Goal: Transaction & Acquisition: Purchase product/service

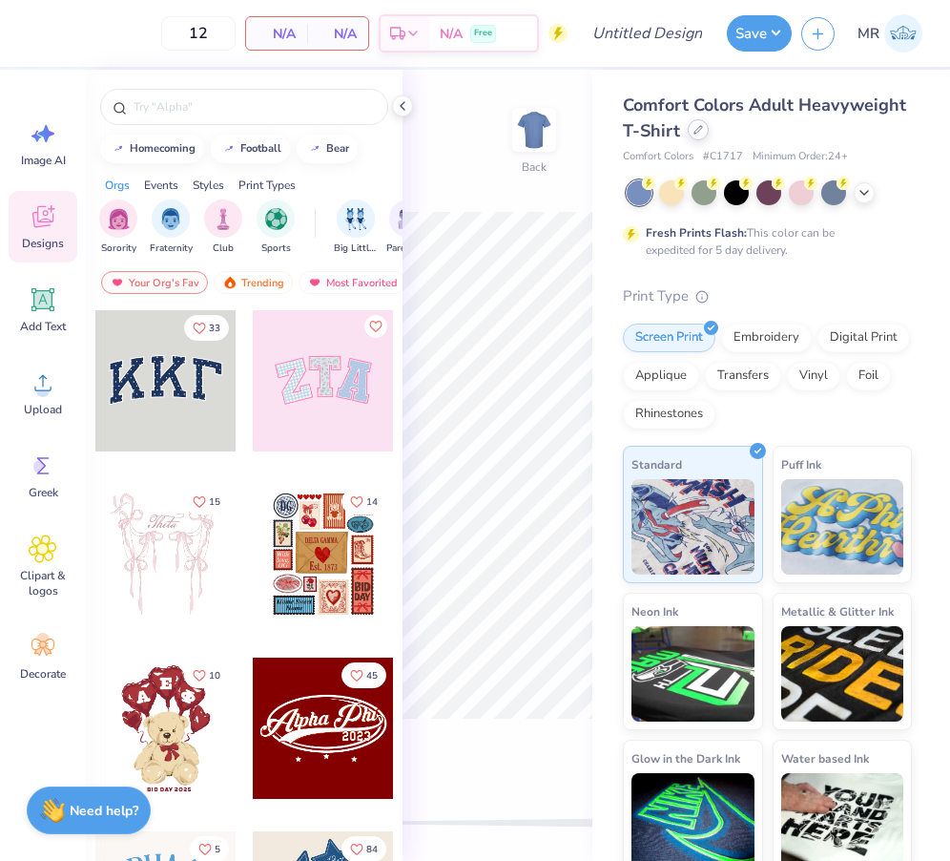
click at [698, 124] on div at bounding box center [698, 129] width 21 height 21
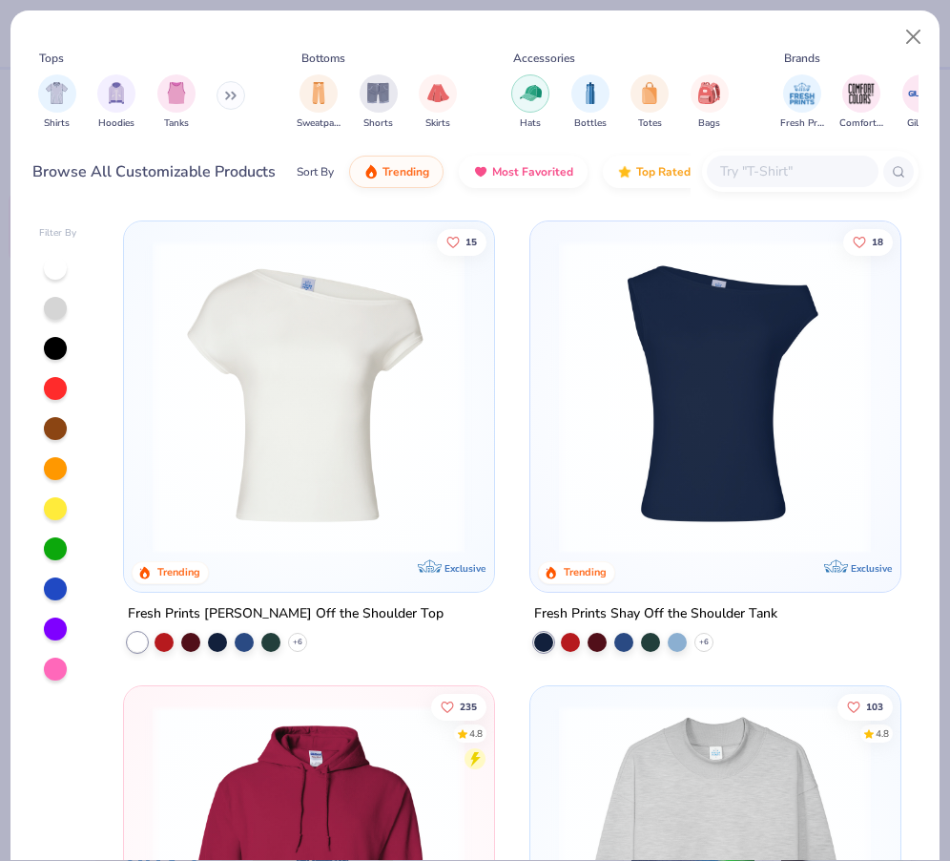
click at [520, 99] on img "filter for Hats" at bounding box center [531, 93] width 22 height 22
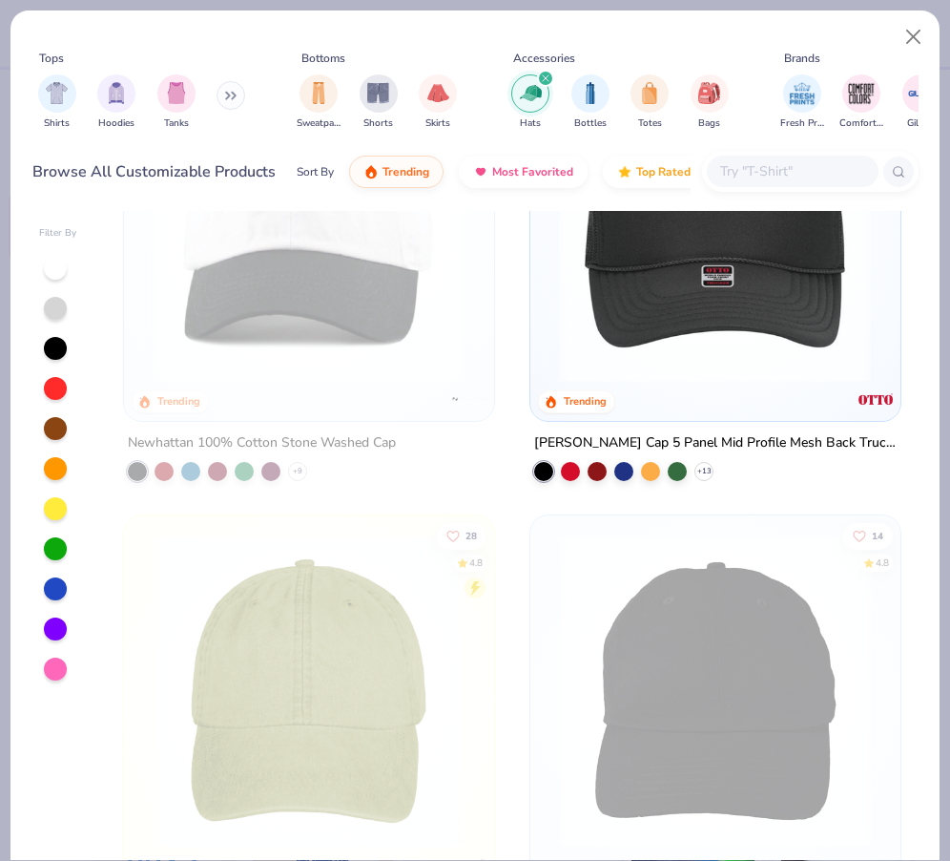
scroll to position [167, 0]
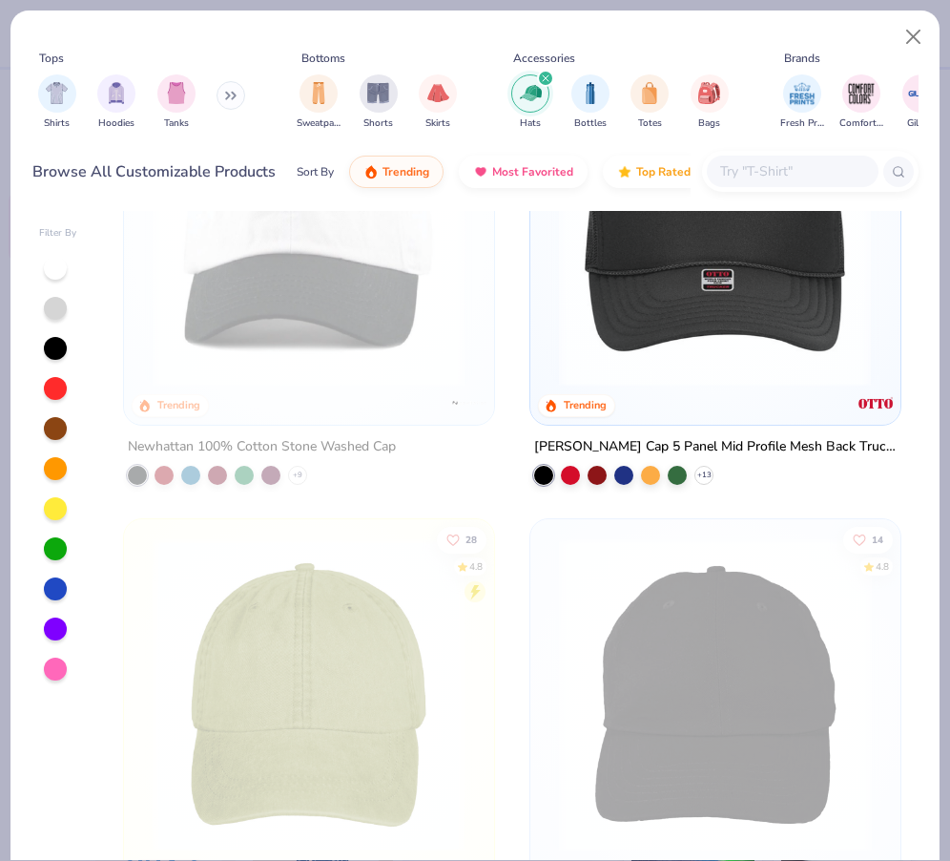
click at [768, 312] on img at bounding box center [715, 229] width 331 height 313
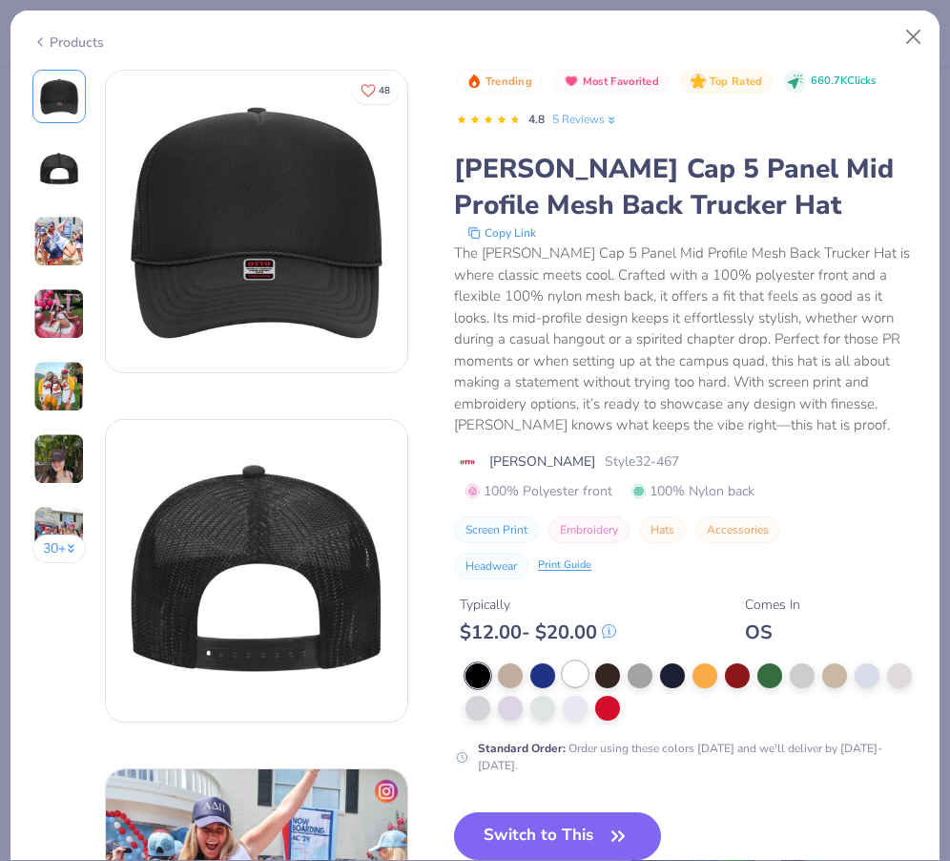
click at [572, 674] on div at bounding box center [575, 673] width 25 height 25
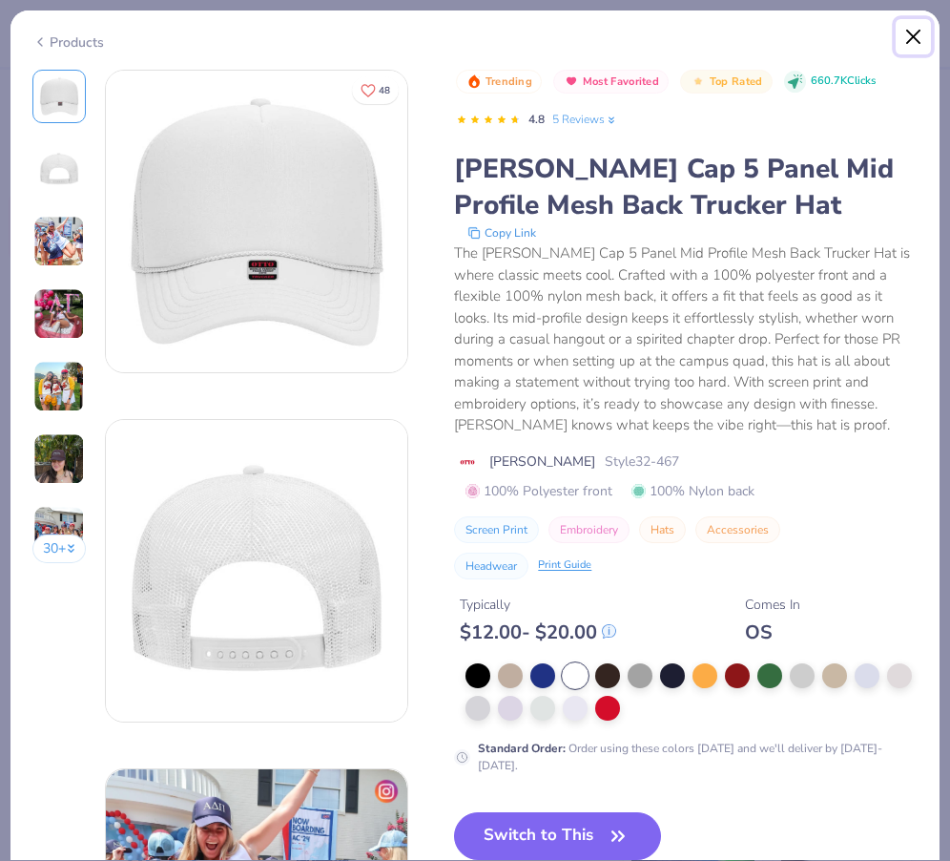
click at [907, 30] on button "Close" at bounding box center [914, 37] width 36 height 36
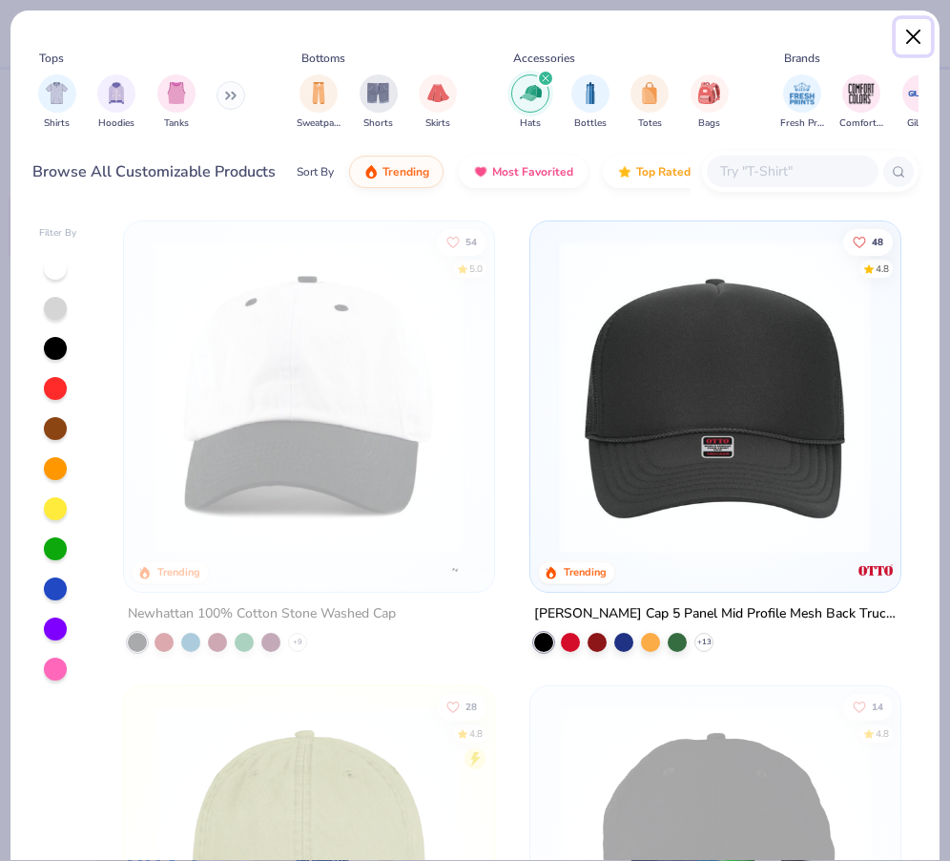
click at [909, 37] on button "Close" at bounding box center [914, 37] width 36 height 36
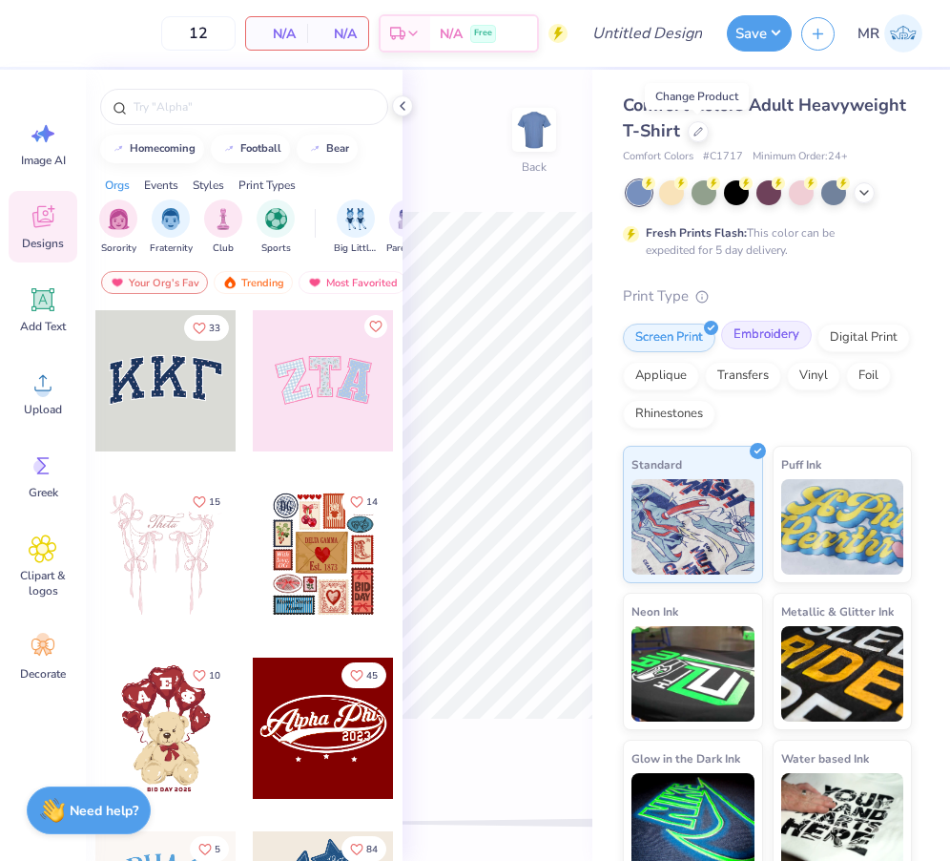
click at [739, 333] on div "Embroidery" at bounding box center [766, 335] width 91 height 29
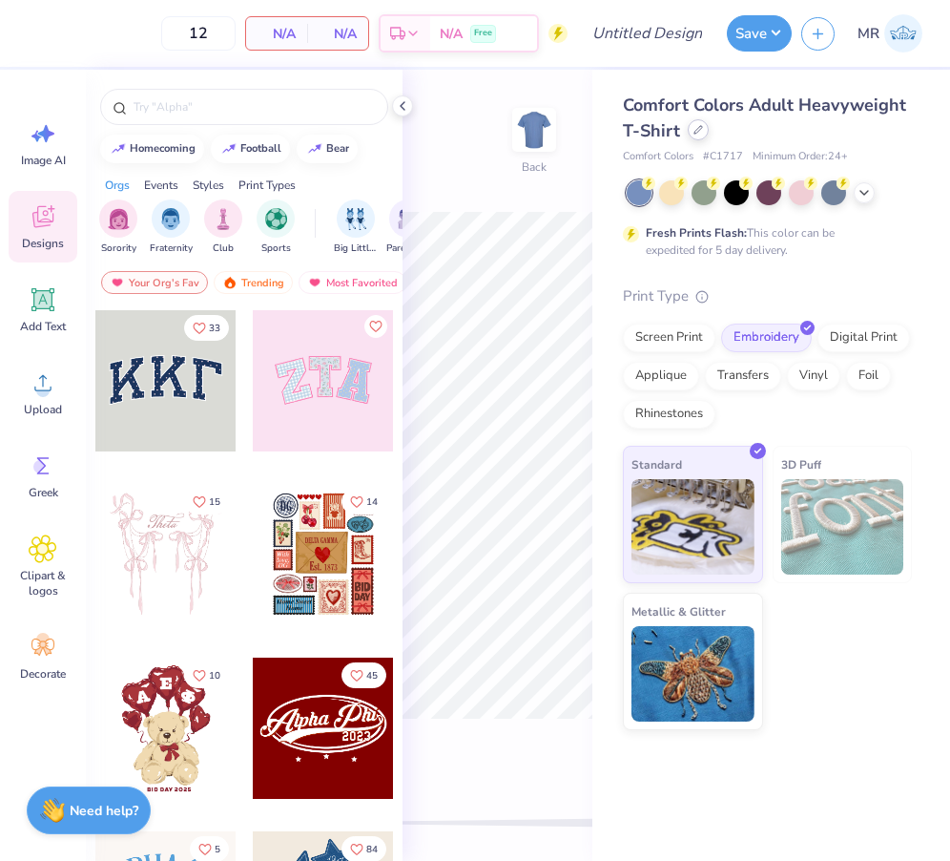
click at [697, 132] on icon at bounding box center [699, 130] width 10 height 10
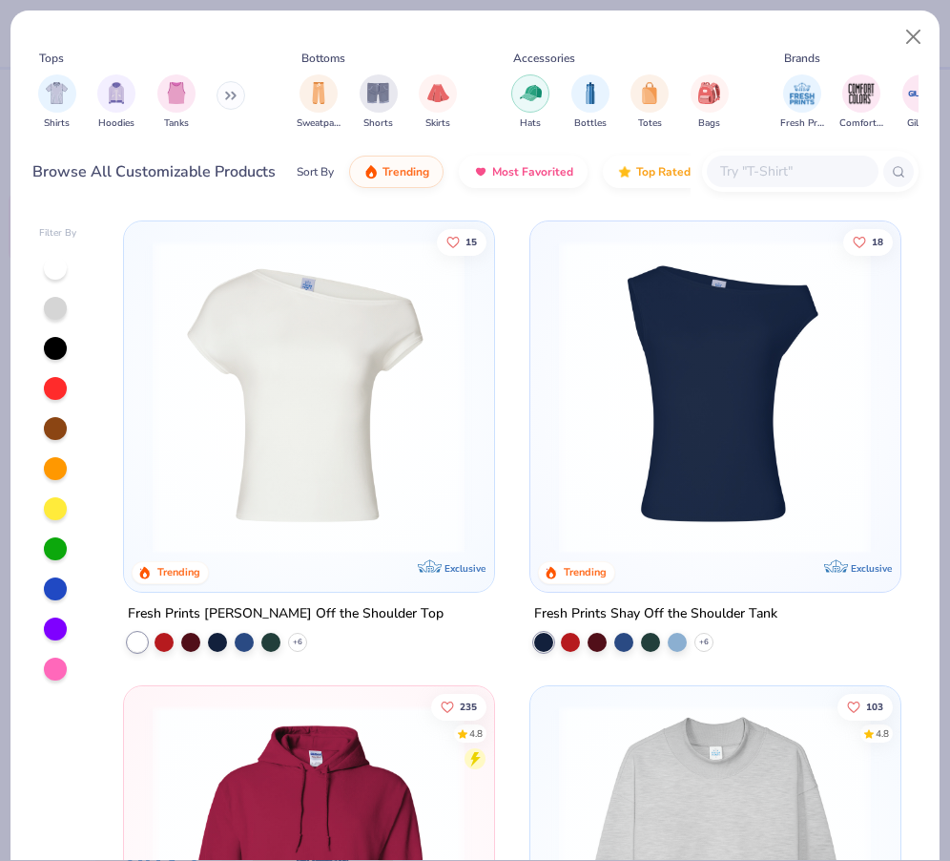
click at [522, 97] on img "filter for Hats" at bounding box center [531, 93] width 22 height 22
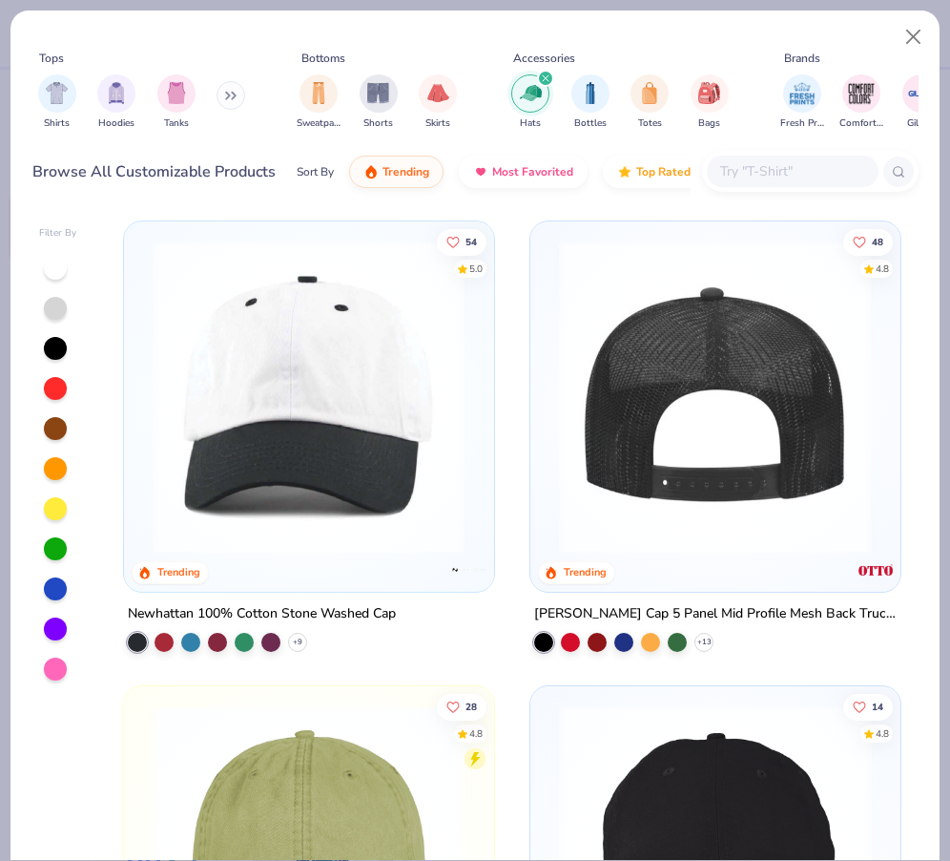
scroll to position [13, 0]
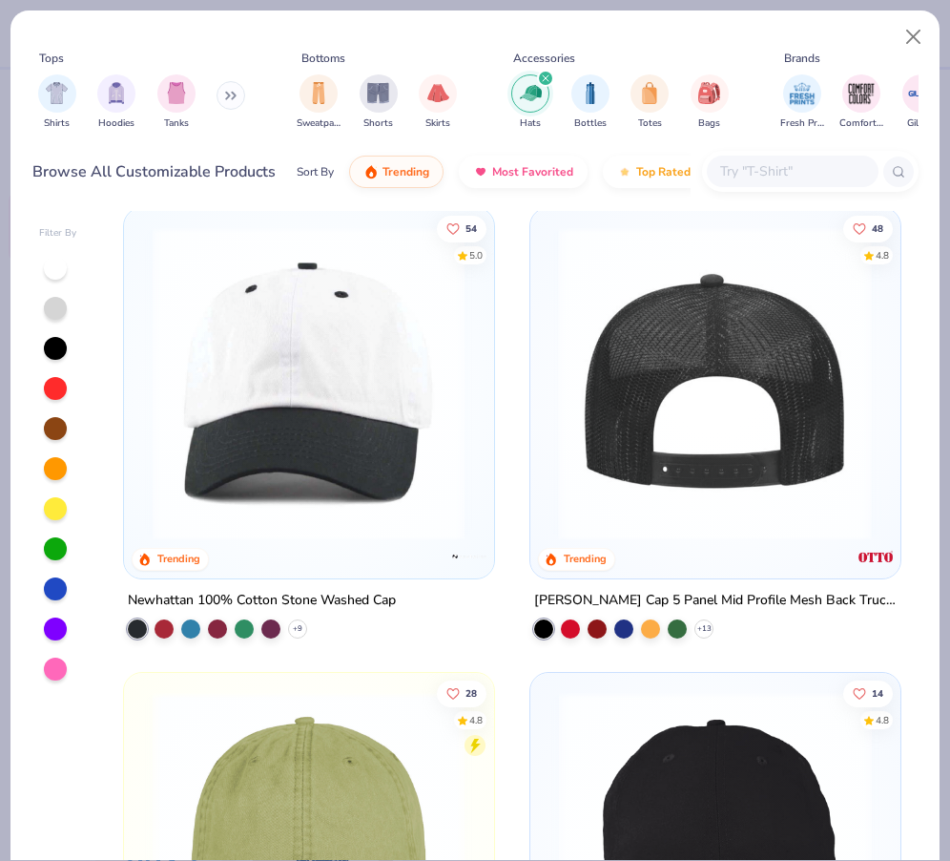
click at [447, 403] on img at bounding box center [308, 383] width 331 height 313
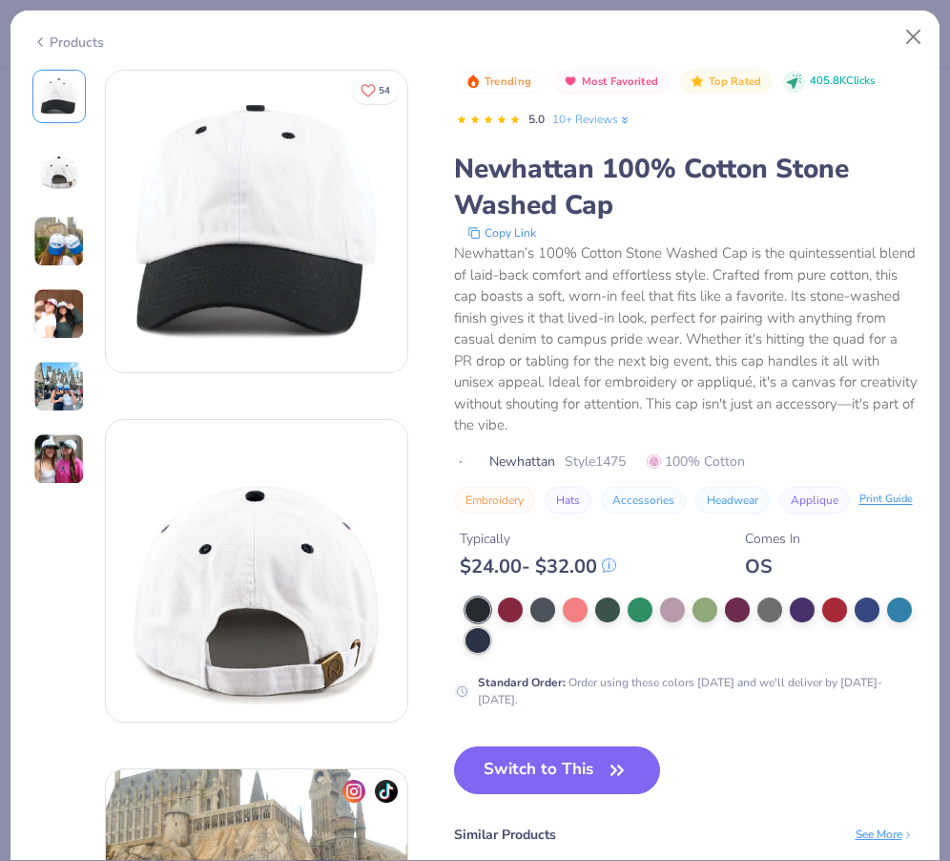
click at [477, 634] on div at bounding box center [478, 640] width 25 height 25
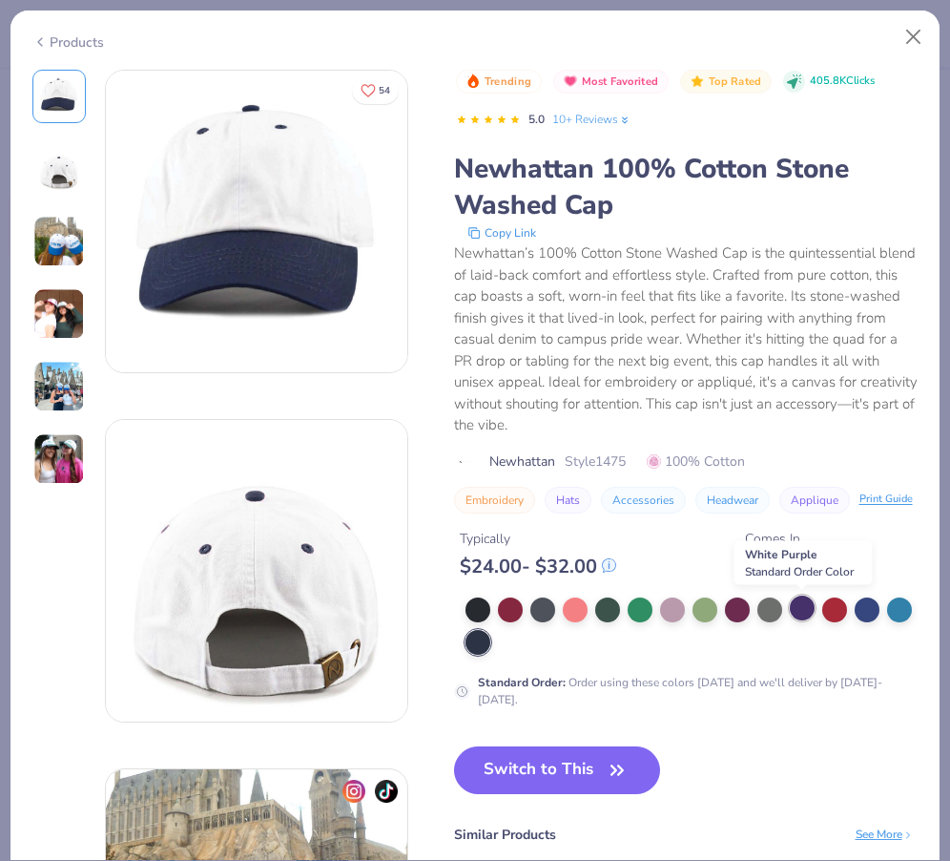
click at [805, 611] on div at bounding box center [802, 607] width 25 height 25
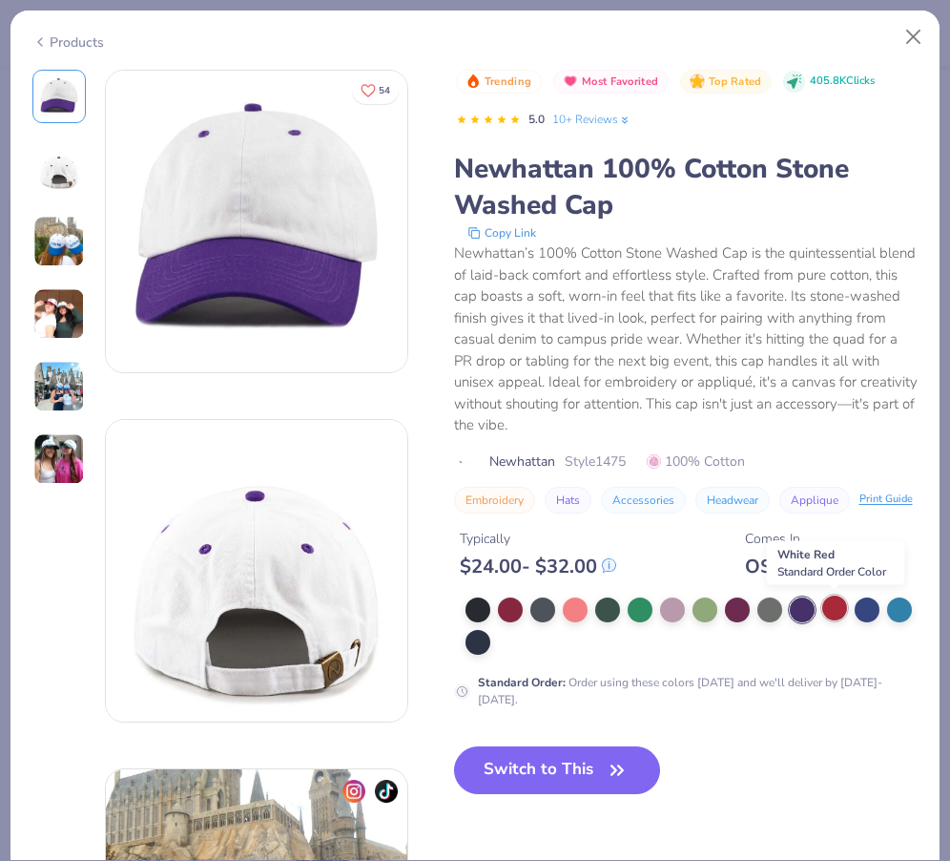
click at [835, 610] on div at bounding box center [835, 607] width 25 height 25
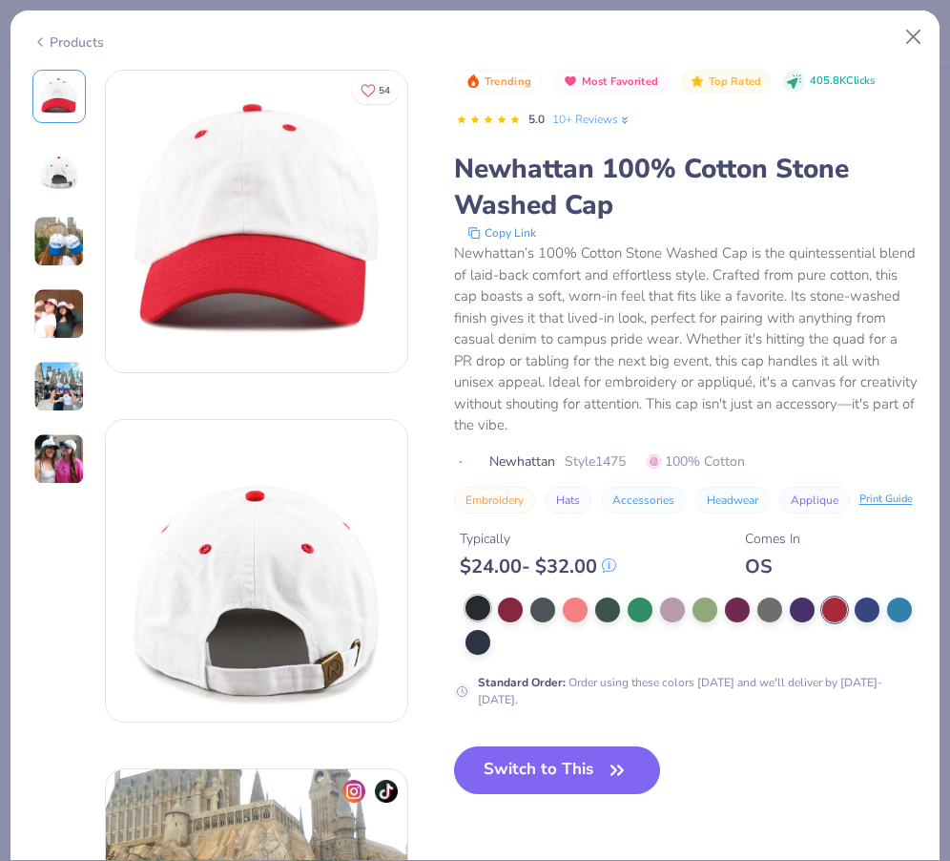
click at [476, 608] on div at bounding box center [478, 607] width 25 height 25
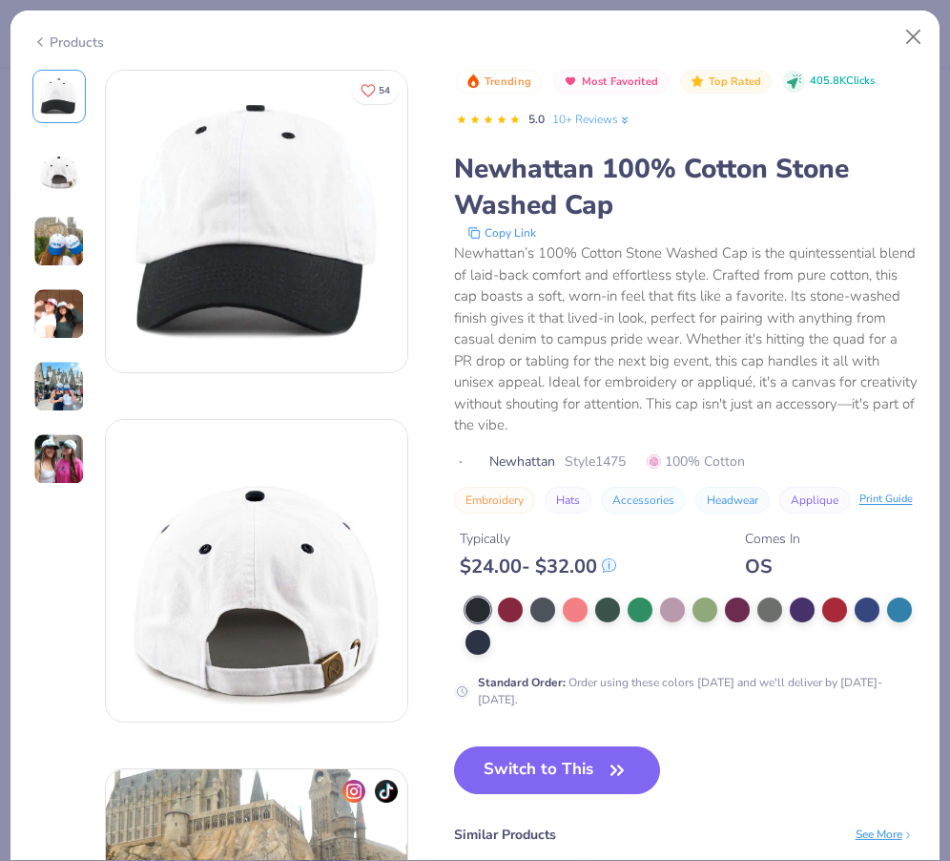
click at [526, 614] on div at bounding box center [692, 625] width 453 height 57
click at [477, 643] on div at bounding box center [478, 640] width 25 height 25
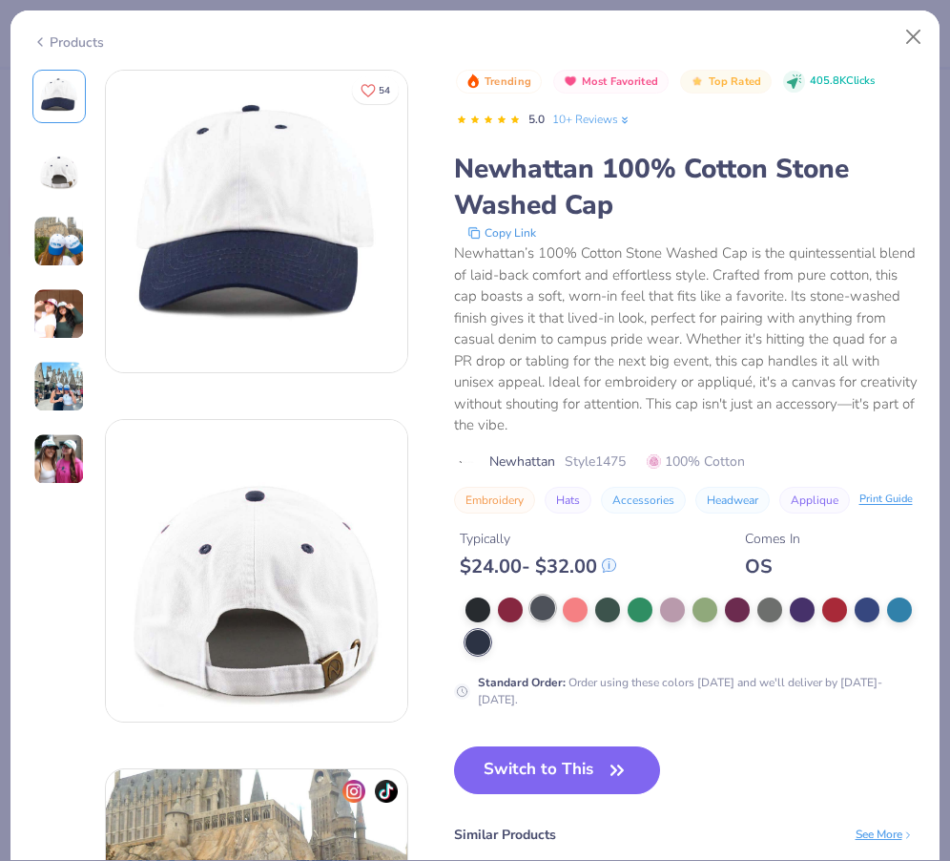
click at [543, 610] on div at bounding box center [543, 607] width 25 height 25
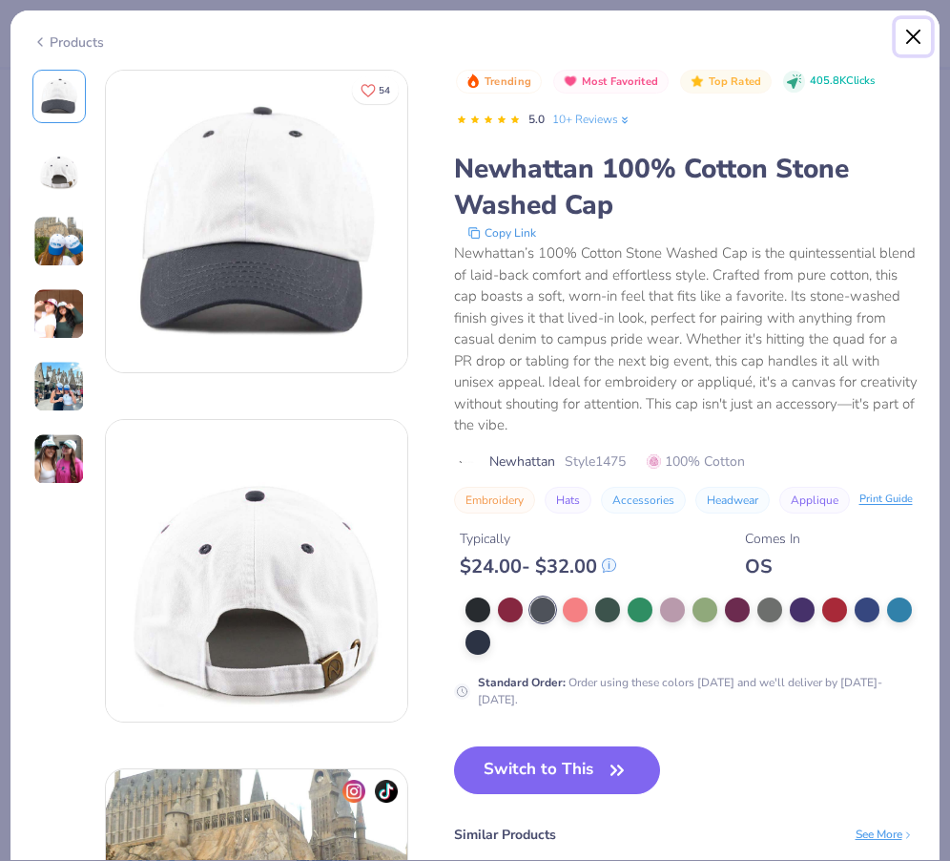
click at [906, 37] on button "Close" at bounding box center [914, 37] width 36 height 36
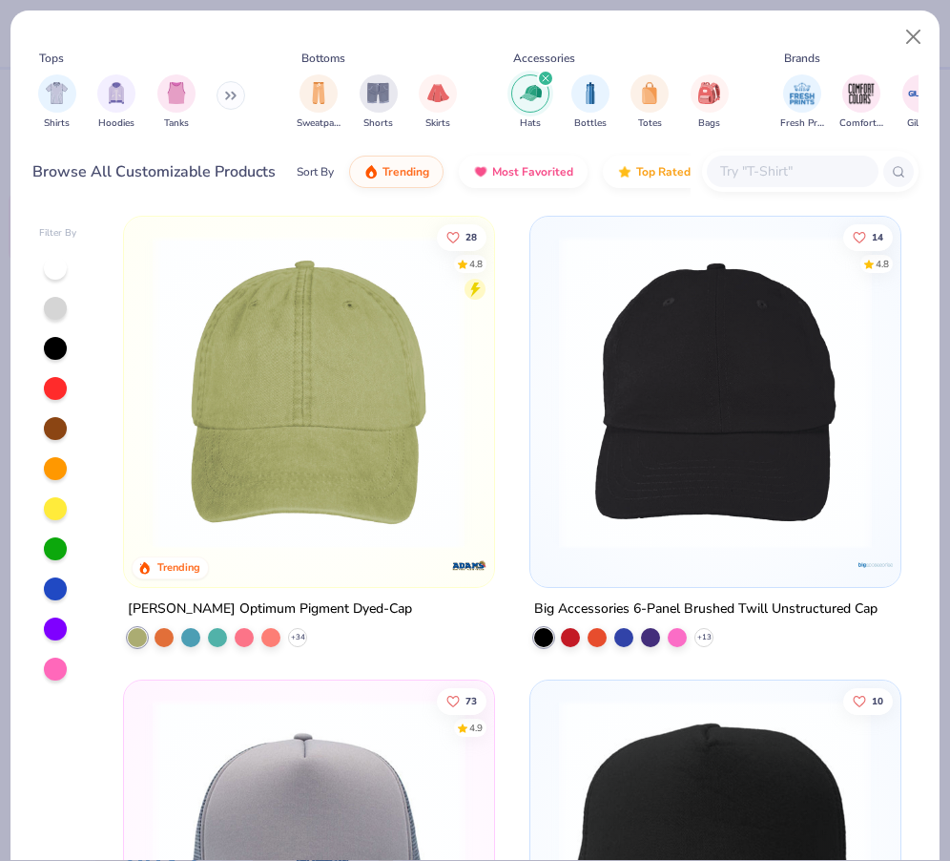
scroll to position [466, 0]
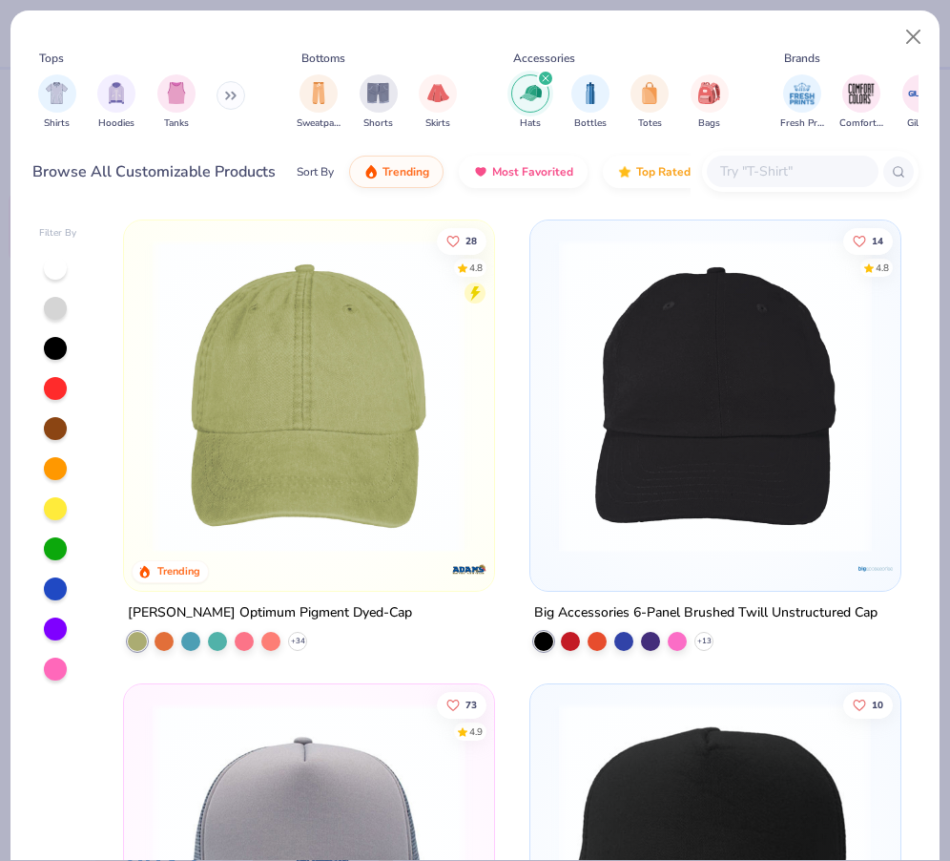
click at [693, 481] on img at bounding box center [716, 395] width 332 height 313
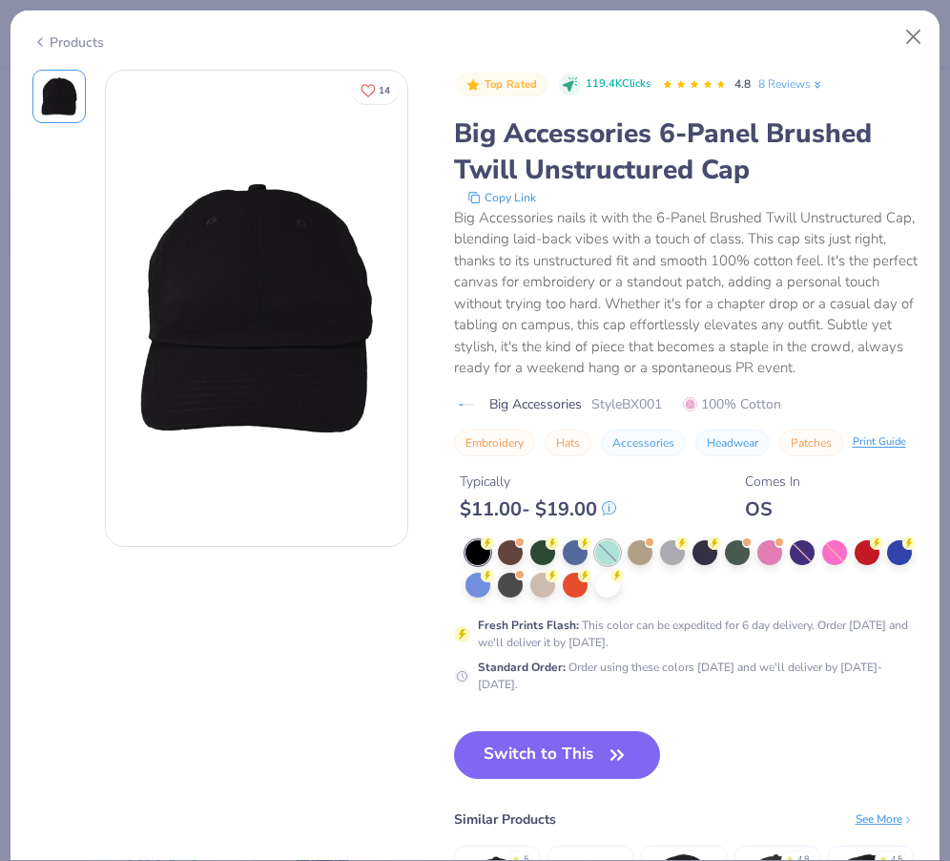
click at [611, 559] on div at bounding box center [607, 552] width 25 height 25
click at [613, 585] on div at bounding box center [607, 583] width 25 height 25
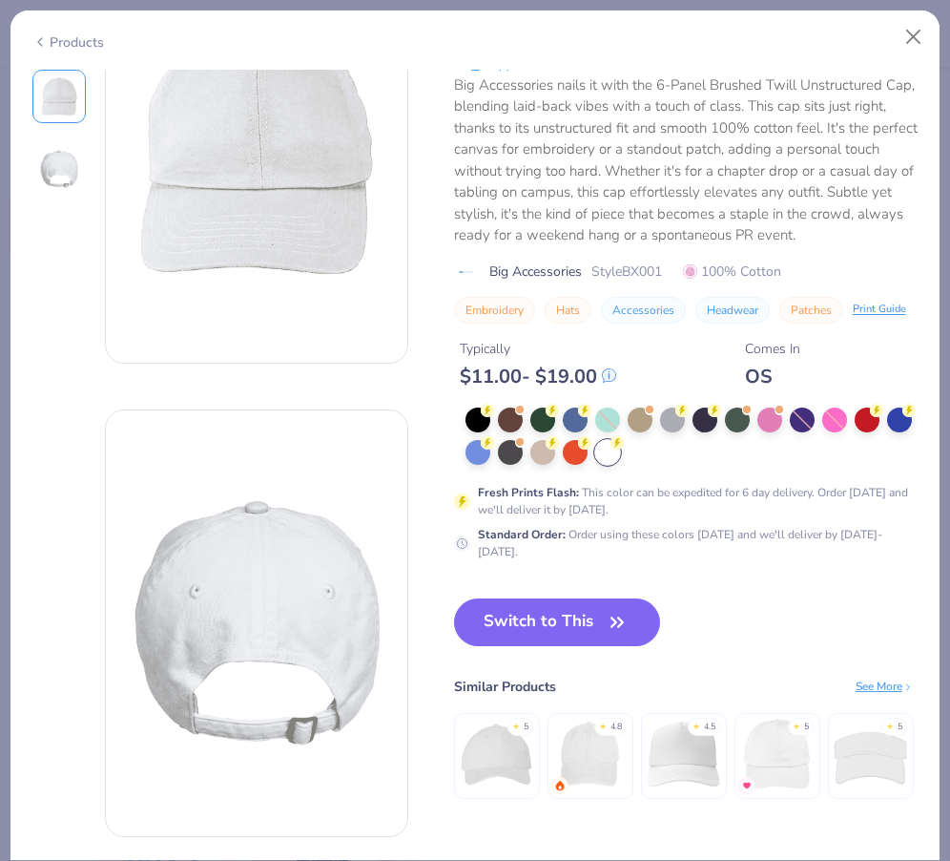
scroll to position [144, 0]
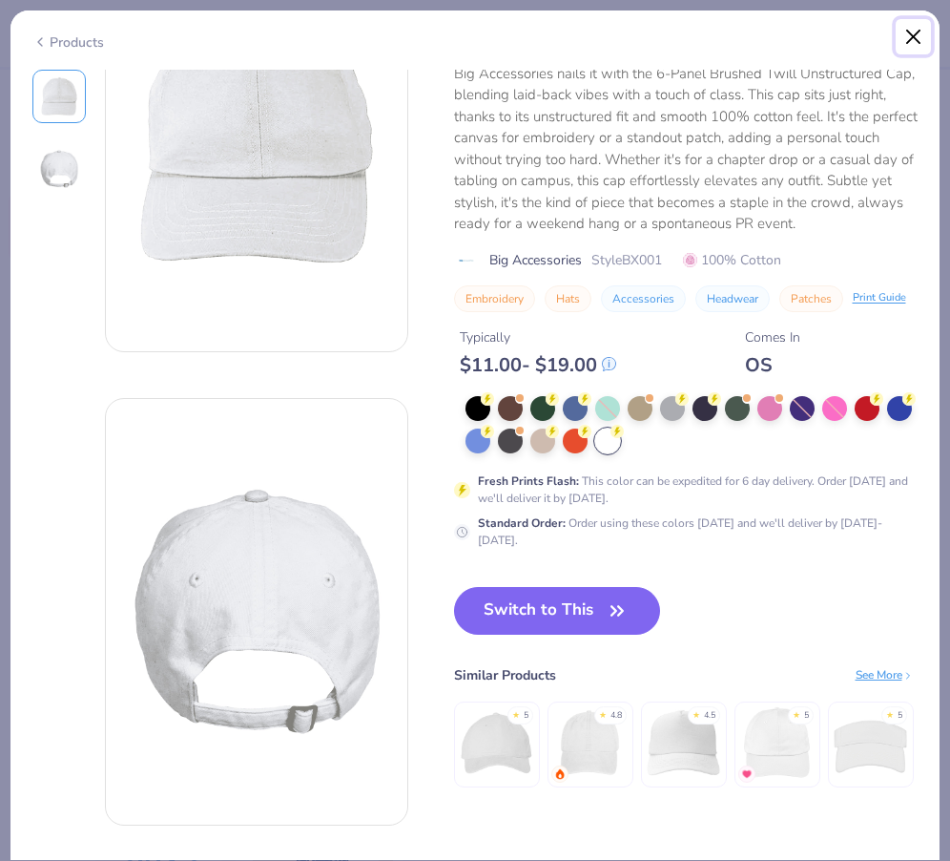
click at [920, 42] on button "Close" at bounding box center [914, 37] width 36 height 36
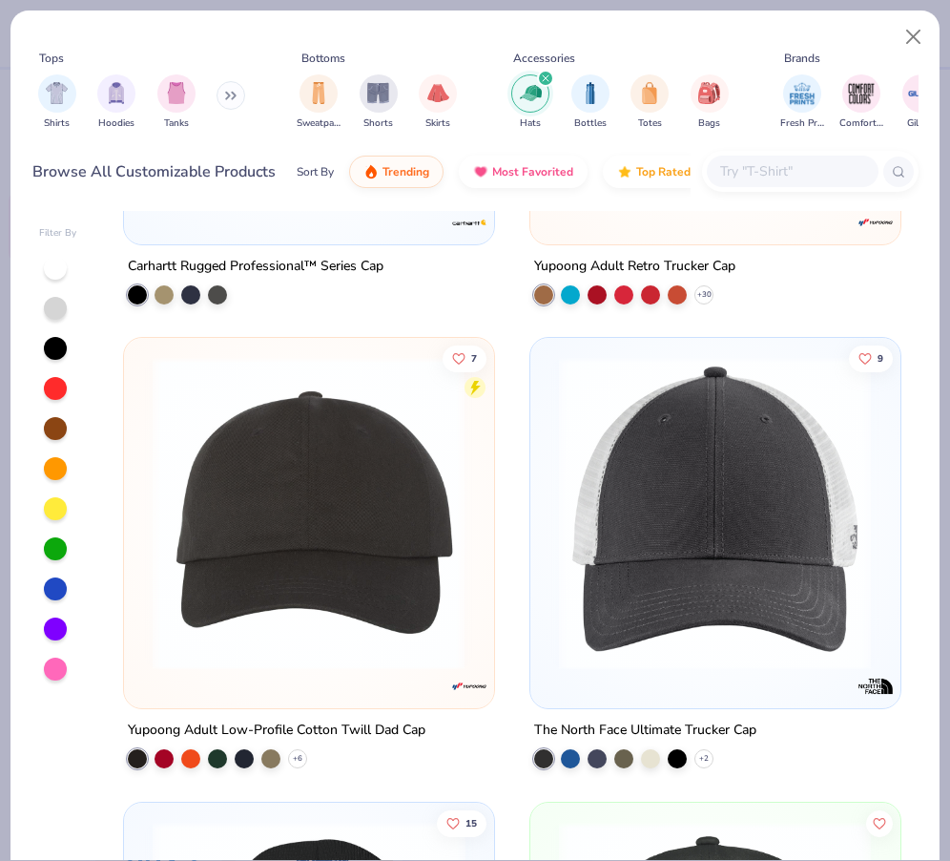
scroll to position [1737, 0]
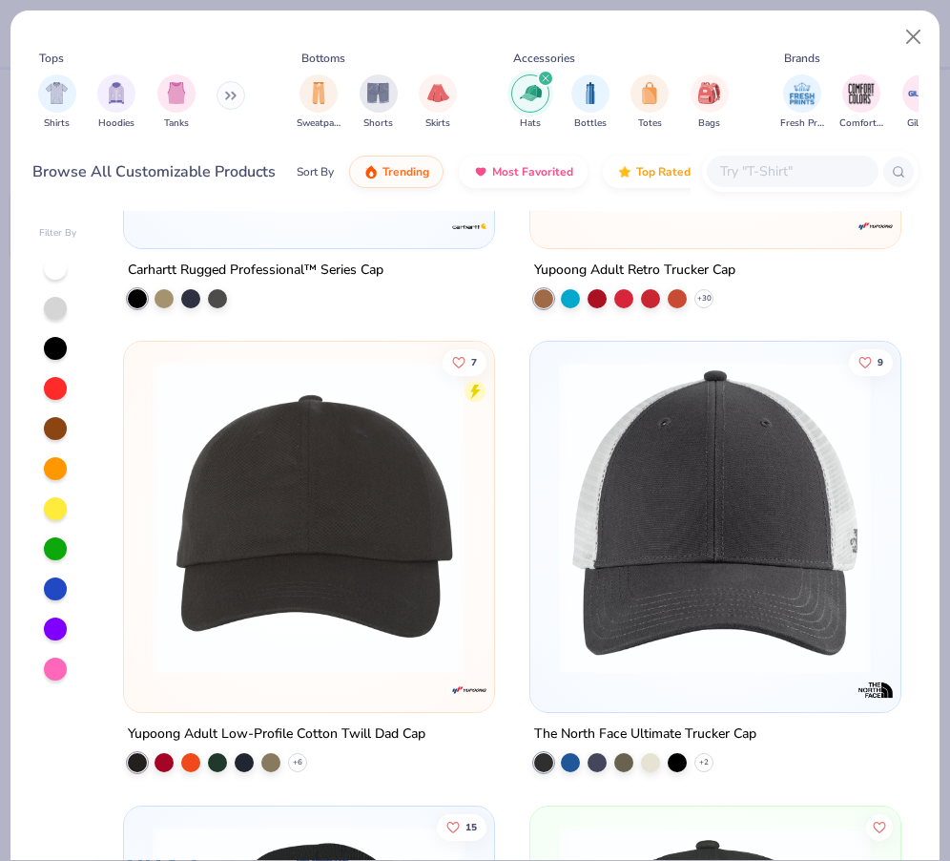
click at [423, 530] on img at bounding box center [308, 517] width 331 height 313
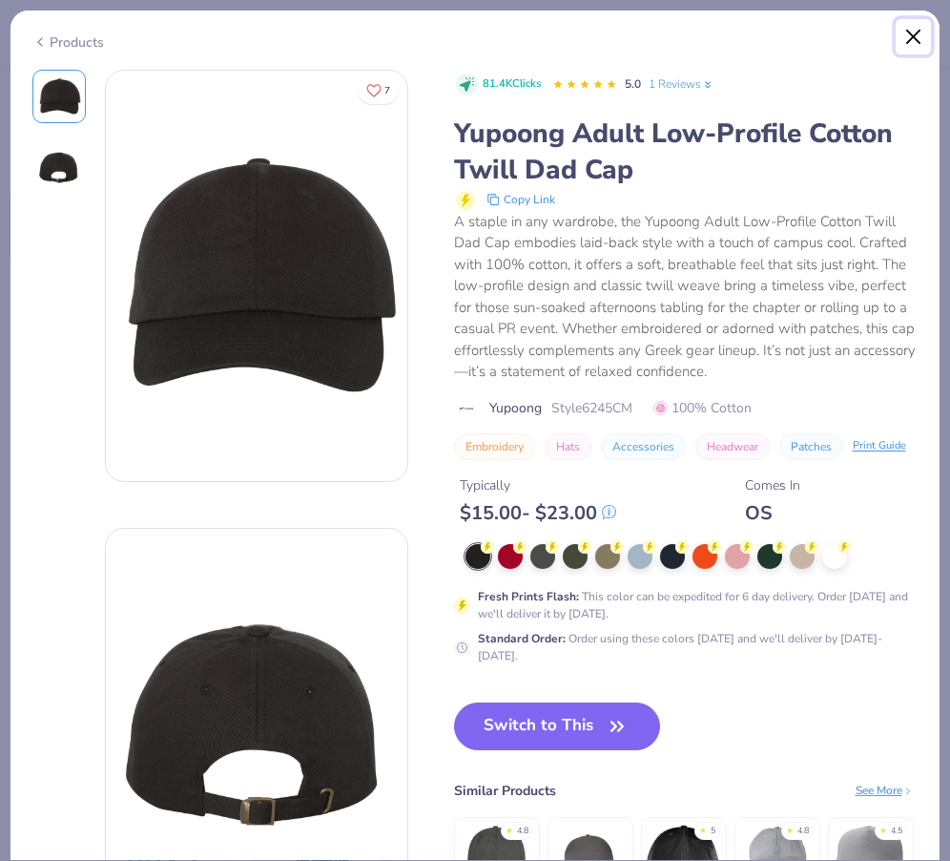
click at [924, 44] on button "Close" at bounding box center [914, 37] width 36 height 36
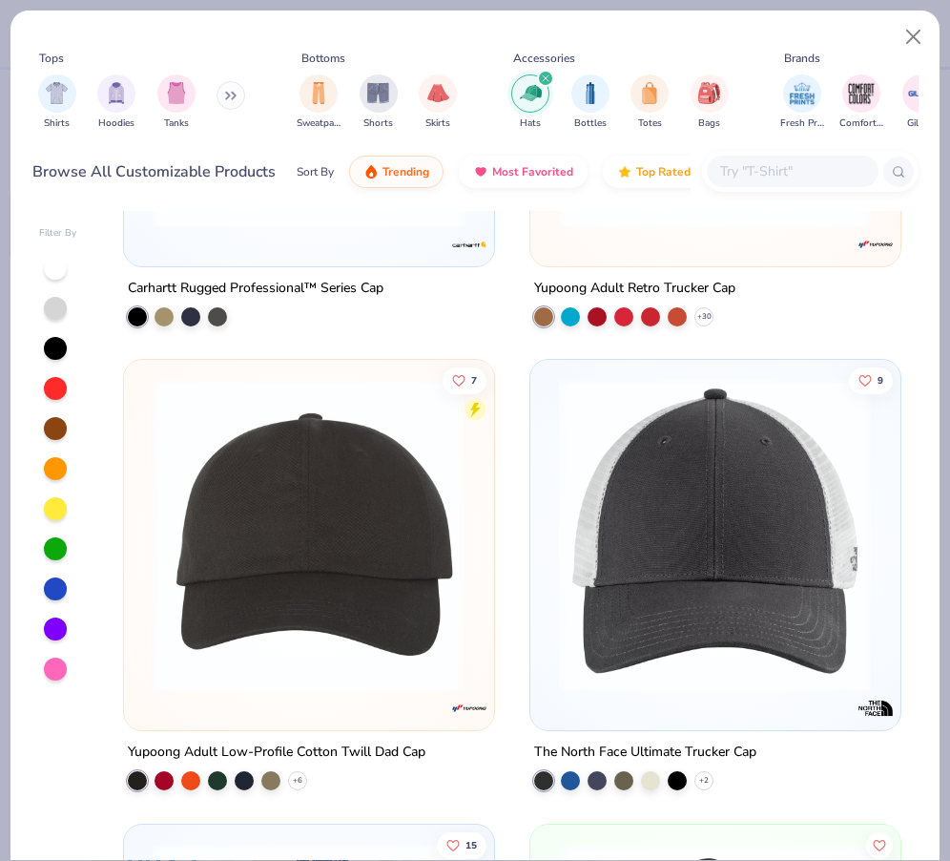
scroll to position [1718, 0]
click at [326, 454] on img at bounding box center [308, 535] width 331 height 313
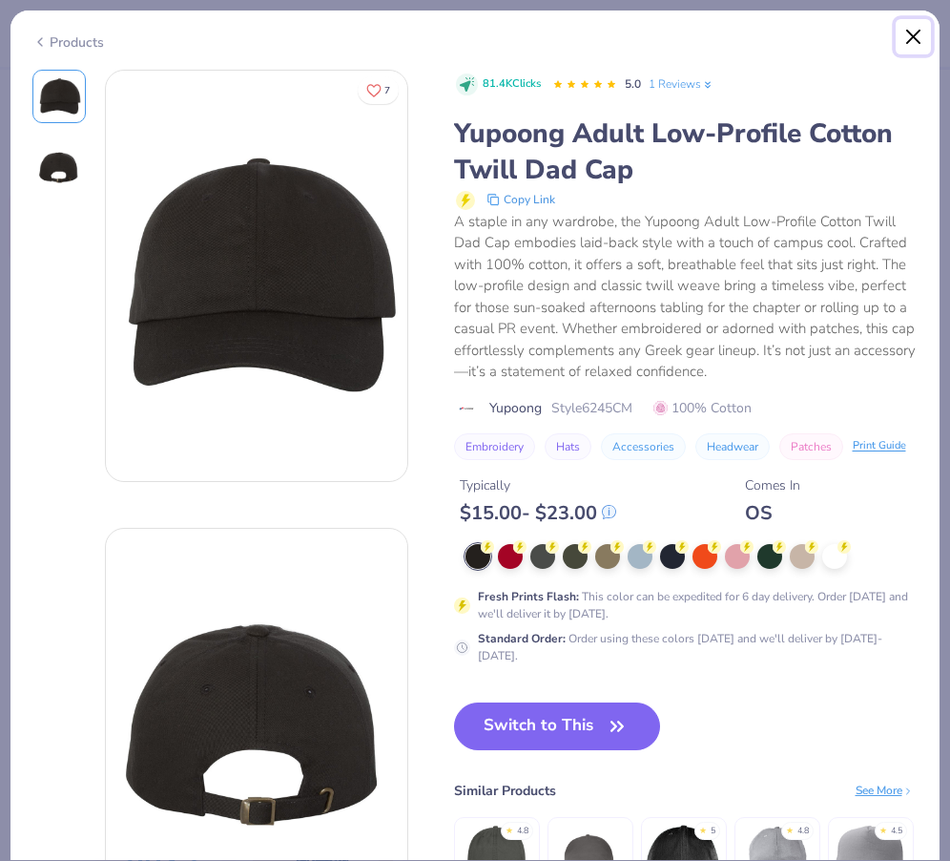
click at [913, 34] on button "Close" at bounding box center [914, 37] width 36 height 36
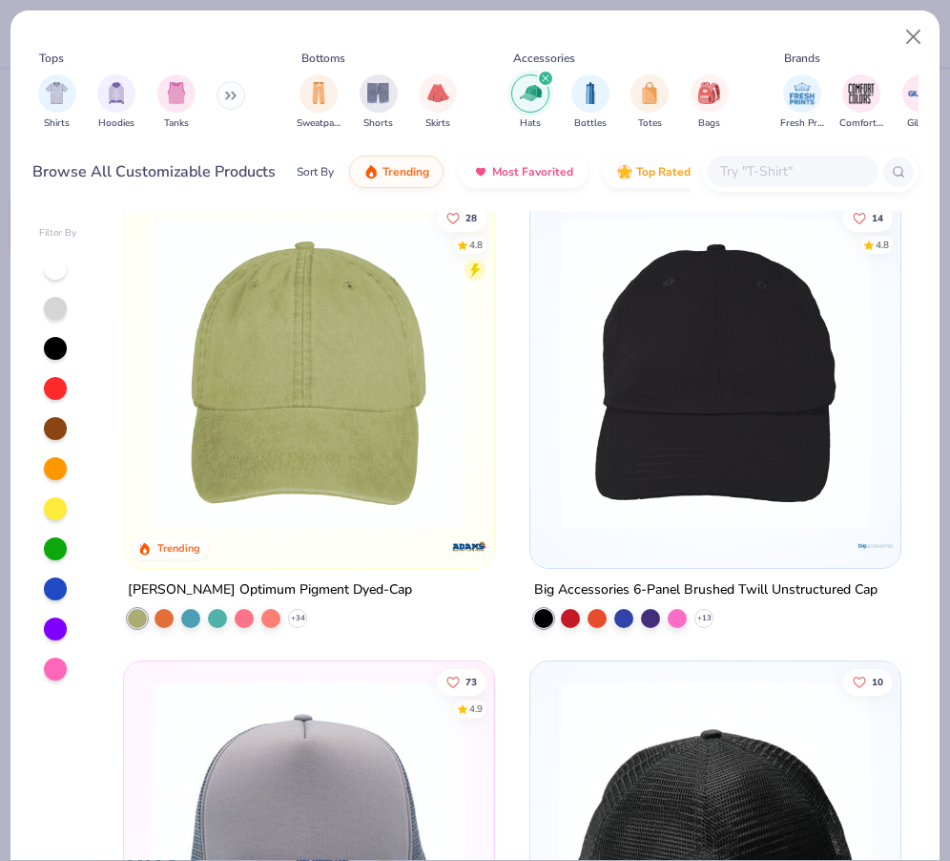
scroll to position [474, 0]
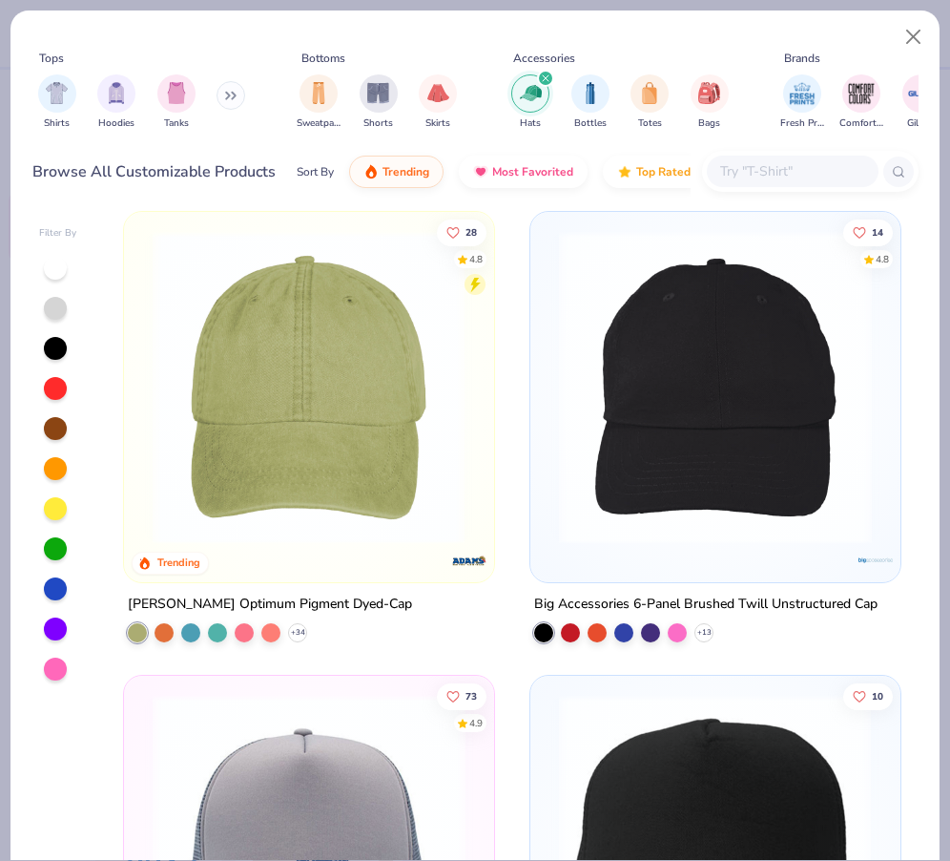
click at [697, 449] on img at bounding box center [716, 386] width 332 height 313
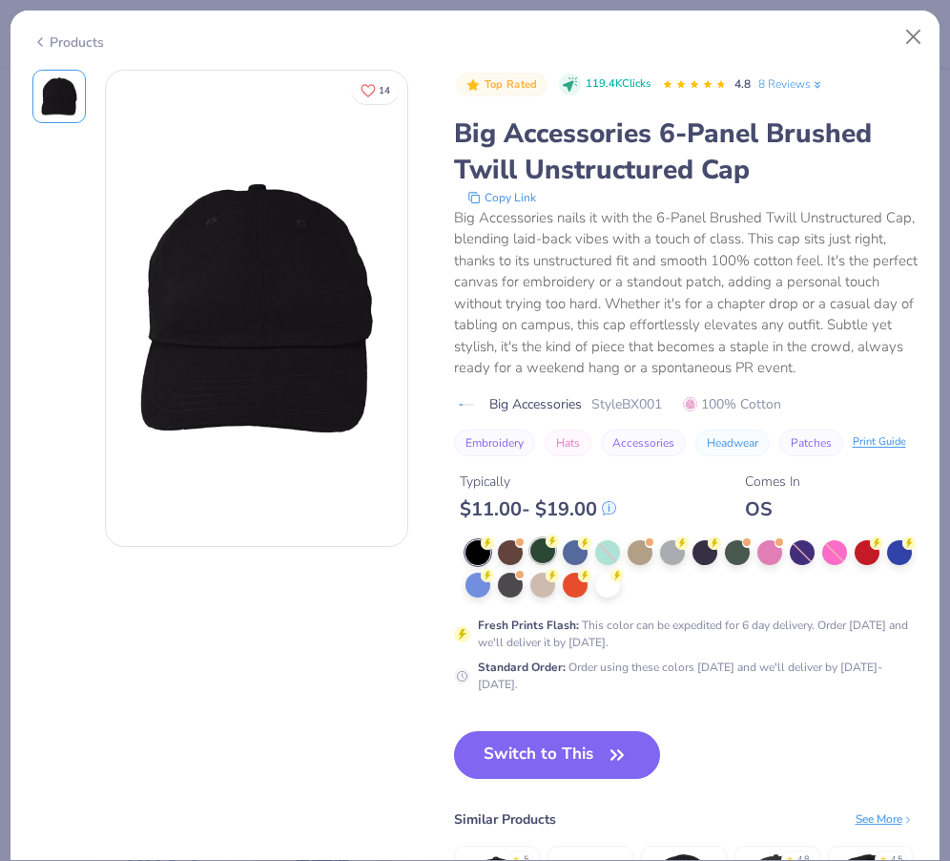
click at [543, 552] on div at bounding box center [543, 550] width 25 height 25
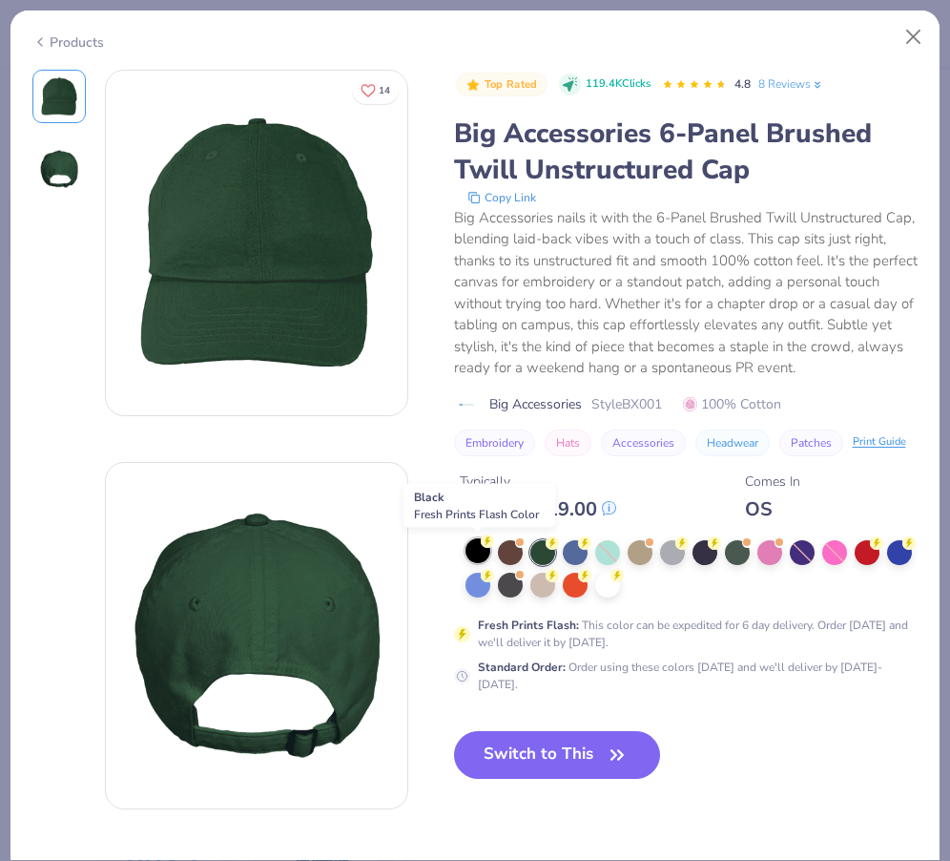
click at [478, 550] on div at bounding box center [478, 550] width 25 height 25
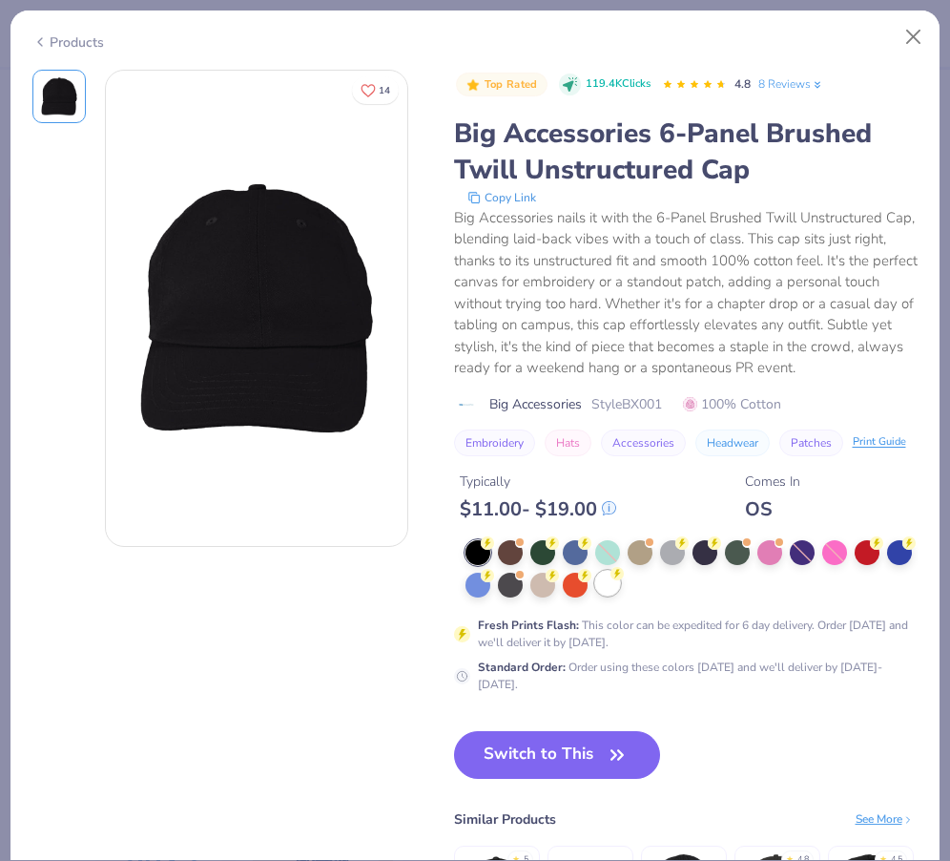
click at [609, 582] on div at bounding box center [607, 583] width 25 height 25
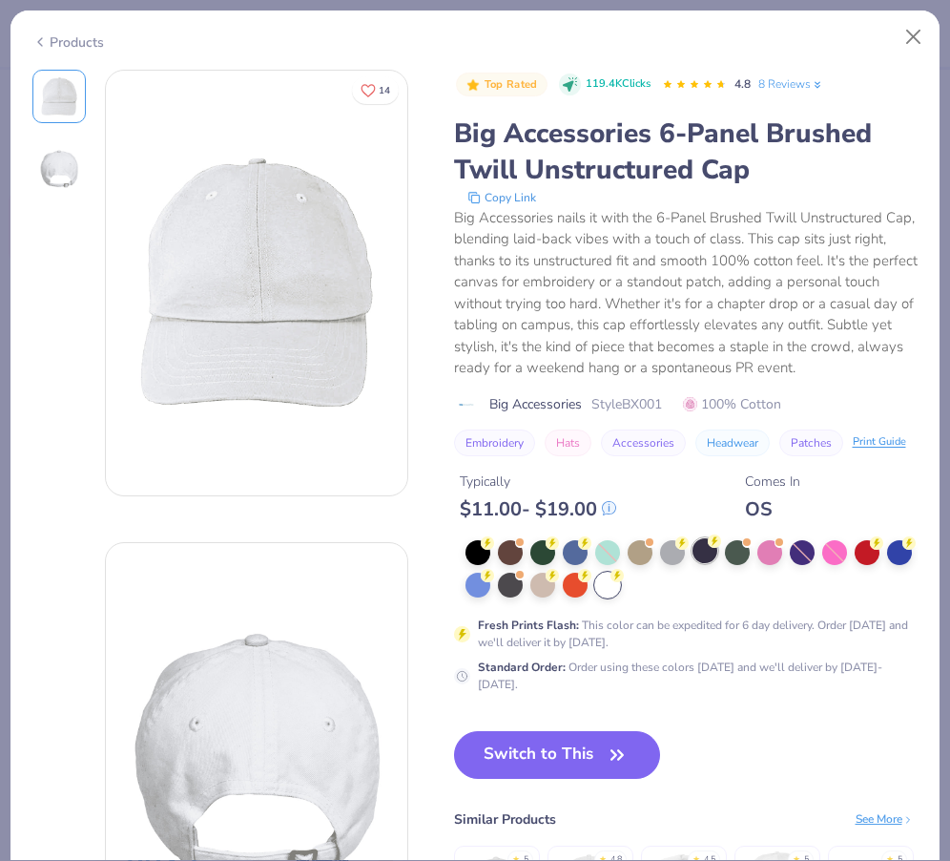
click at [706, 538] on div at bounding box center [705, 550] width 25 height 25
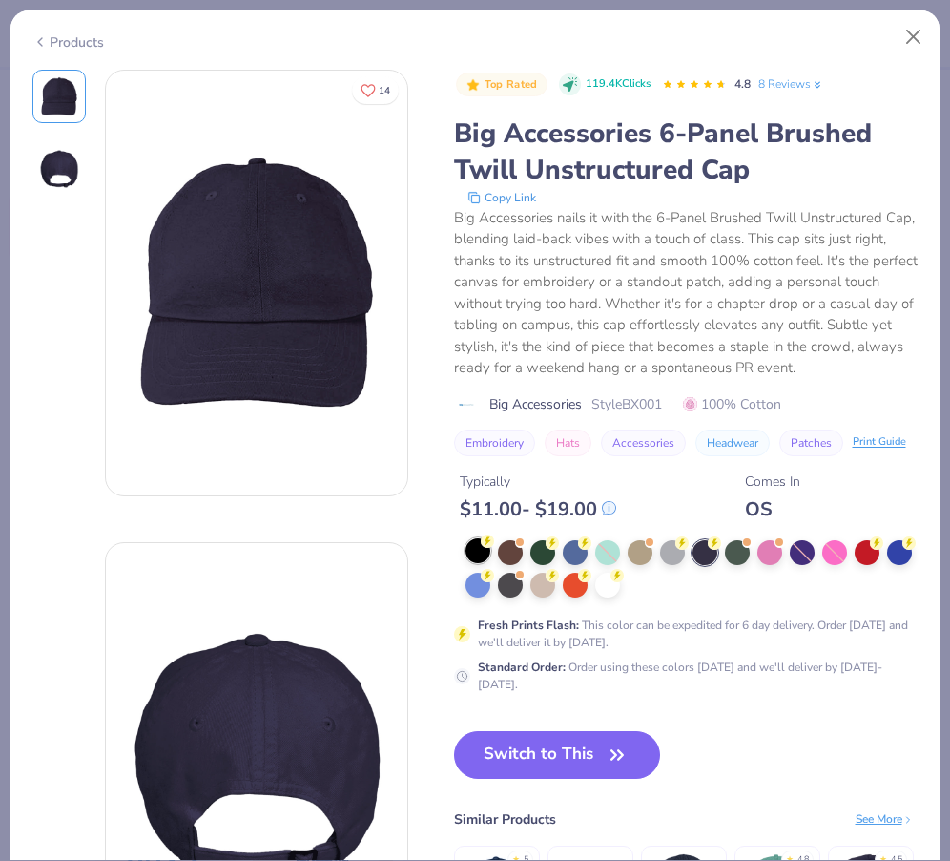
click at [469, 547] on div at bounding box center [478, 550] width 25 height 25
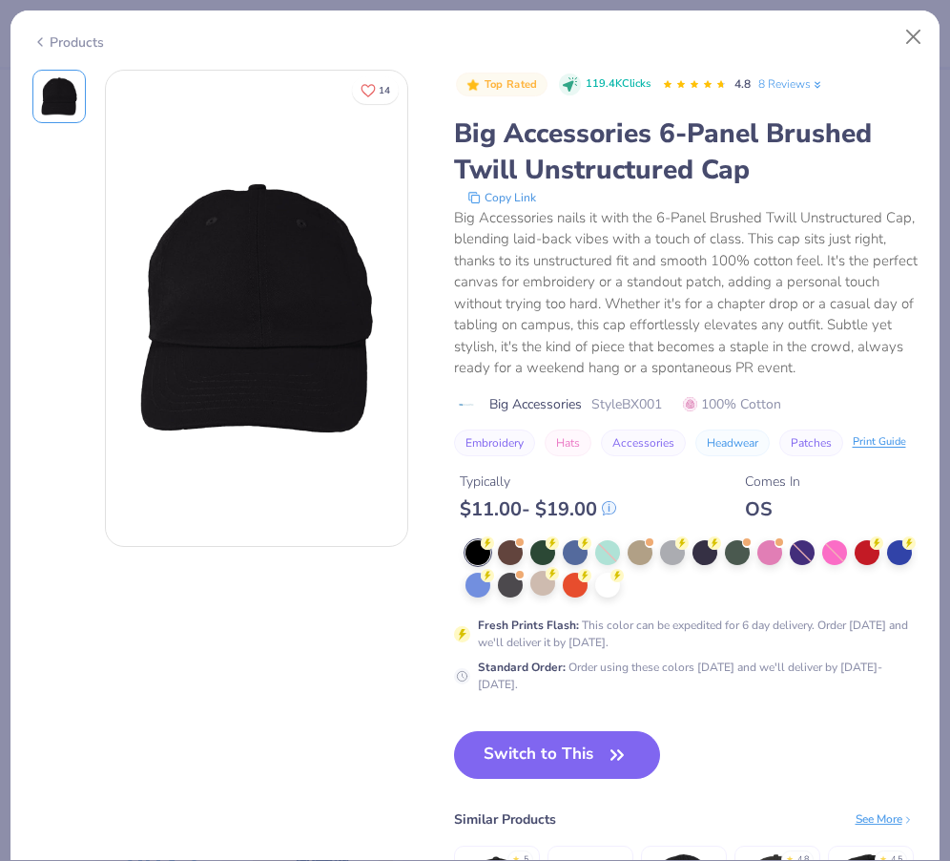
click at [531, 594] on div at bounding box center [543, 583] width 25 height 25
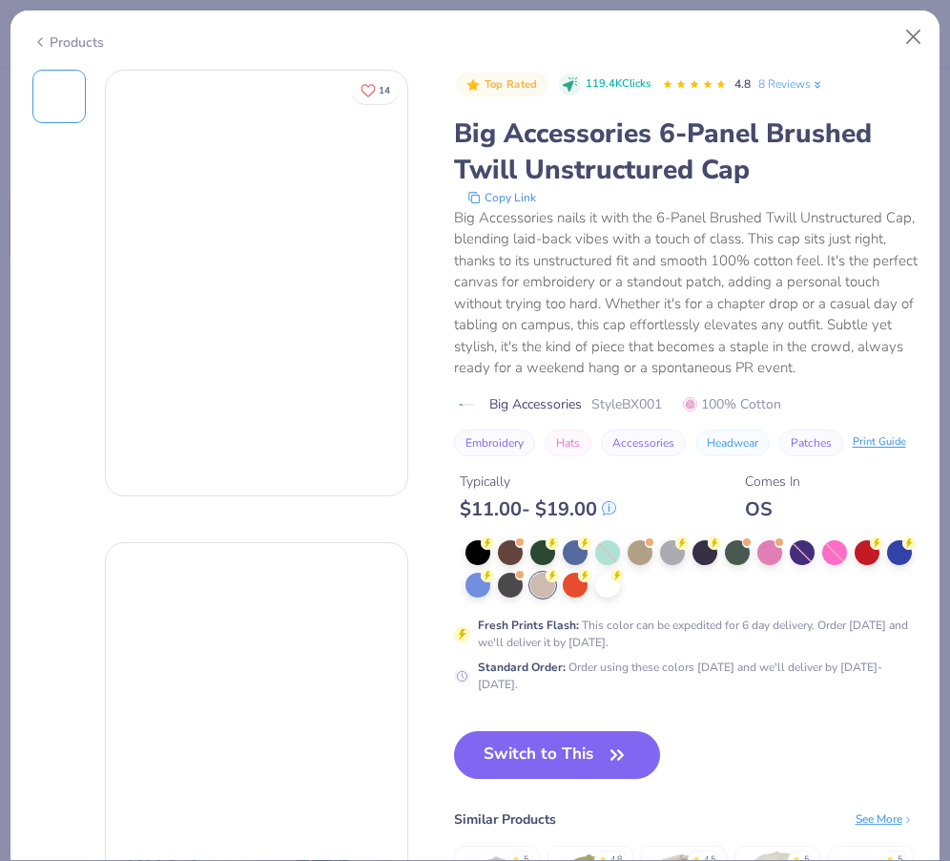
click at [531, 594] on div at bounding box center [543, 585] width 25 height 25
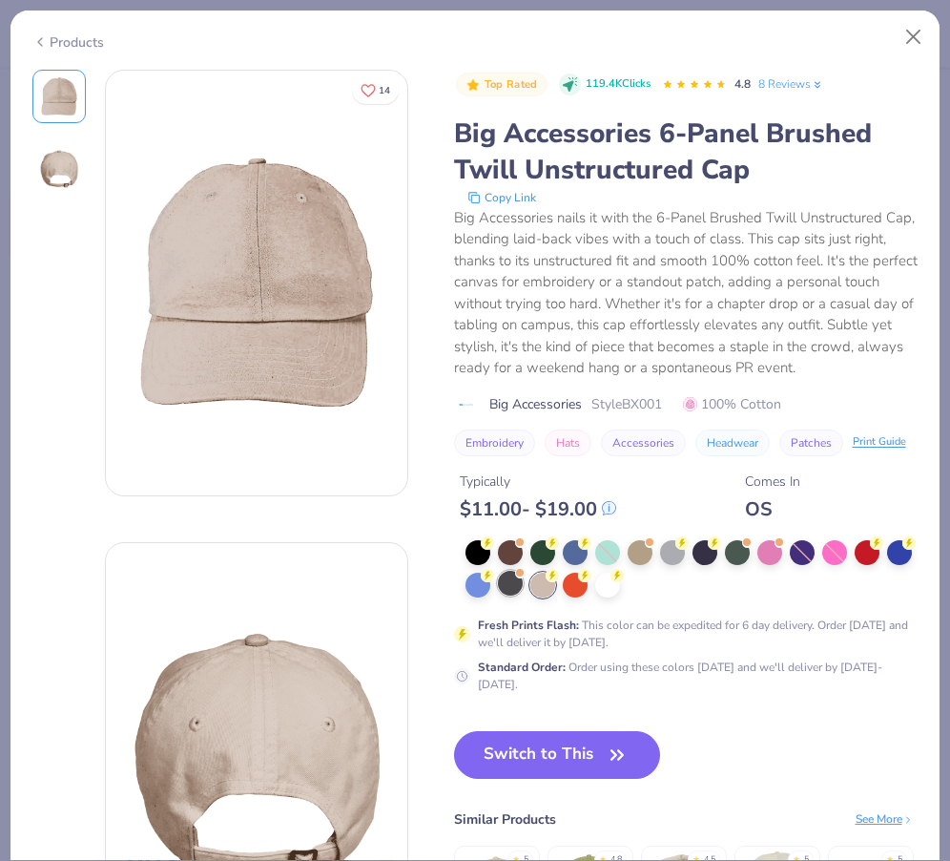
click at [513, 585] on div at bounding box center [510, 583] width 25 height 25
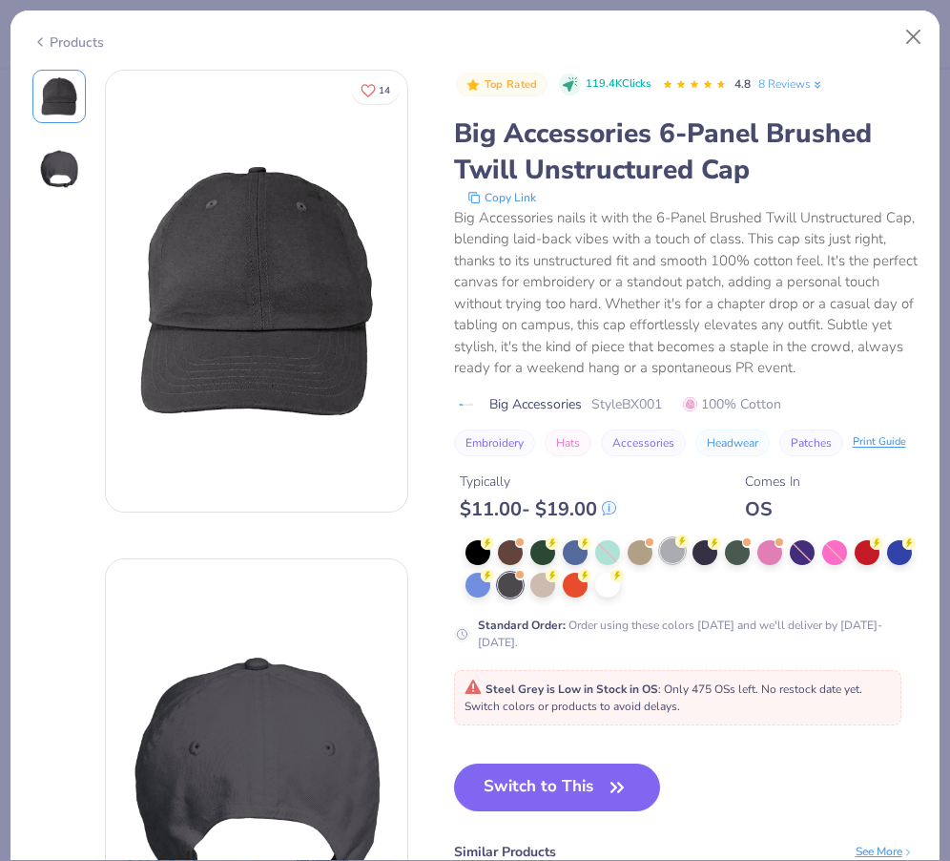
click at [672, 553] on div at bounding box center [672, 550] width 25 height 25
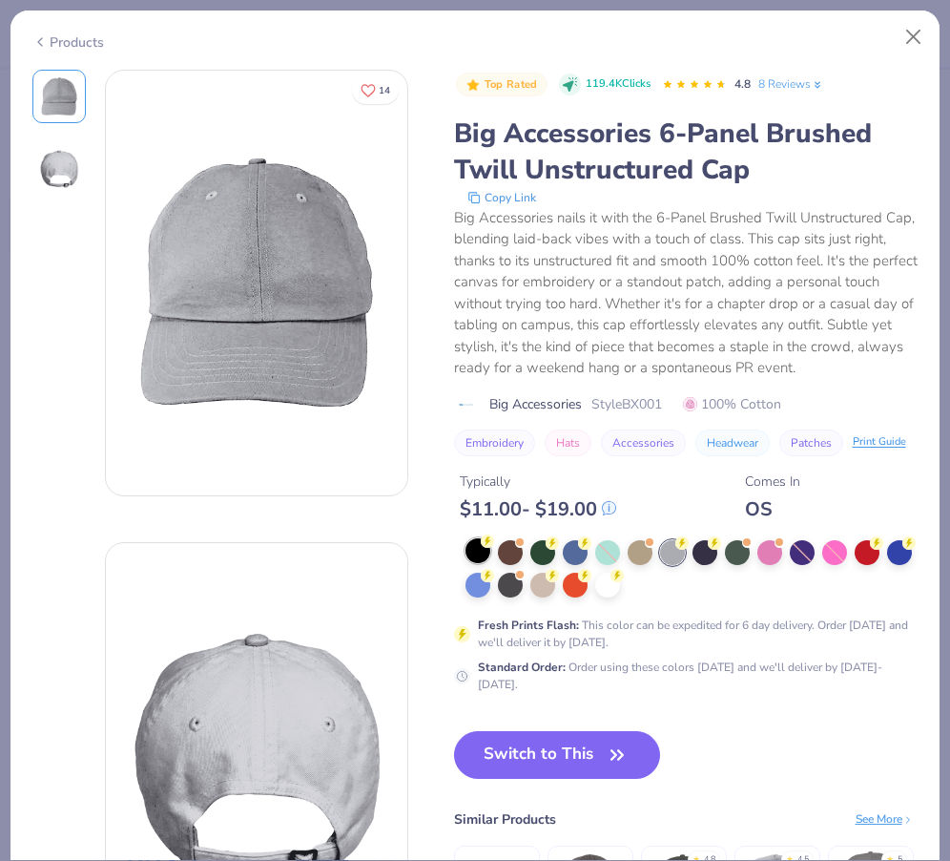
click at [471, 549] on div at bounding box center [478, 550] width 25 height 25
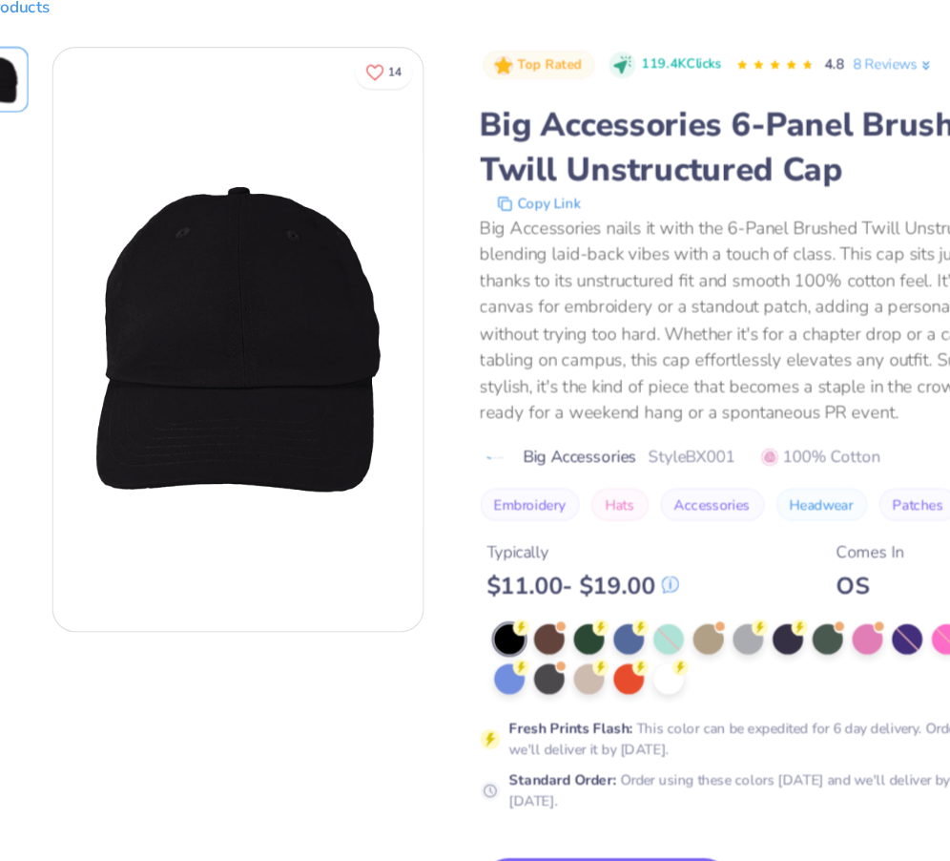
click at [509, 731] on button "Switch to This" at bounding box center [557, 755] width 207 height 48
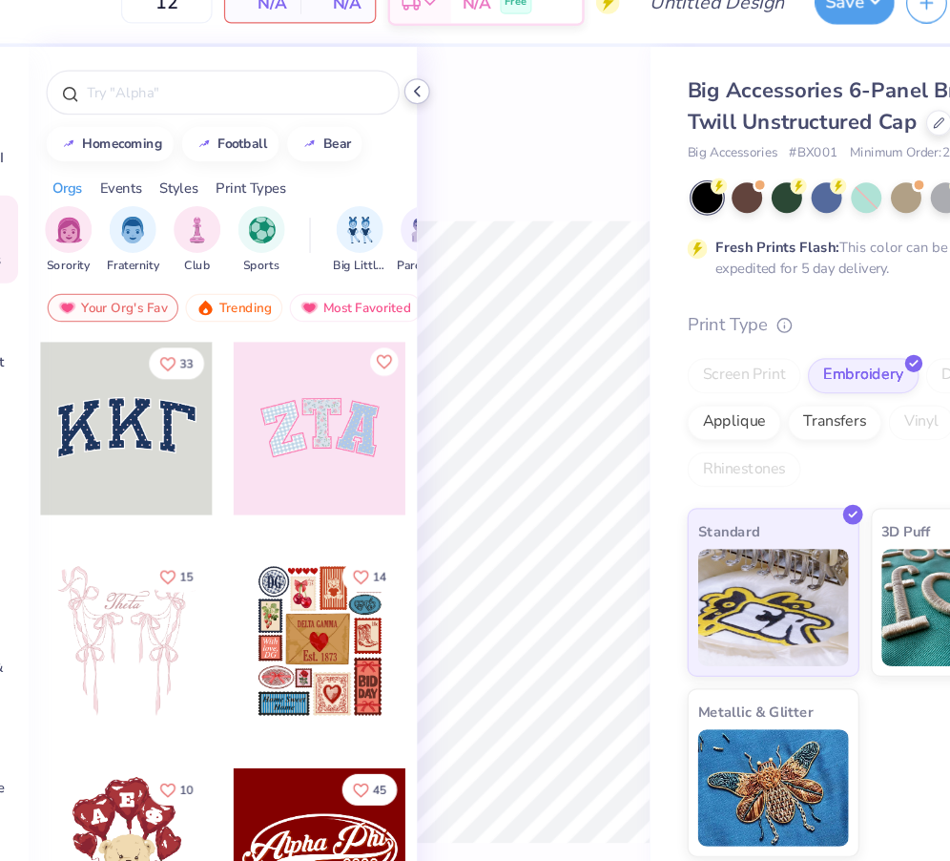
click at [406, 100] on icon at bounding box center [402, 105] width 15 height 15
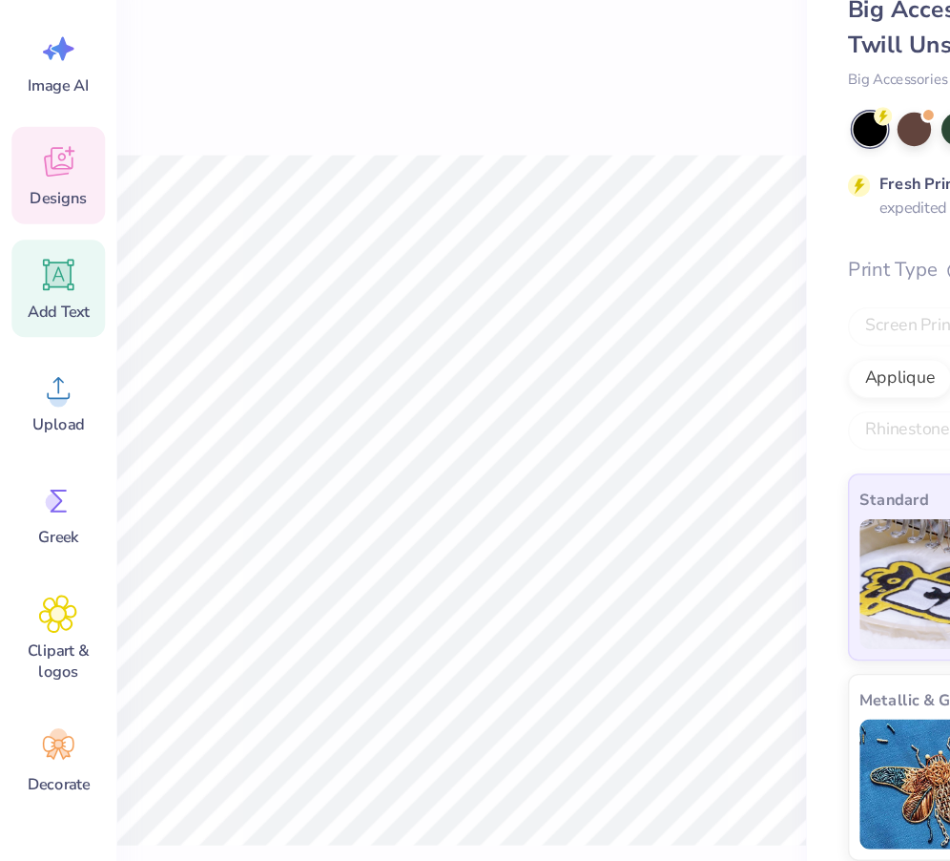
click at [43, 323] on span "Add Text" at bounding box center [43, 326] width 46 height 15
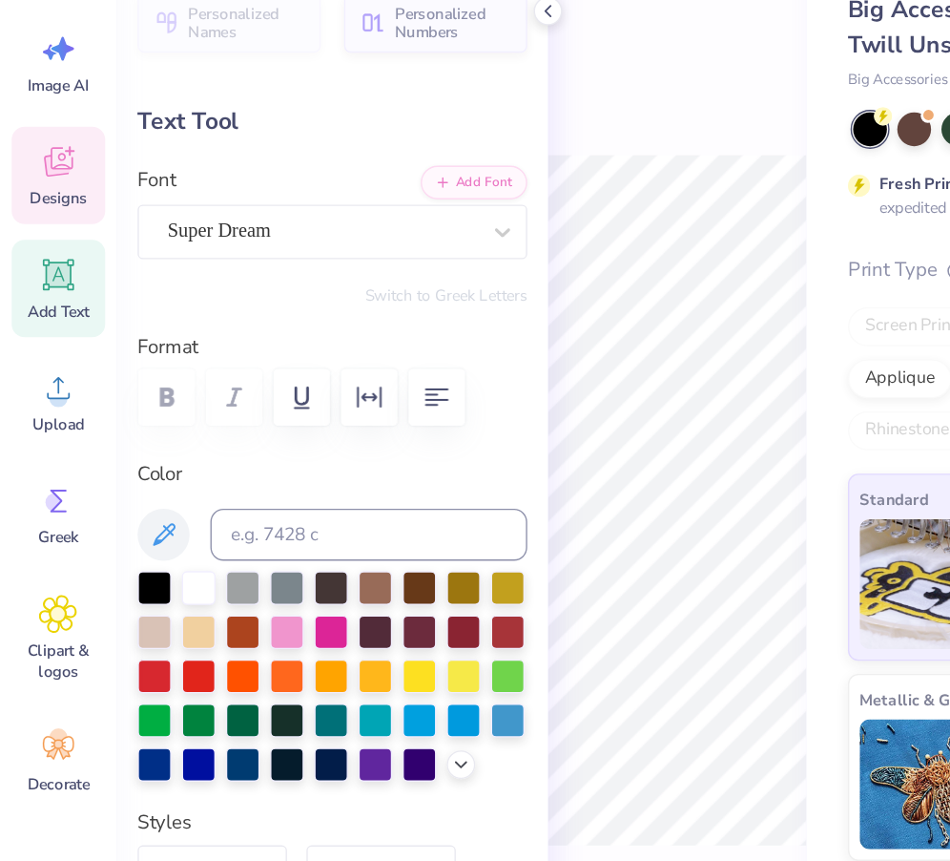
click at [44, 213] on icon at bounding box center [43, 216] width 29 height 29
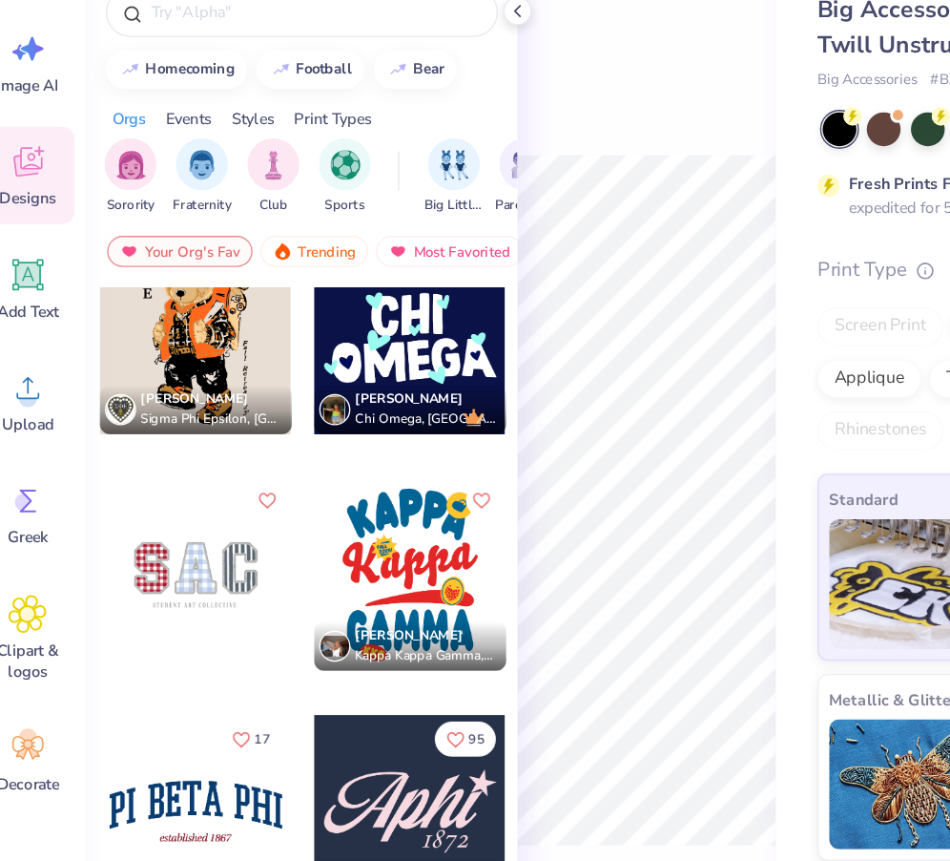
scroll to position [2294, 0]
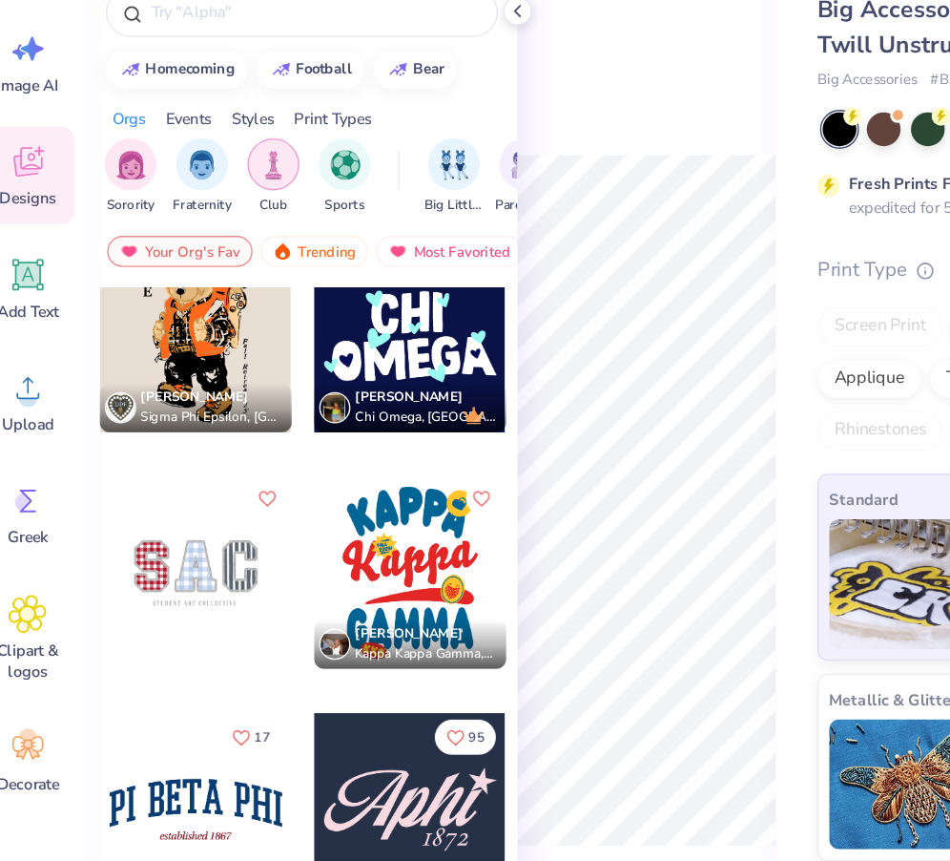
click at [218, 214] on img "filter for Club" at bounding box center [223, 219] width 21 height 22
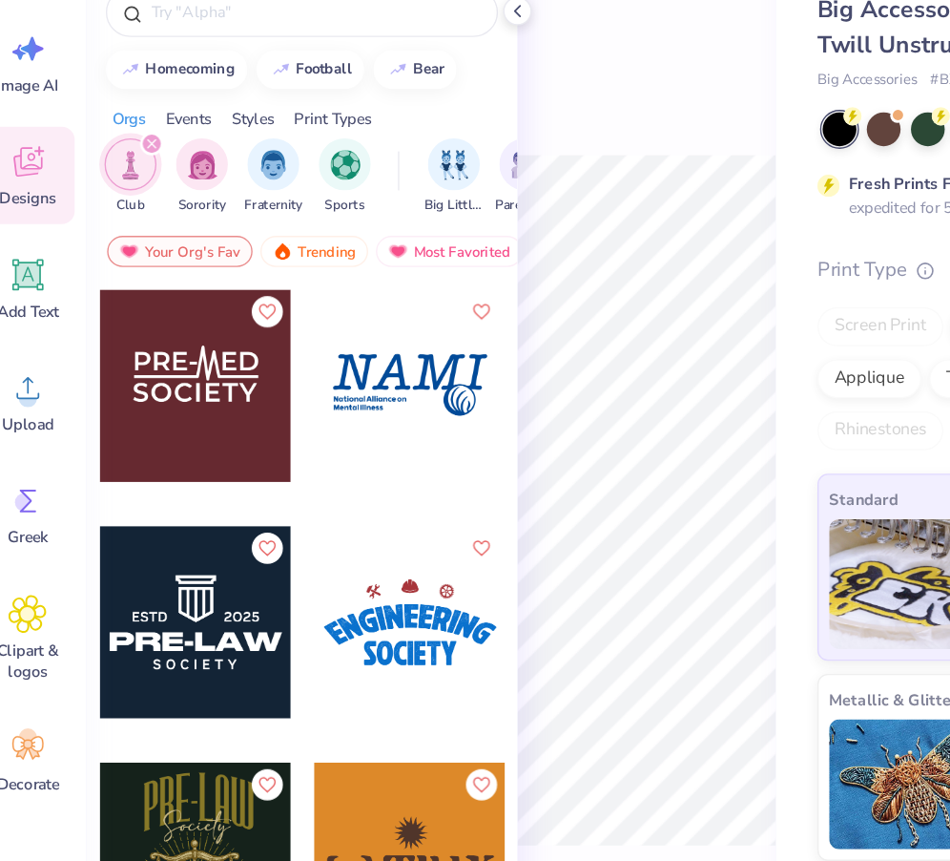
scroll to position [1642, 0]
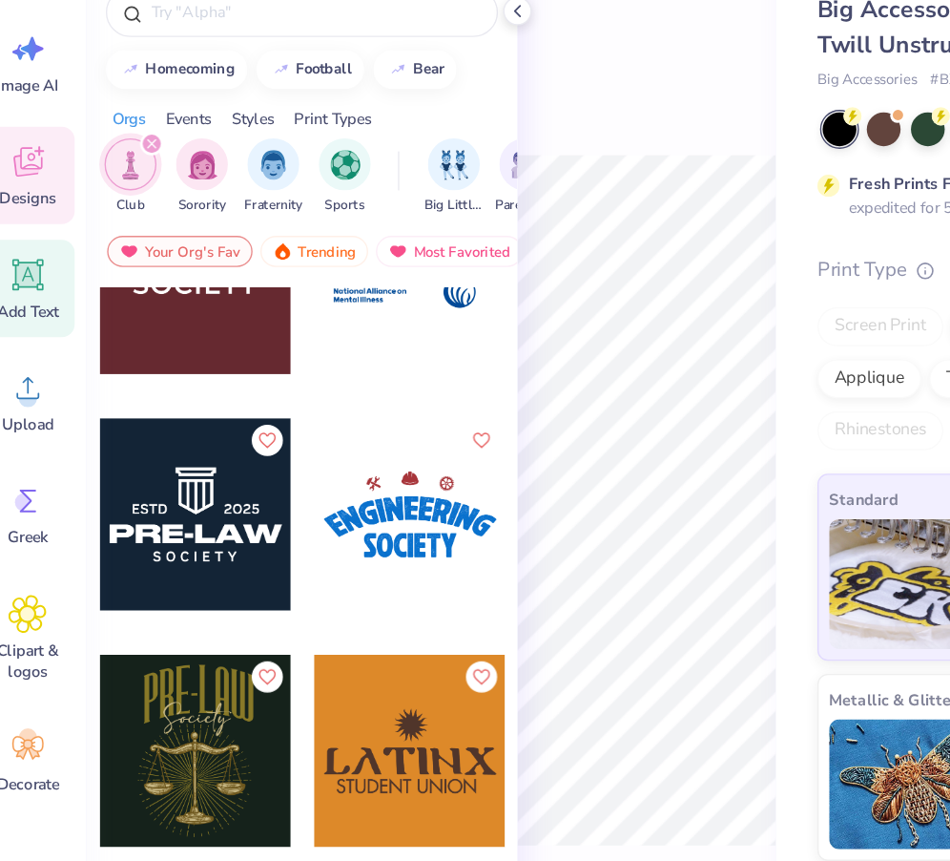
click at [64, 314] on div "Add Text" at bounding box center [43, 310] width 69 height 72
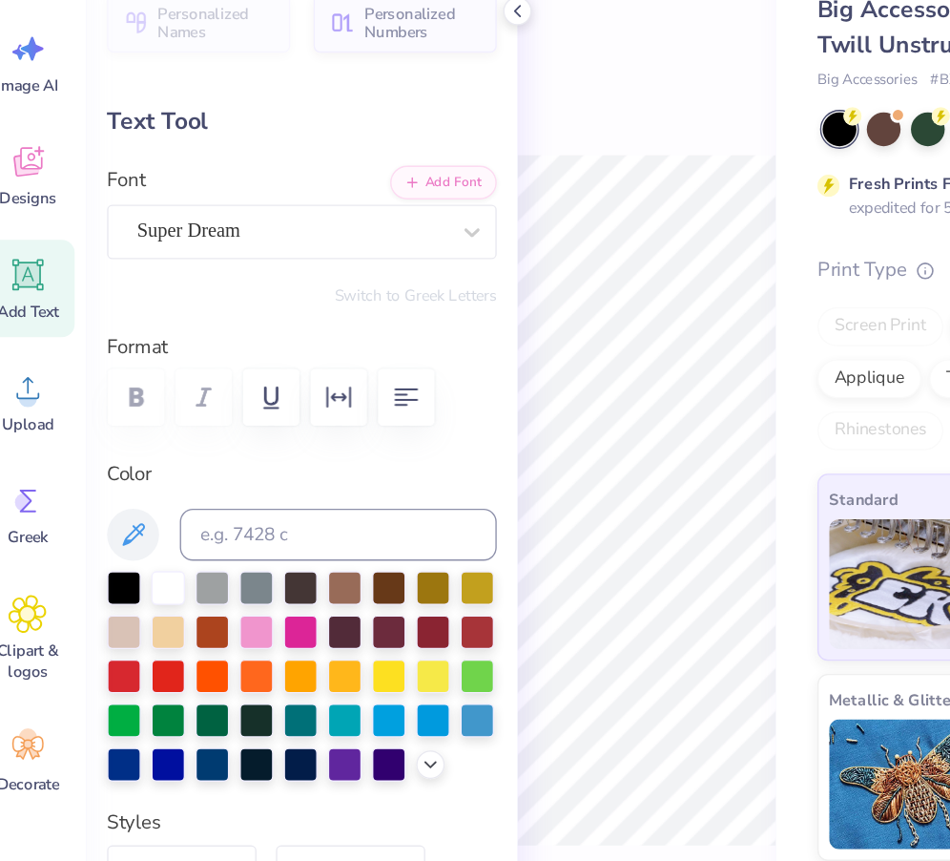
type textarea "T"
type textarea "259"
type input "1.21"
type input "0.51"
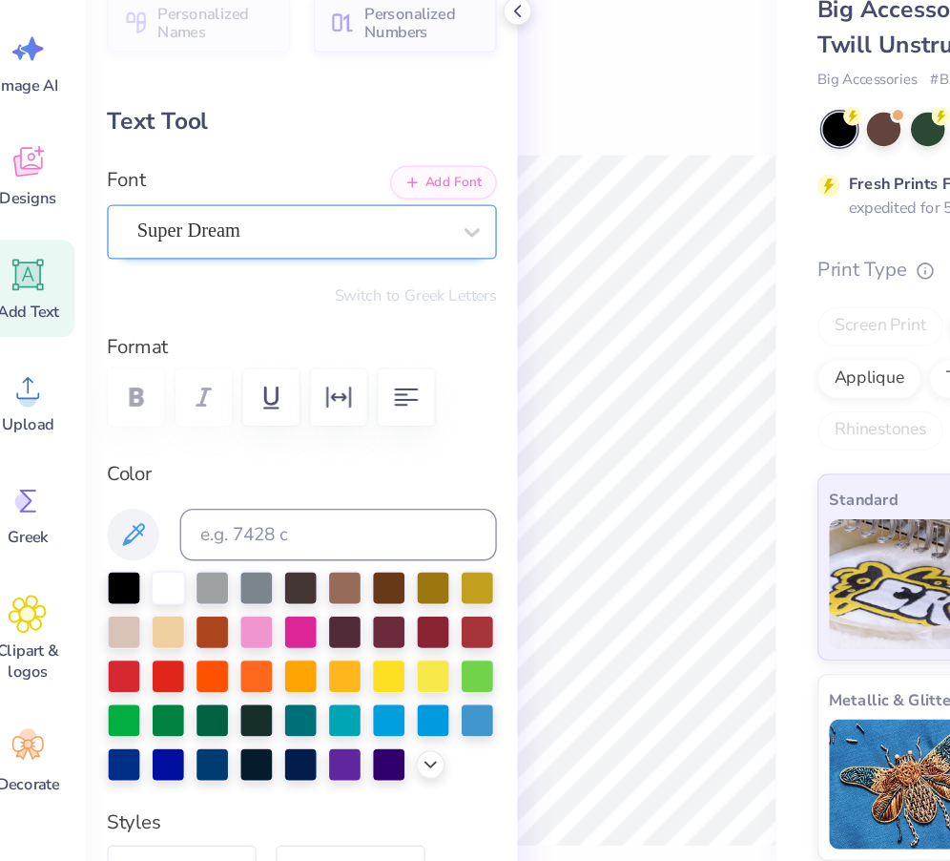
click at [346, 262] on div "Super Dream" at bounding box center [236, 268] width 231 height 30
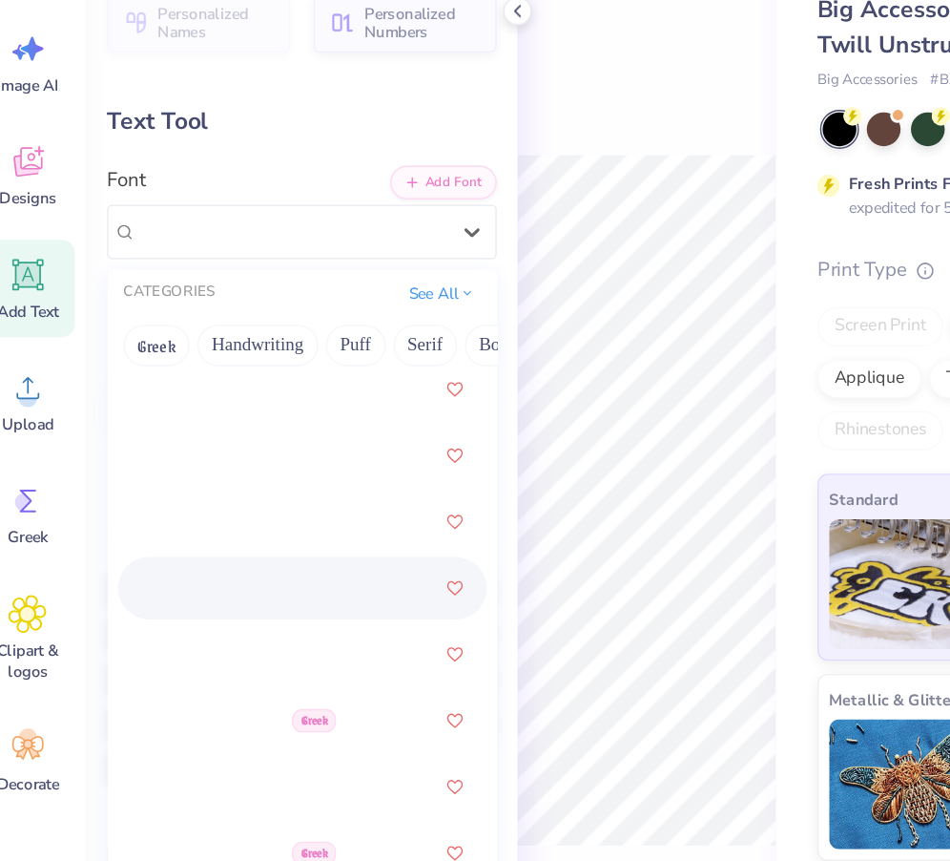
scroll to position [5396, 0]
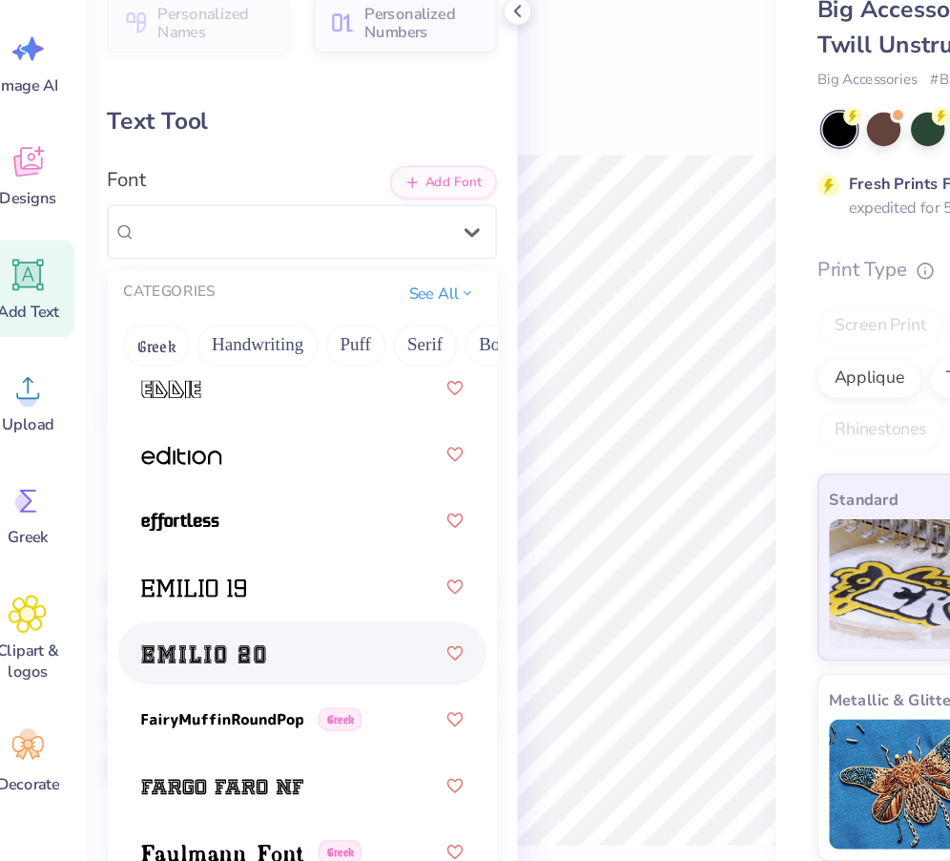
click at [260, 568] on div at bounding box center [244, 577] width 237 height 34
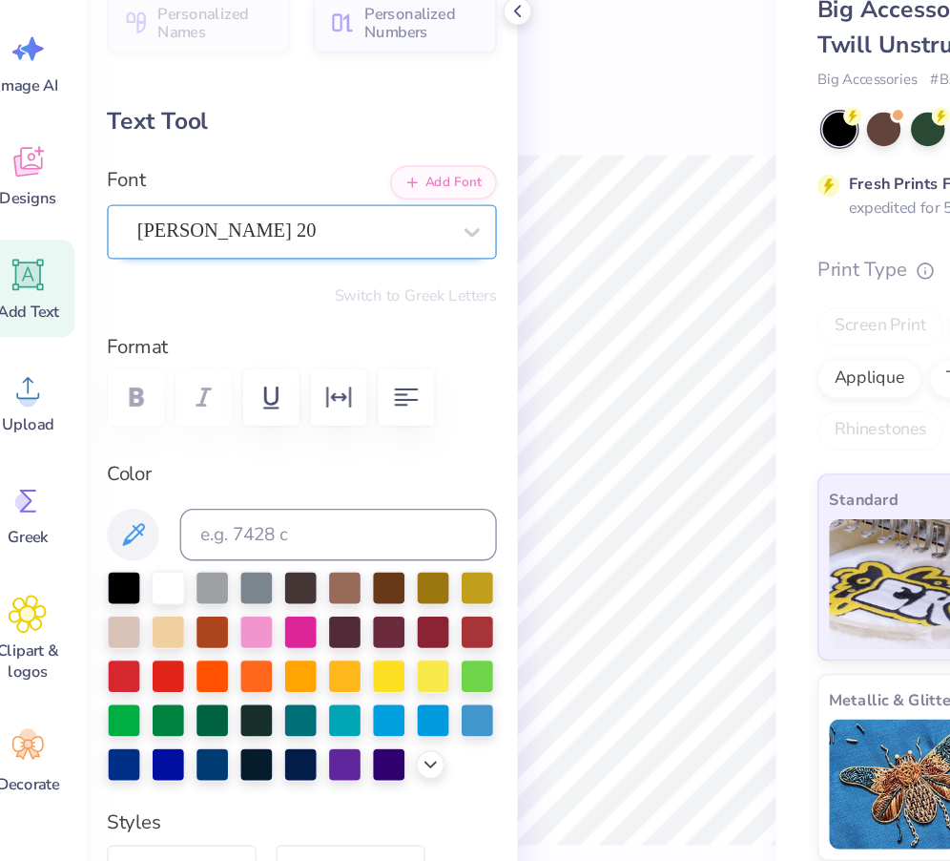
click at [293, 276] on div "[PERSON_NAME] 20" at bounding box center [236, 268] width 231 height 30
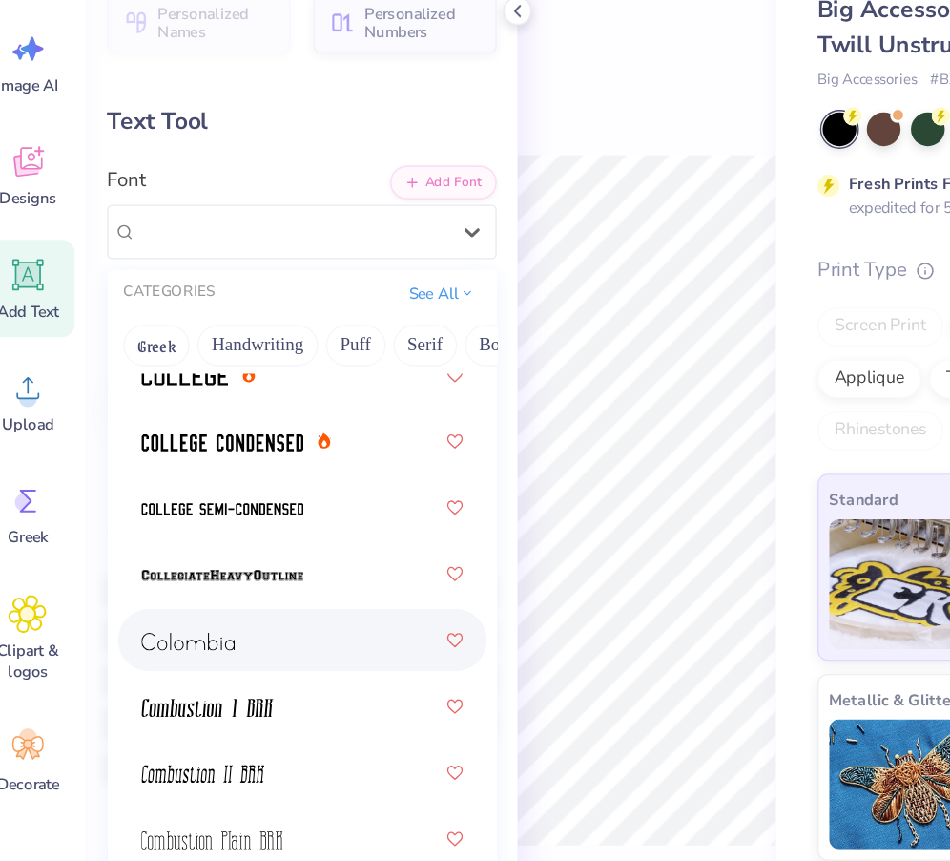
scroll to position [3562, 0]
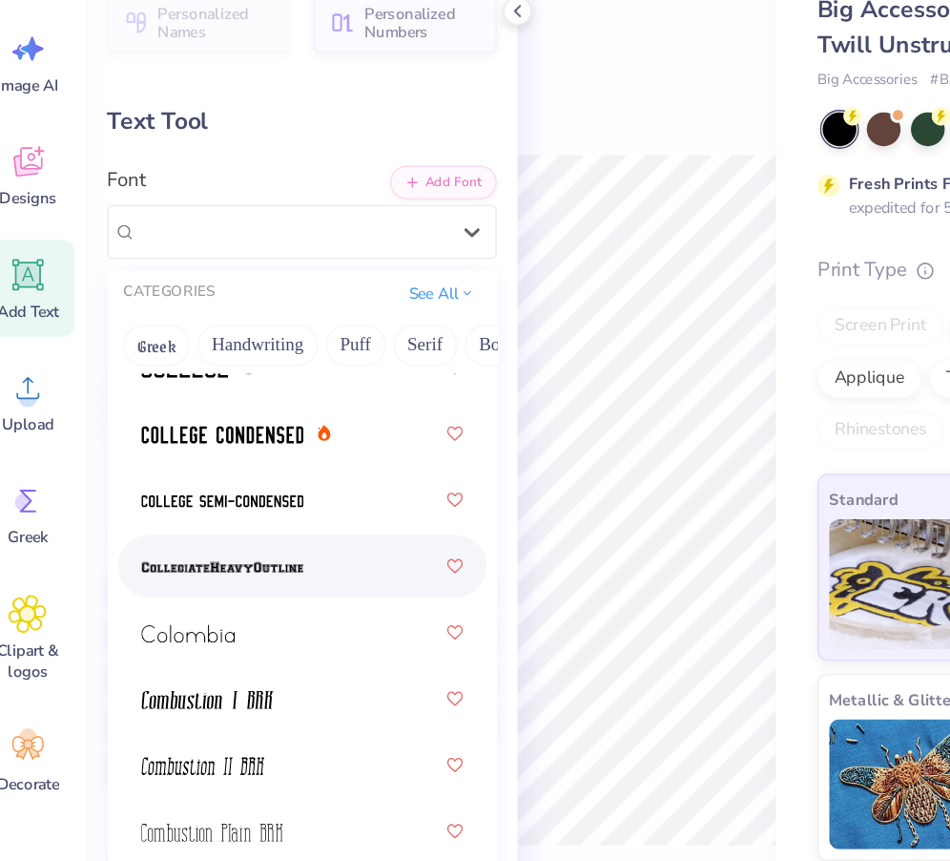
click at [245, 504] on div at bounding box center [244, 513] width 237 height 34
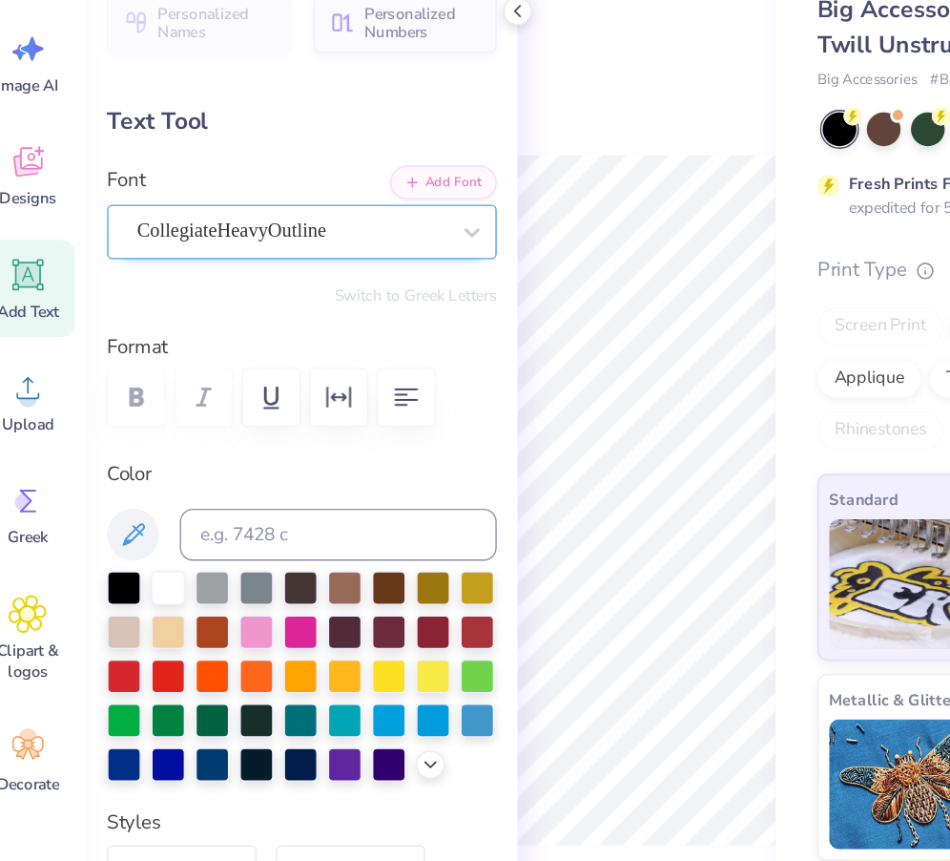
click at [330, 263] on div "CollegiateHeavyOutline" at bounding box center [236, 268] width 231 height 30
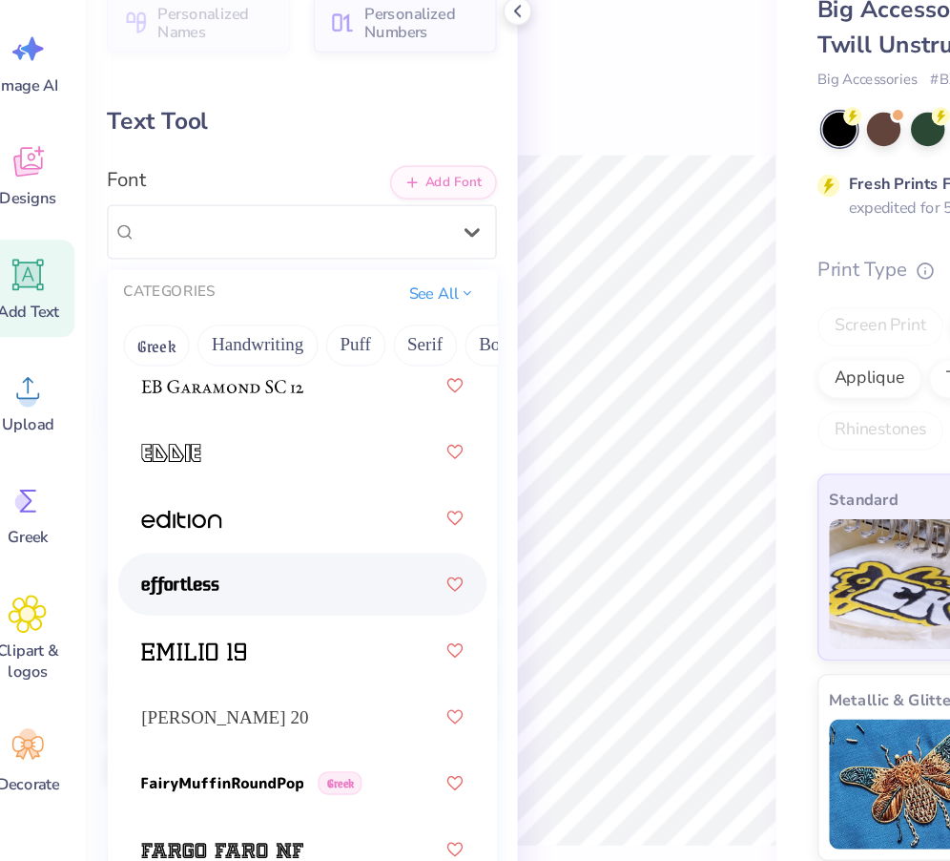
scroll to position [5369, 0]
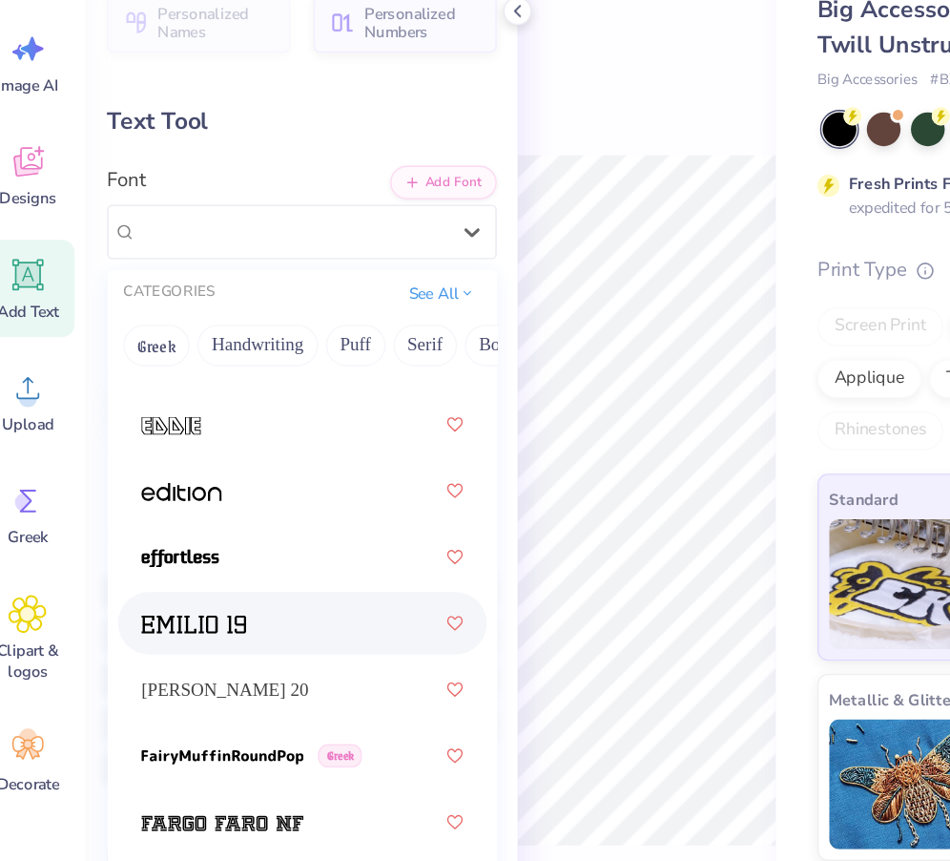
click at [285, 564] on div at bounding box center [244, 555] width 237 height 34
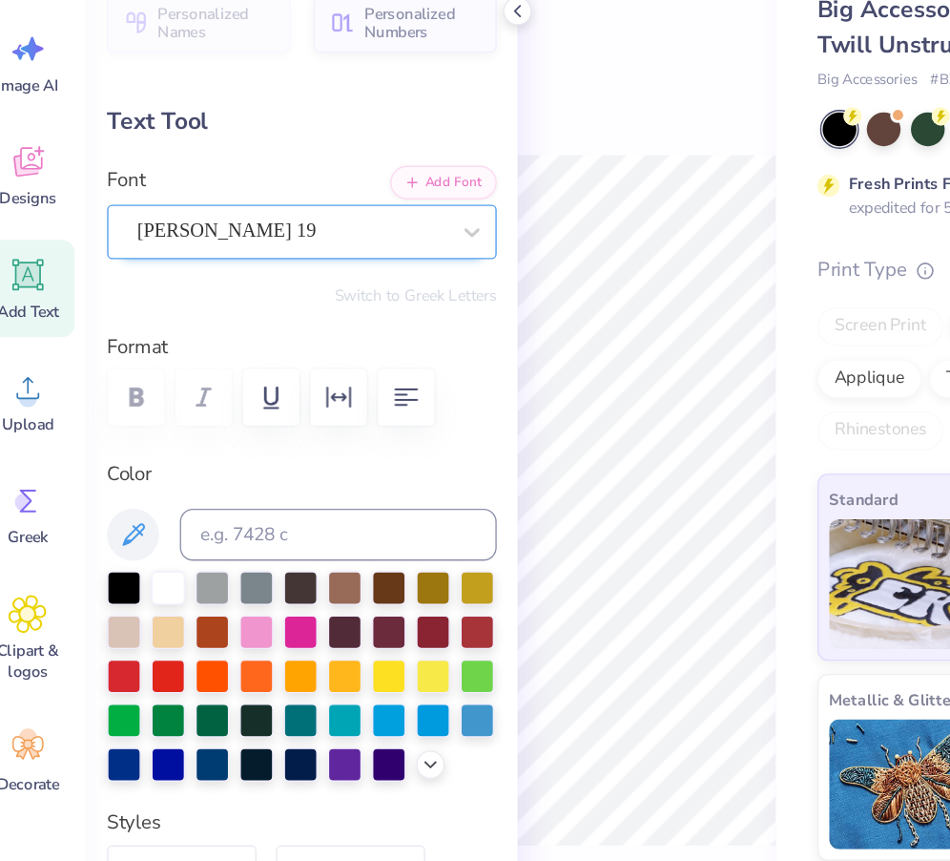
click at [312, 270] on div "[PERSON_NAME] 19" at bounding box center [236, 268] width 231 height 30
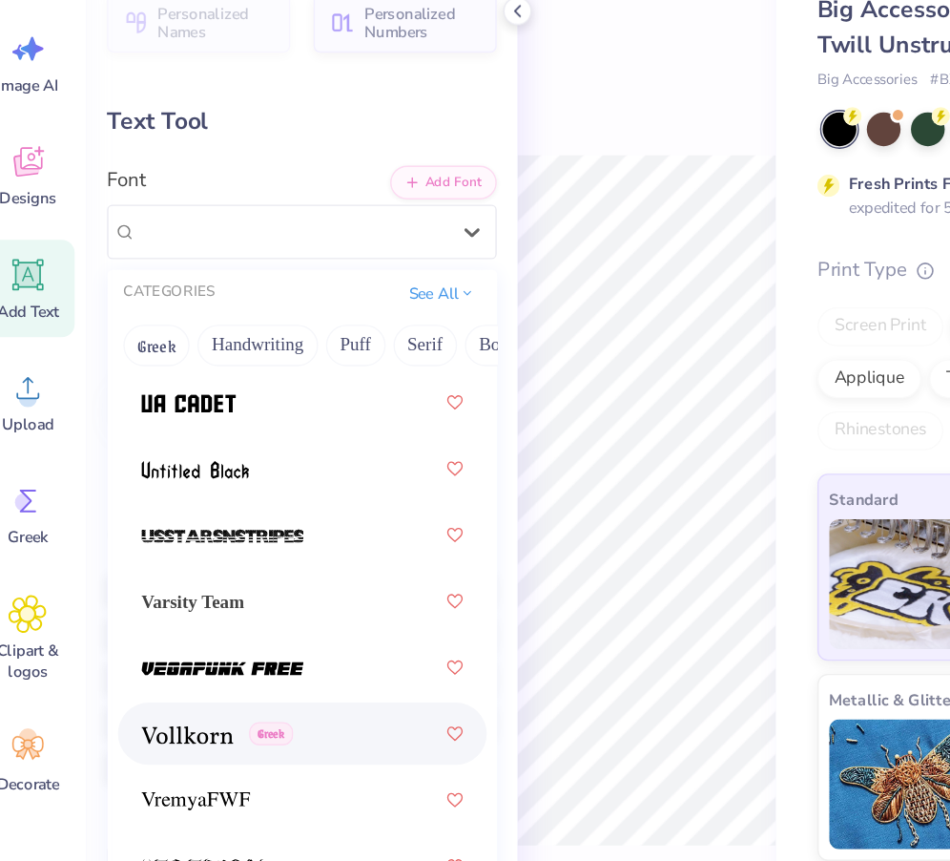
scroll to position [14338, 0]
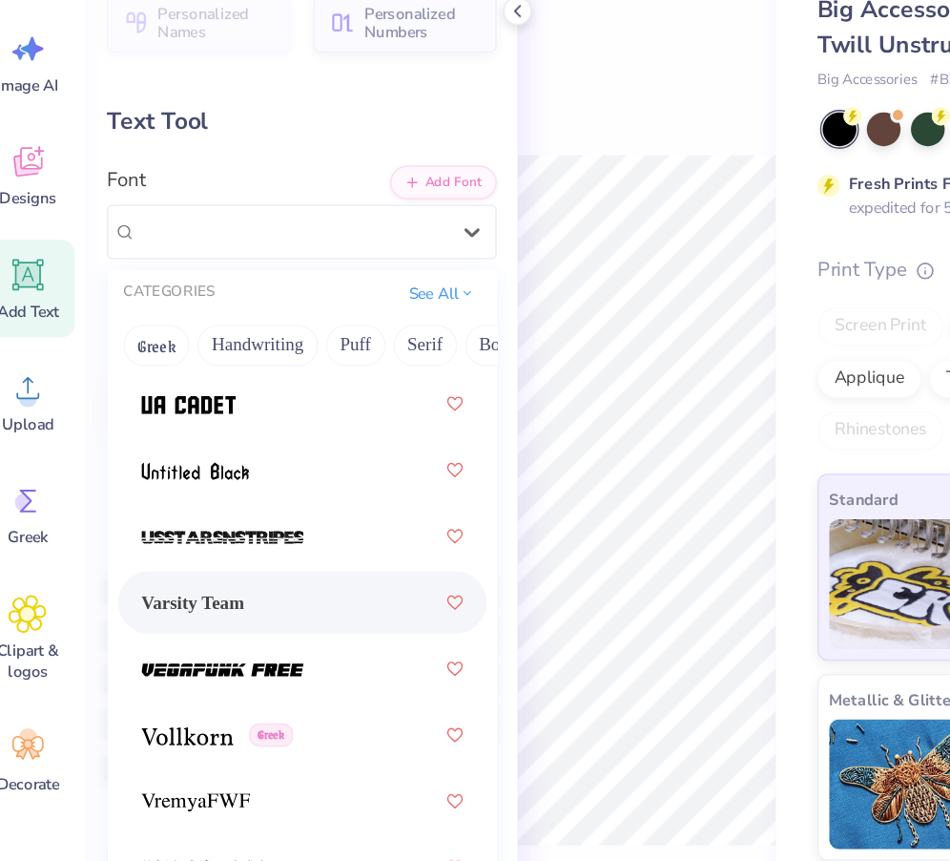
click at [238, 552] on div "Varsity Team" at bounding box center [244, 540] width 237 height 34
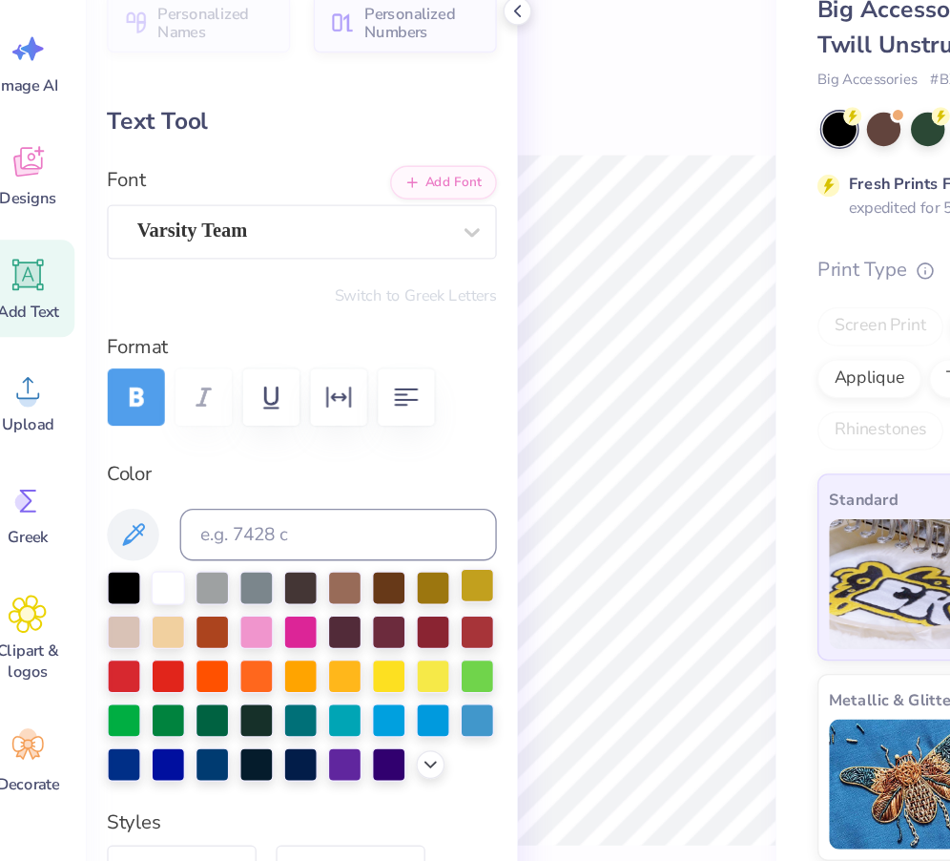
type input "2.18"
type input "1.01"
click at [40, 302] on icon at bounding box center [42, 299] width 23 height 23
type input "1.74"
type input "0.50"
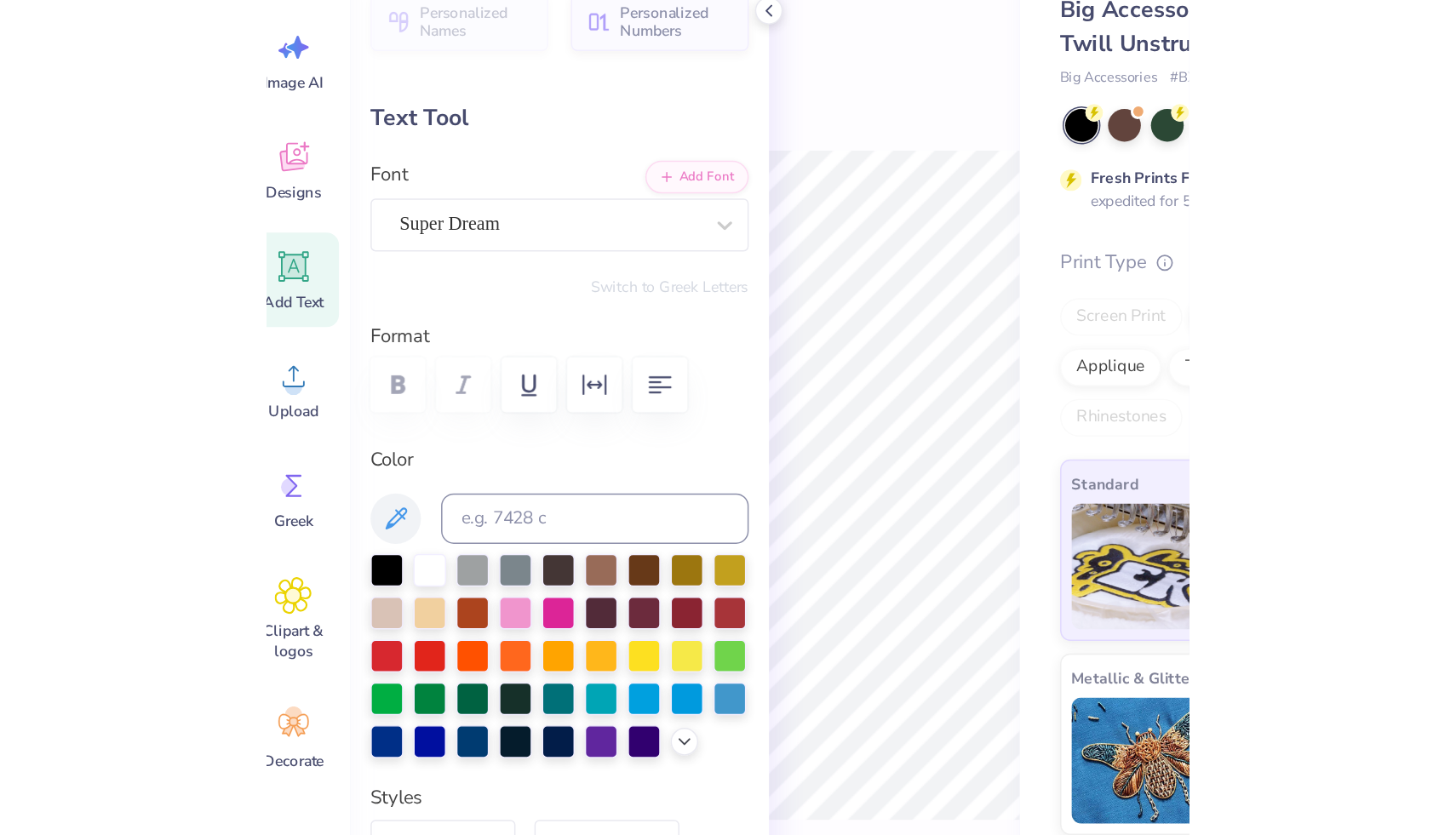
scroll to position [0, 4]
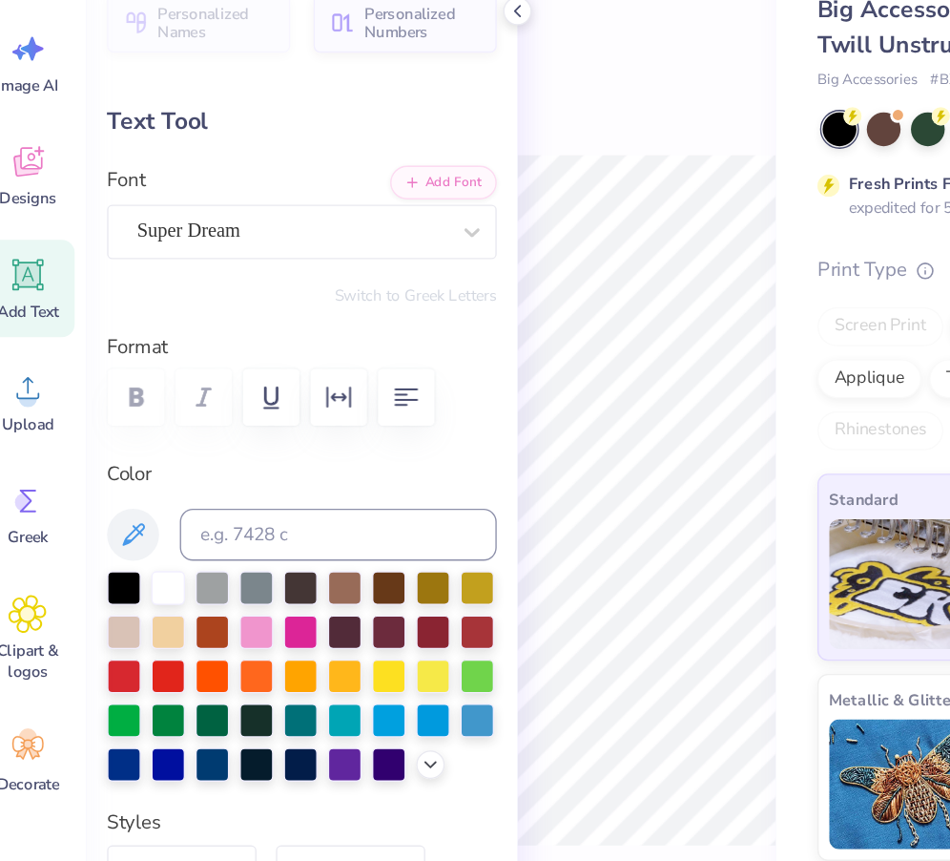
type textarea "[PERSON_NAME][GEOGRAPHIC_DATA]"
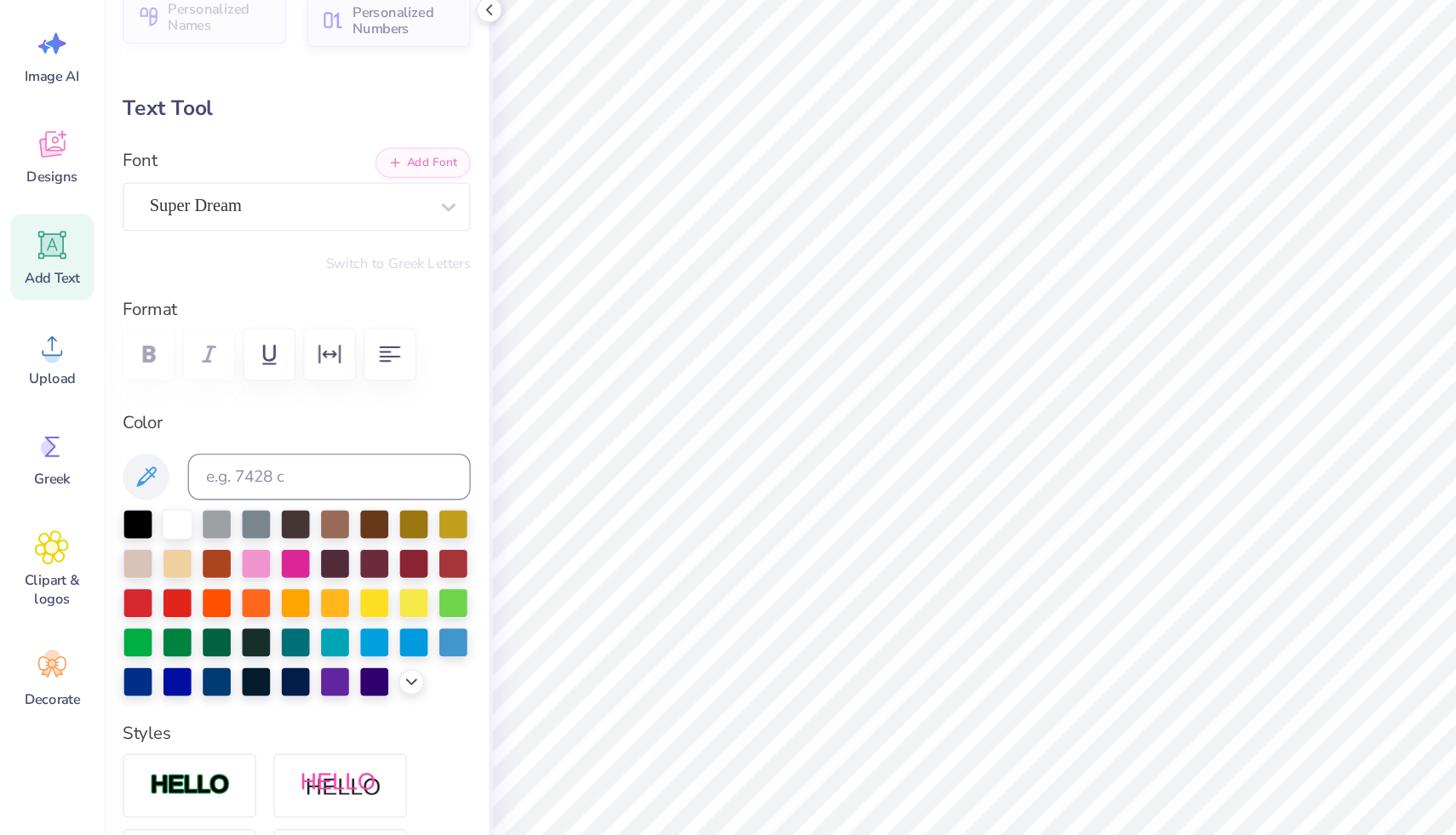
scroll to position [0, 3]
type input "4.13"
type input "0.51"
type textarea "F"
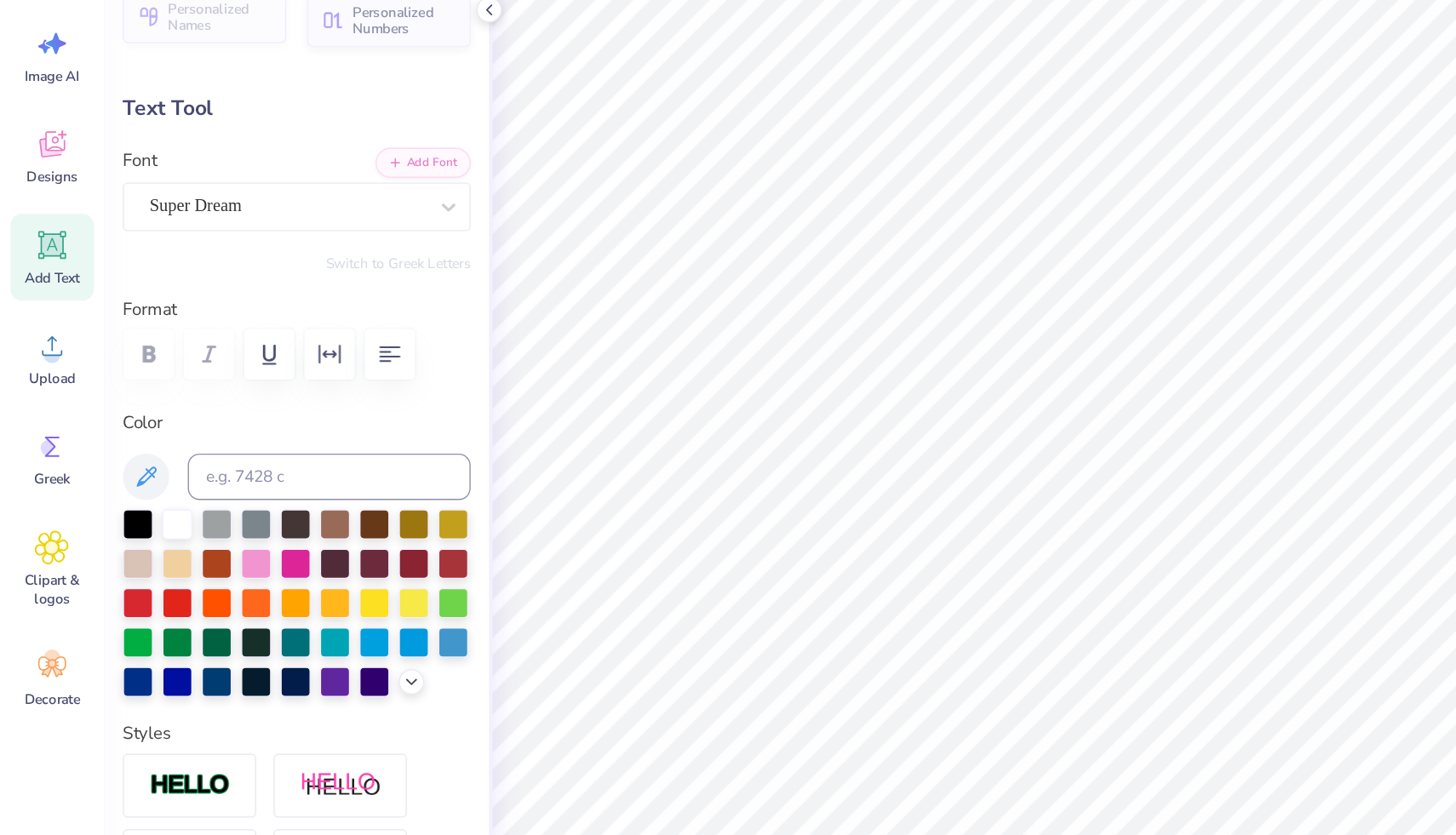
scroll to position [0, 11]
type textarea "PROFESSIONAL BEER DRINKERS"
type input "4.99"
type input "0.25"
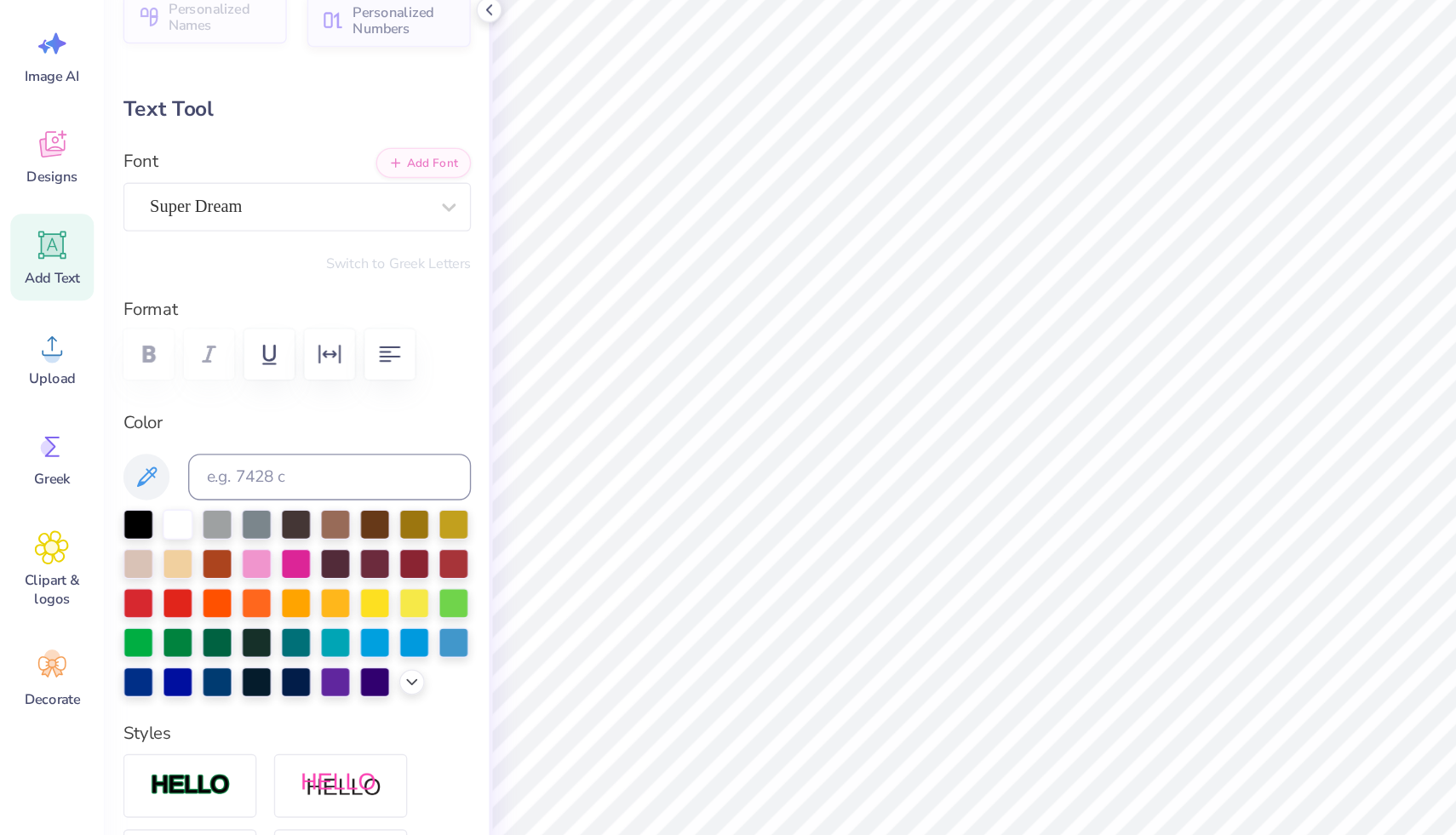
type input "4.03"
type input "0.20"
type input "2.18"
type input "1.01"
type input "4.03"
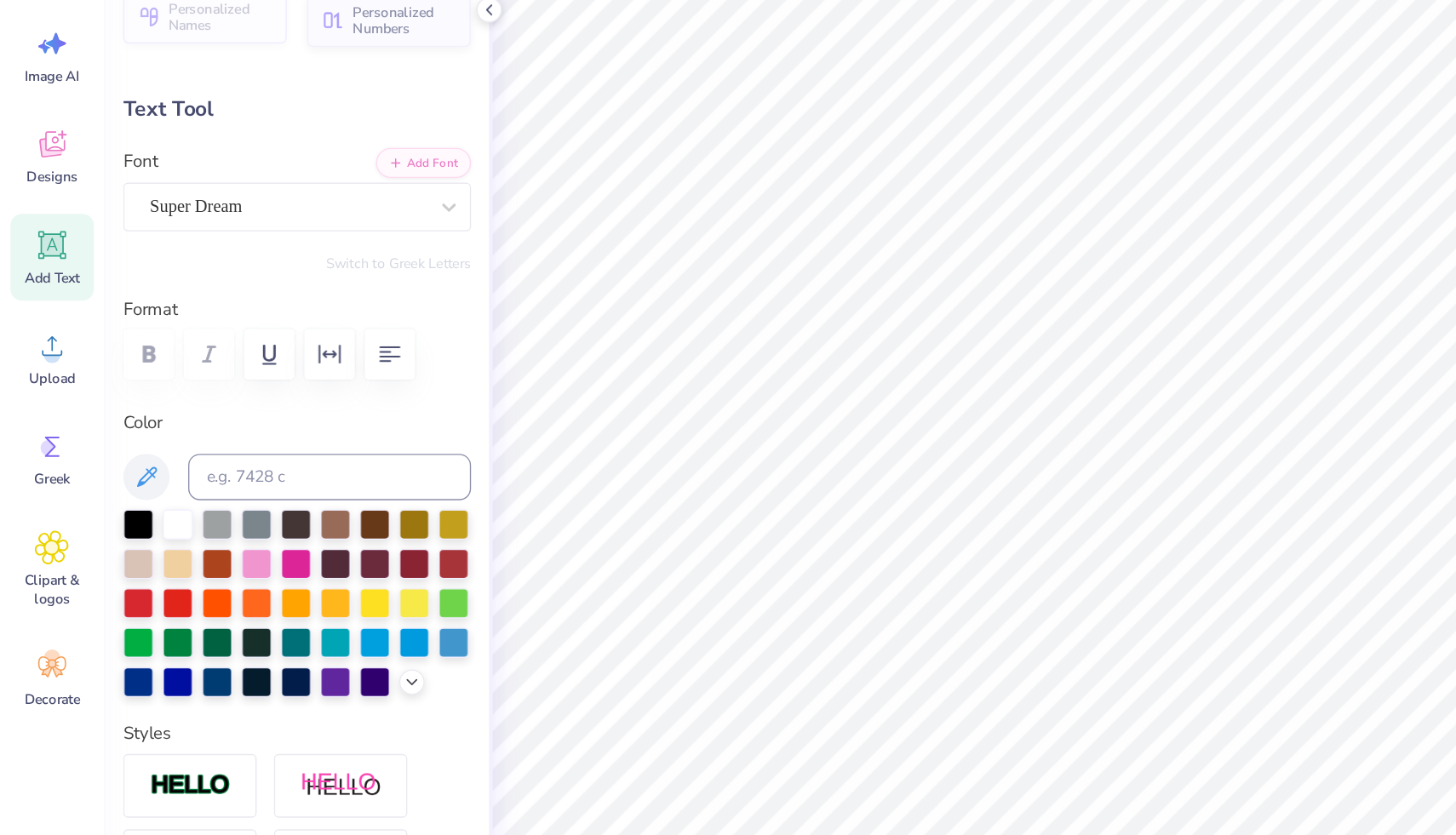
type input "0.20"
click at [252, 232] on div "Super Dream" at bounding box center [211, 239] width 206 height 27
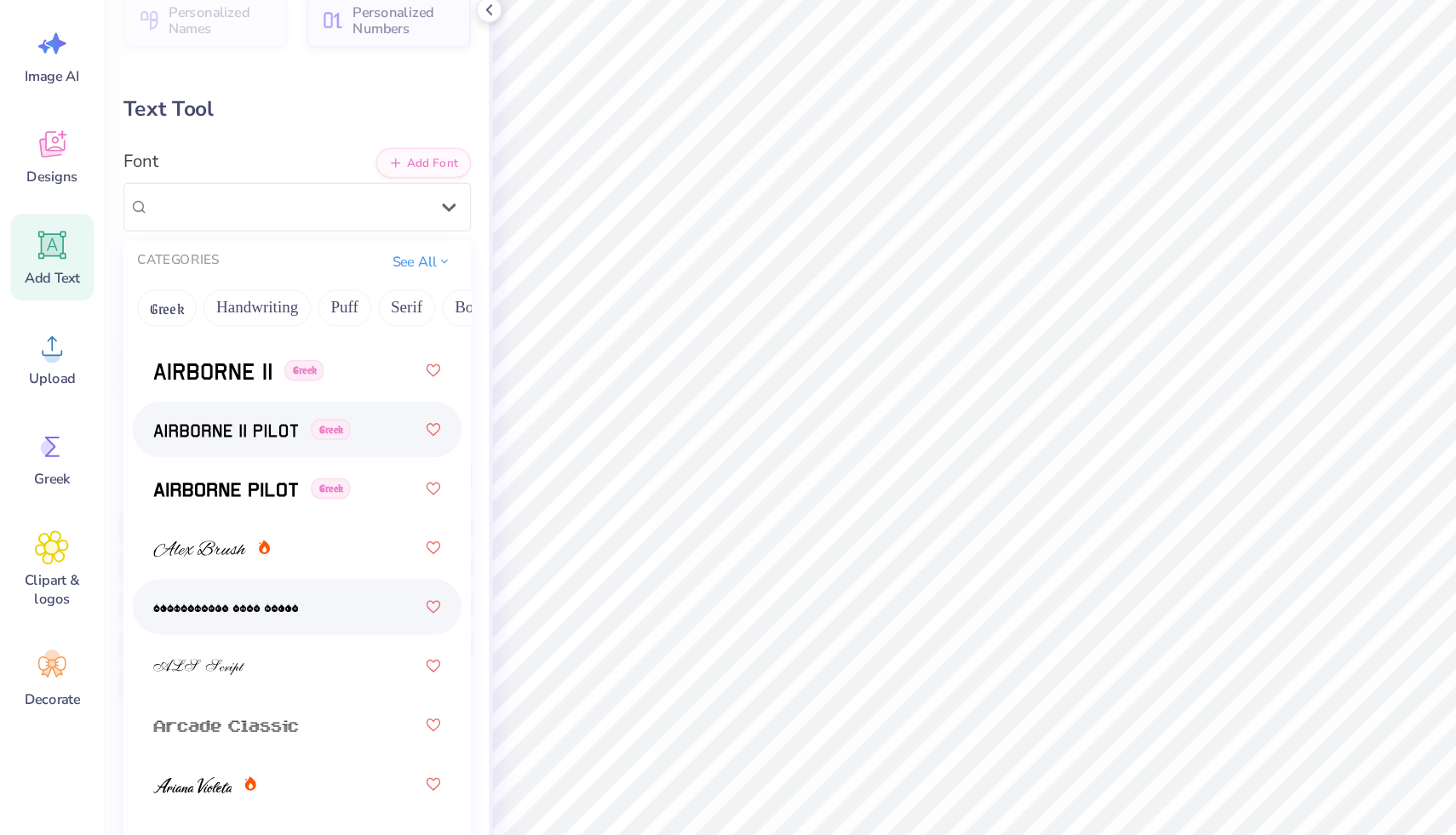
scroll to position [430, 0]
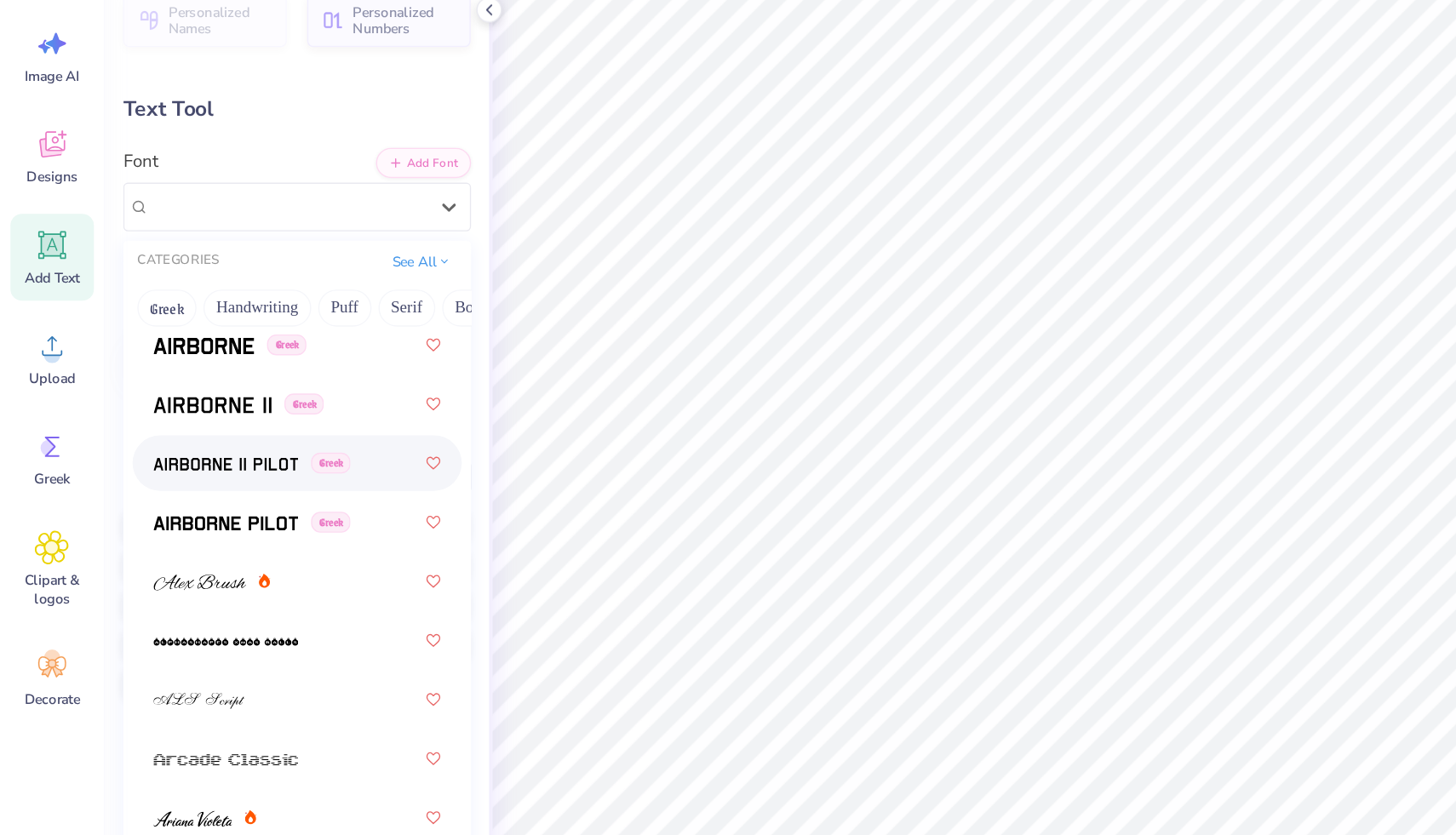
click at [183, 426] on img at bounding box center [165, 427] width 106 height 12
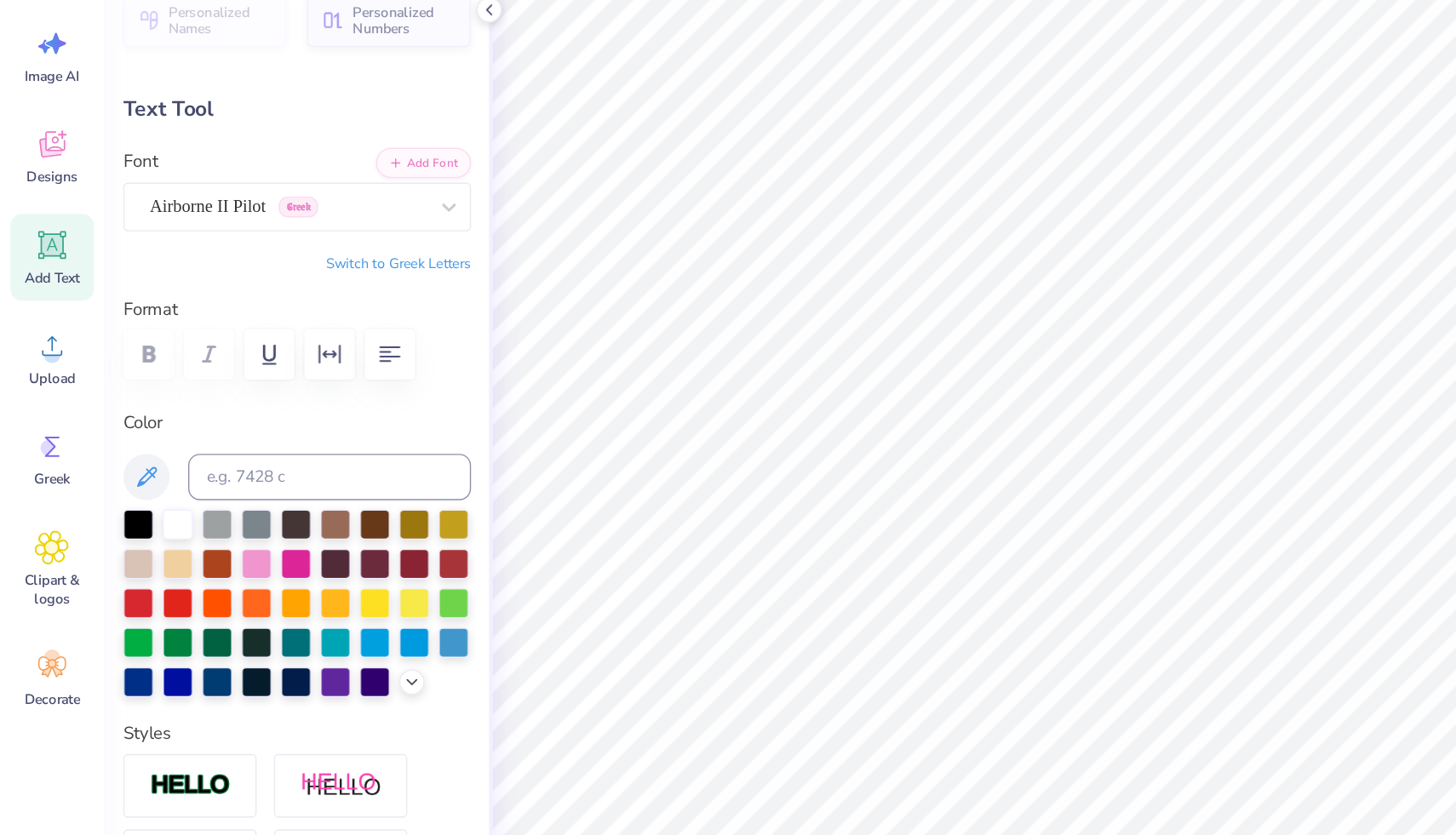
type input "3.76"
type input "0.19"
type input "2.18"
type input "1.01"
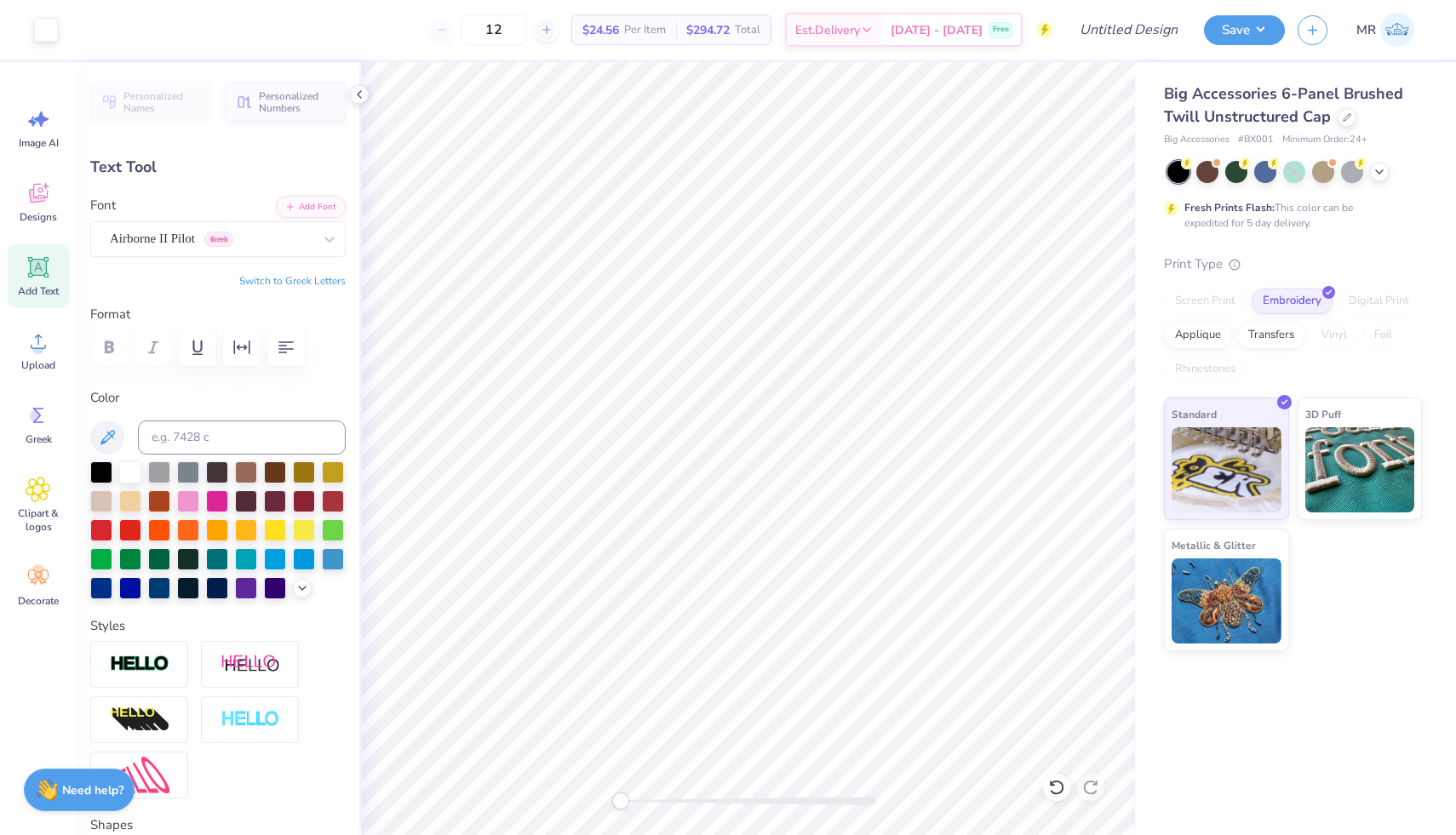
type input "3.76"
type input "0.19"
type input "2.18"
type input "1.01"
click at [847, 124] on div at bounding box center [1346, 115] width 19 height 19
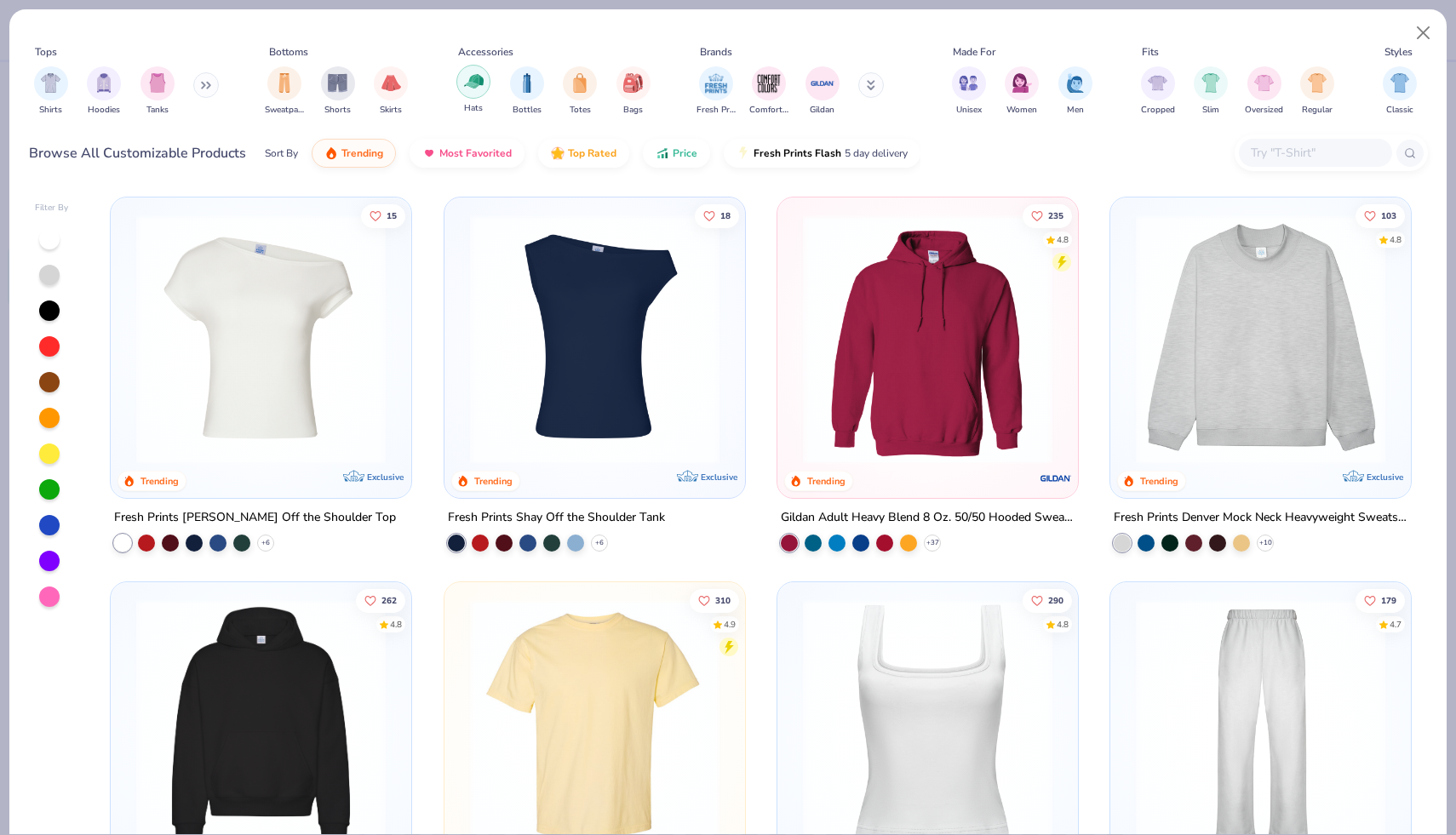
click at [473, 88] on img "filter for Hats" at bounding box center [474, 81] width 20 height 20
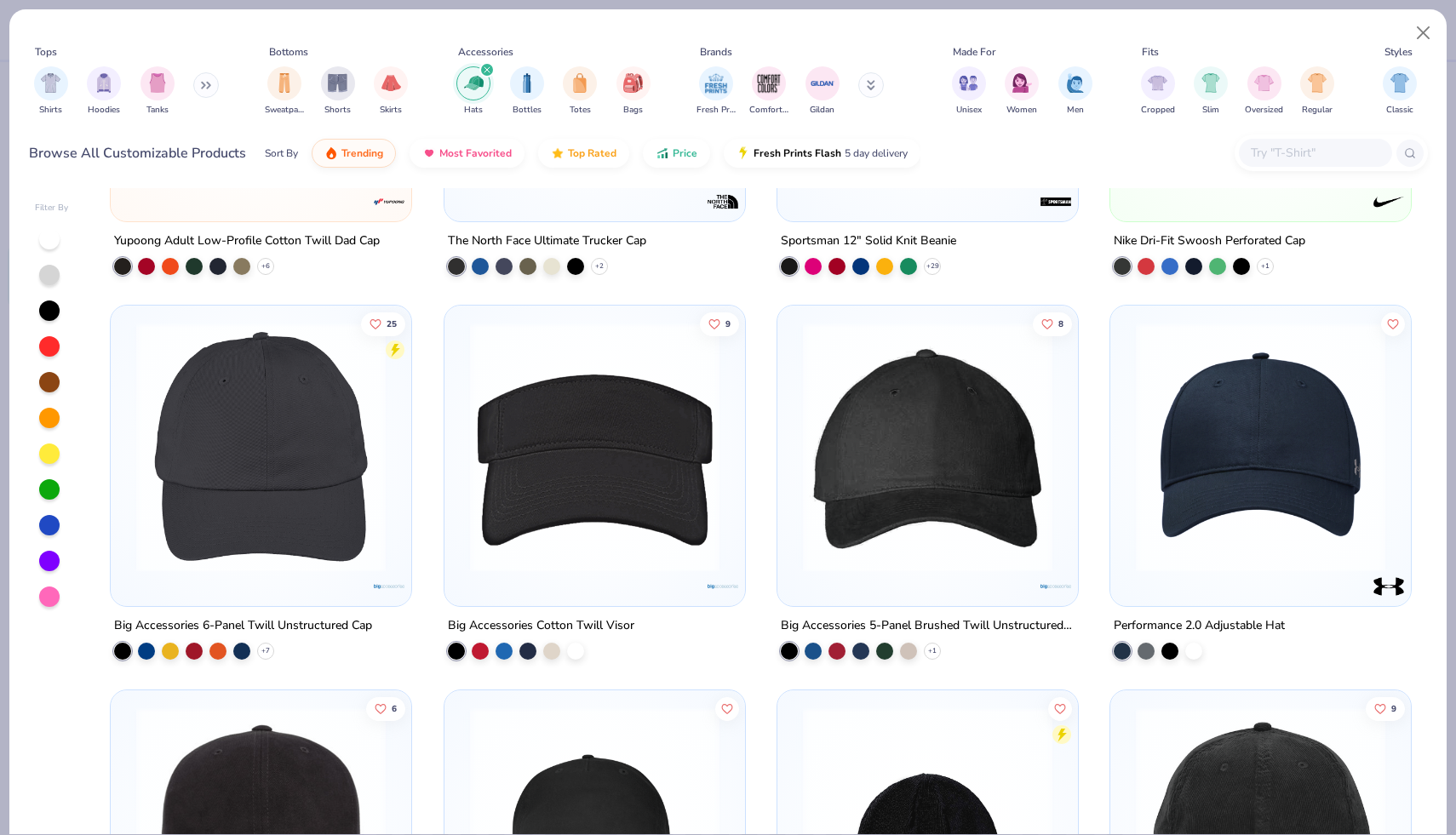
scroll to position [1113, 0]
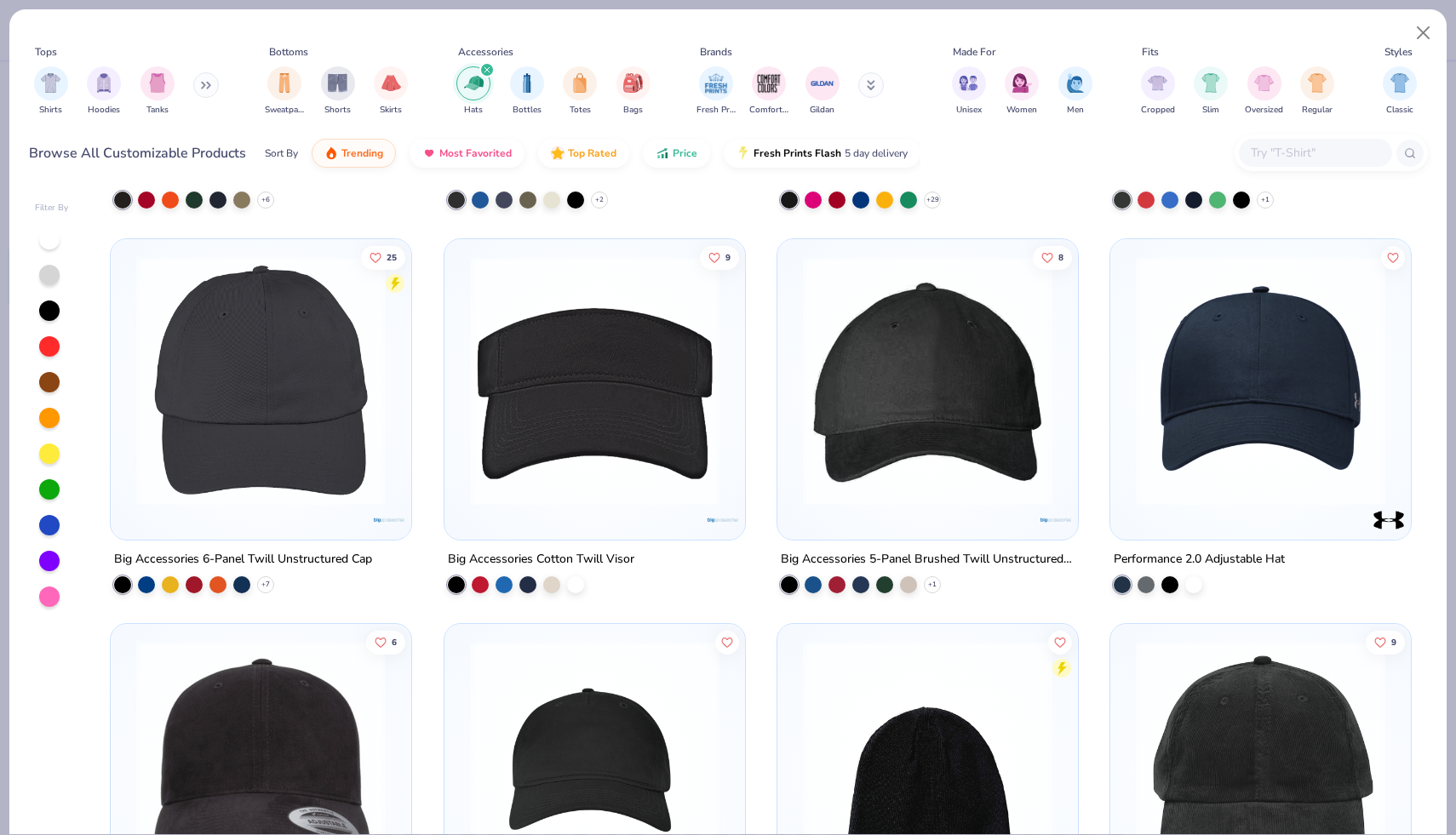
click at [251, 492] on img at bounding box center [261, 381] width 267 height 250
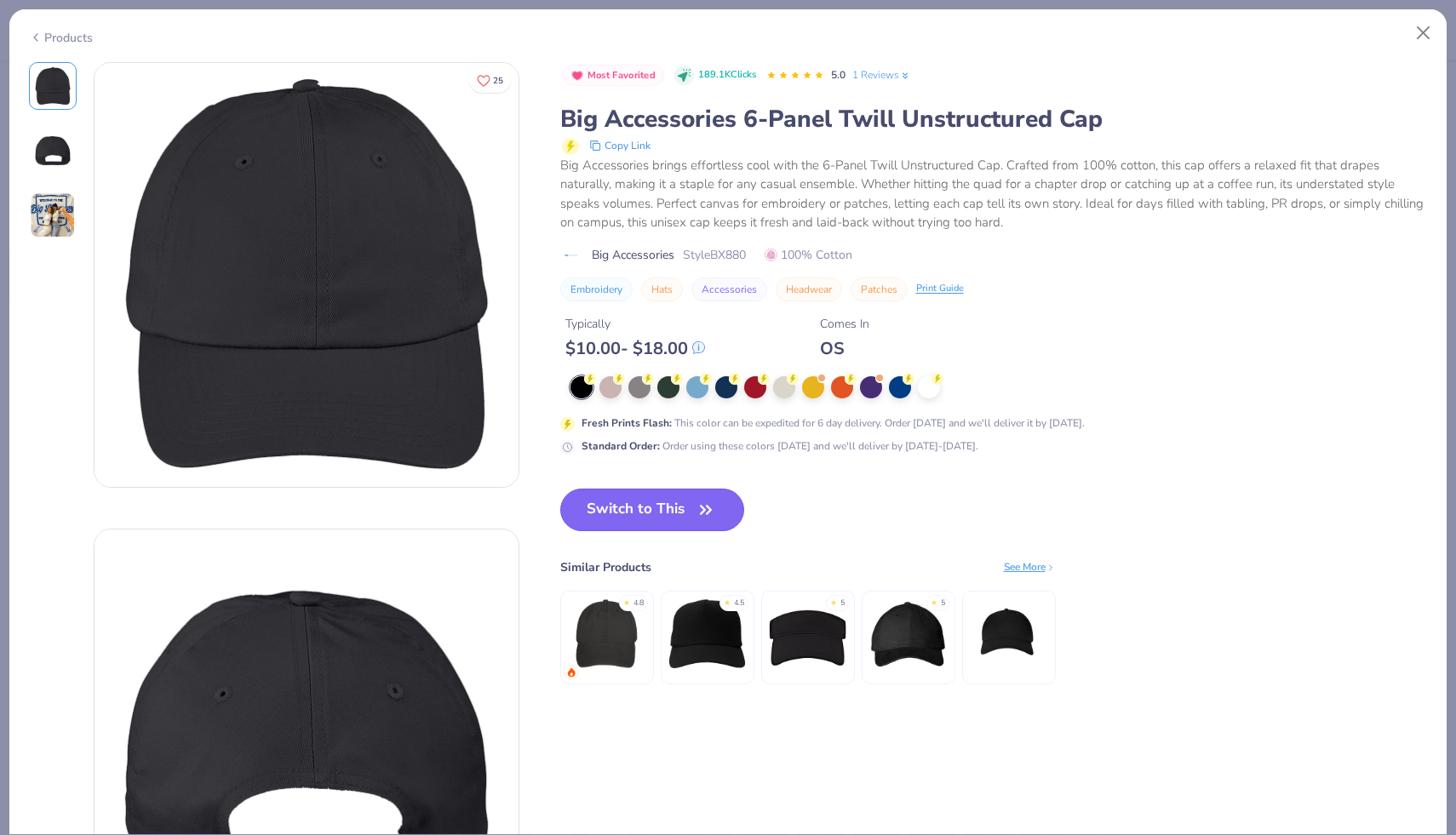
click at [675, 509] on button "Switch to This" at bounding box center [652, 510] width 185 height 43
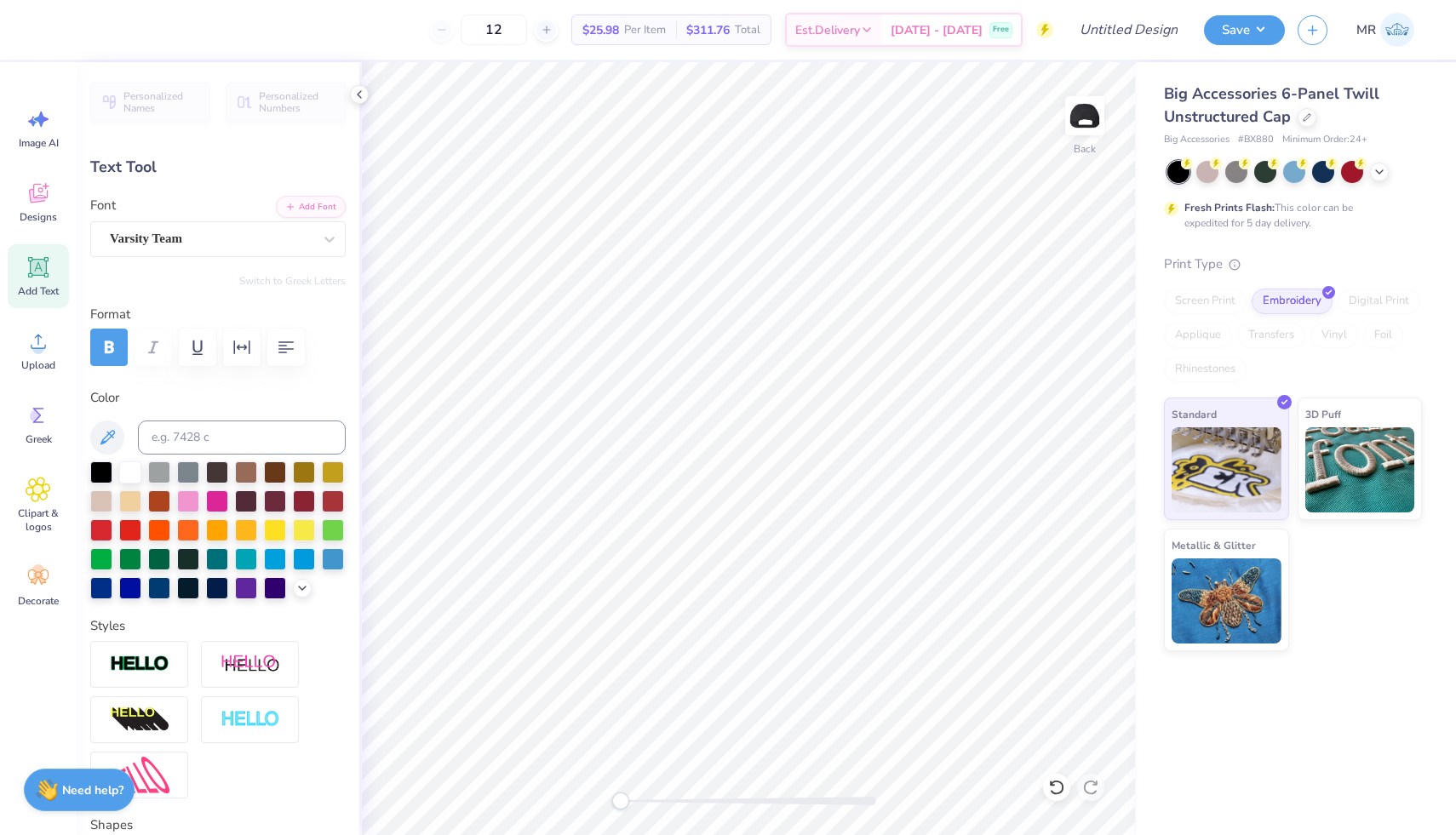
type input "2.13"
type input "0.99"
click at [847, 120] on div at bounding box center [1306, 115] width 19 height 19
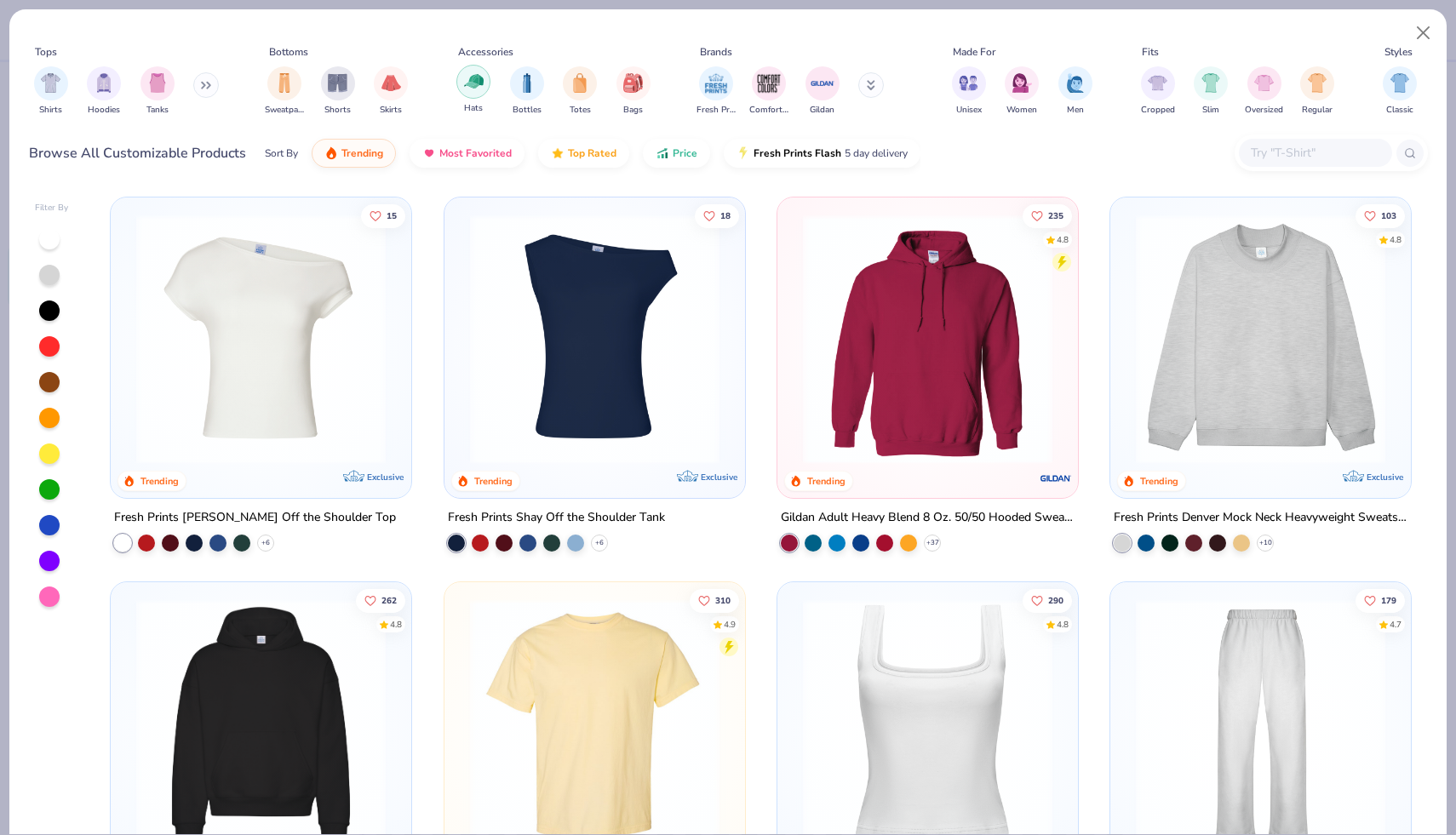
click at [464, 87] on img "filter for Hats" at bounding box center [474, 81] width 20 height 20
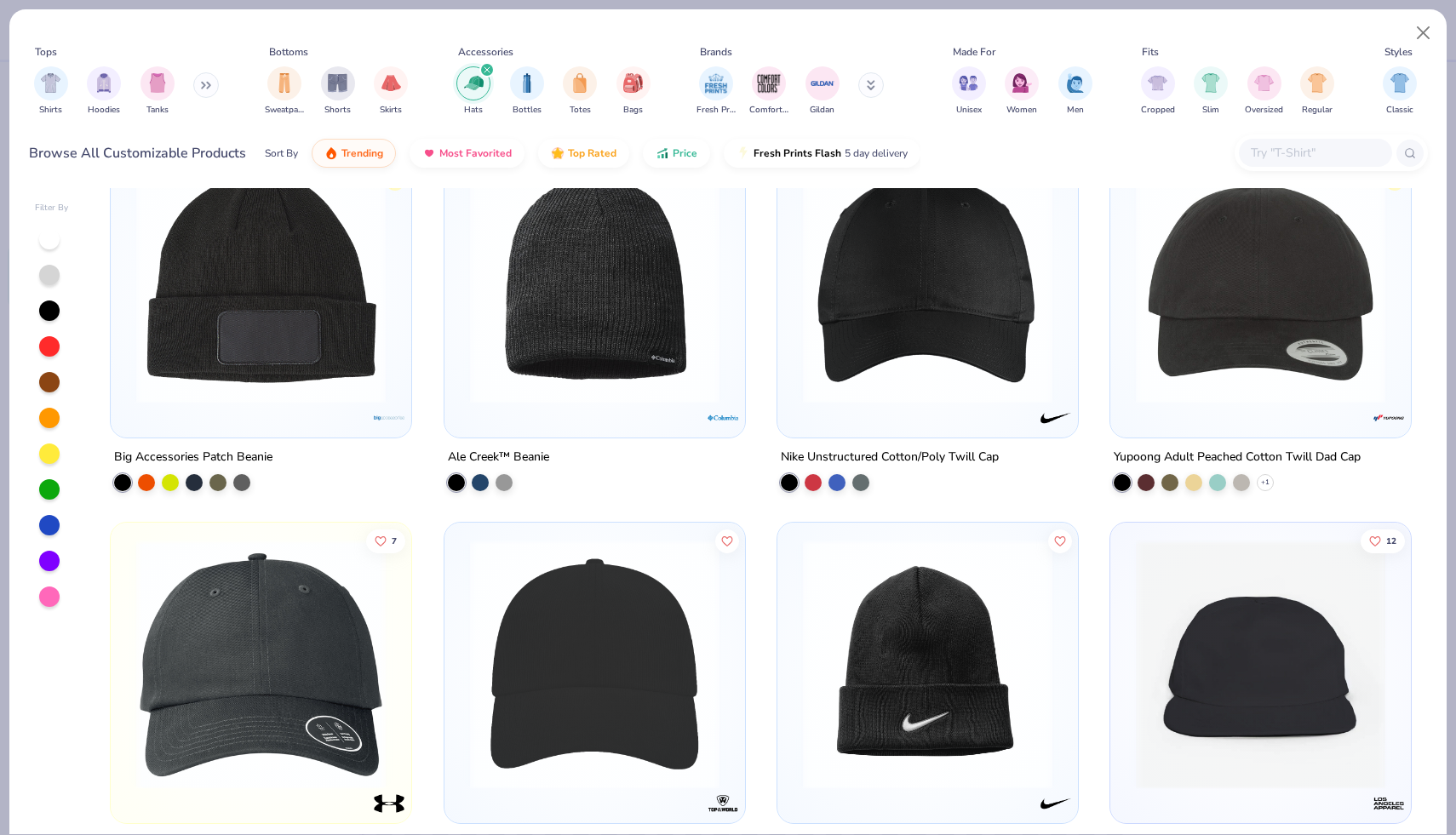
scroll to position [1992, 0]
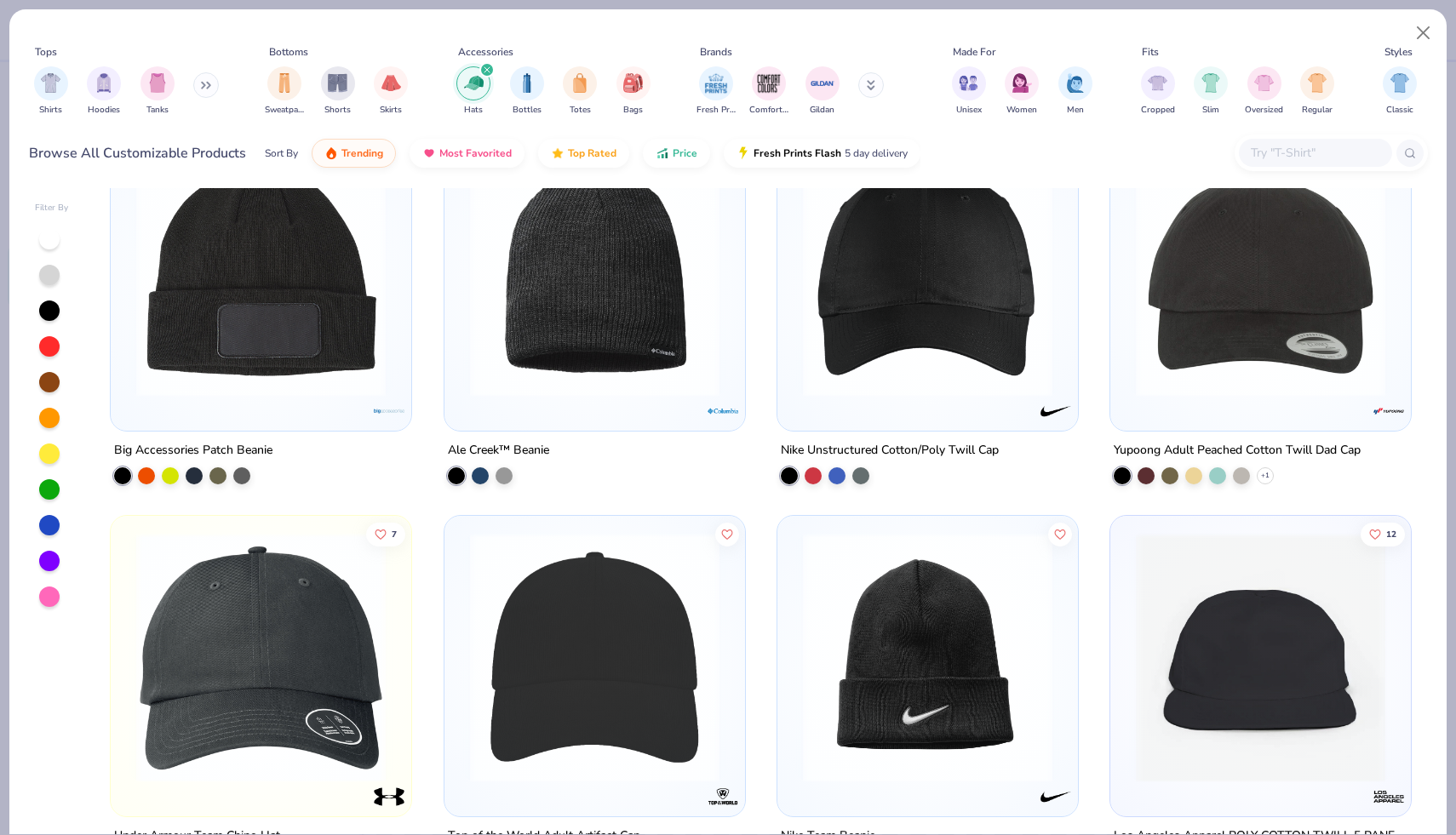
click at [847, 365] on img at bounding box center [1260, 272] width 267 height 250
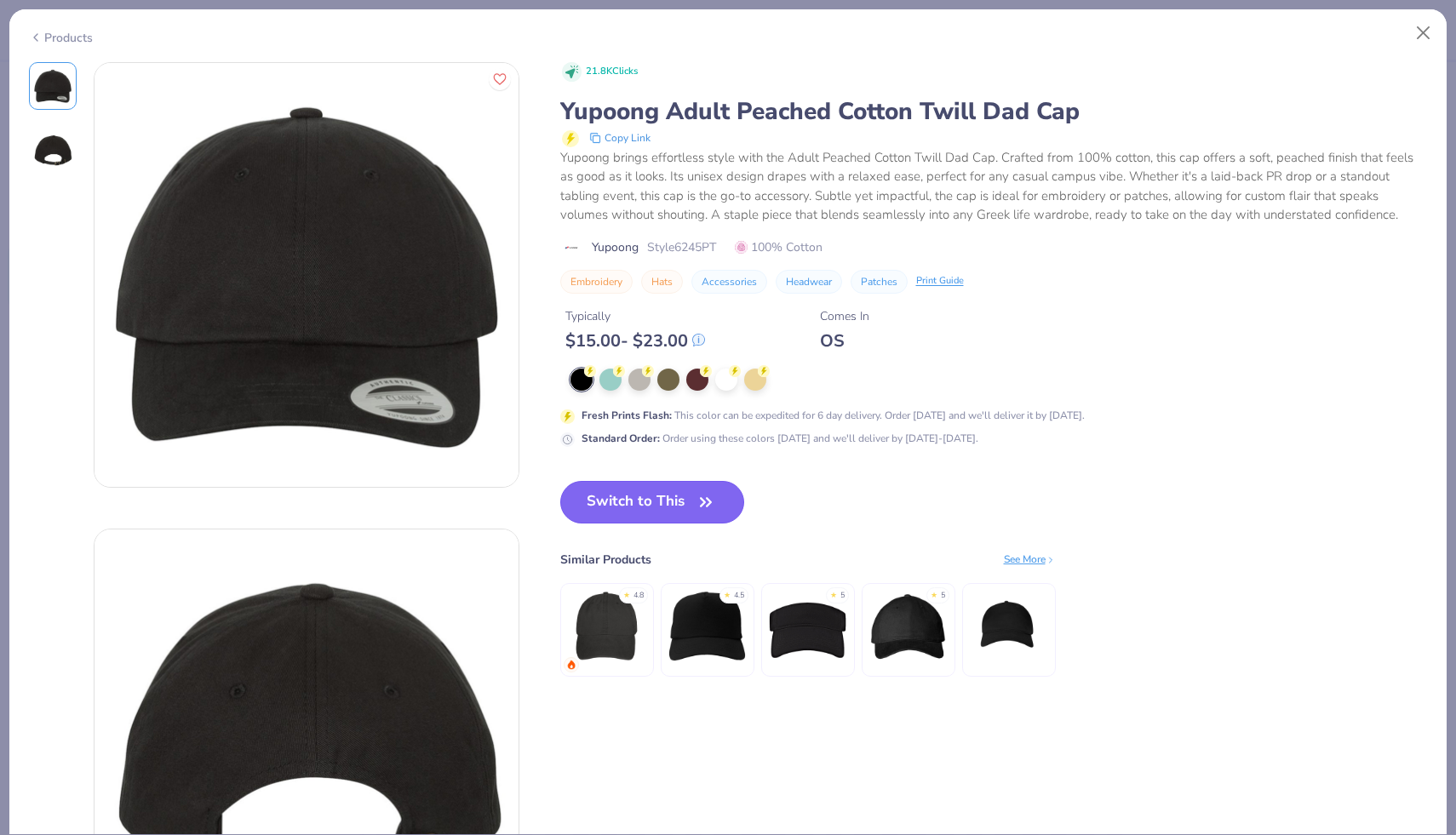
click at [706, 484] on button "Switch to This" at bounding box center [652, 502] width 185 height 43
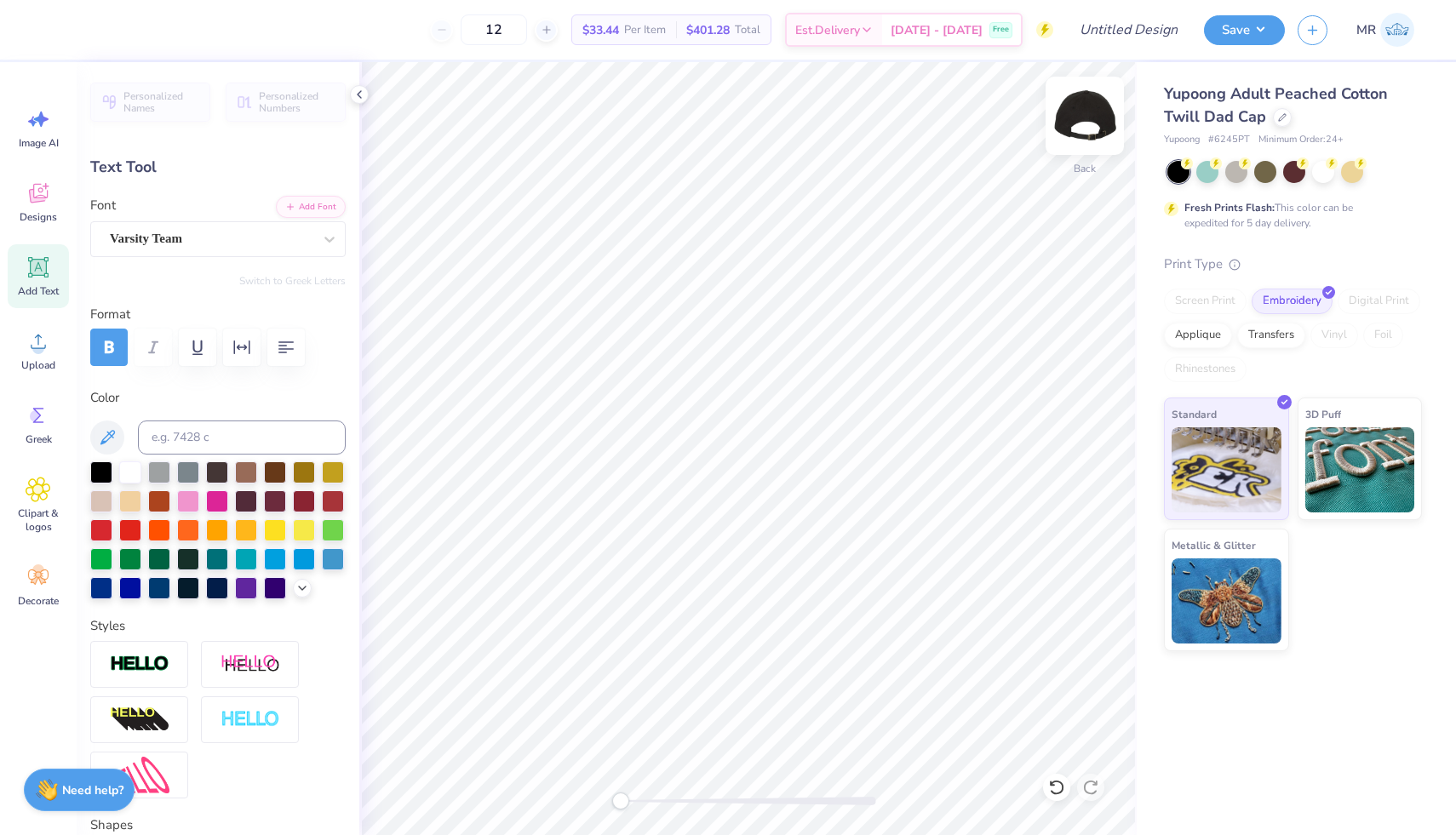
type input "1.53"
type input "0.71"
type input "2.05"
type input "0.96"
click at [847, 328] on div "Transfers" at bounding box center [1270, 333] width 68 height 26
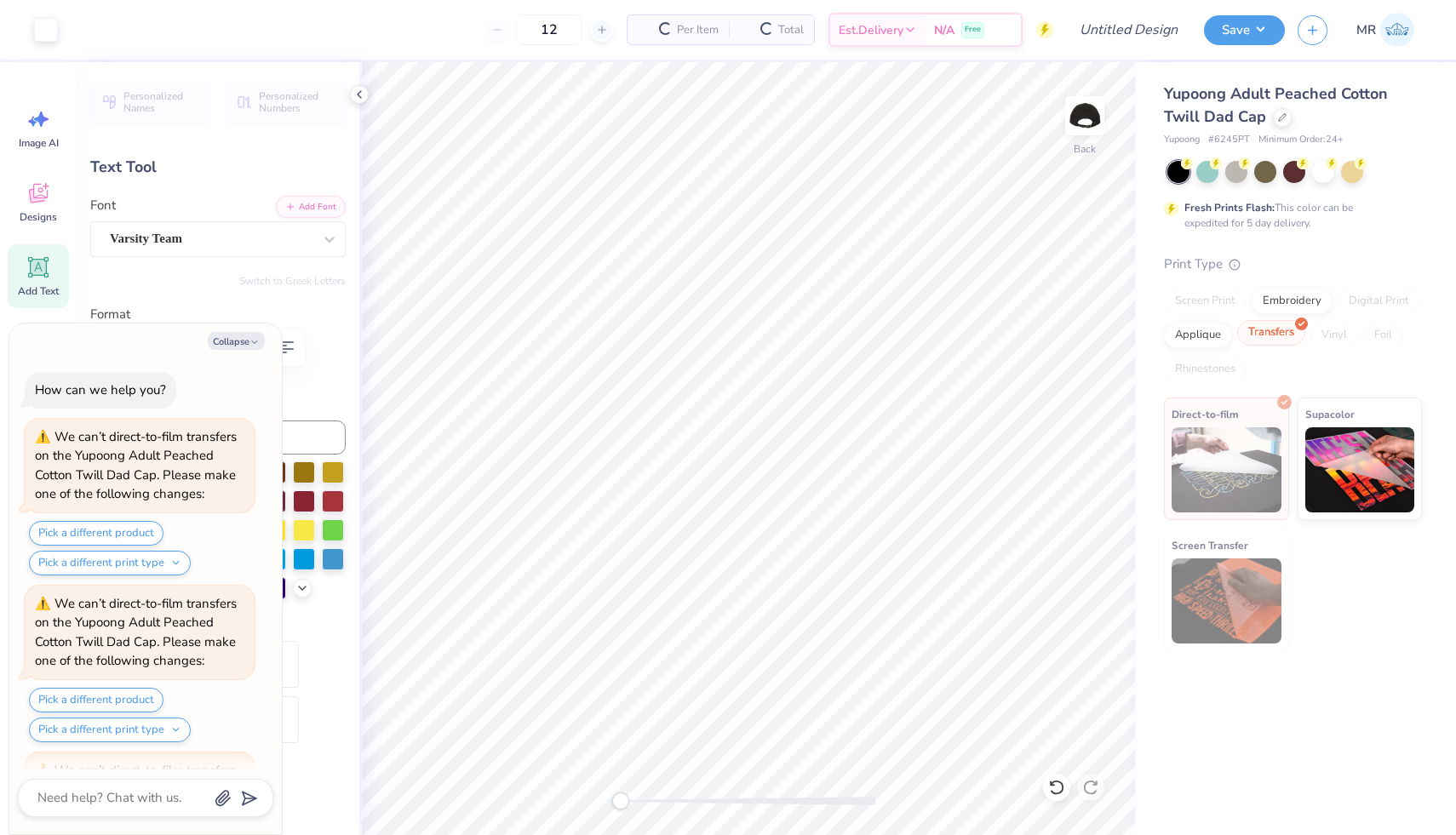
scroll to position [152, 0]
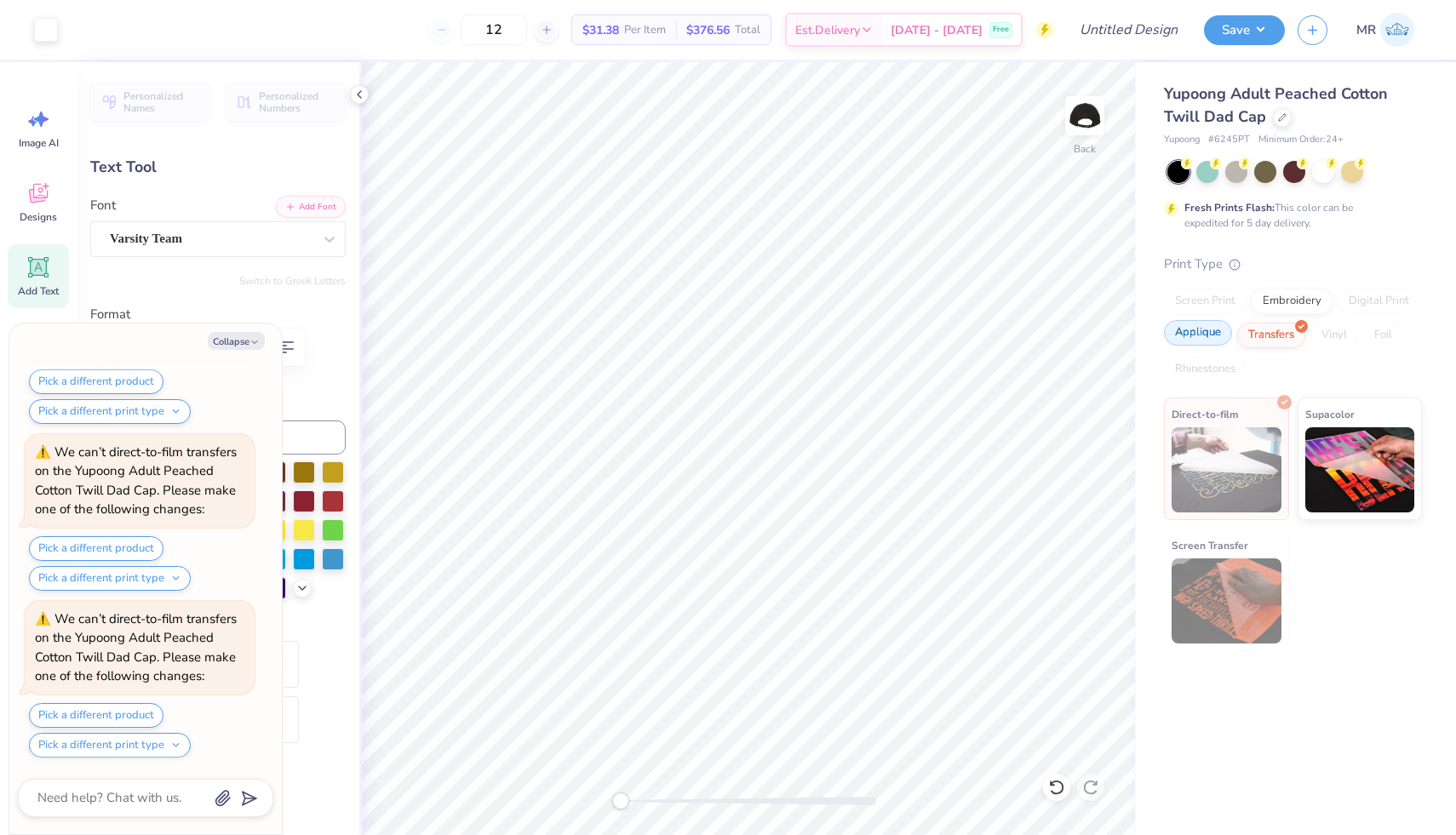
click at [847, 330] on div "Applique" at bounding box center [1197, 333] width 68 height 26
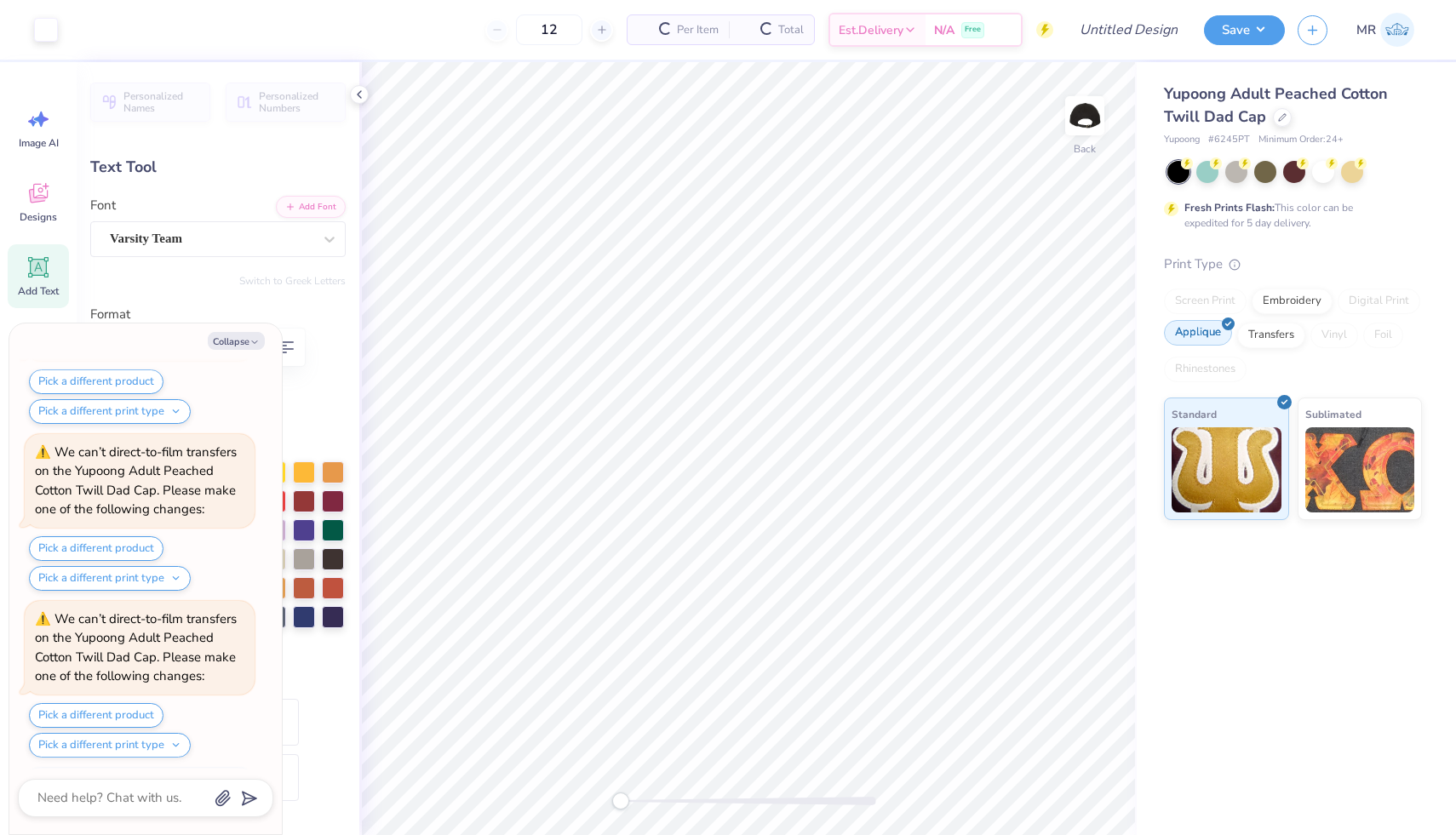
scroll to position [255, 0]
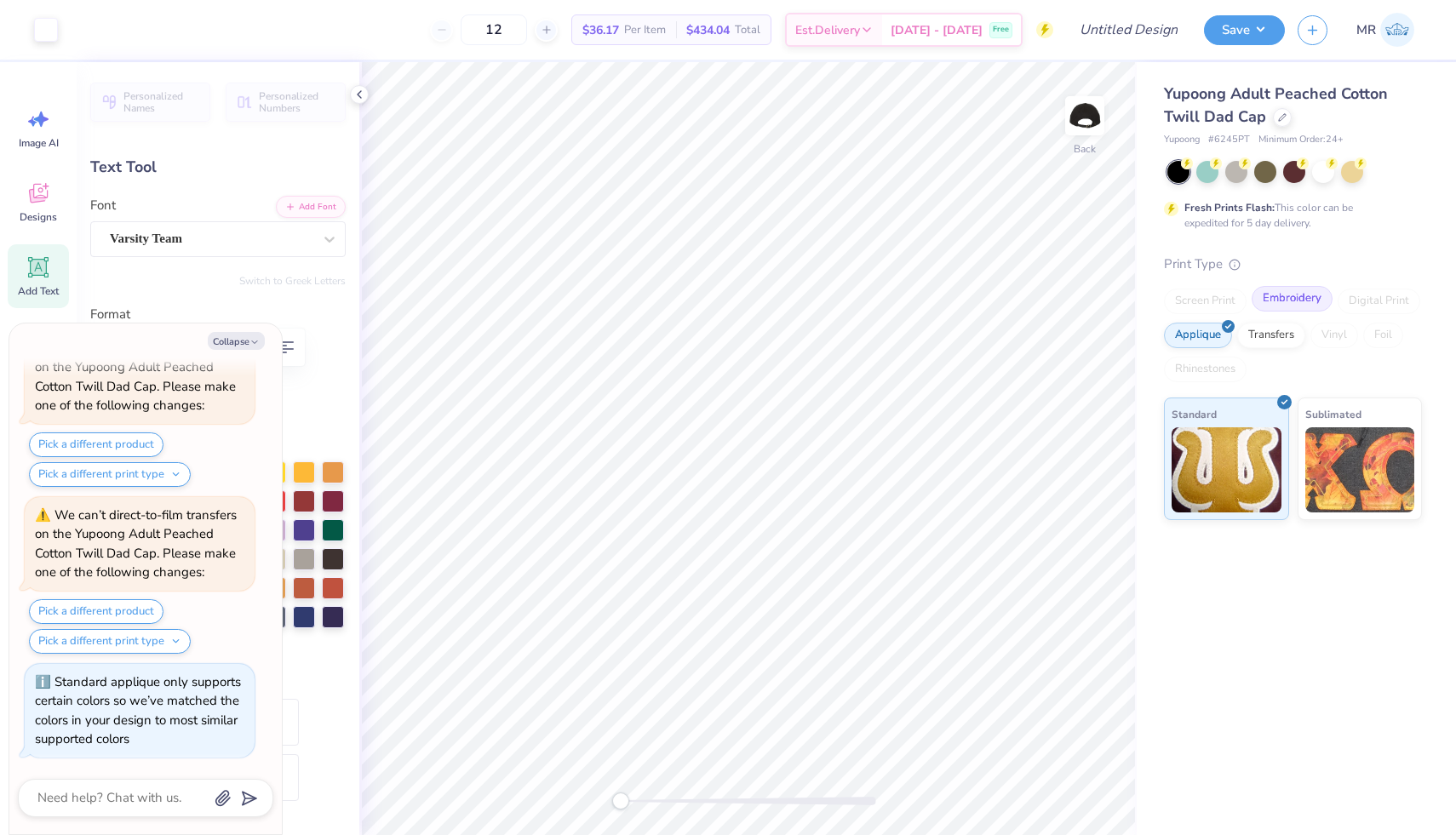
click at [847, 310] on div "Embroidery" at bounding box center [1292, 299] width 81 height 26
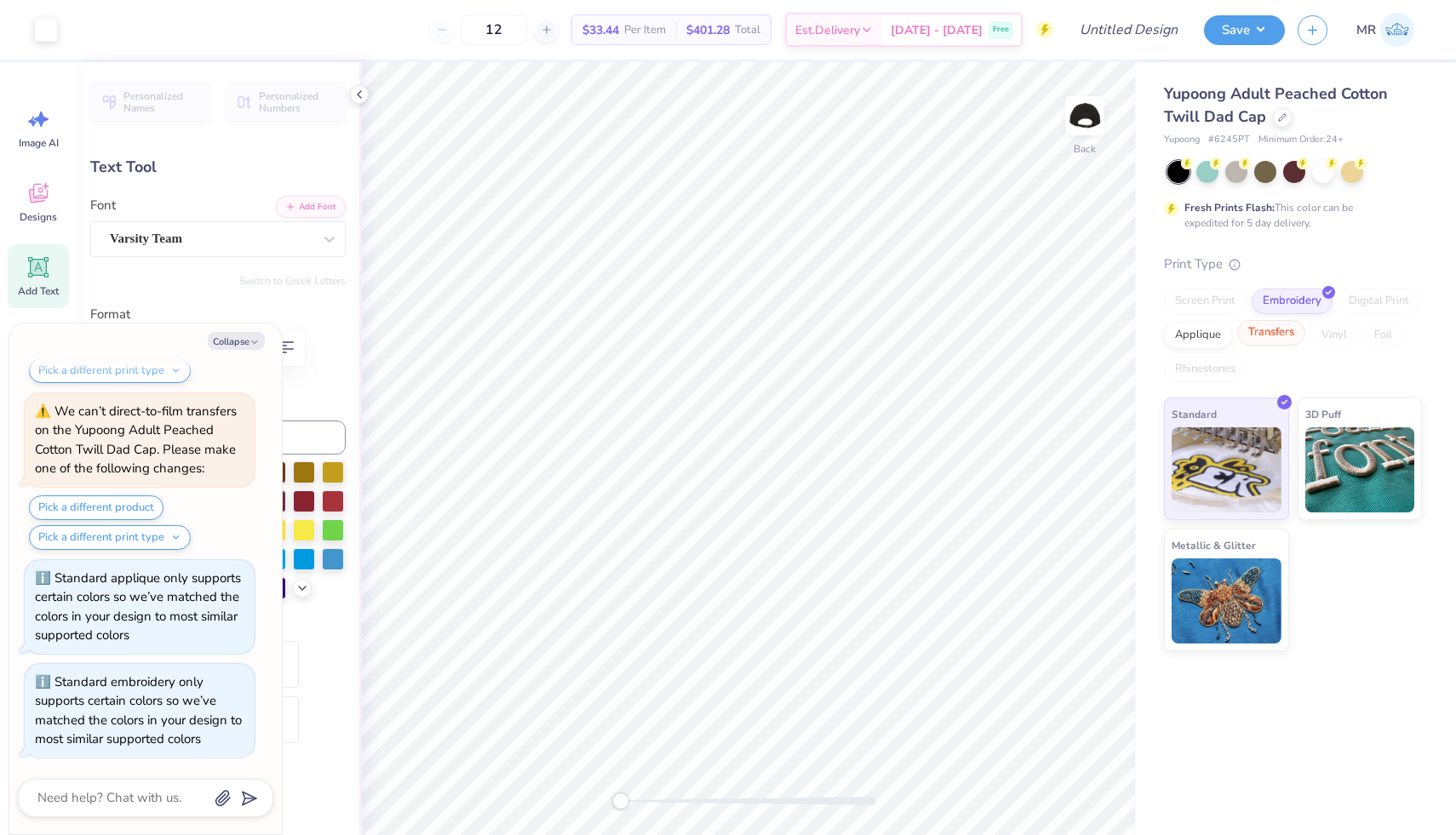
click at [847, 340] on div "Transfers" at bounding box center [1270, 333] width 68 height 26
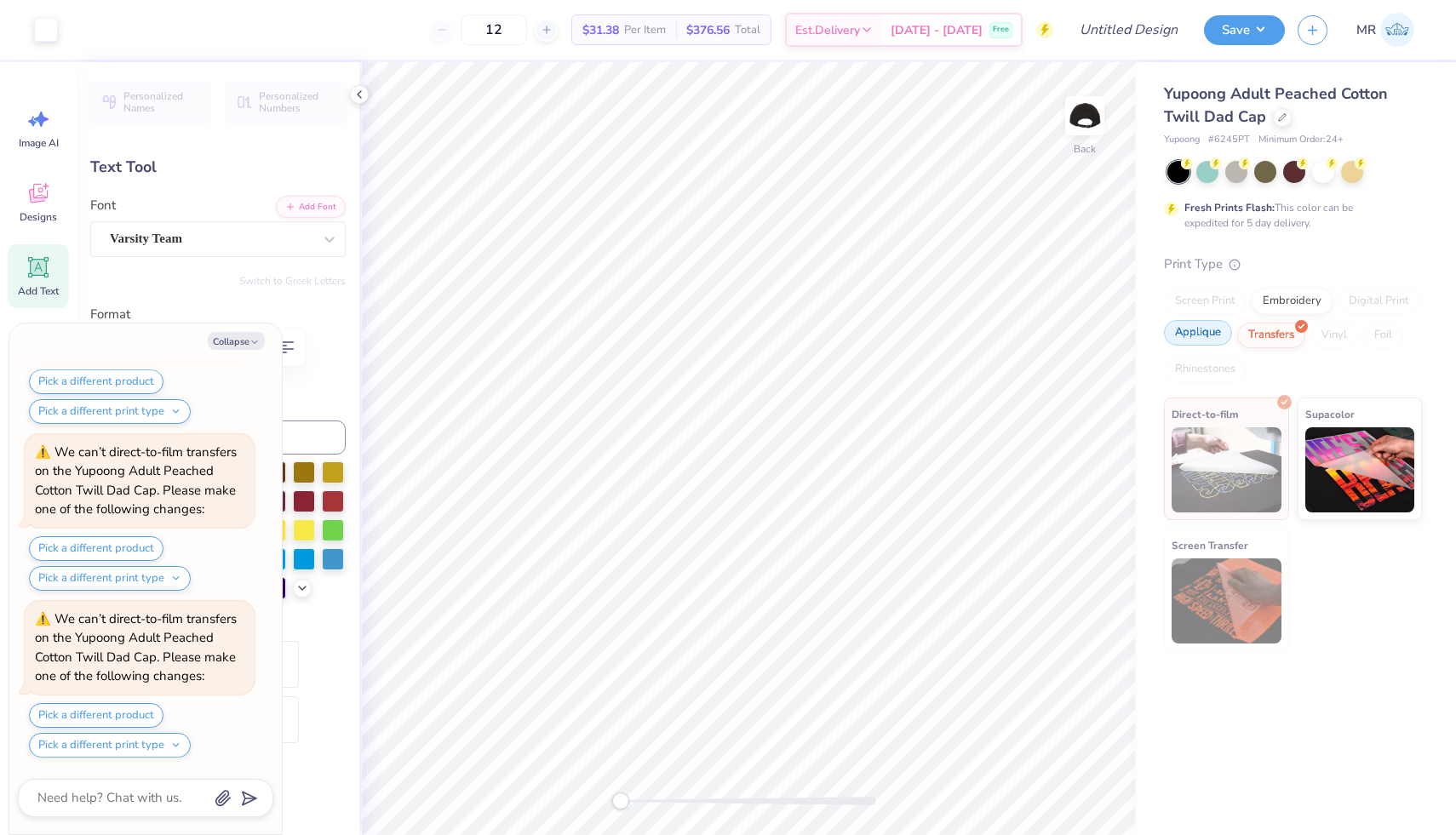
click at [847, 327] on div "Applique" at bounding box center [1197, 333] width 68 height 26
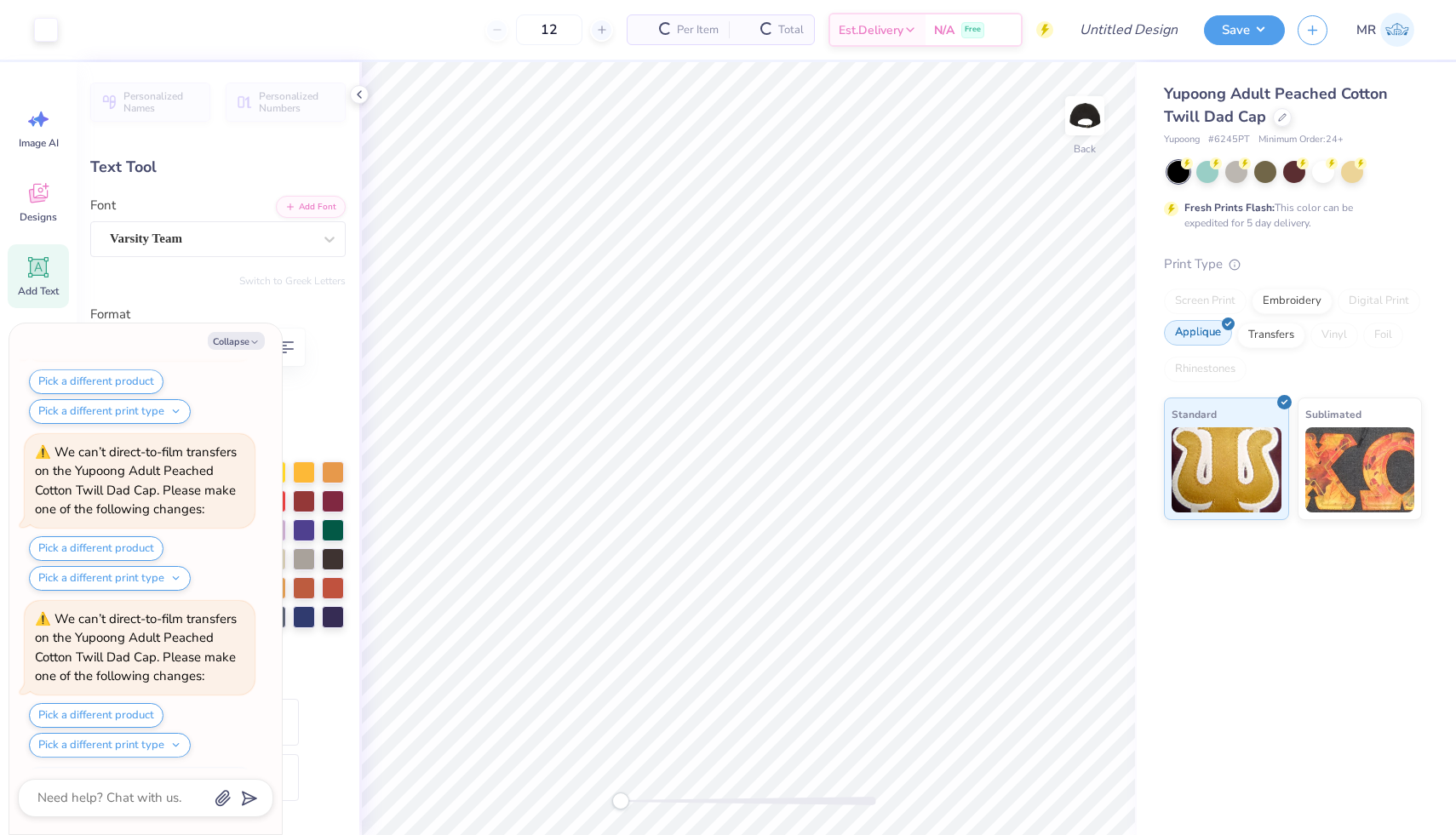
scroll to position [963, 0]
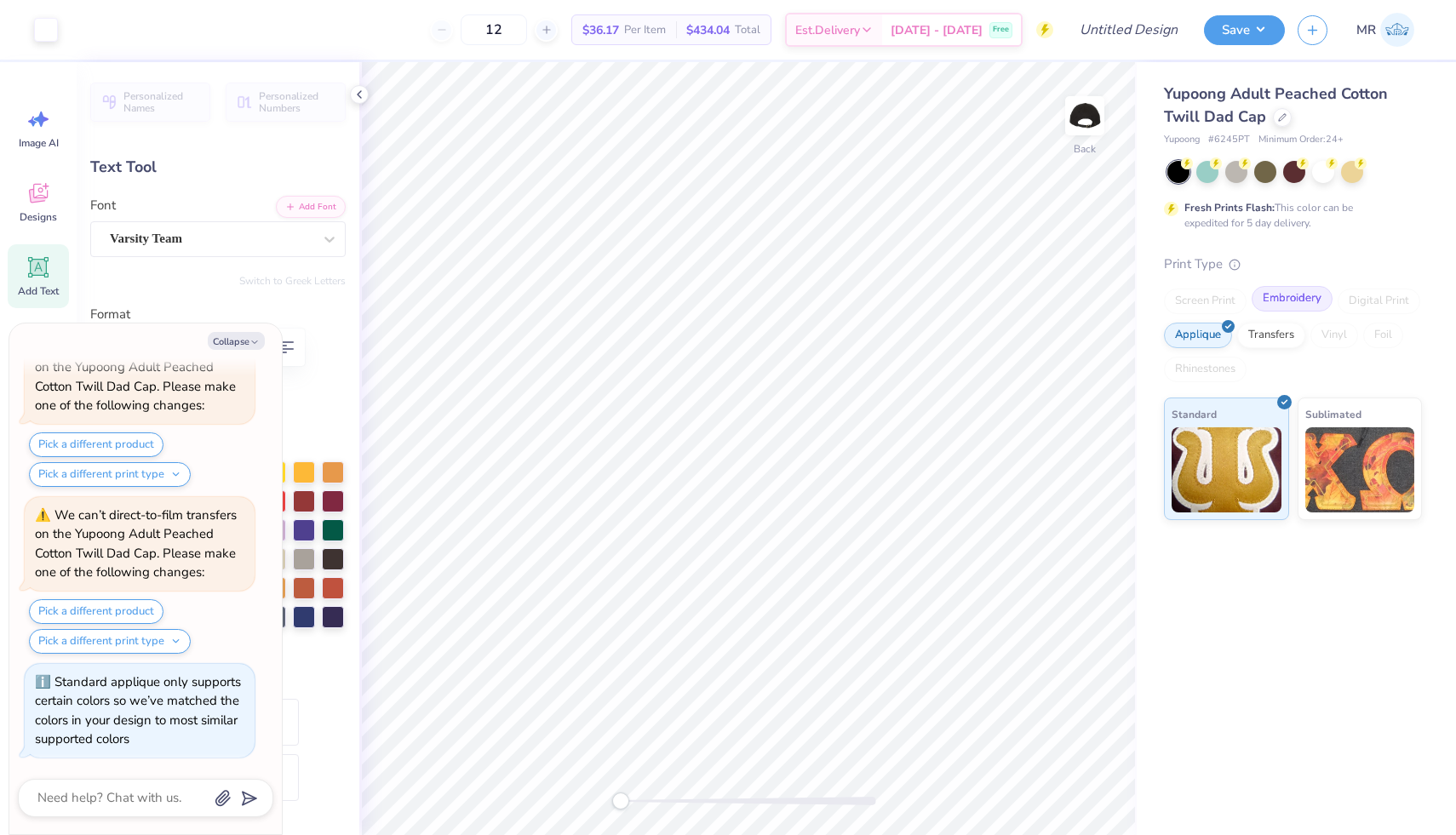
click at [847, 302] on div "Embroidery" at bounding box center [1292, 299] width 81 height 26
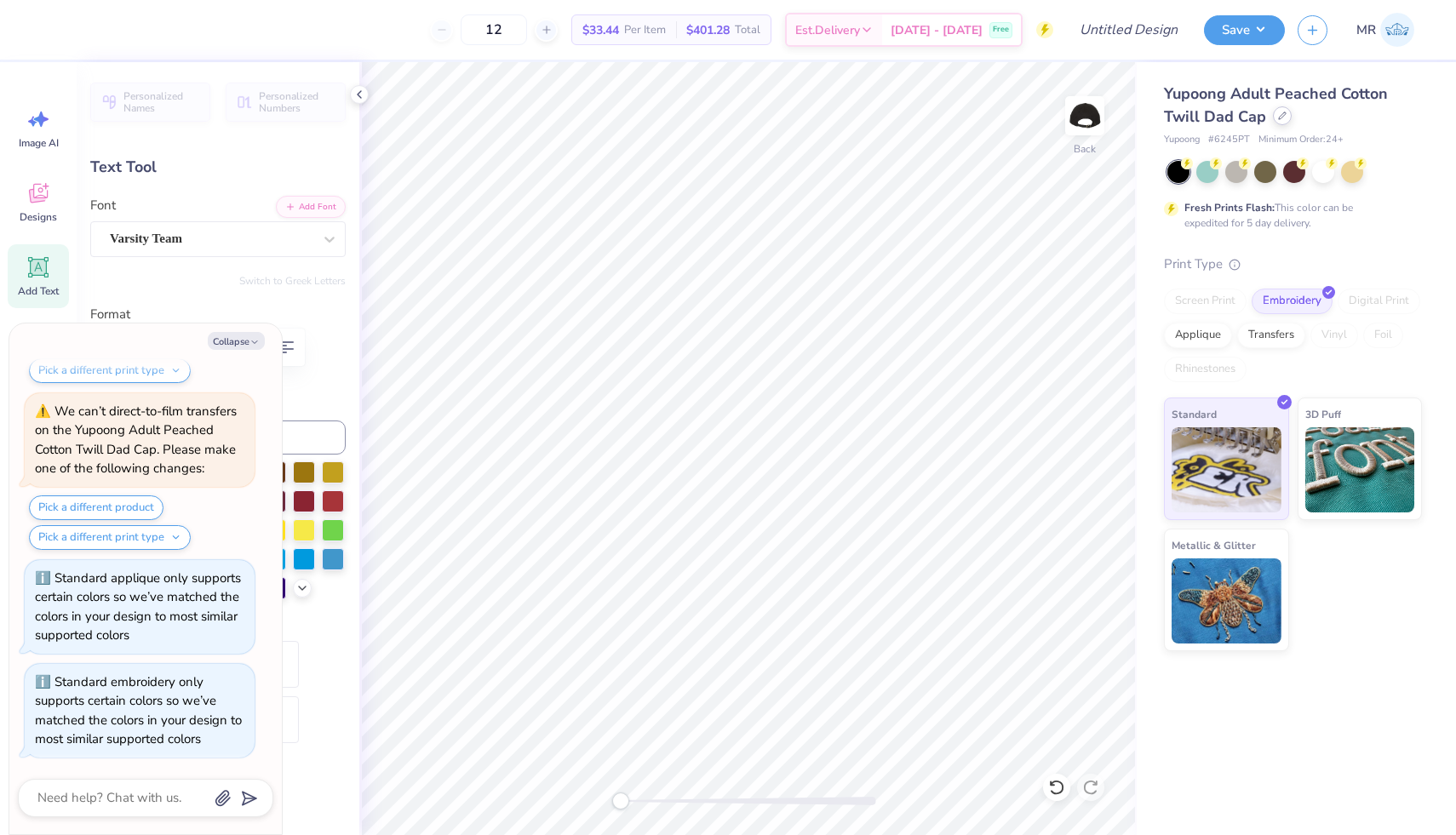
click at [847, 125] on div "Yupoong Adult Peached Cotton Twill Dad Cap" at bounding box center [1292, 106] width 258 height 46
click at [847, 120] on div "Yupoong Adult Peached Cotton Twill Dad Cap" at bounding box center [1292, 106] width 258 height 46
click at [847, 119] on icon at bounding box center [1282, 116] width 9 height 9
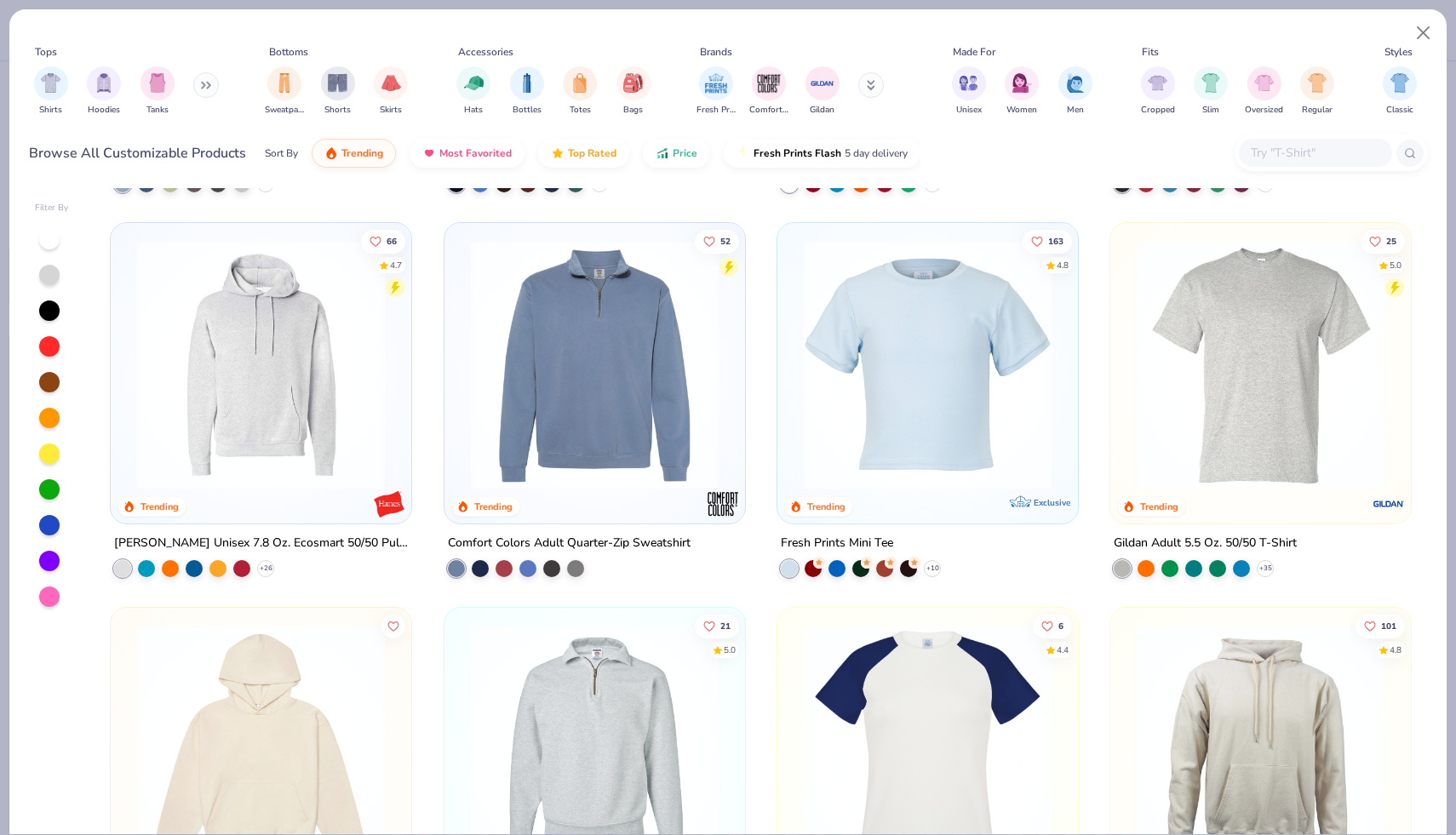
scroll to position [3061, 0]
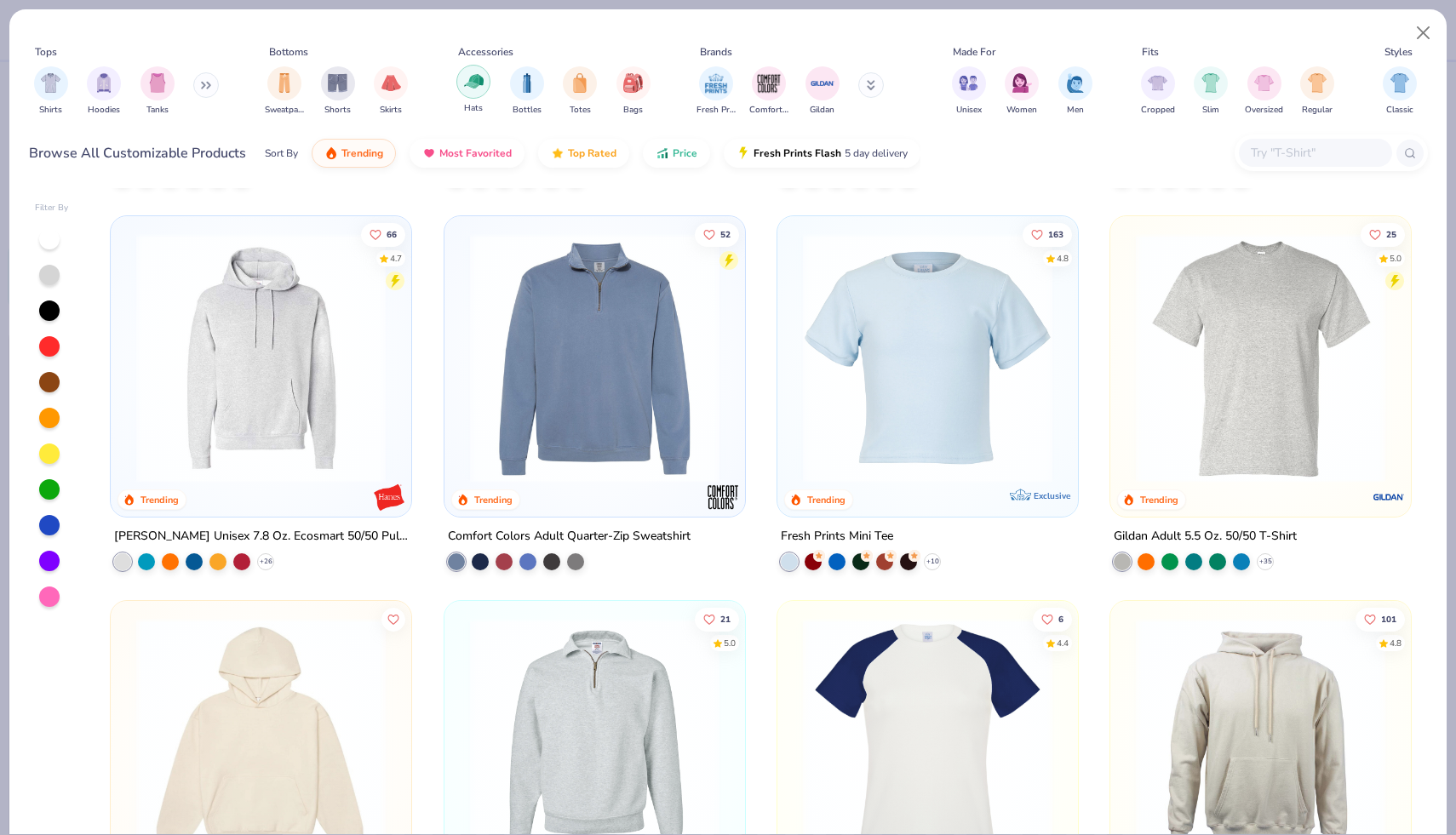
click at [458, 88] on div "filter for Hats" at bounding box center [473, 82] width 34 height 34
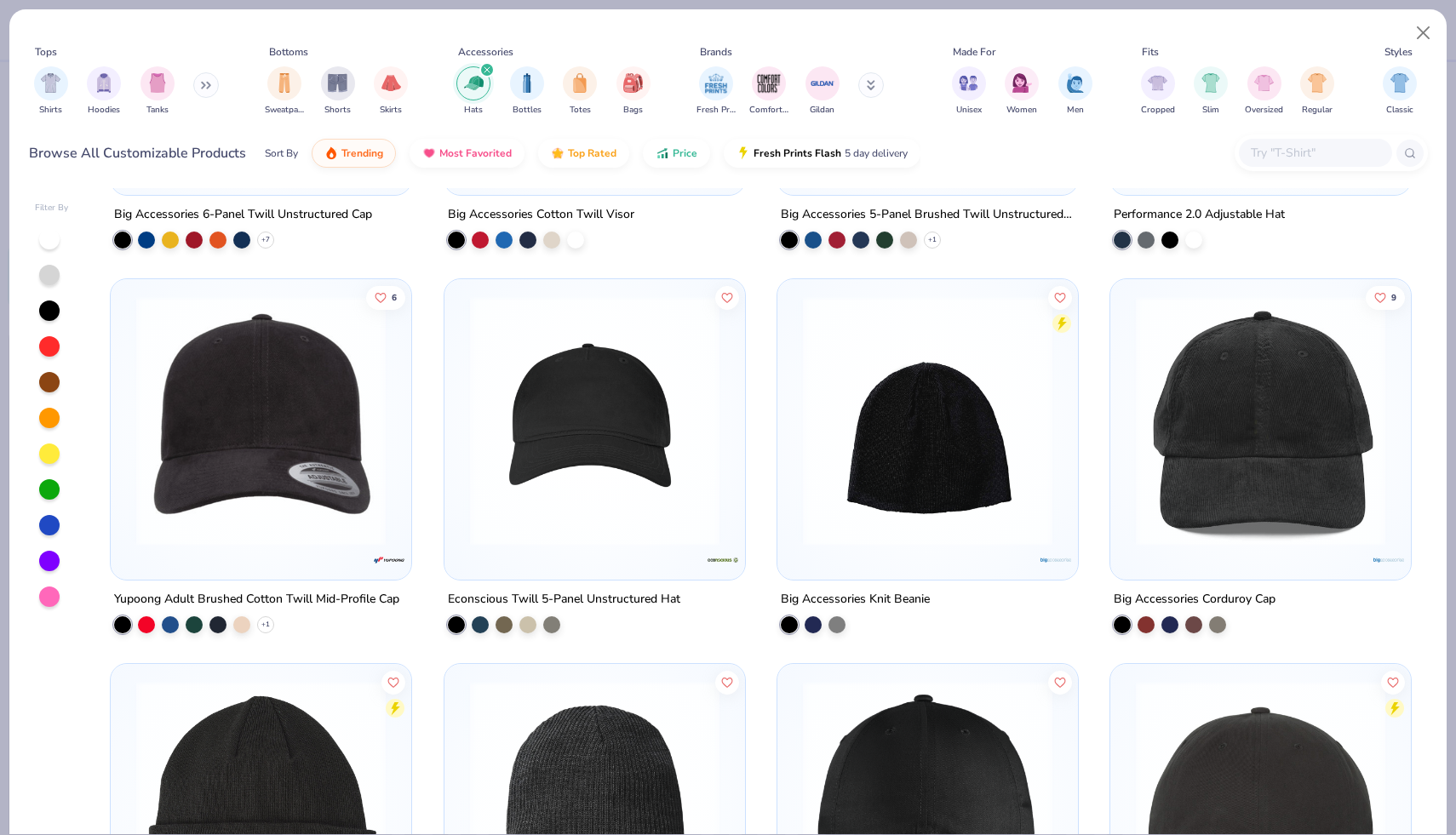
scroll to position [1468, 0]
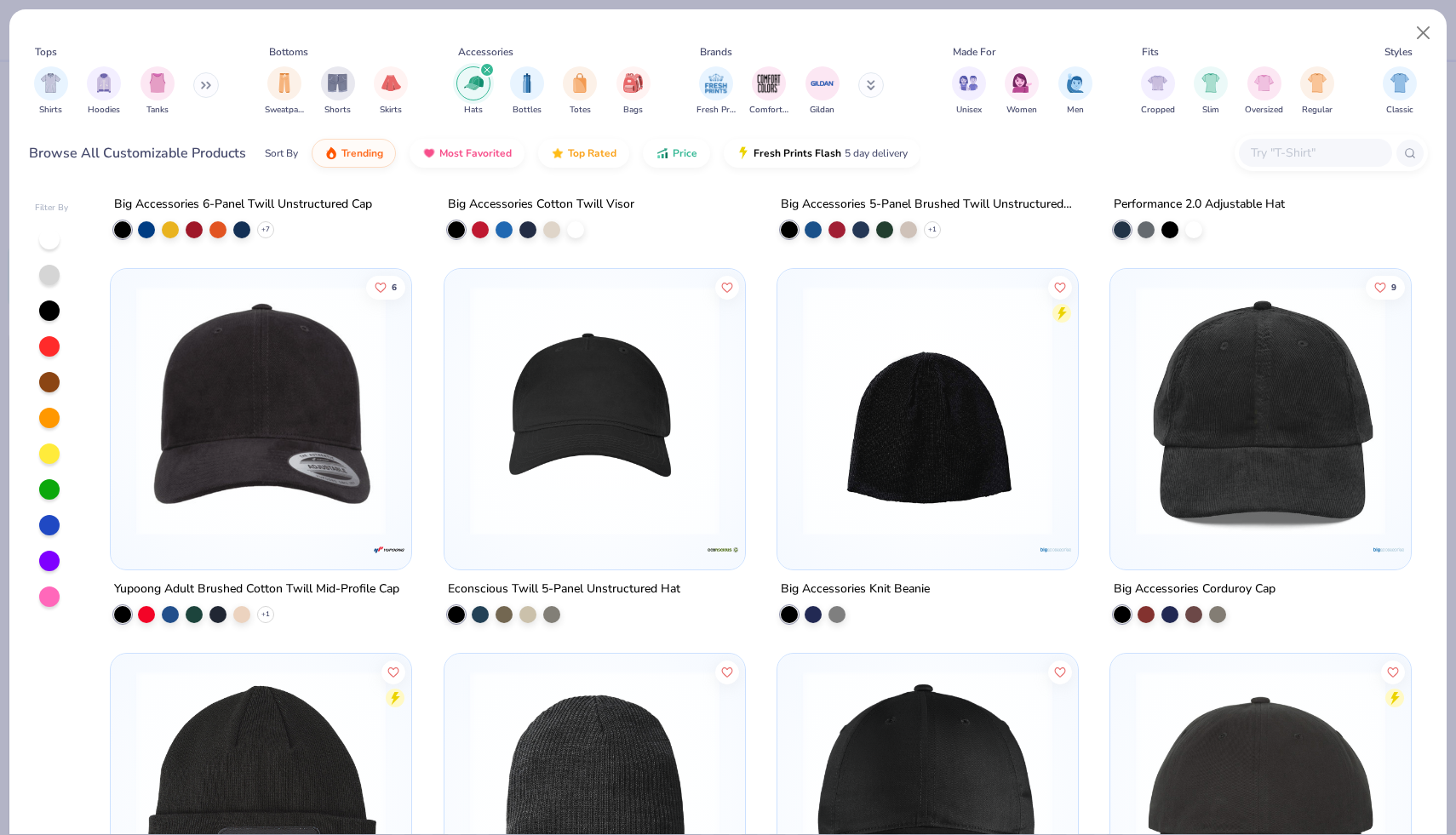
click at [530, 485] on img at bounding box center [594, 411] width 267 height 250
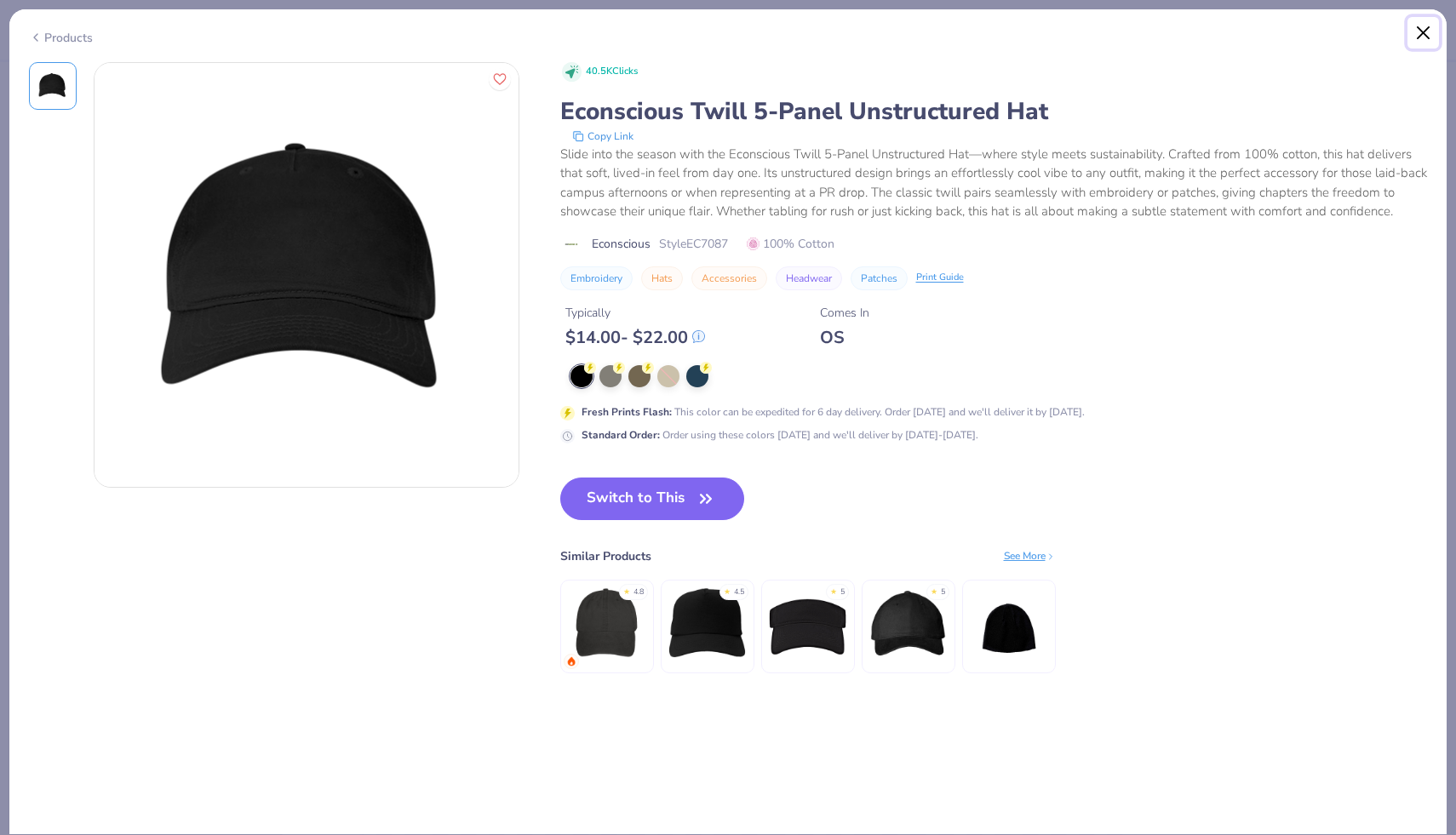
click at [847, 28] on button "Close" at bounding box center [1423, 33] width 32 height 32
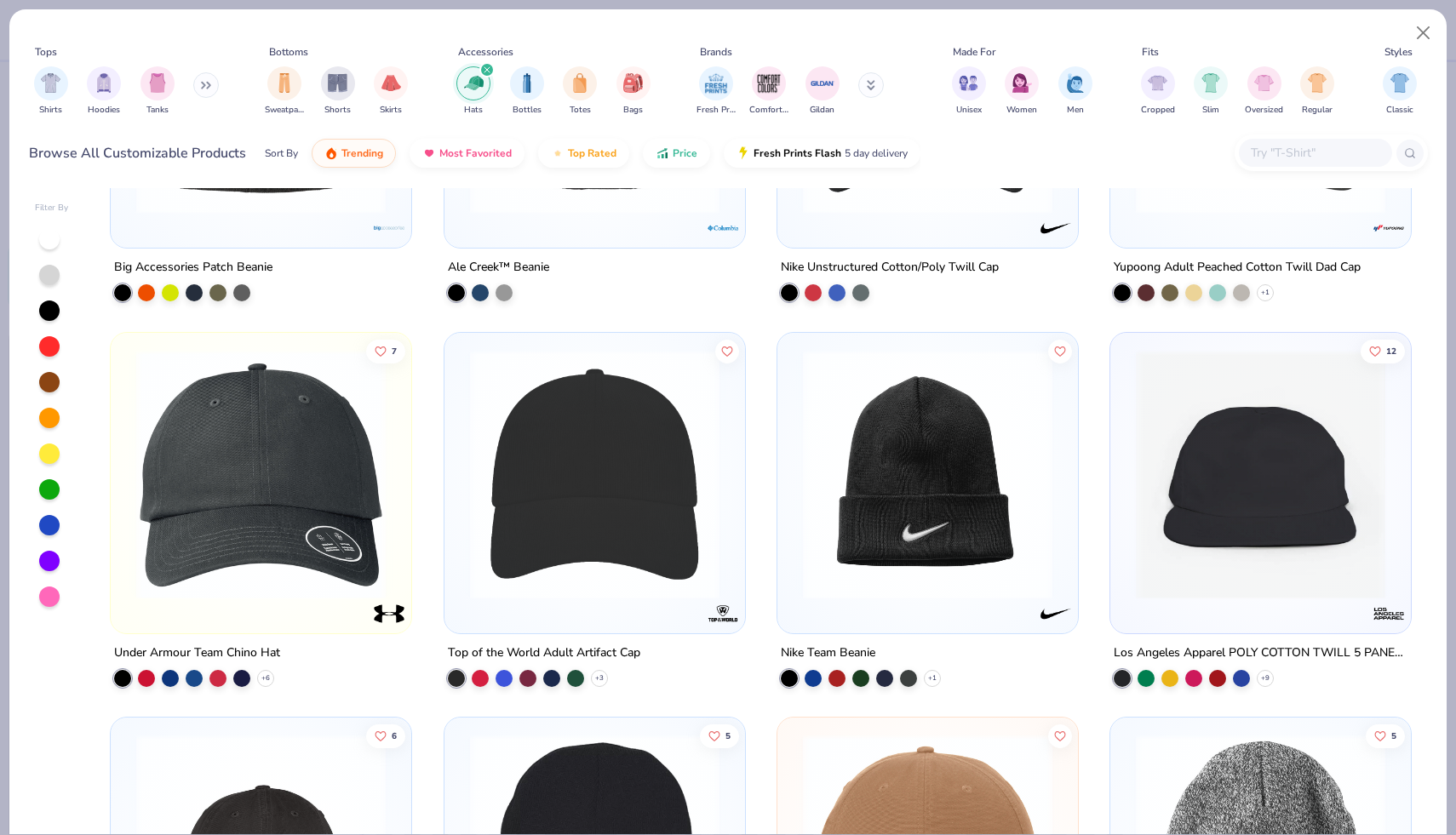
scroll to position [2179, 0]
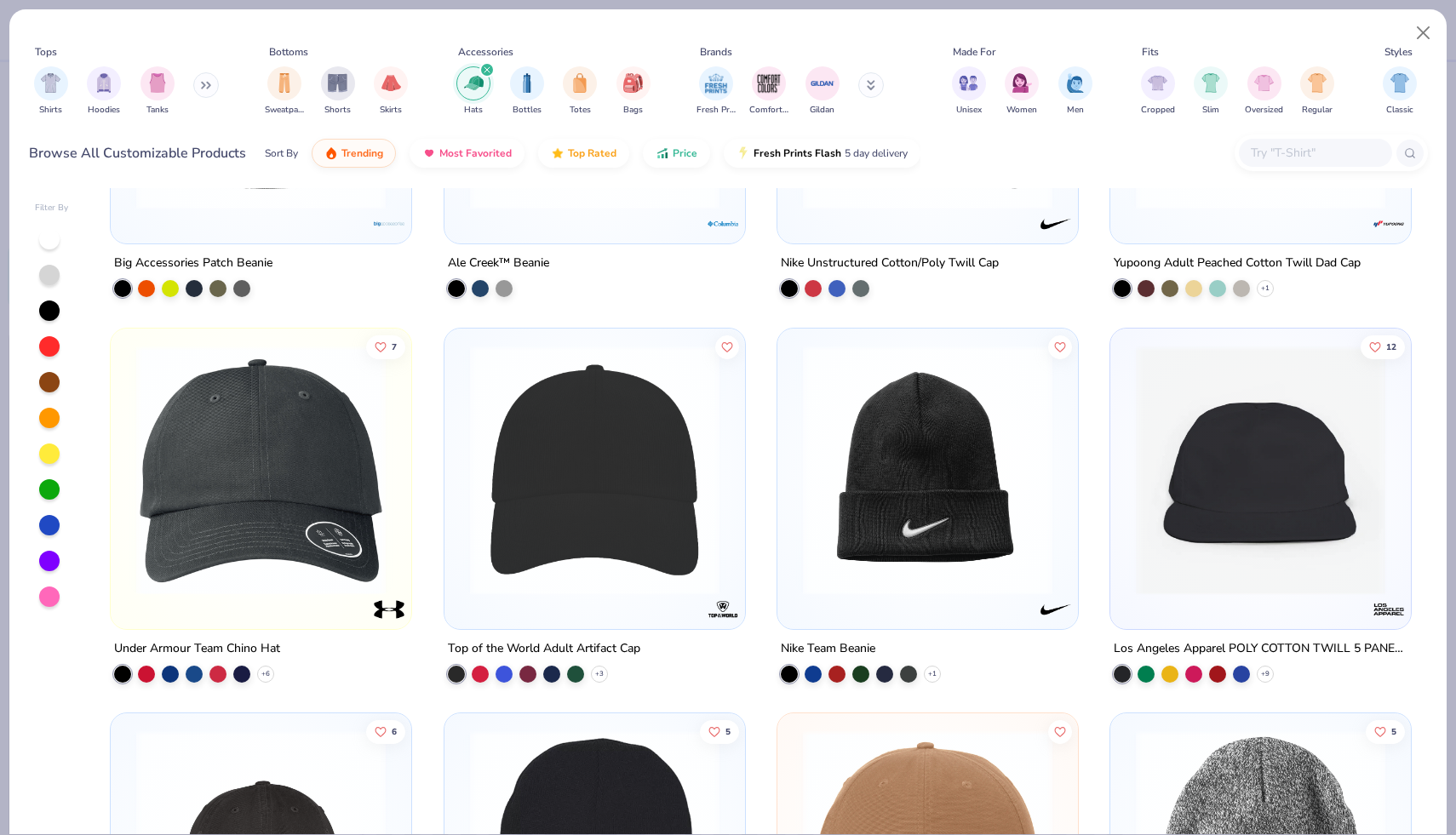
click at [575, 532] on img at bounding box center [594, 469] width 267 height 250
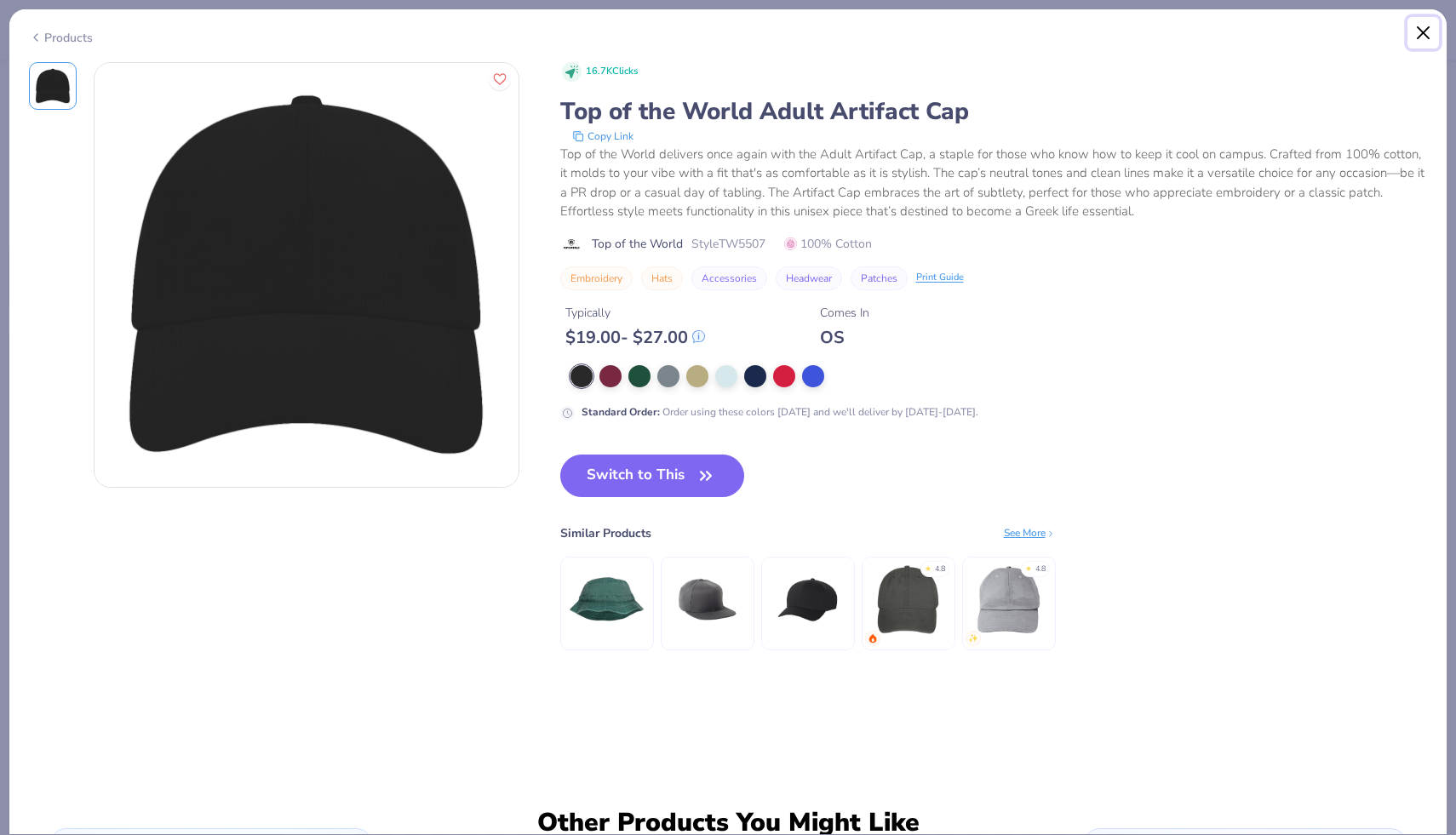
click at [847, 29] on button "Close" at bounding box center [1423, 33] width 32 height 32
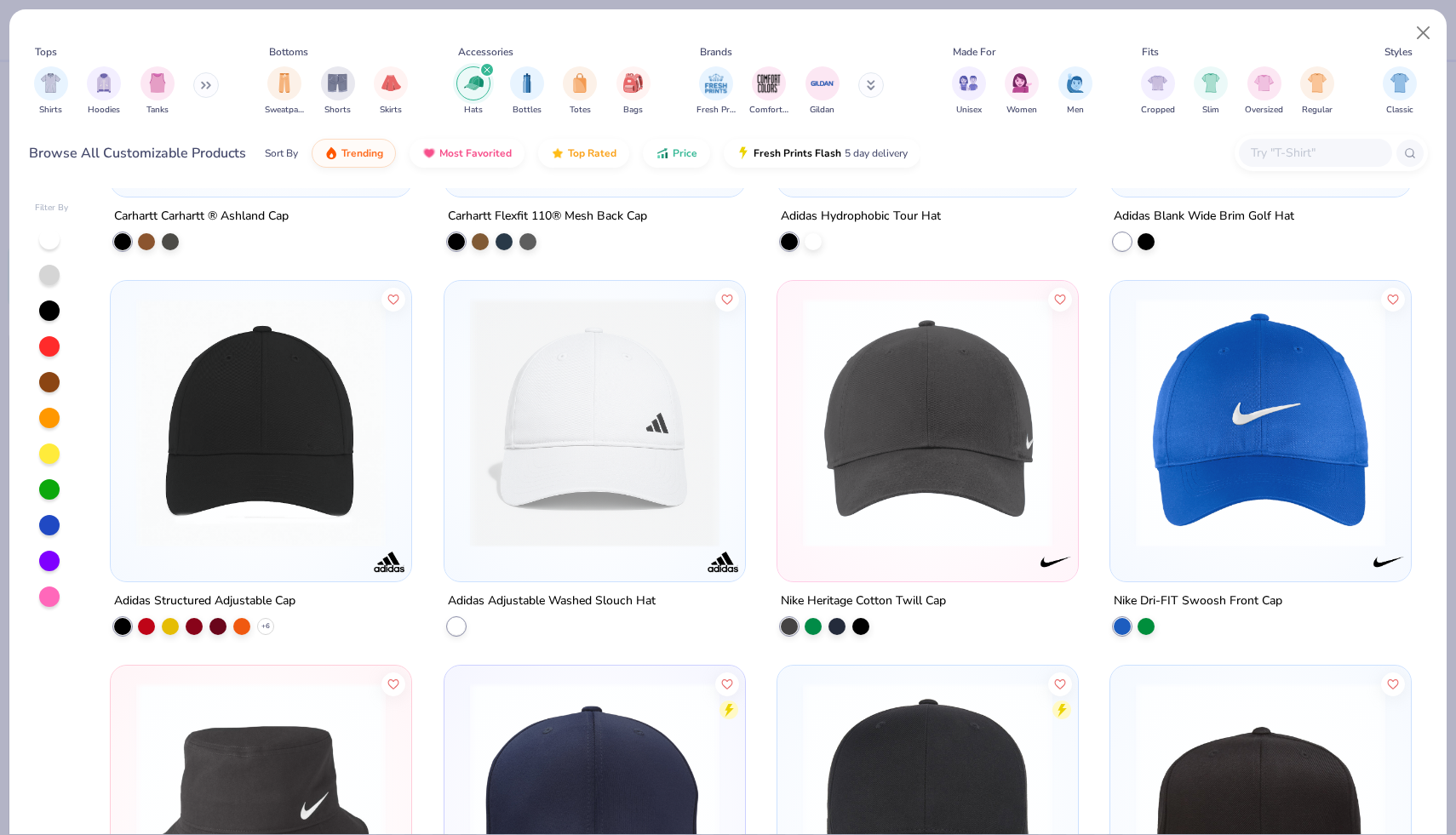
scroll to position [4537, 0]
click at [231, 487] on img at bounding box center [261, 422] width 267 height 250
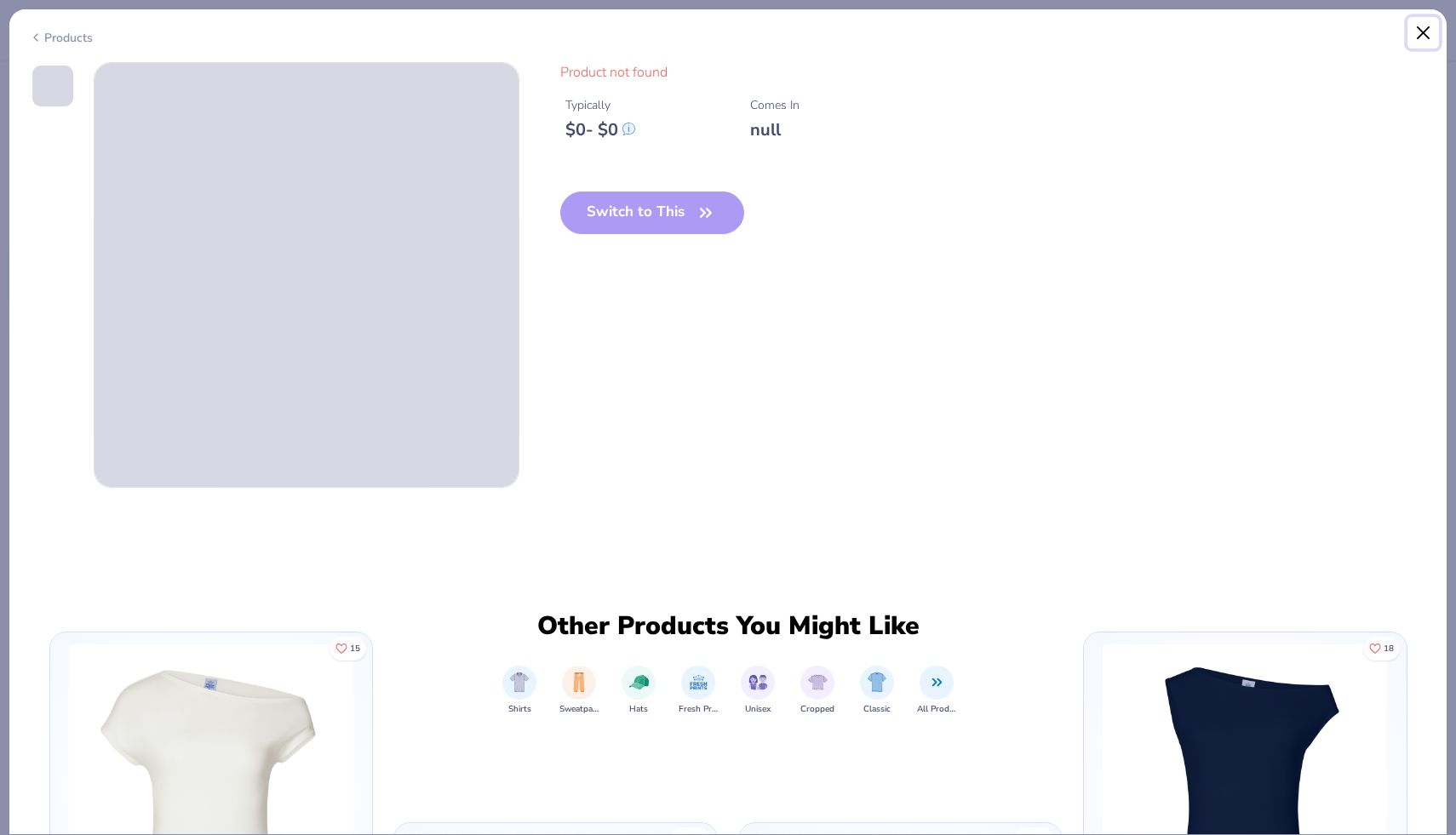
click at [847, 37] on button "Close" at bounding box center [1423, 33] width 32 height 32
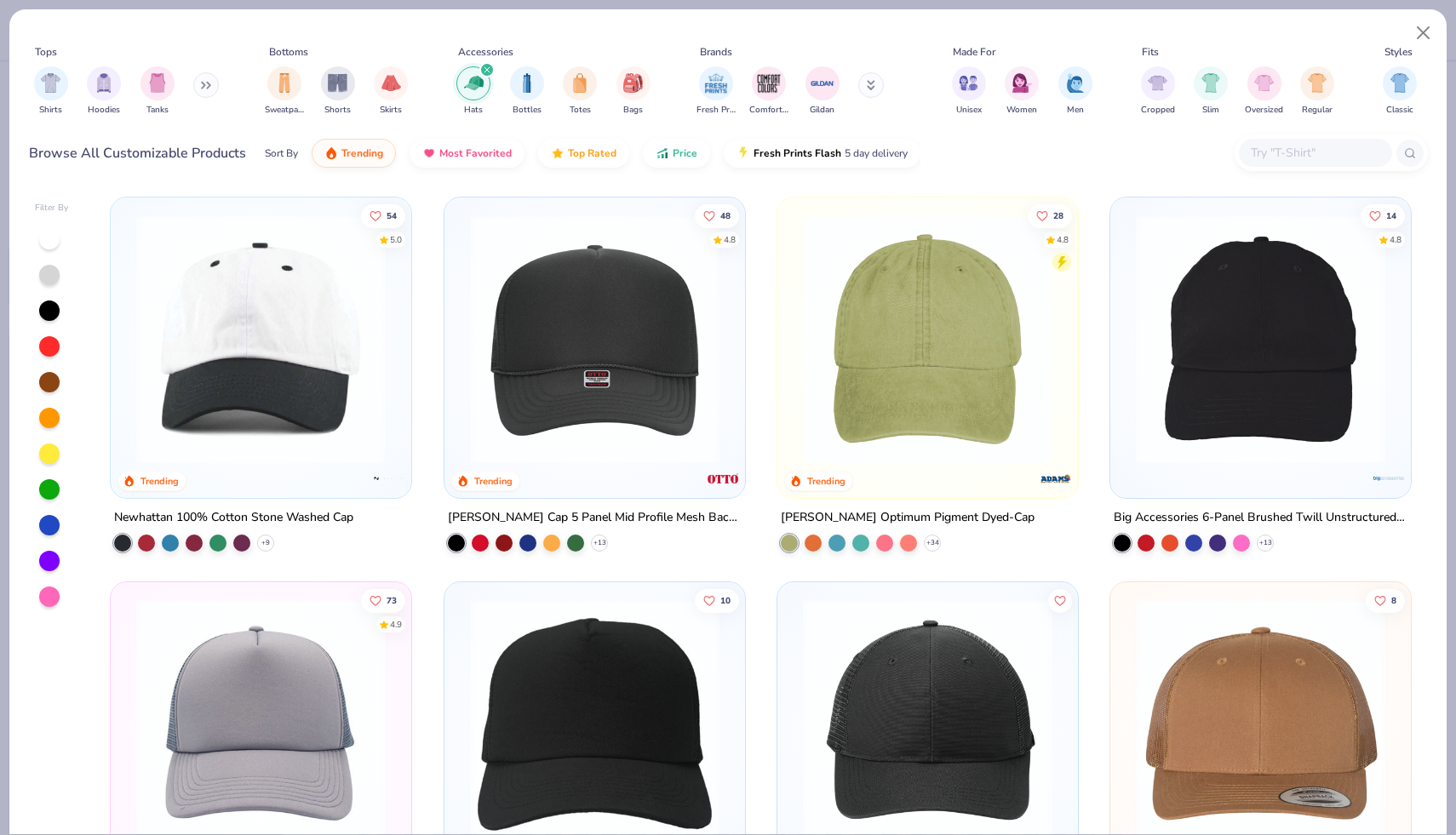
click at [707, 384] on img at bounding box center [594, 339] width 267 height 250
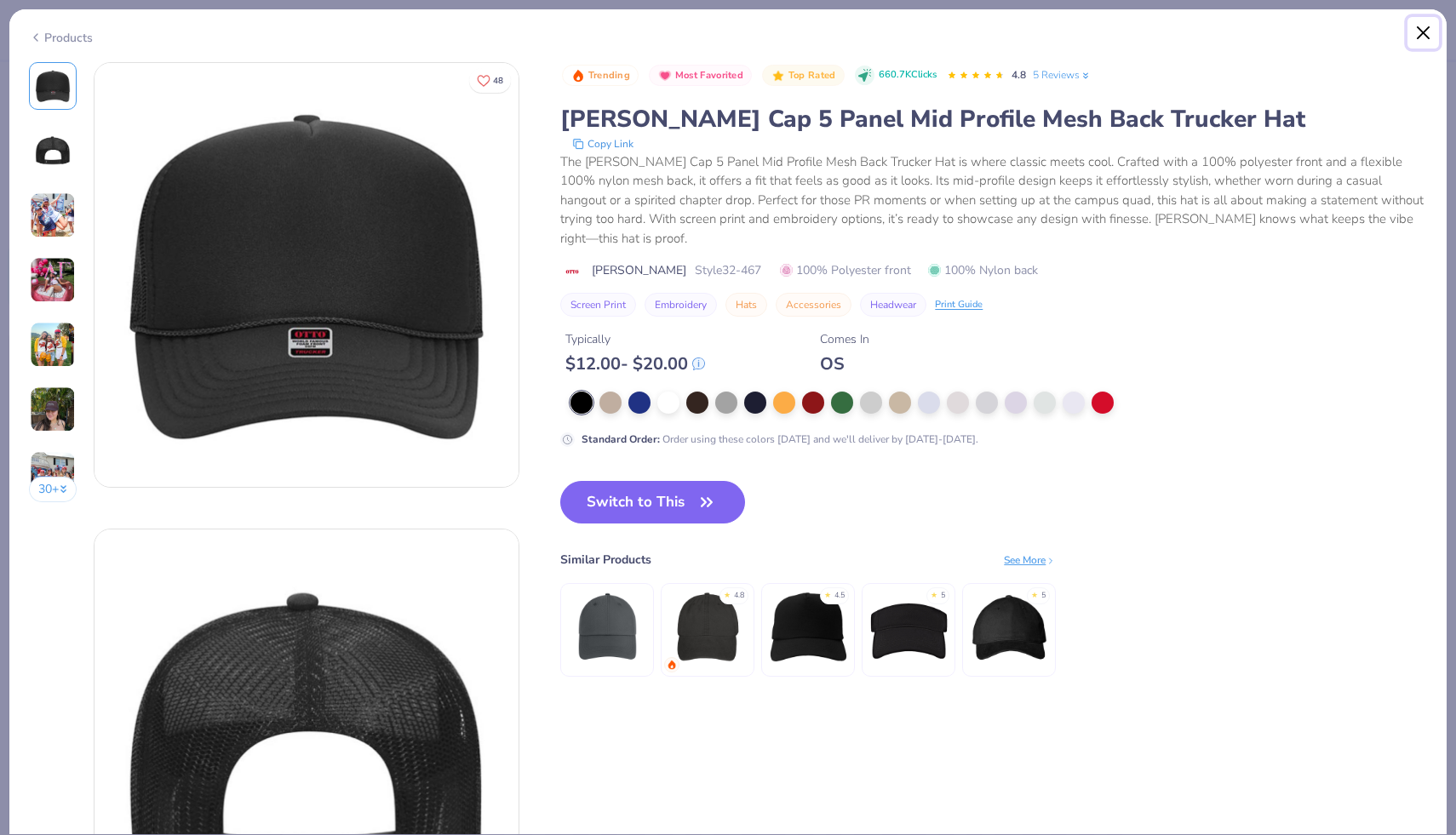
click at [847, 35] on button "Close" at bounding box center [1423, 33] width 32 height 32
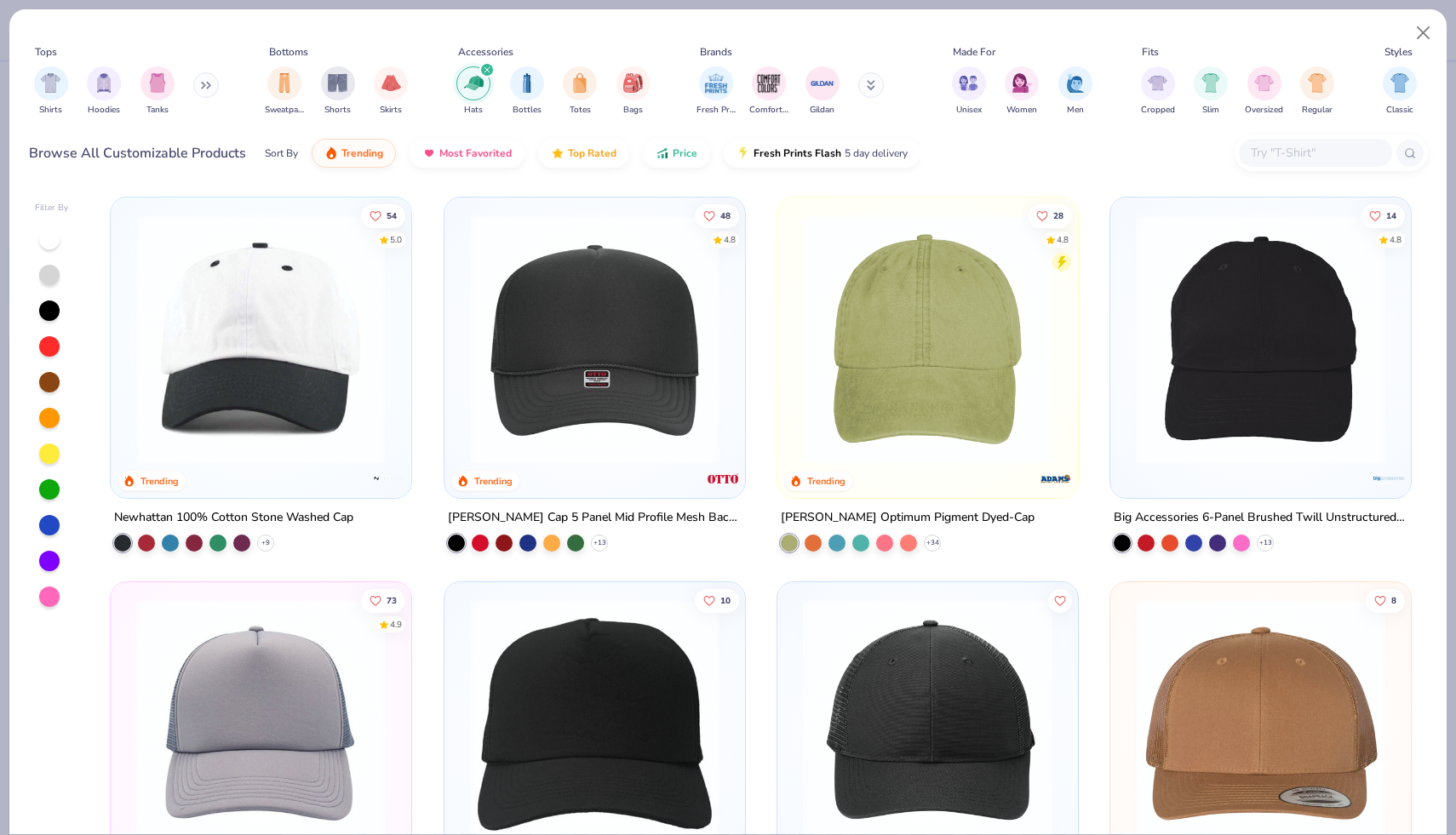
click at [847, 412] on img at bounding box center [927, 339] width 267 height 250
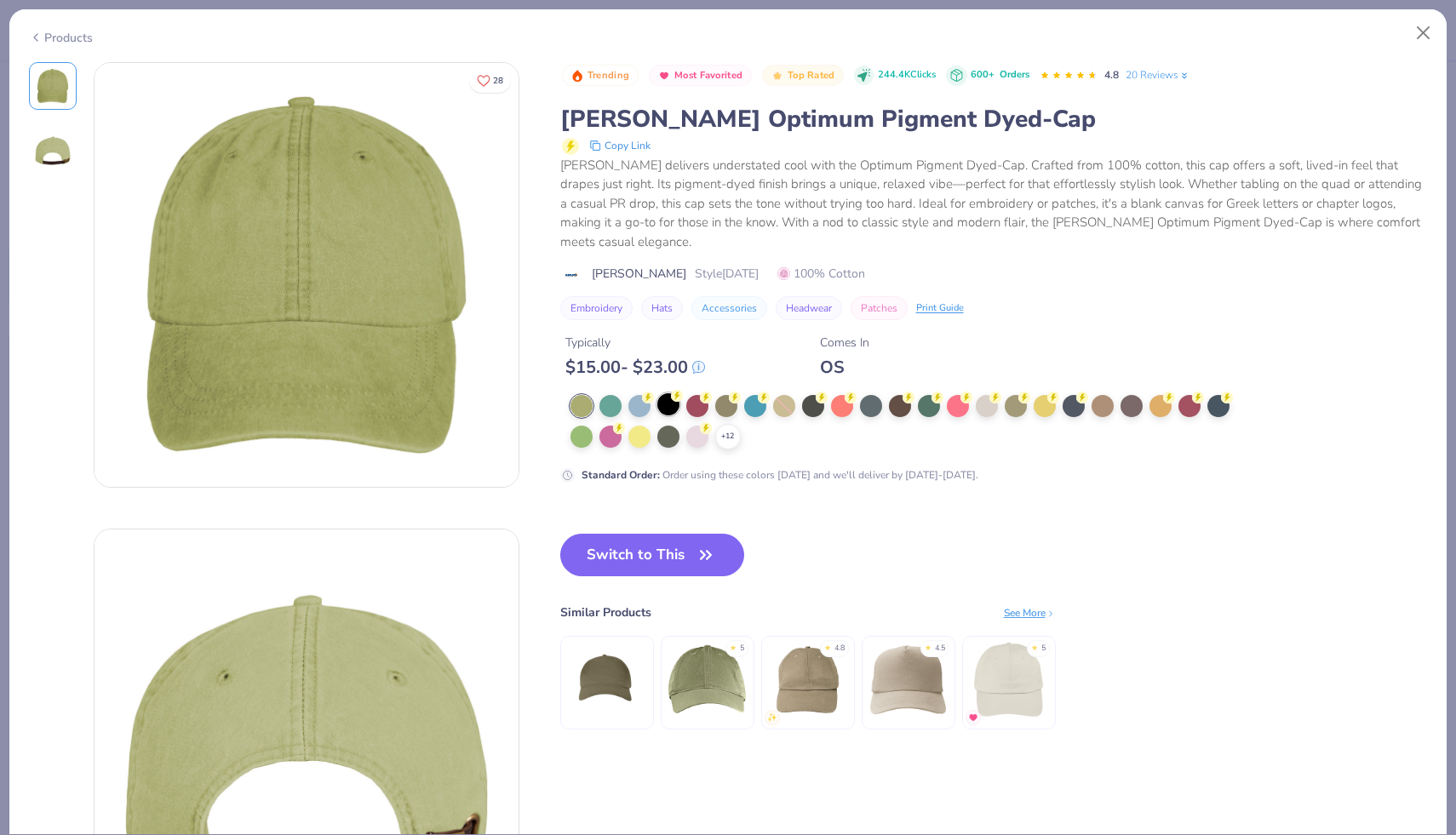
click at [668, 393] on div at bounding box center [668, 404] width 22 height 22
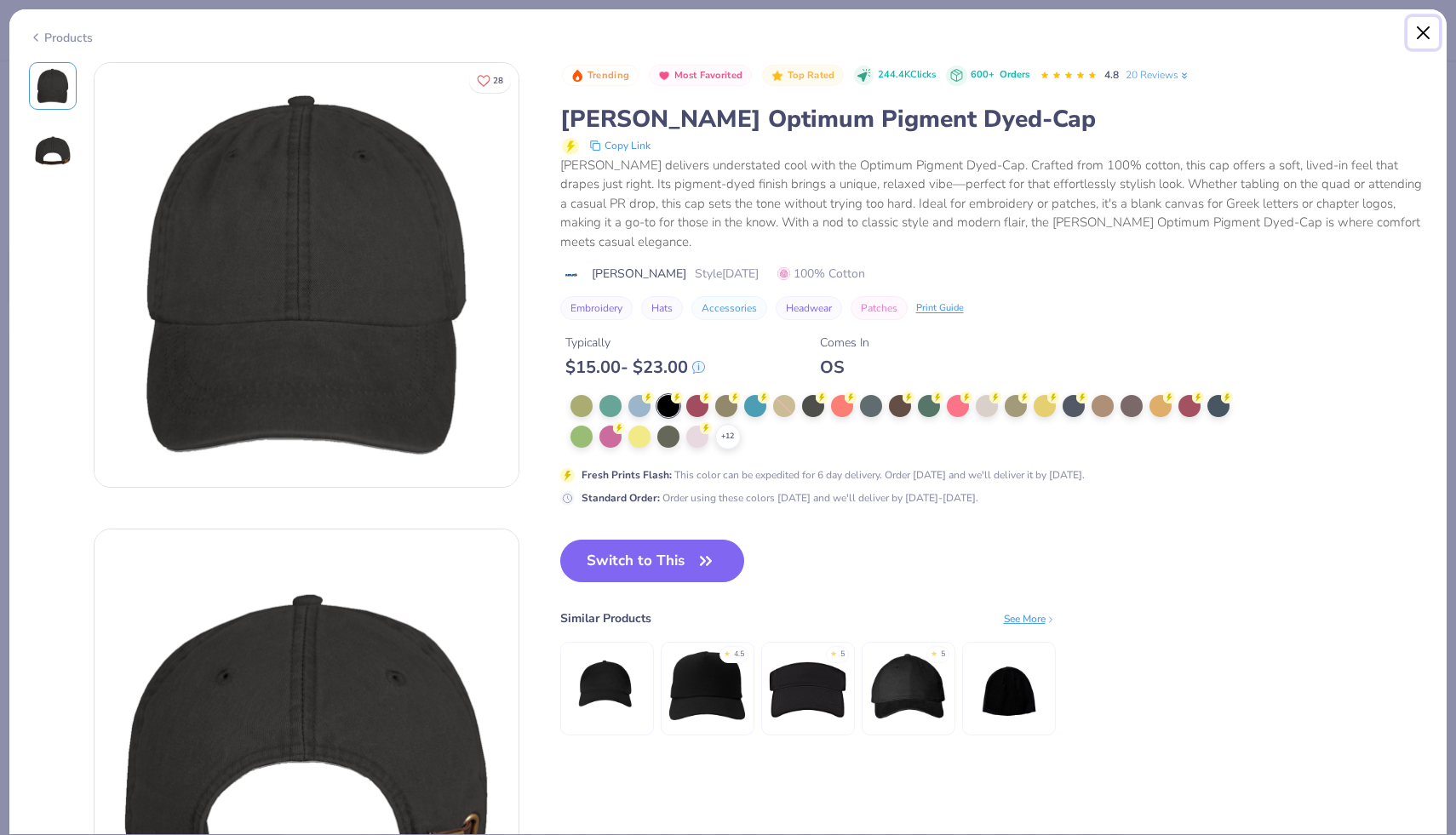
click at [847, 40] on button "Close" at bounding box center [1423, 33] width 32 height 32
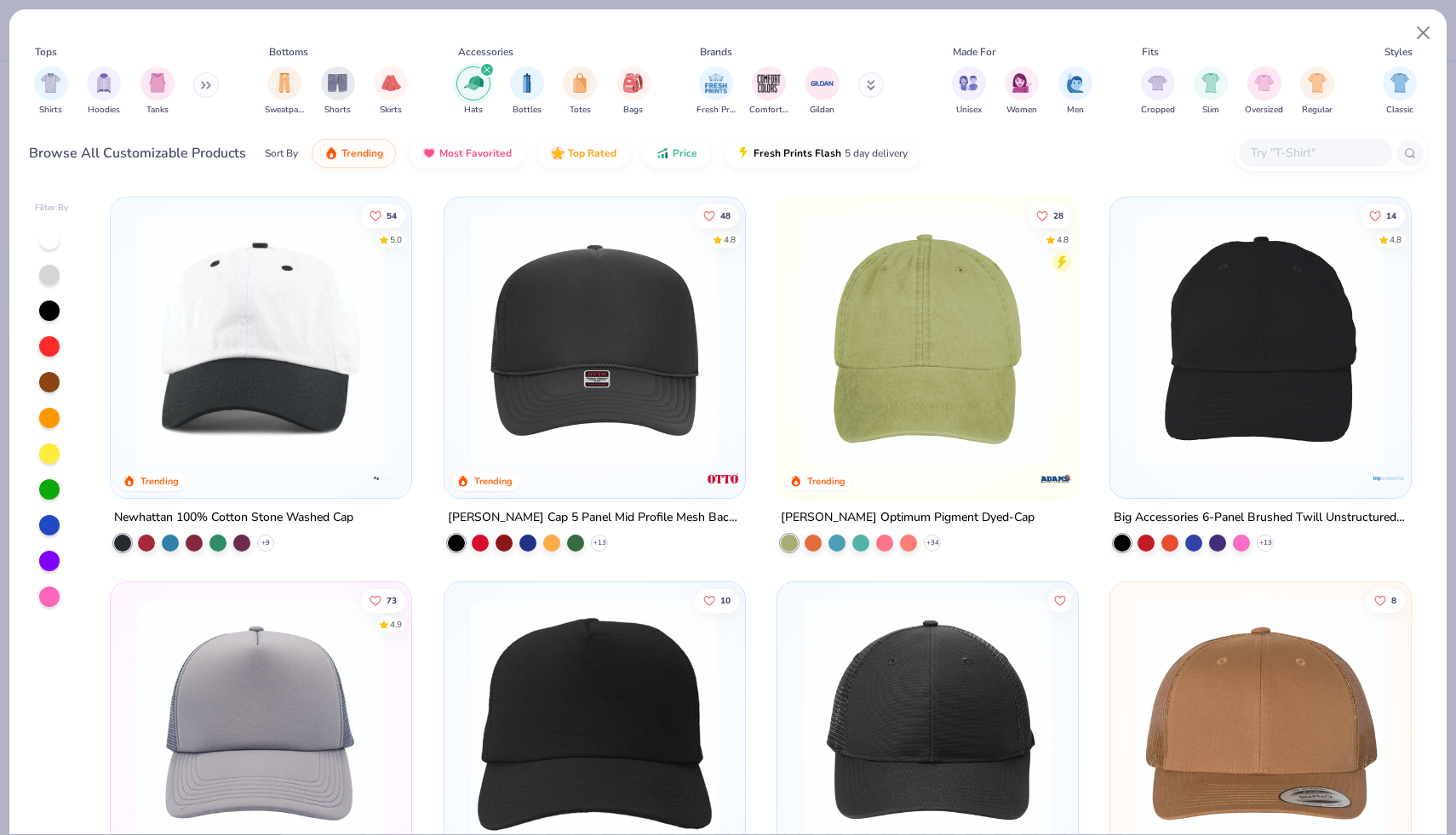
click at [847, 347] on img at bounding box center [1260, 339] width 267 height 250
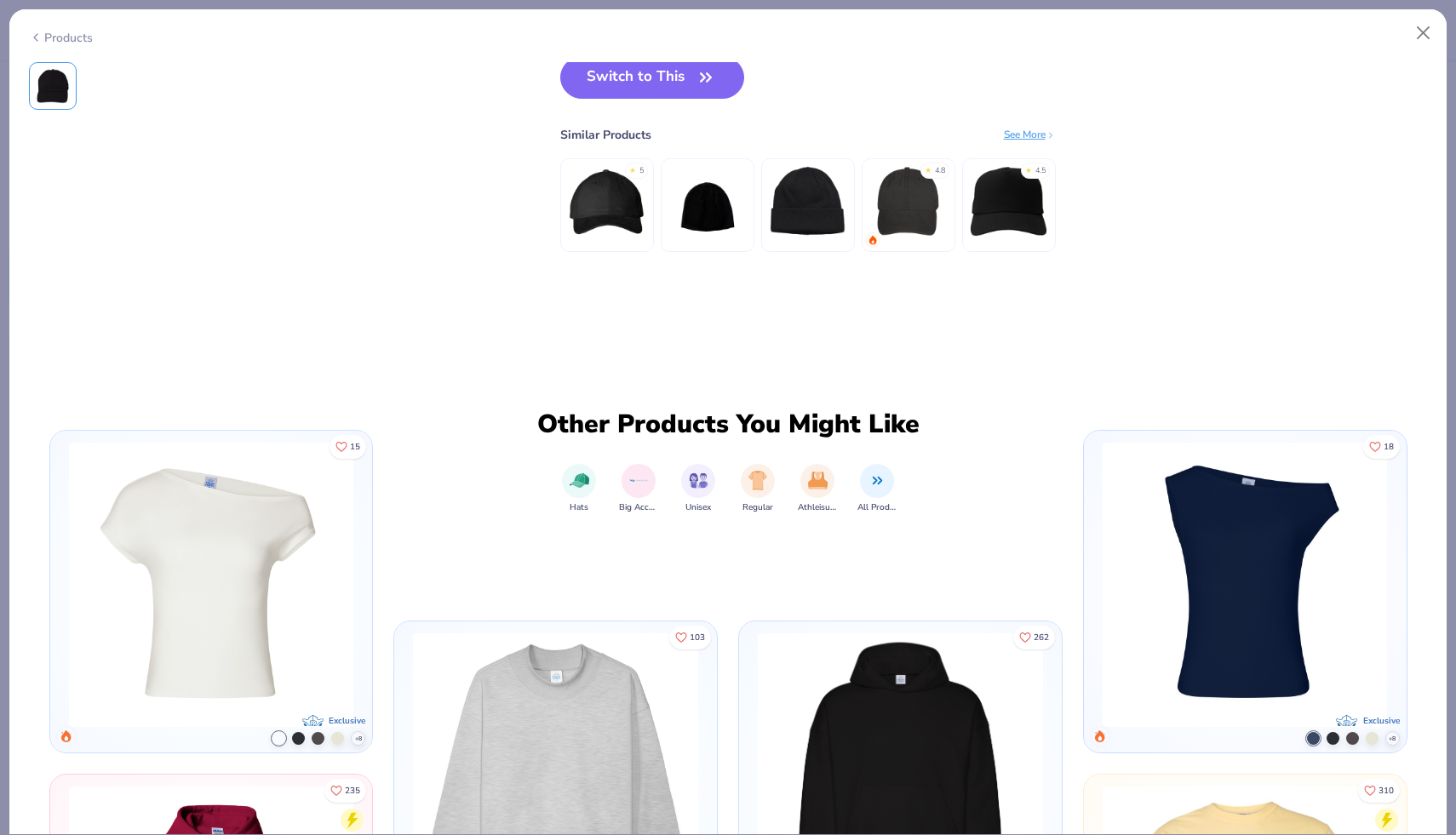
scroll to position [436, 0]
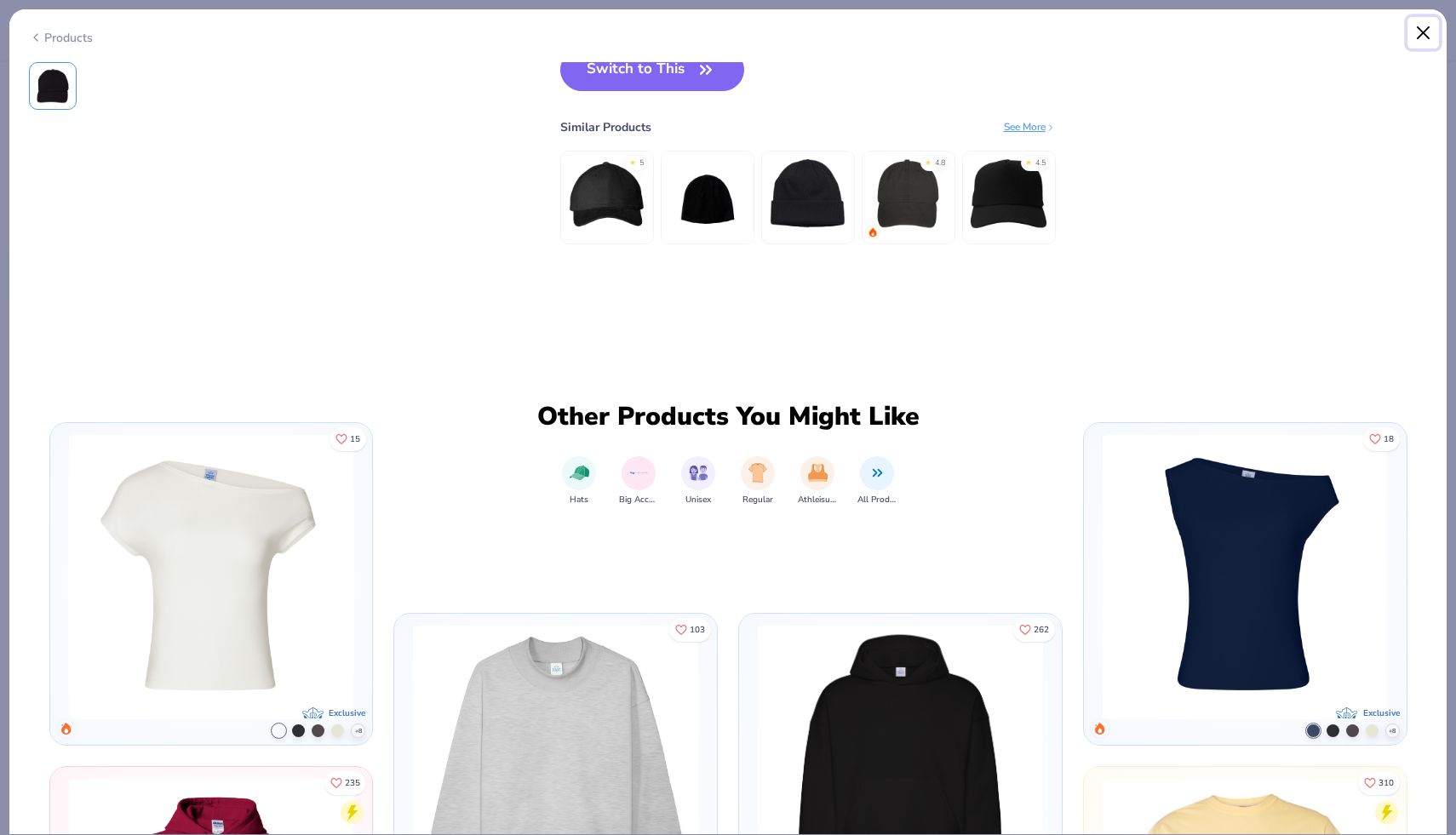
click at [847, 29] on button "Close" at bounding box center [1423, 33] width 32 height 32
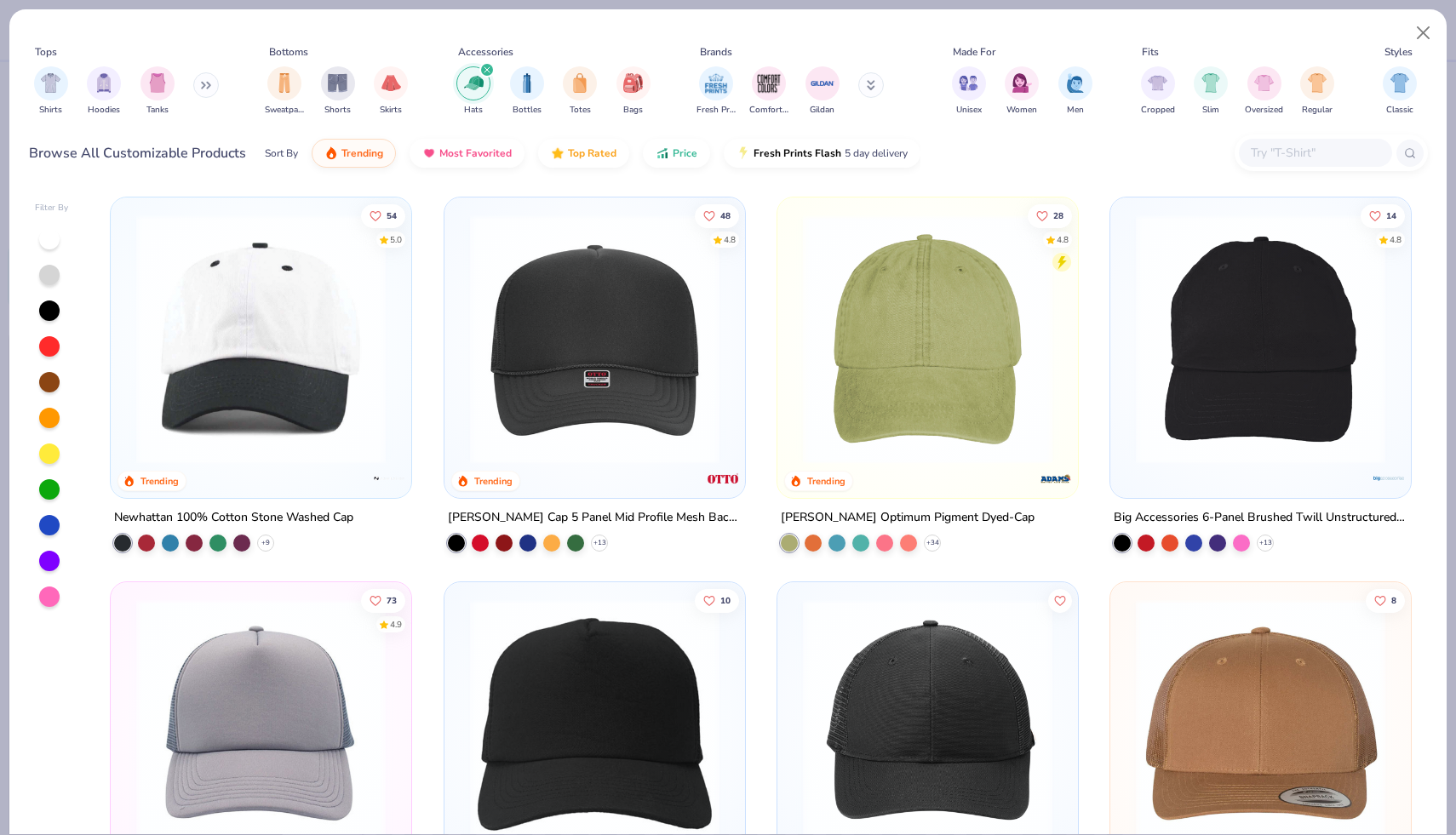
scroll to position [45, 0]
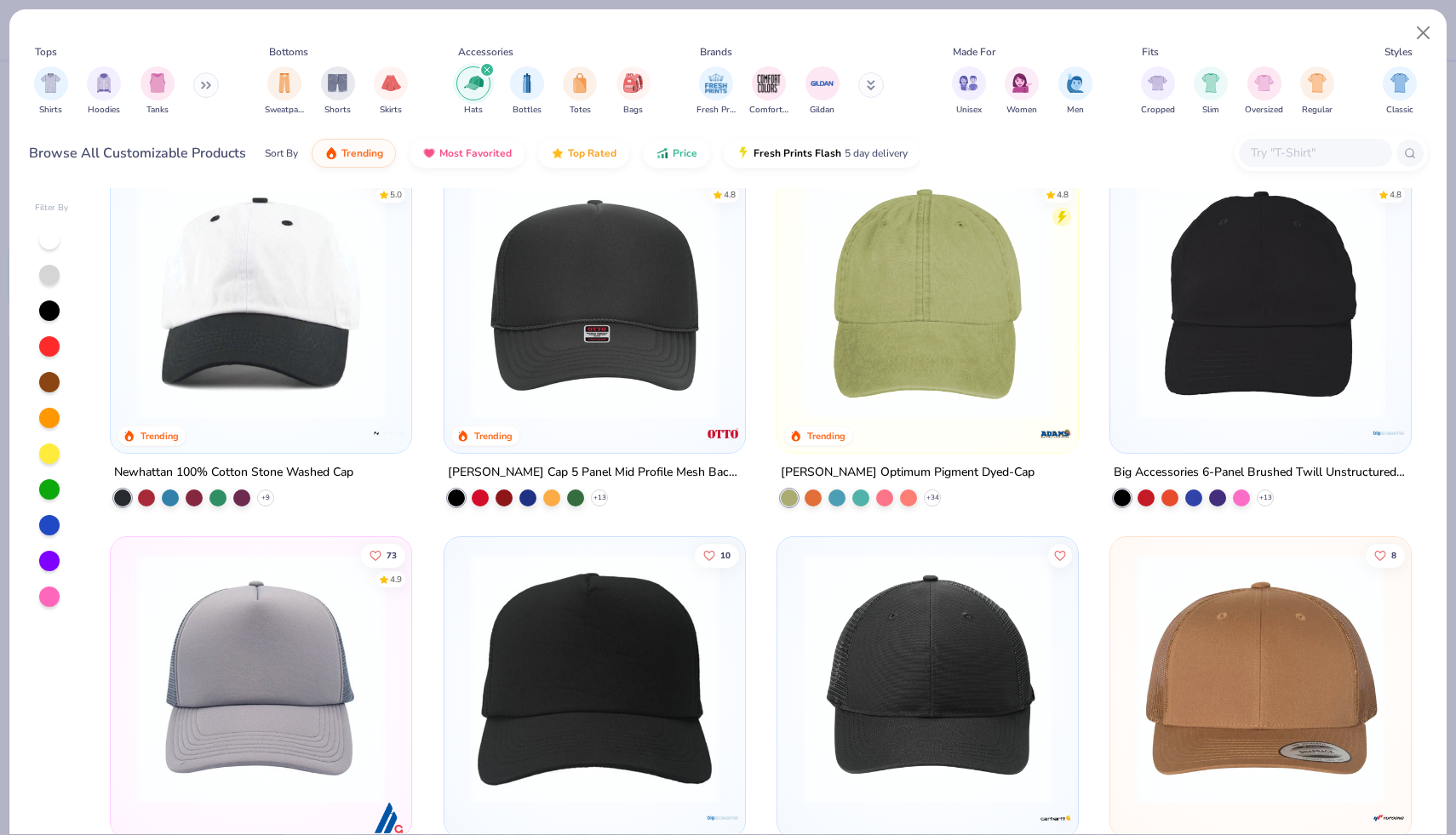
click at [847, 364] on img at bounding box center [927, 294] width 267 height 250
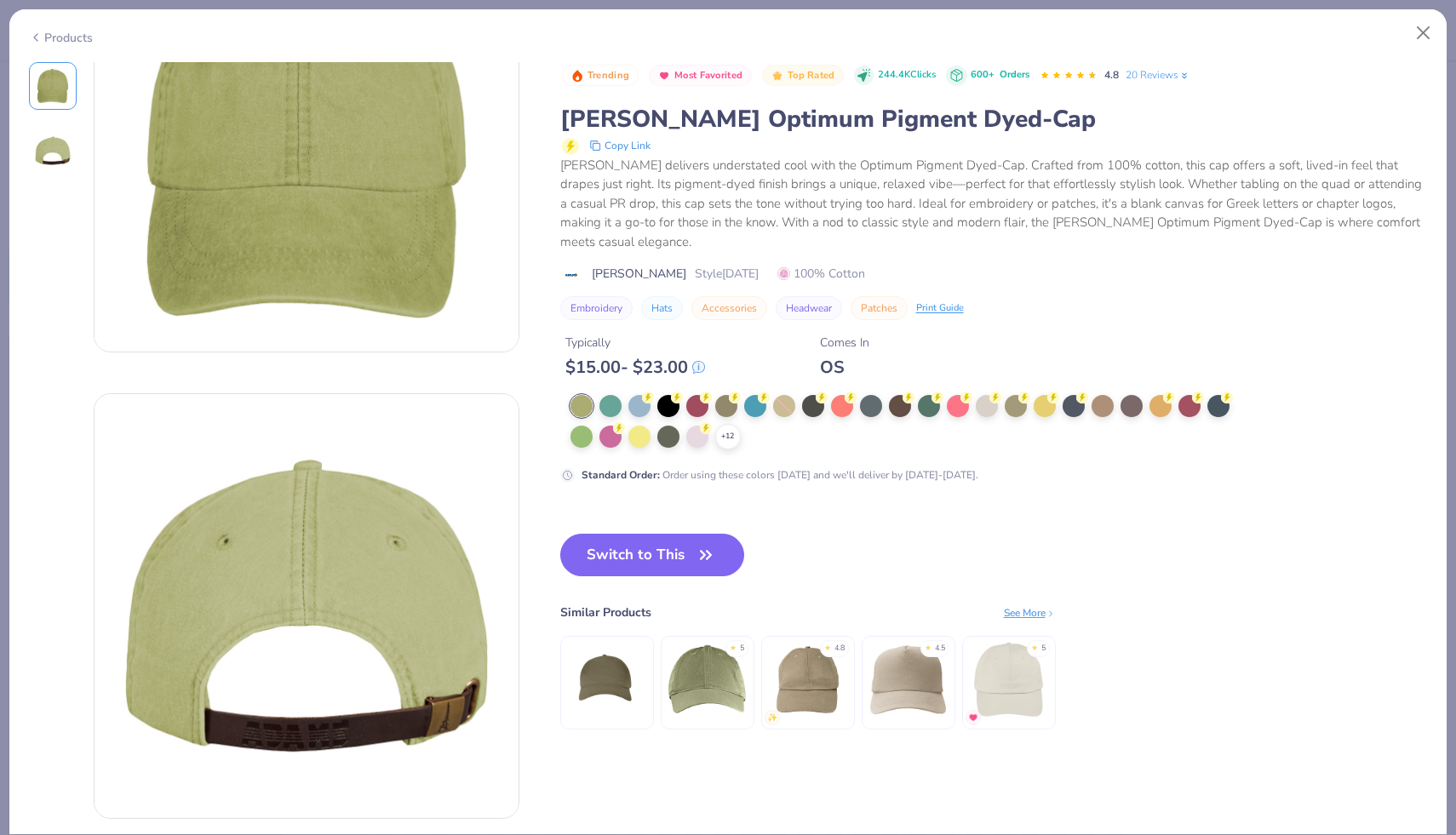
scroll to position [132, 0]
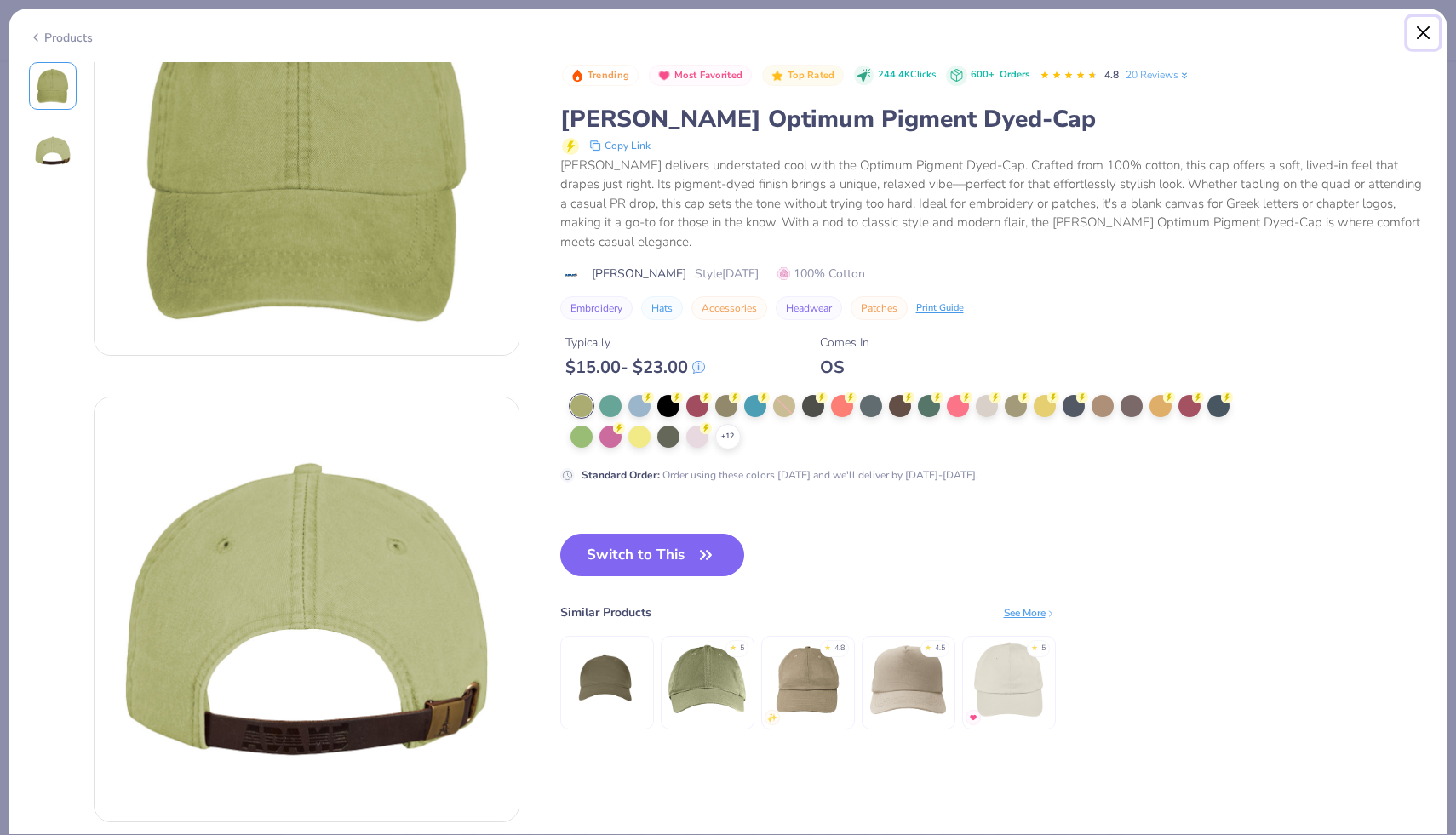
click at [847, 34] on button "Close" at bounding box center [1423, 33] width 32 height 32
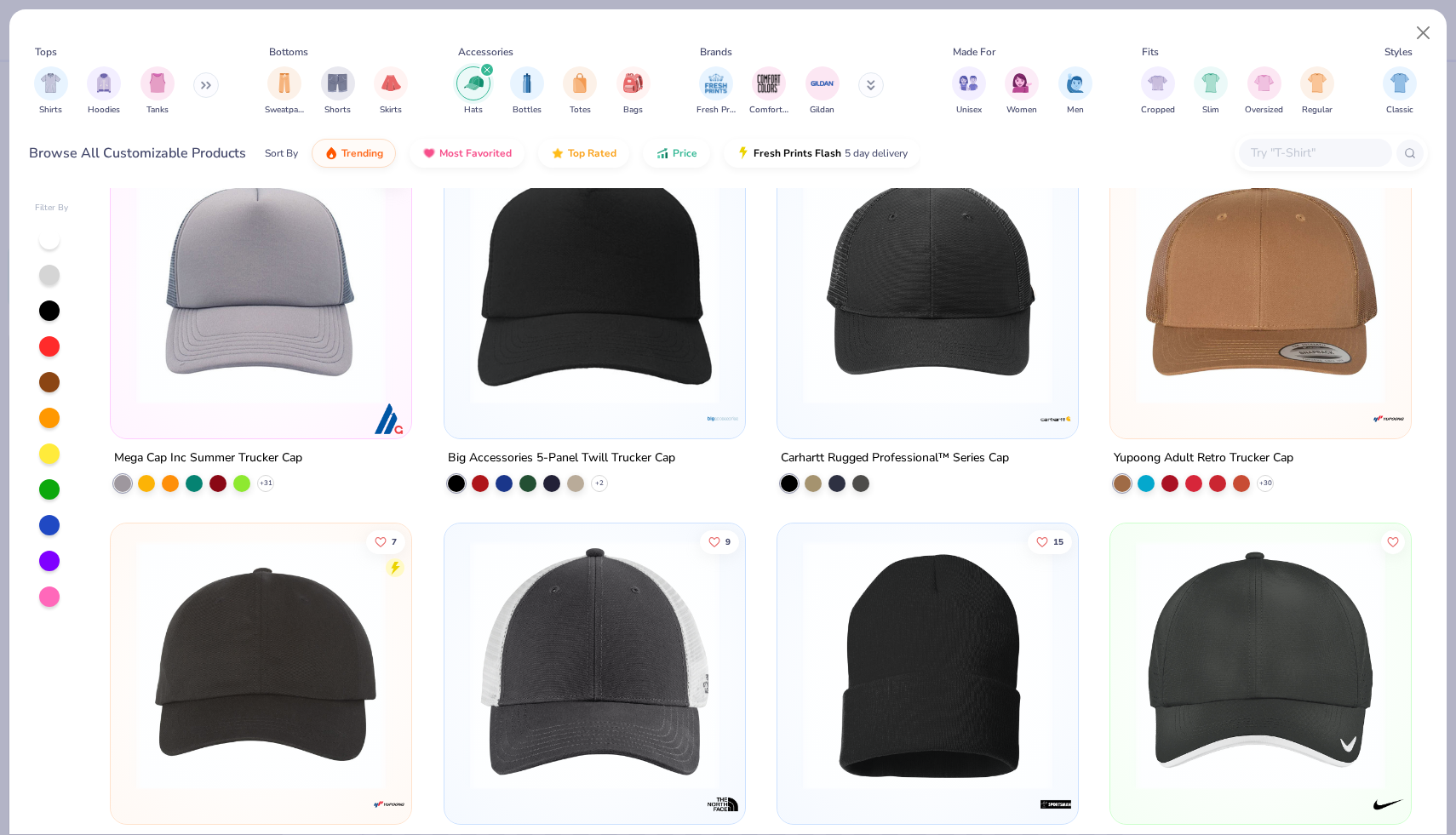
scroll to position [448, 0]
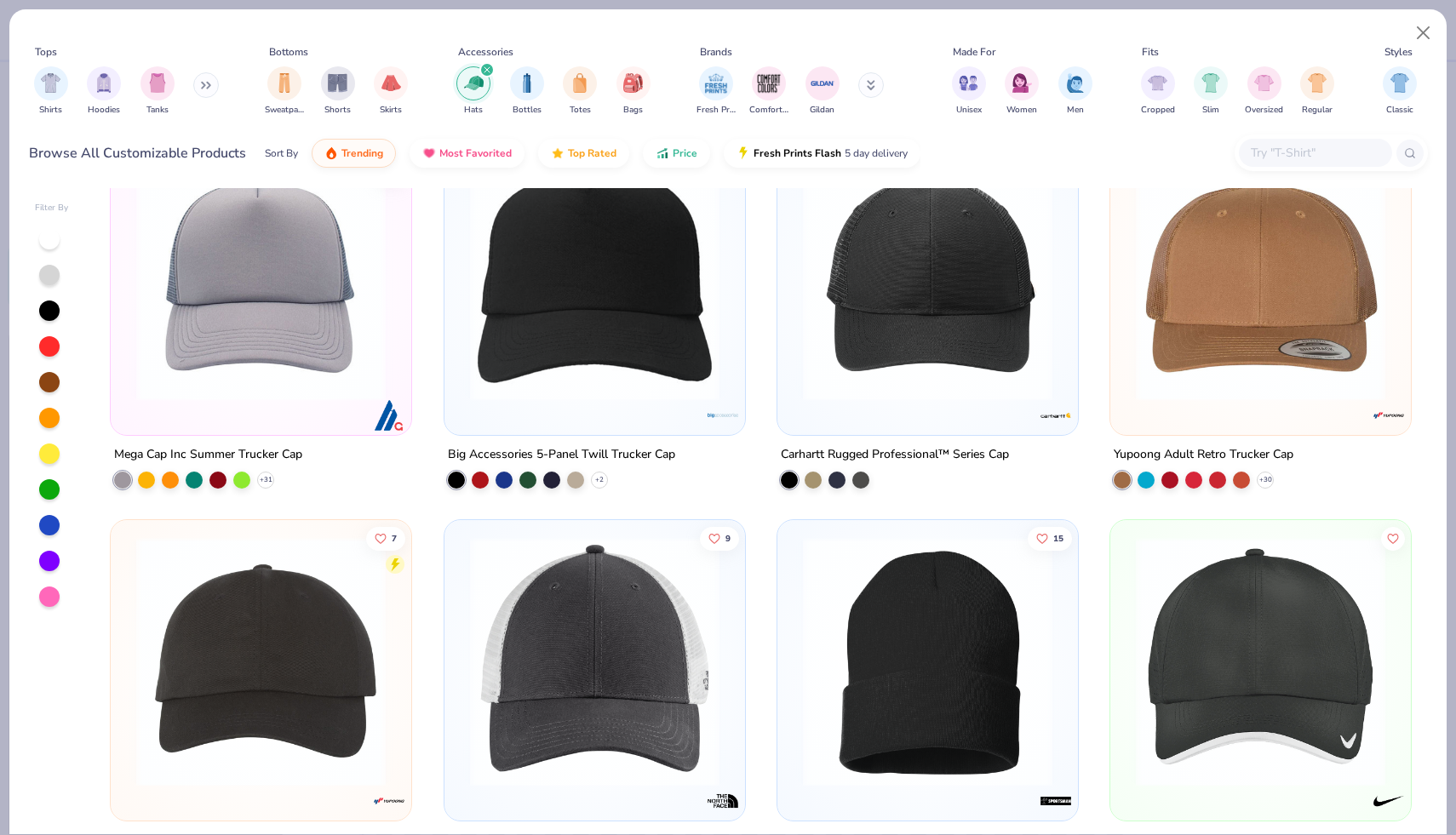
click at [847, 343] on img at bounding box center [927, 277] width 267 height 250
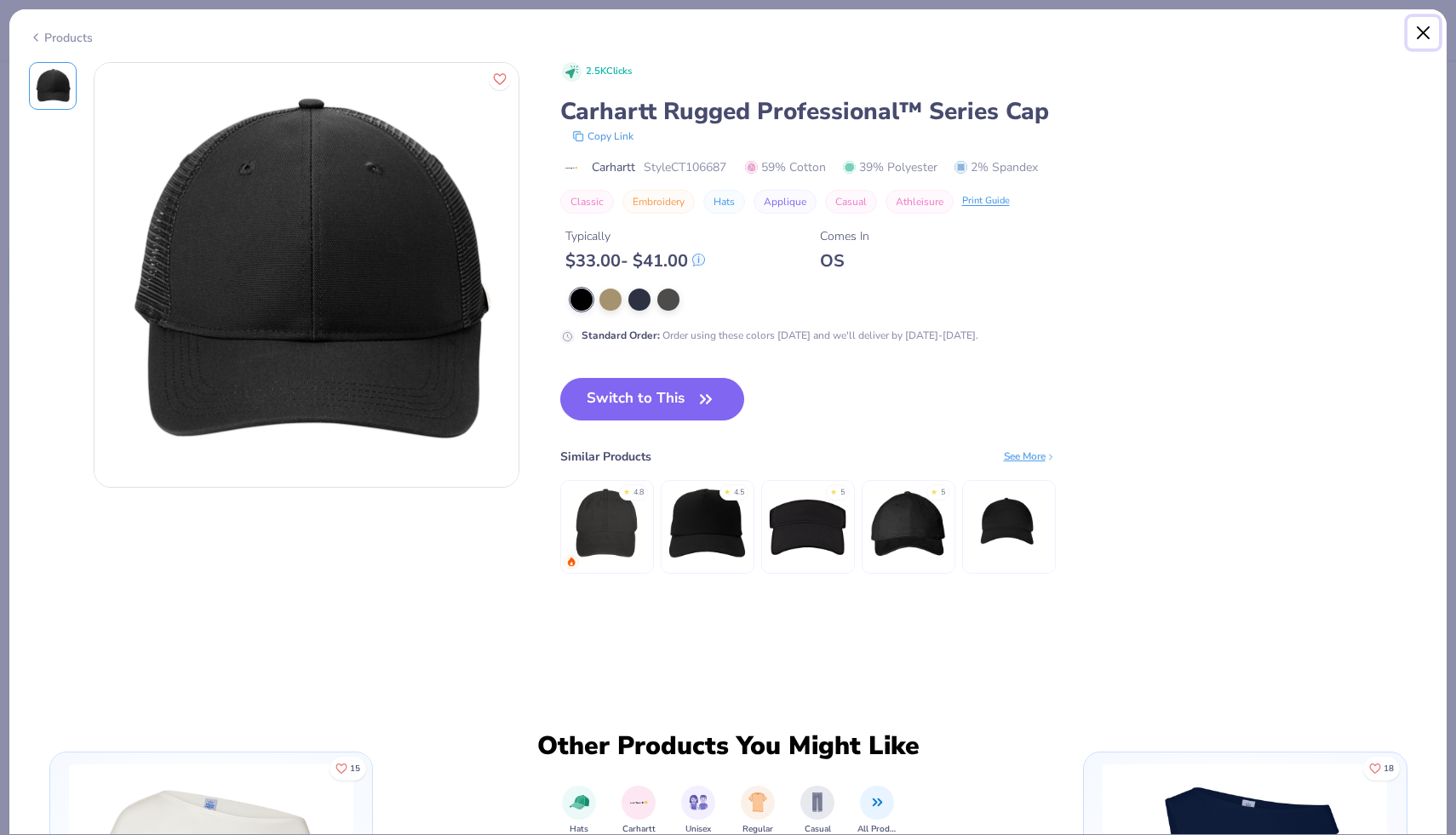
click at [847, 26] on button "Close" at bounding box center [1423, 33] width 32 height 32
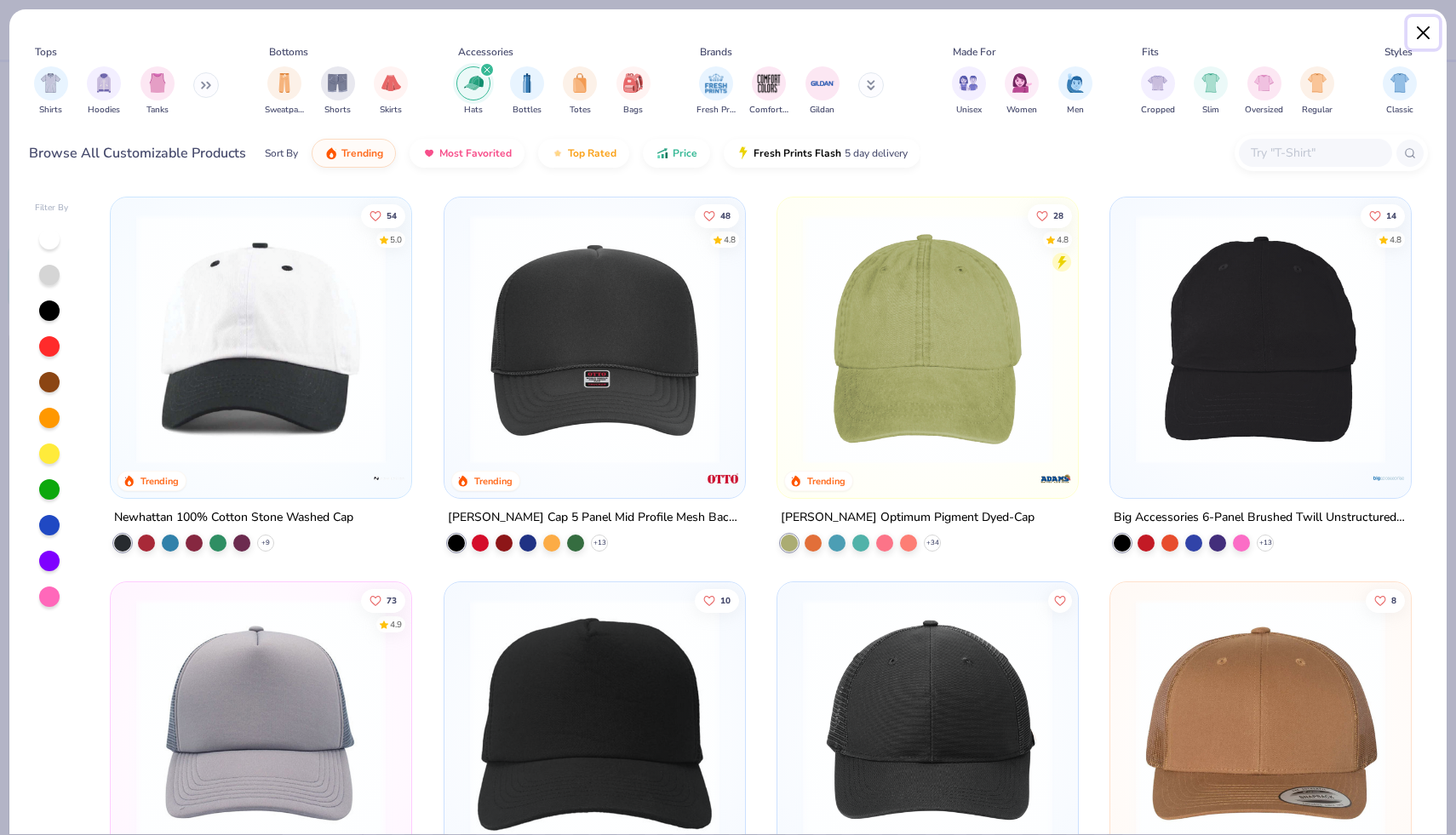
click at [847, 28] on button "Close" at bounding box center [1423, 33] width 32 height 32
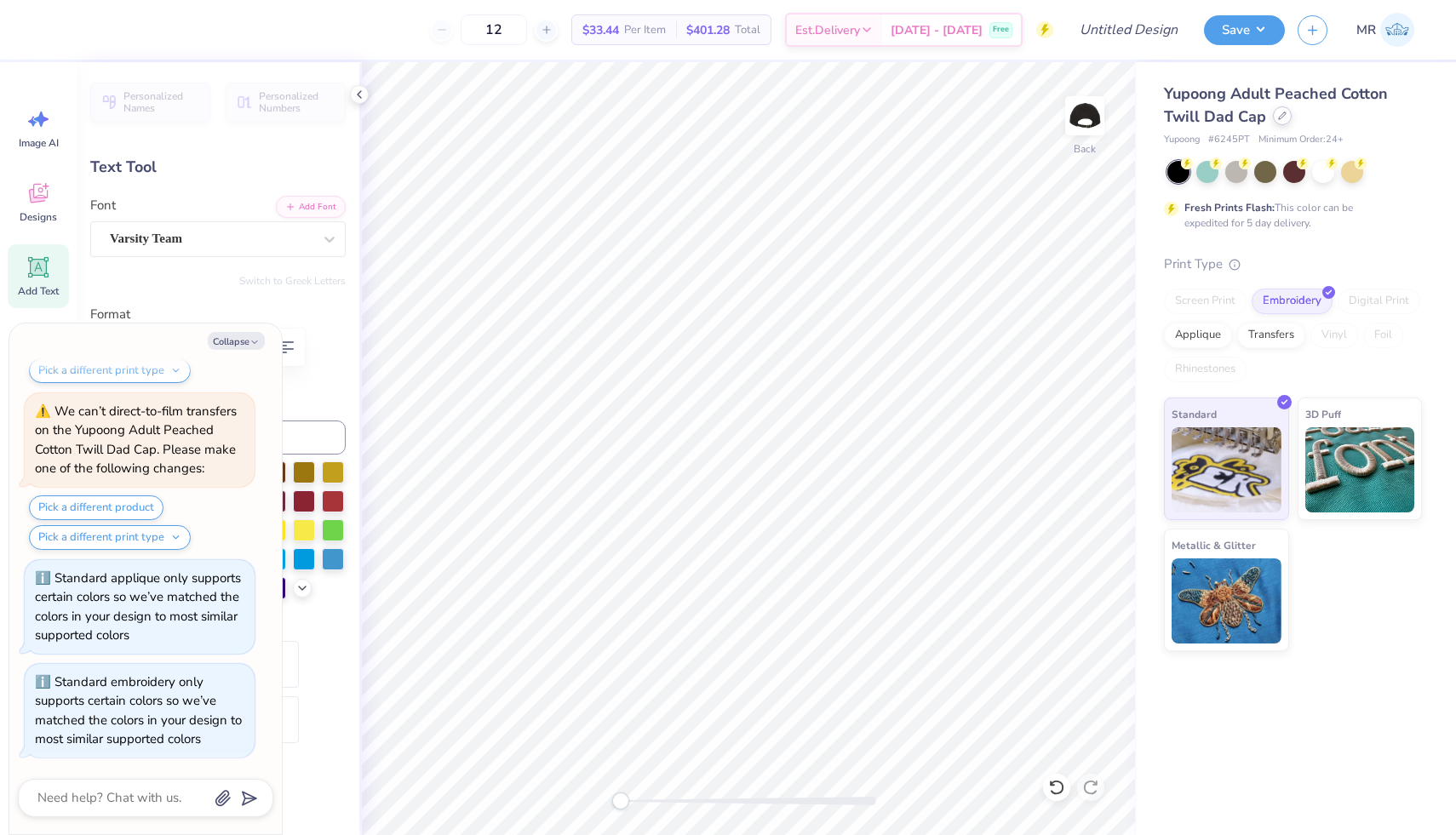
click at [847, 123] on div at bounding box center [1281, 115] width 19 height 19
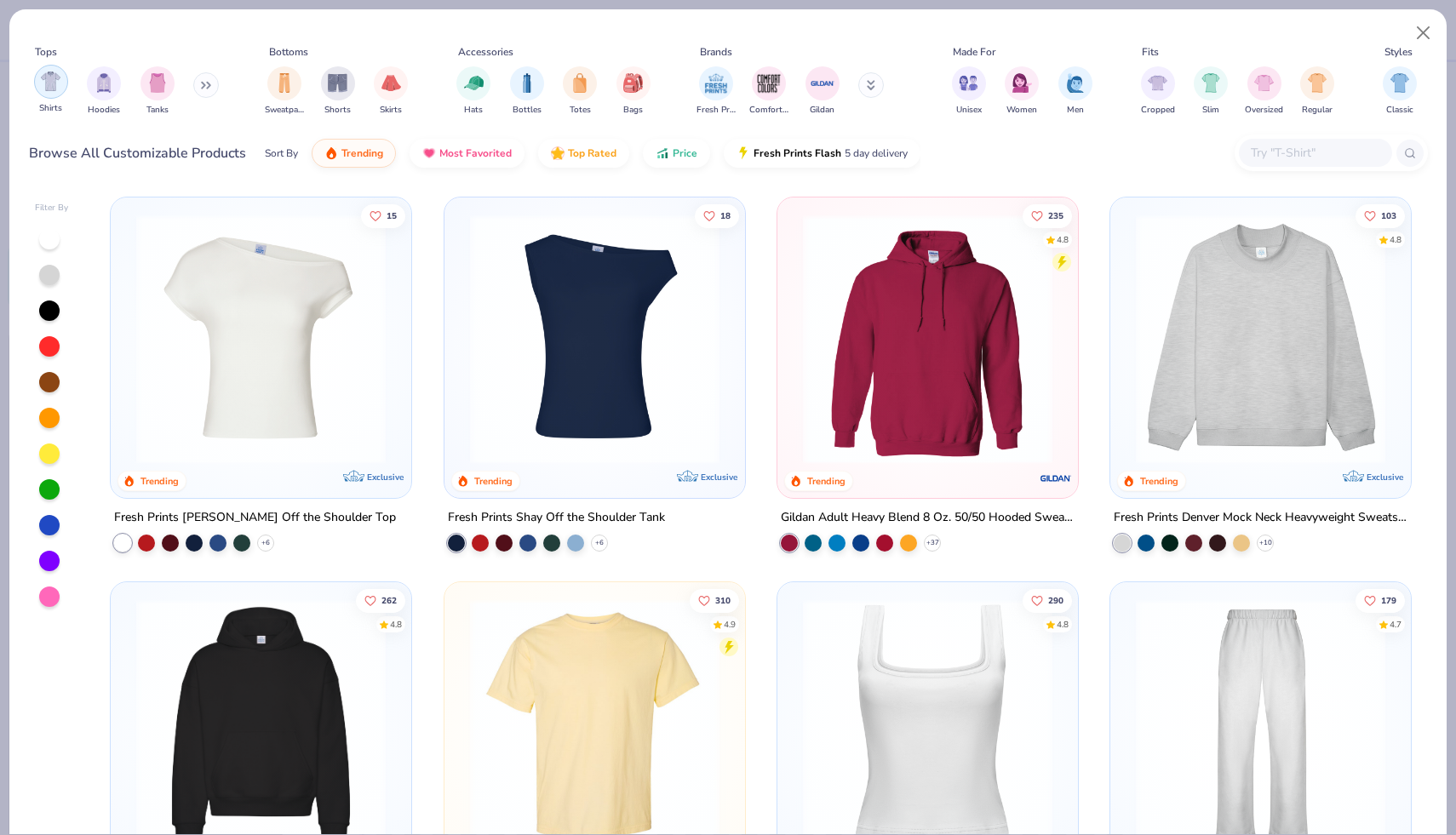
click at [52, 80] on img "filter for Shirts" at bounding box center [51, 81] width 20 height 20
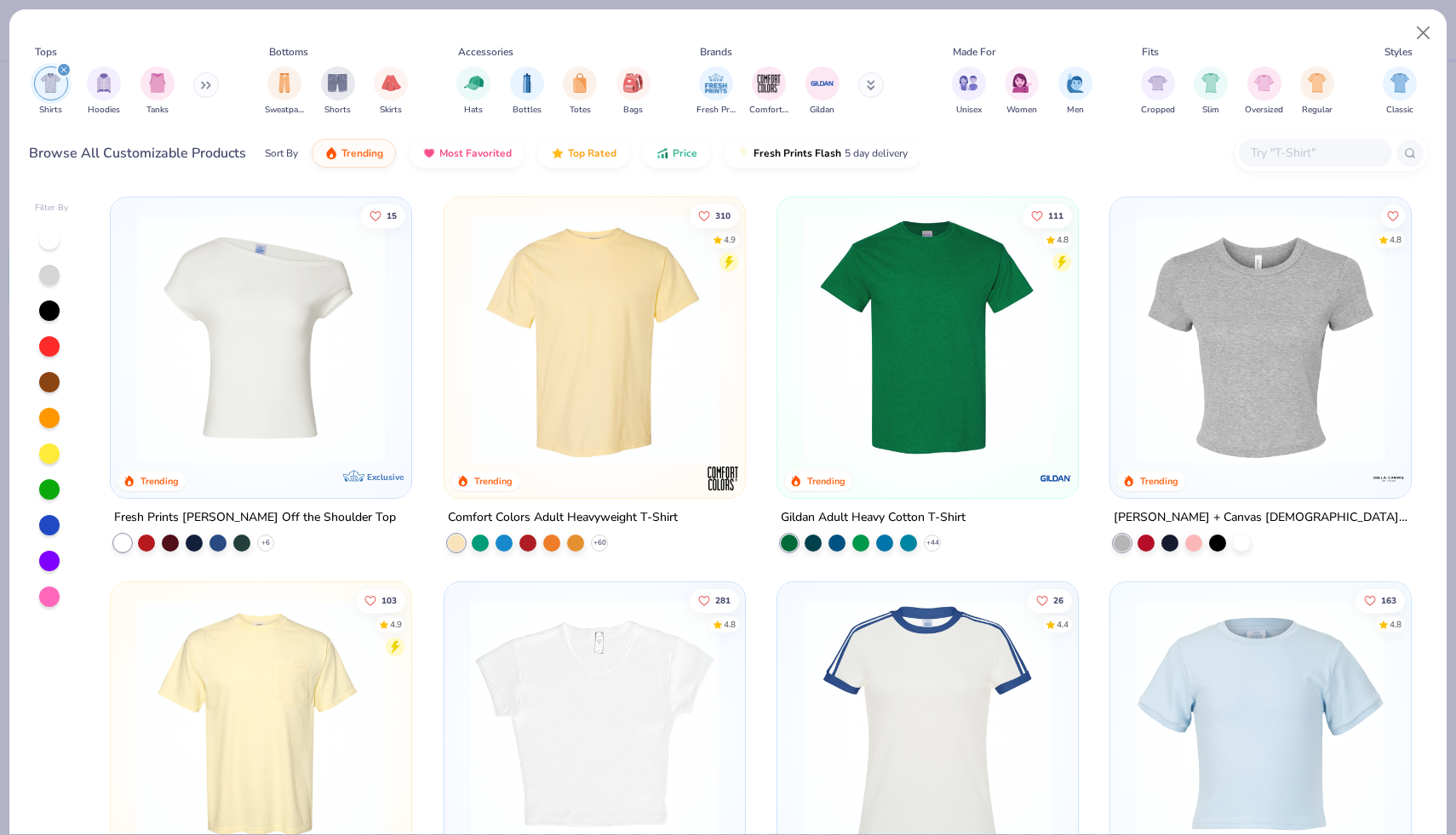
click at [641, 412] on img at bounding box center [594, 339] width 267 height 250
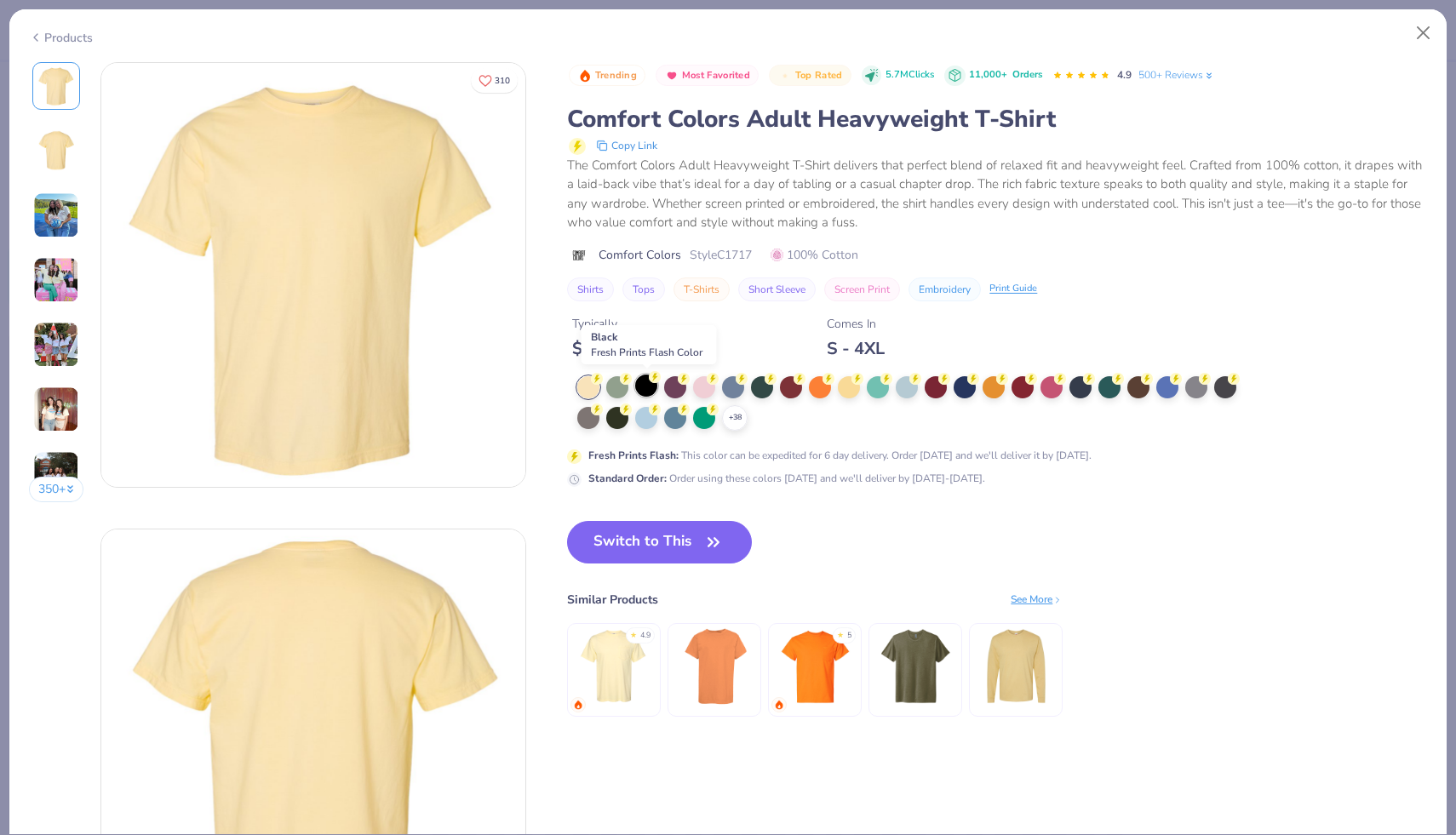
click at [644, 388] on div at bounding box center [646, 385] width 22 height 22
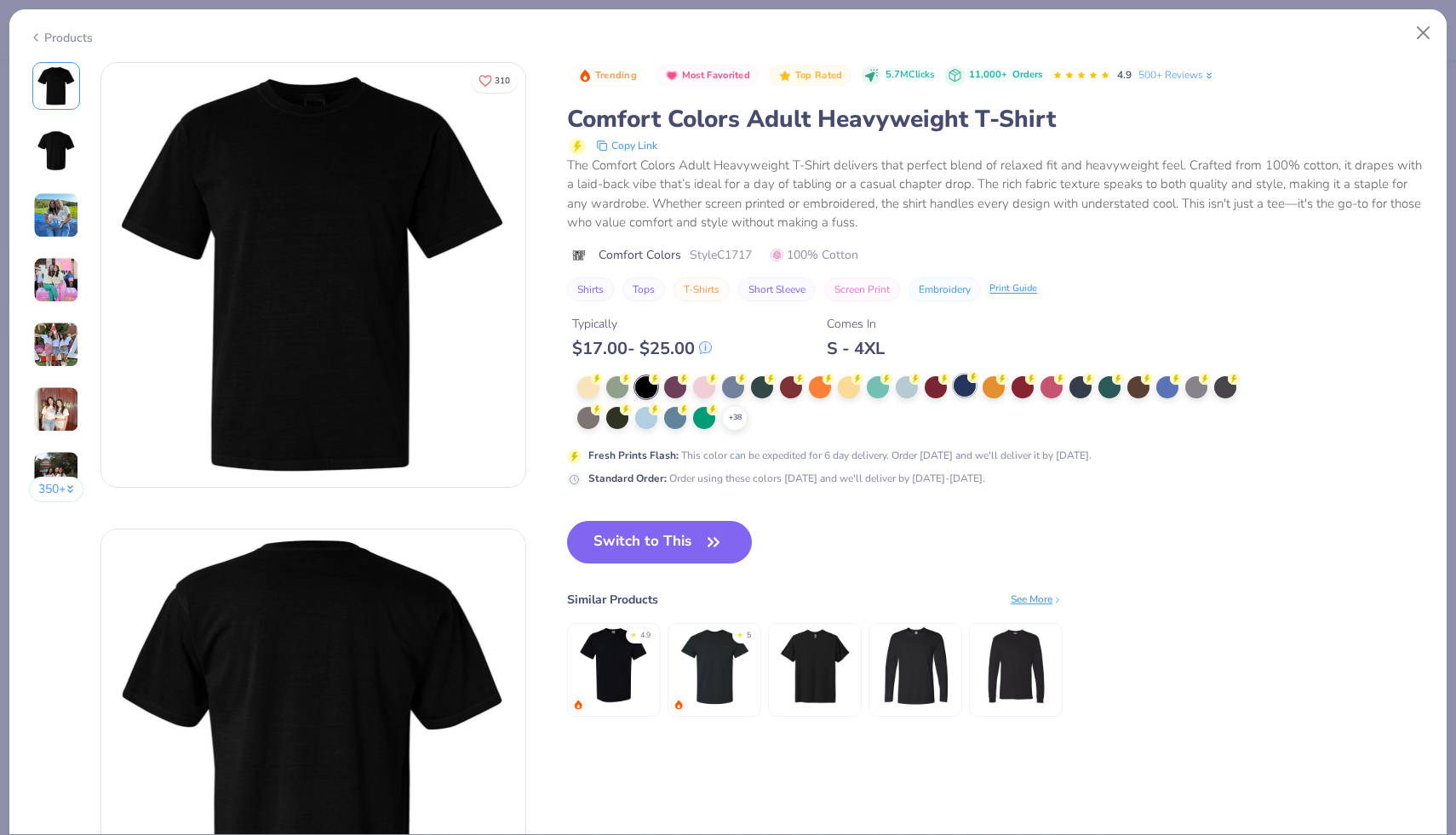
click at [847, 384] on div at bounding box center [964, 385] width 22 height 22
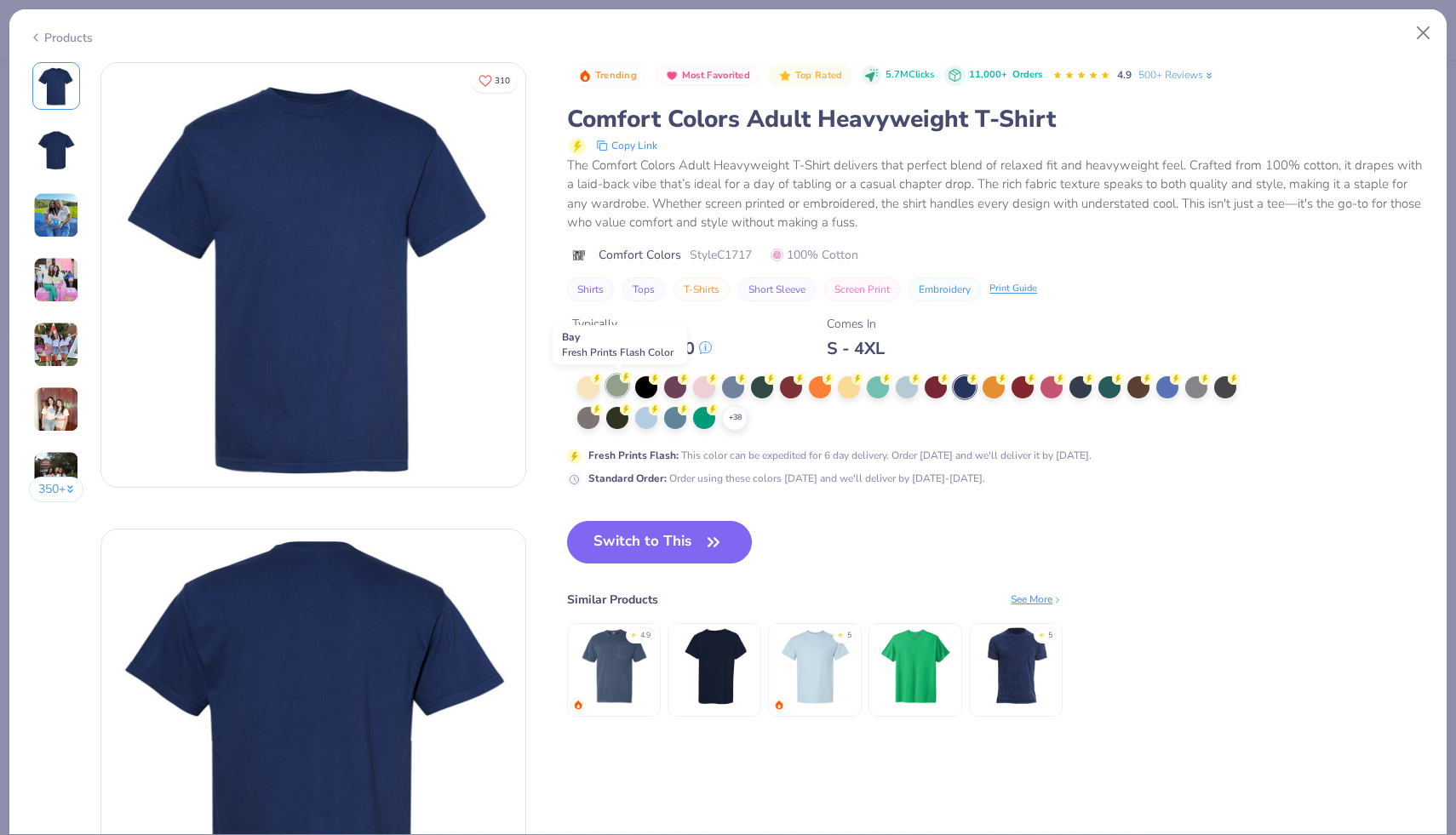
click at [613, 383] on div at bounding box center [616, 385] width 22 height 22
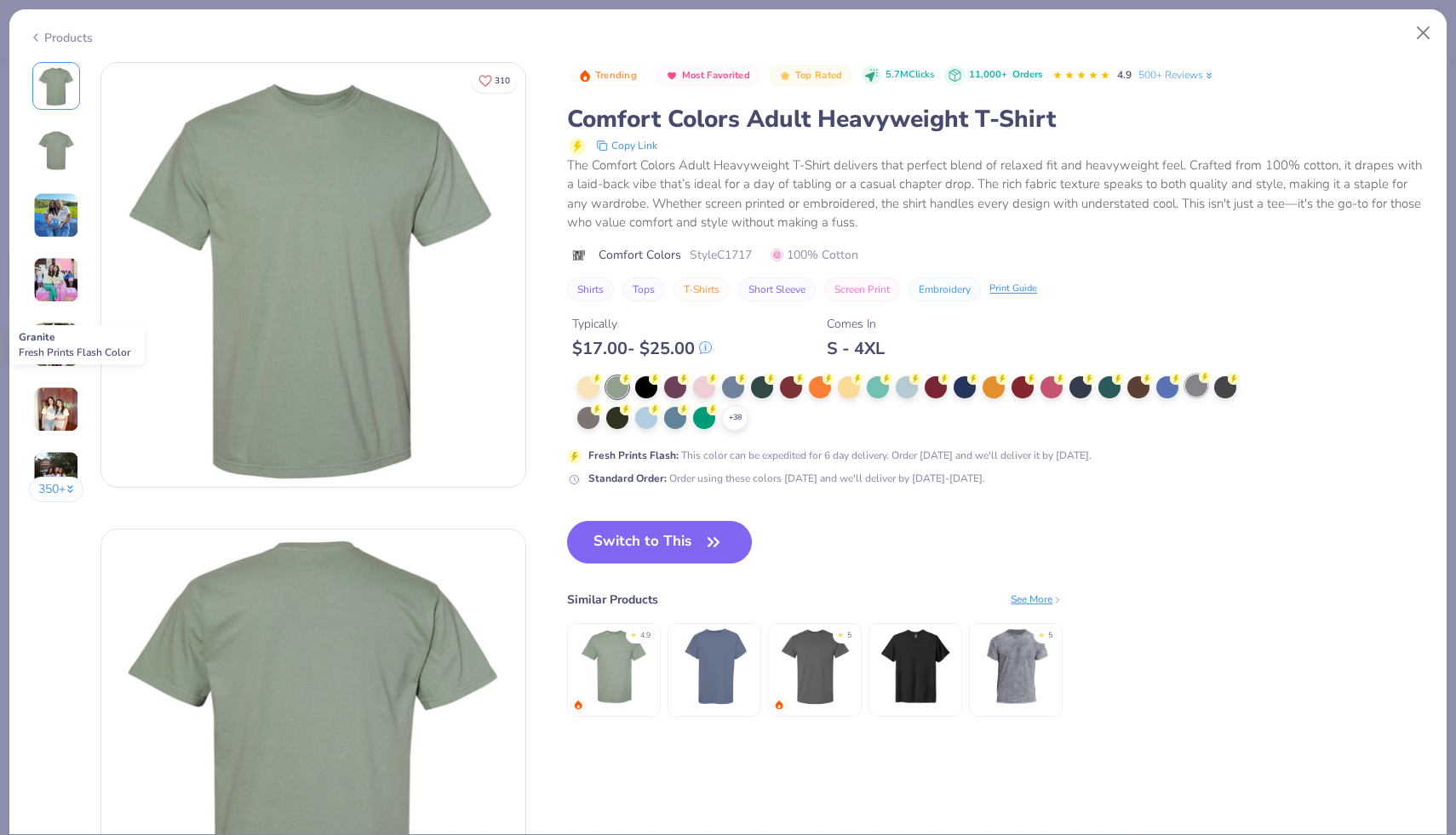
click at [847, 386] on div at bounding box center [1195, 385] width 22 height 22
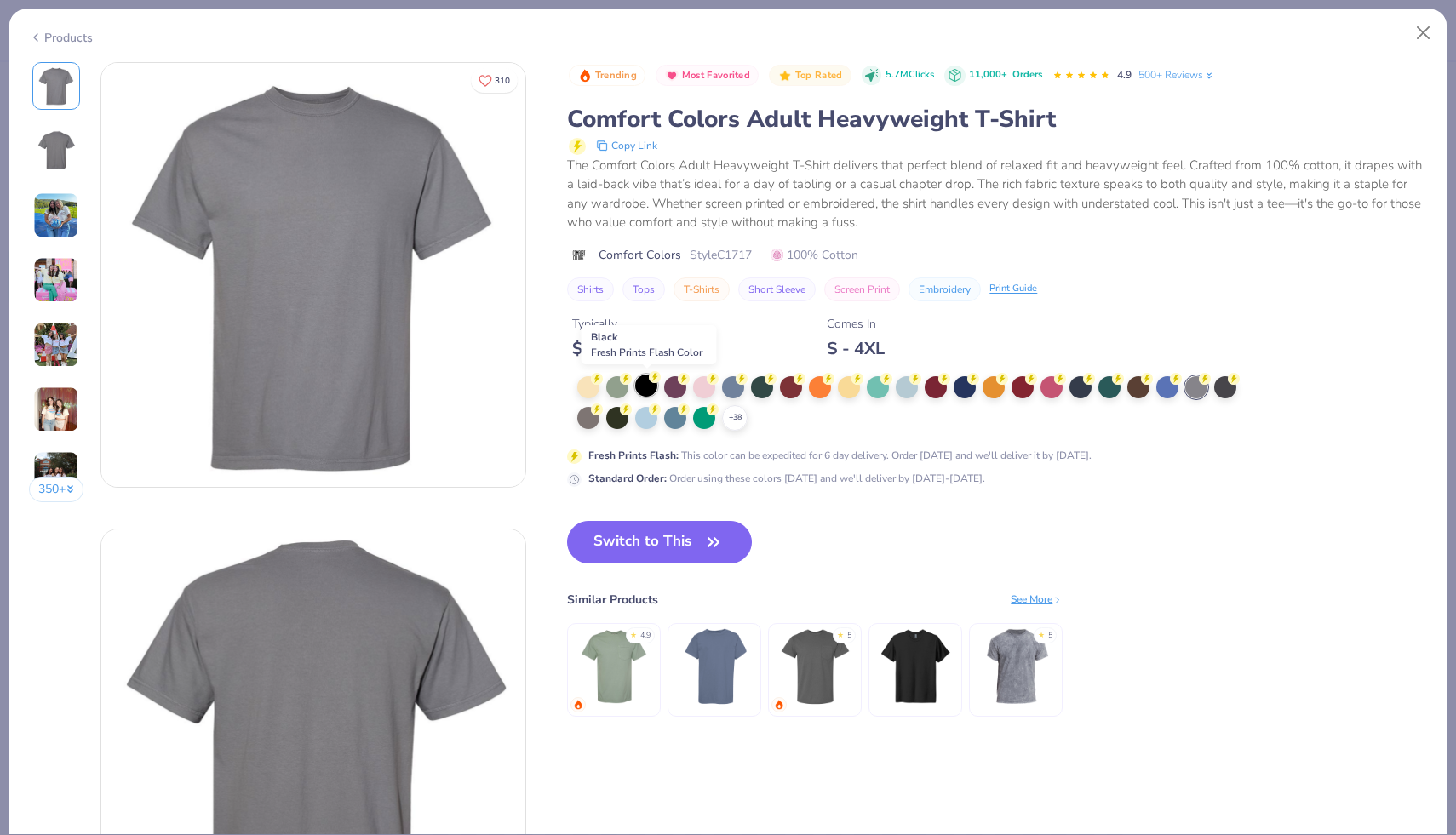
click at [648, 383] on div at bounding box center [646, 385] width 22 height 22
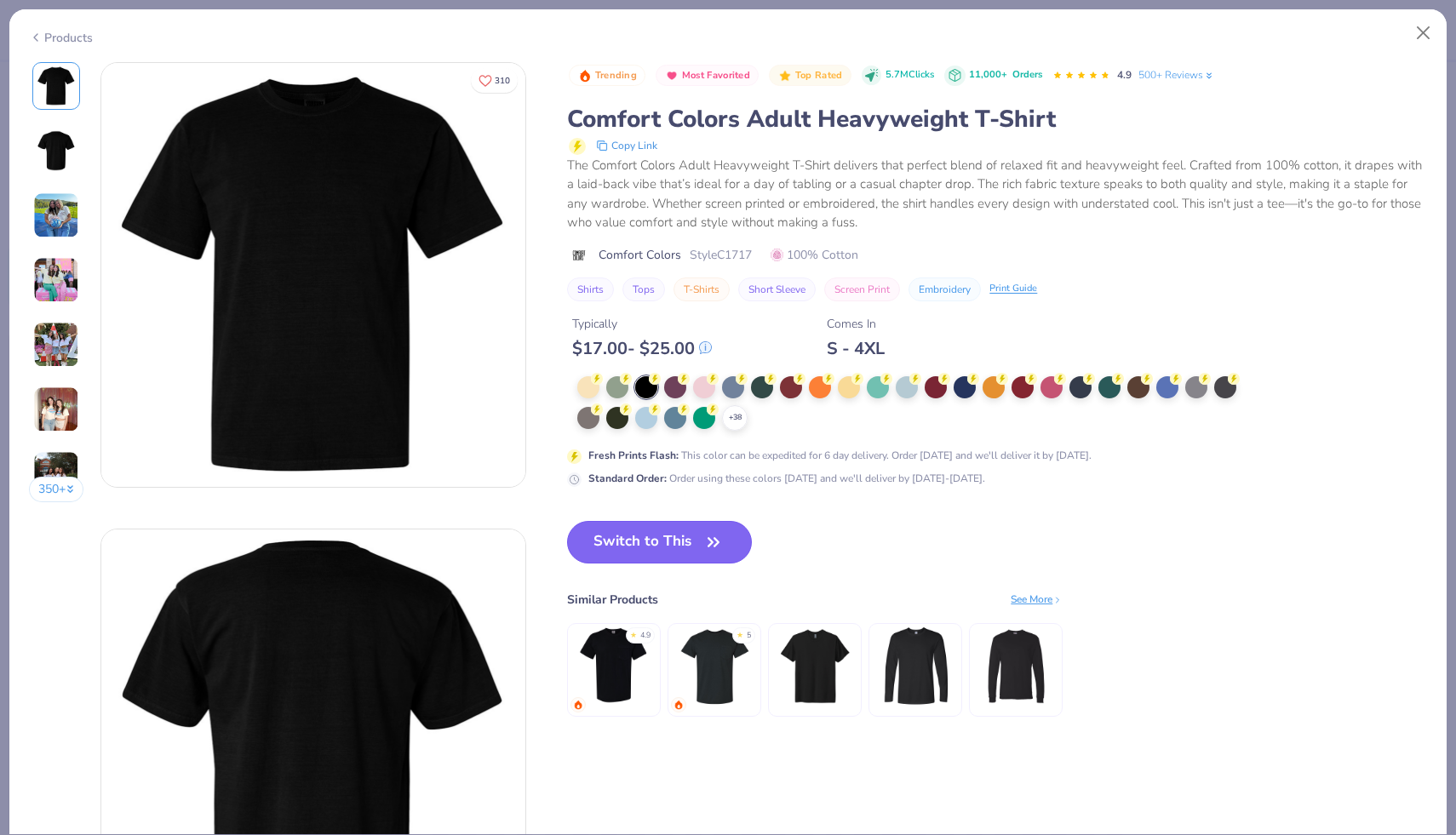
click at [652, 549] on button "Switch to This" at bounding box center [658, 542] width 185 height 43
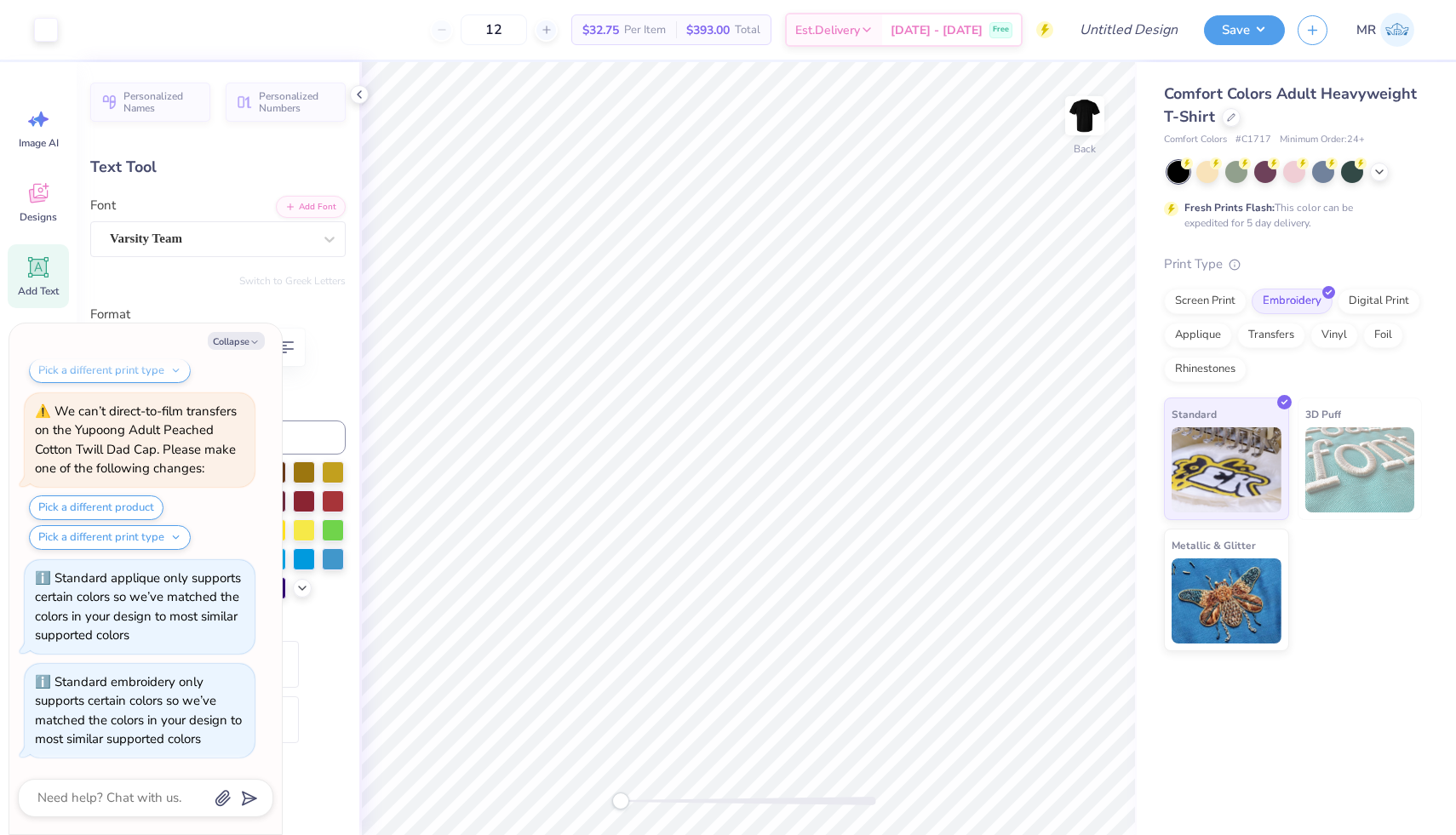
type textarea "x"
type input "11.38"
type textarea "x"
type input "5.58"
type input "2.60"
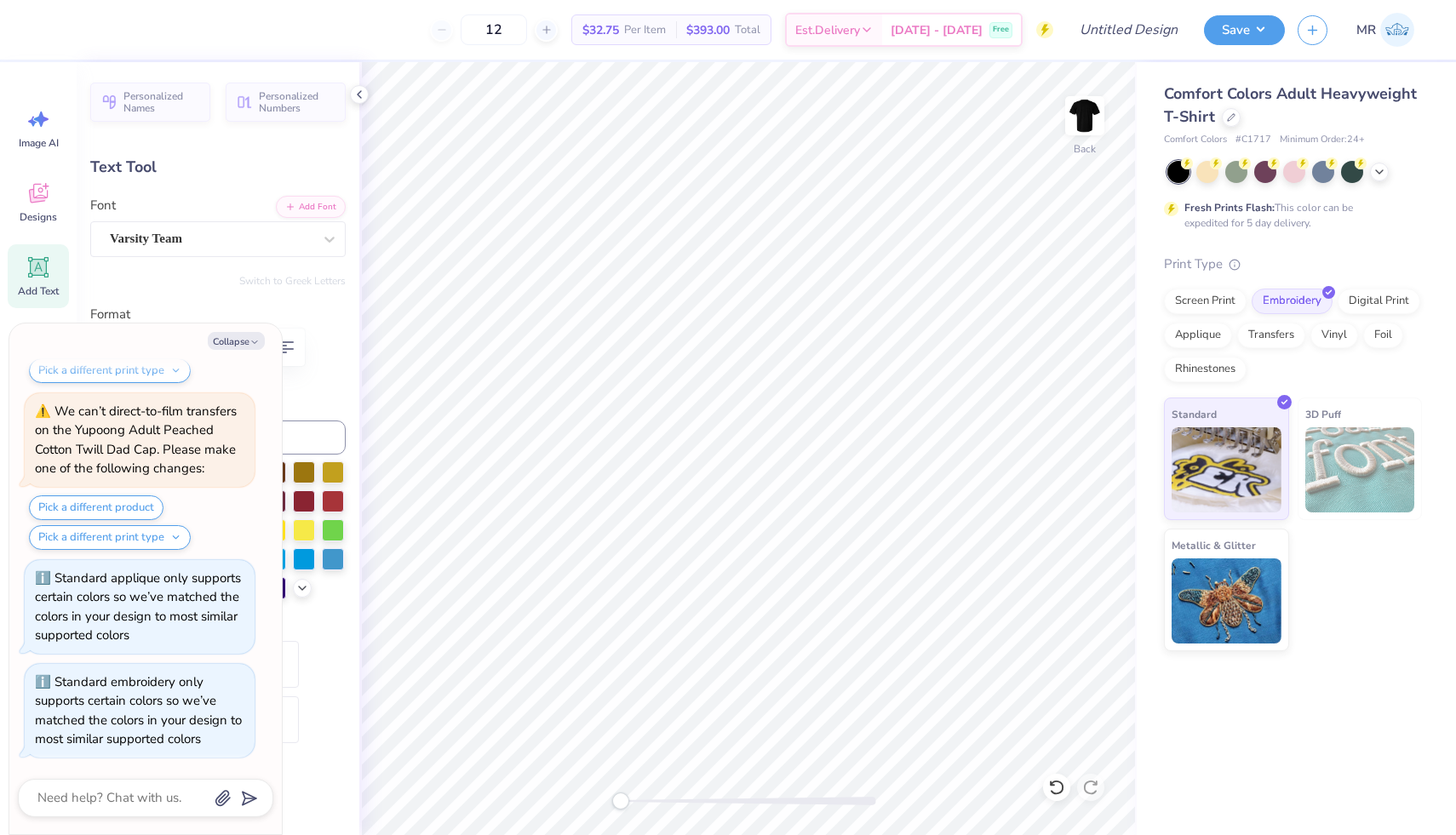
type textarea "x"
type input "11.54"
click at [847, 136] on img at bounding box center [1084, 116] width 68 height 68
click at [847, 119] on icon at bounding box center [1231, 116] width 9 height 9
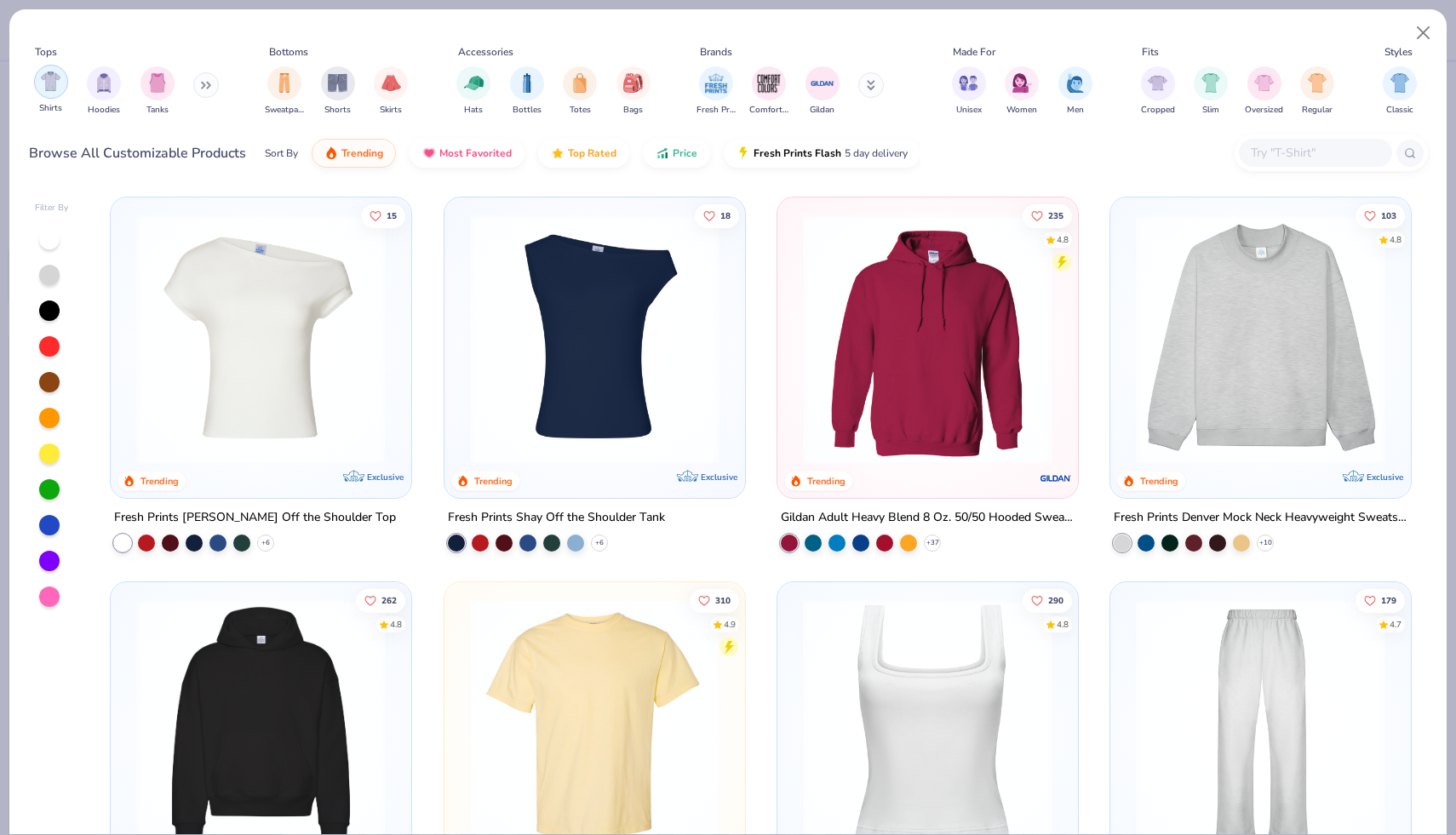
click at [53, 95] on div "filter for Shirts" at bounding box center [51, 82] width 34 height 34
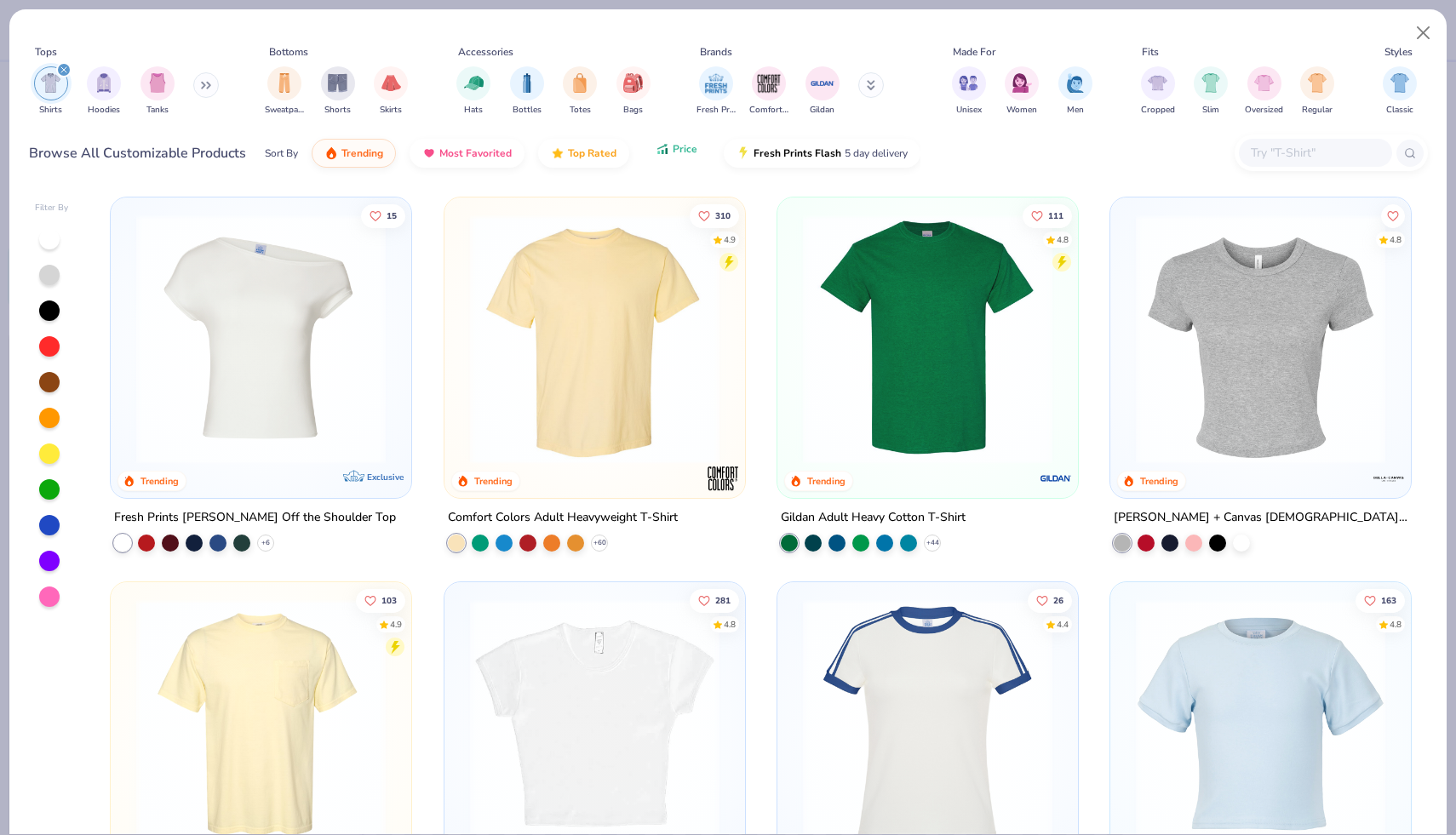
click at [666, 153] on icon "button" at bounding box center [662, 148] width 13 height 15
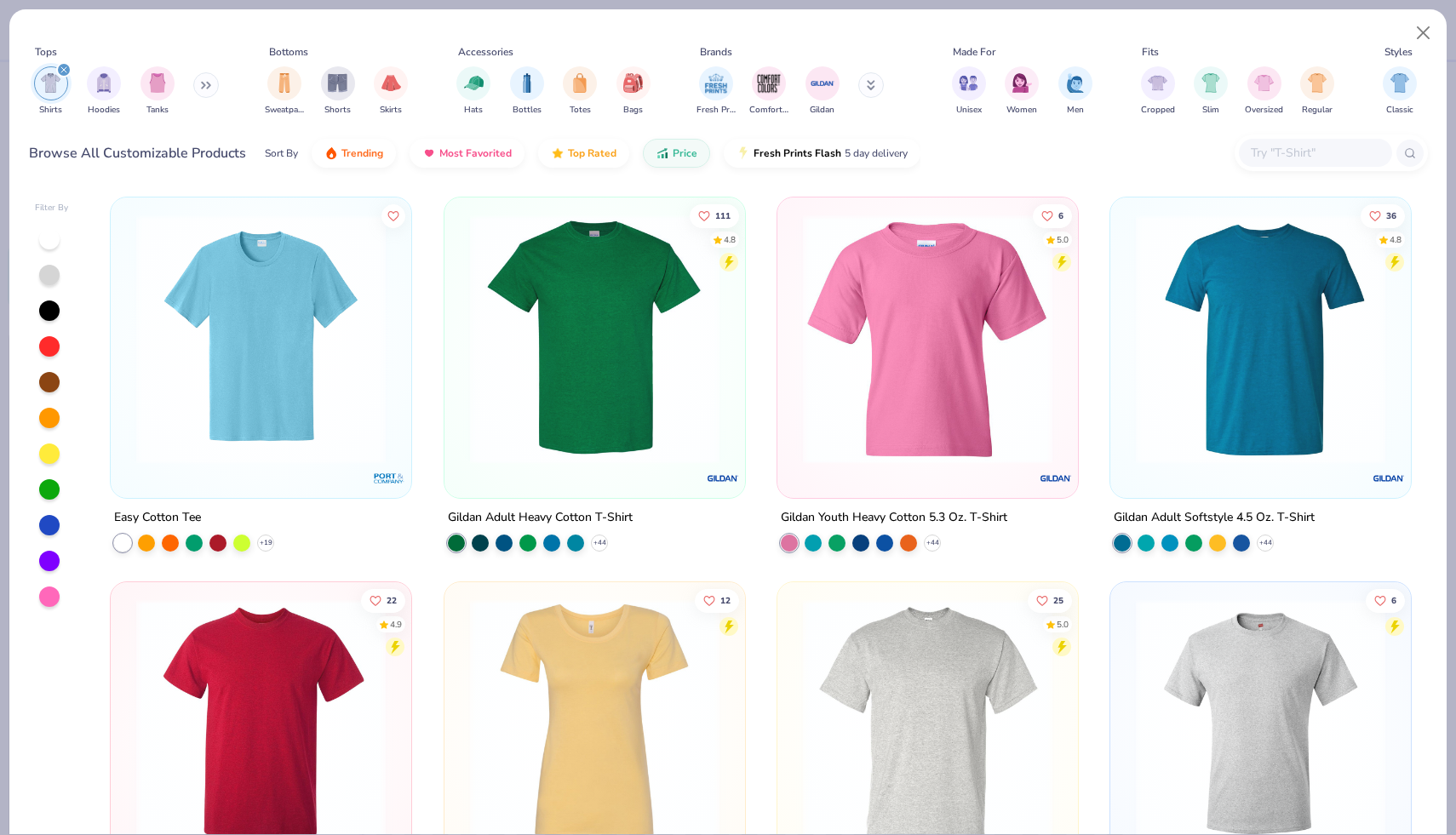
click at [312, 416] on img at bounding box center [261, 339] width 267 height 250
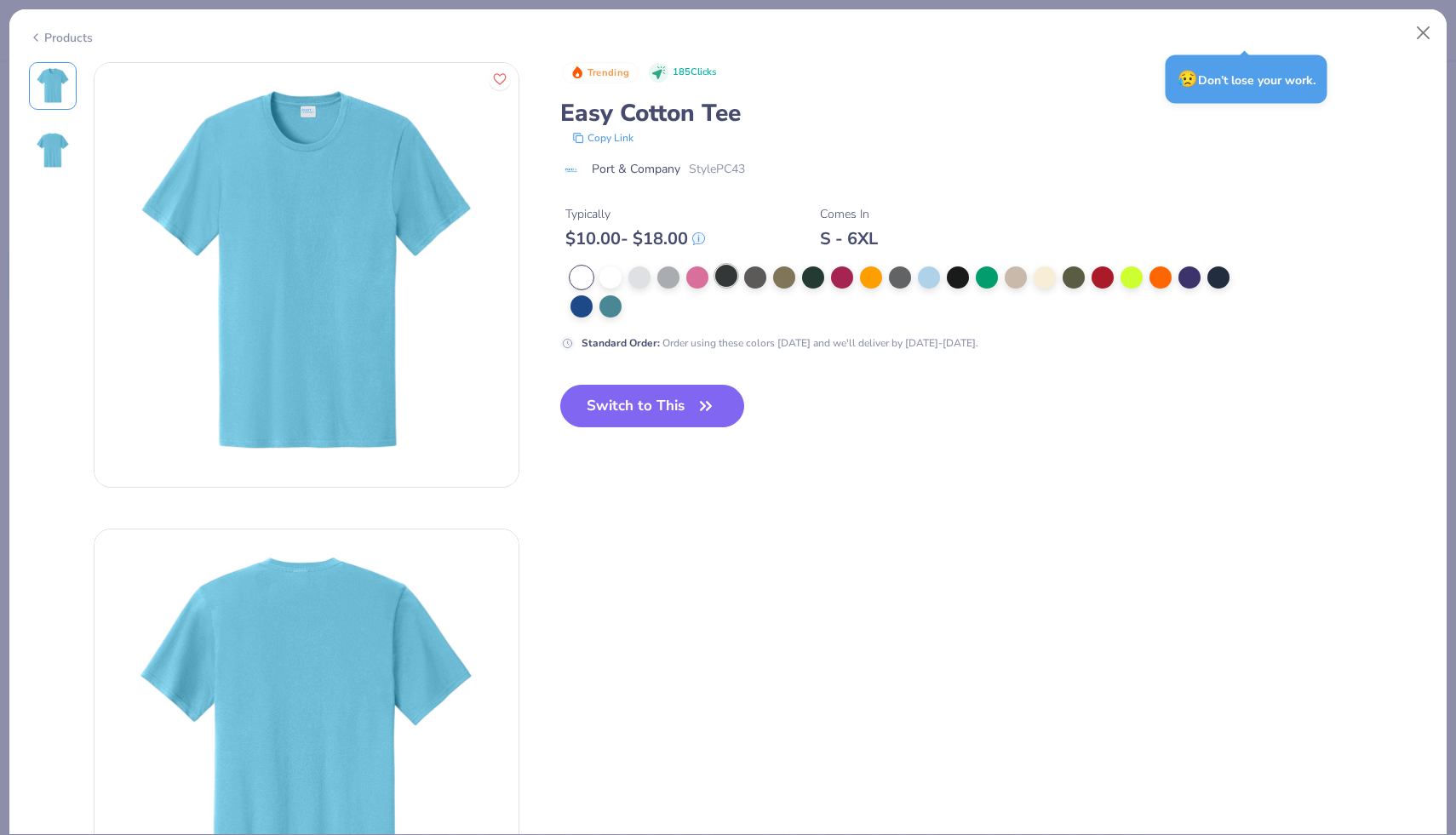
click at [731, 274] on div at bounding box center [726, 276] width 22 height 22
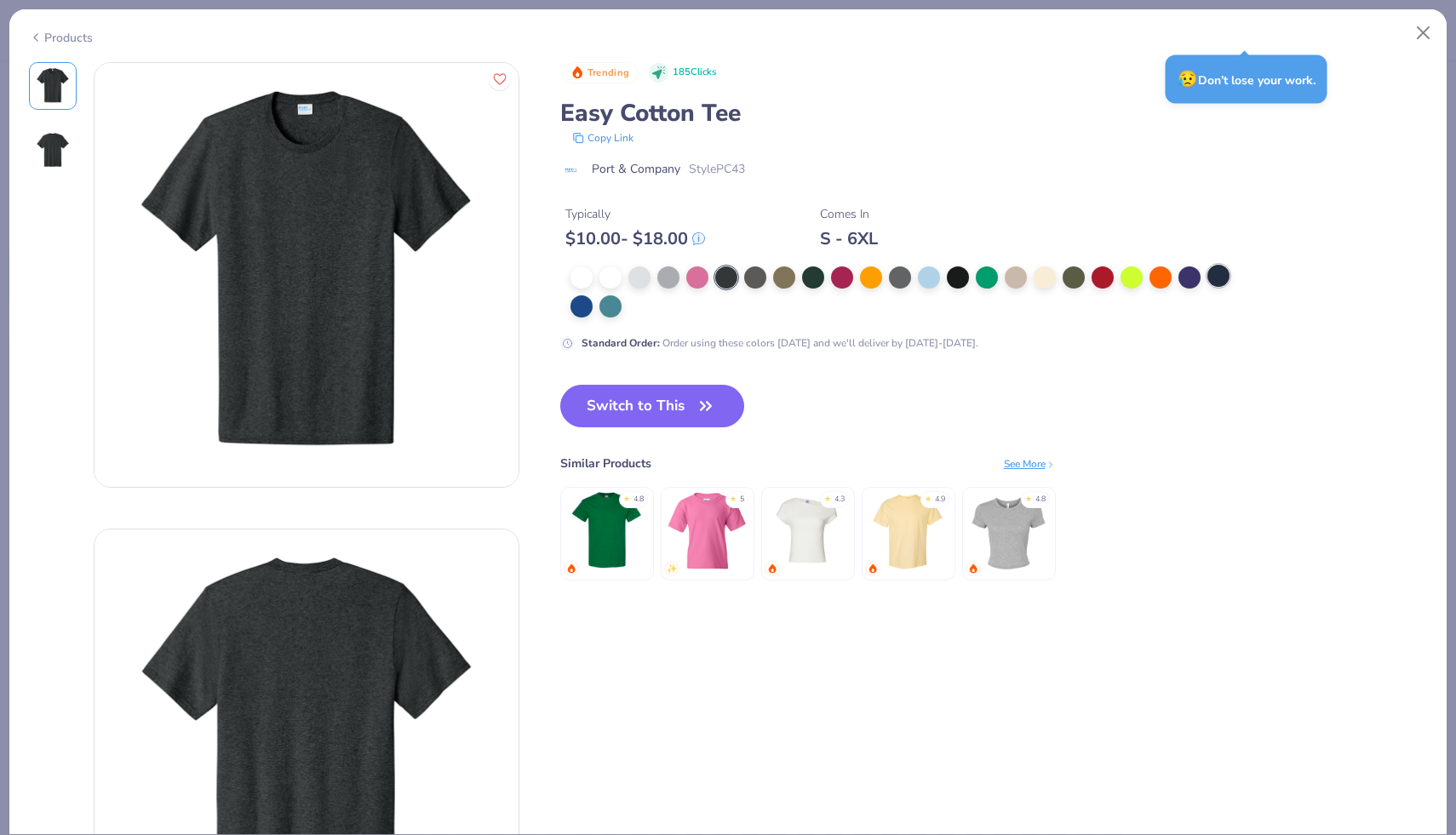
click at [847, 269] on div at bounding box center [1218, 276] width 22 height 22
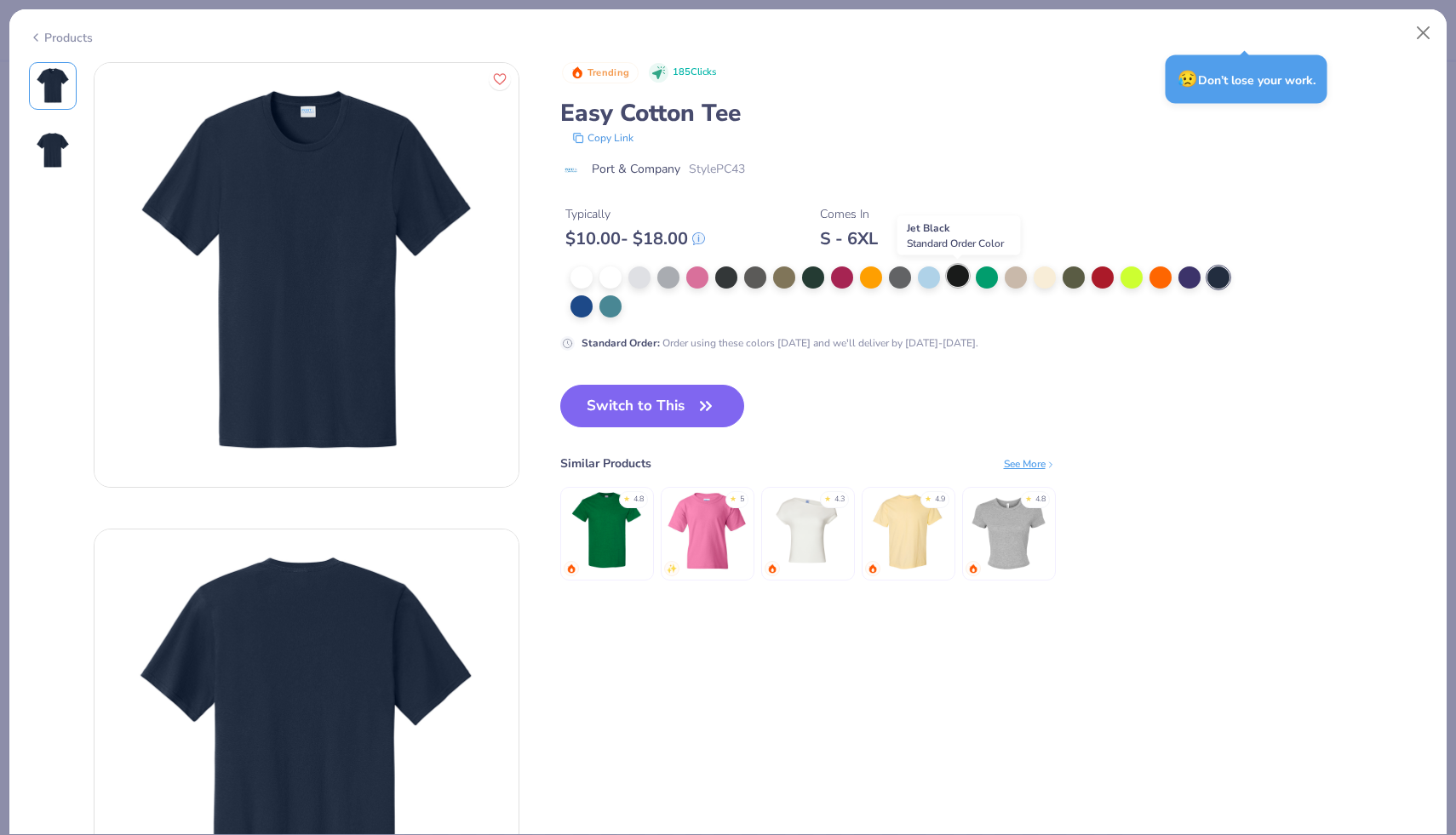
click at [847, 273] on div at bounding box center [957, 276] width 22 height 22
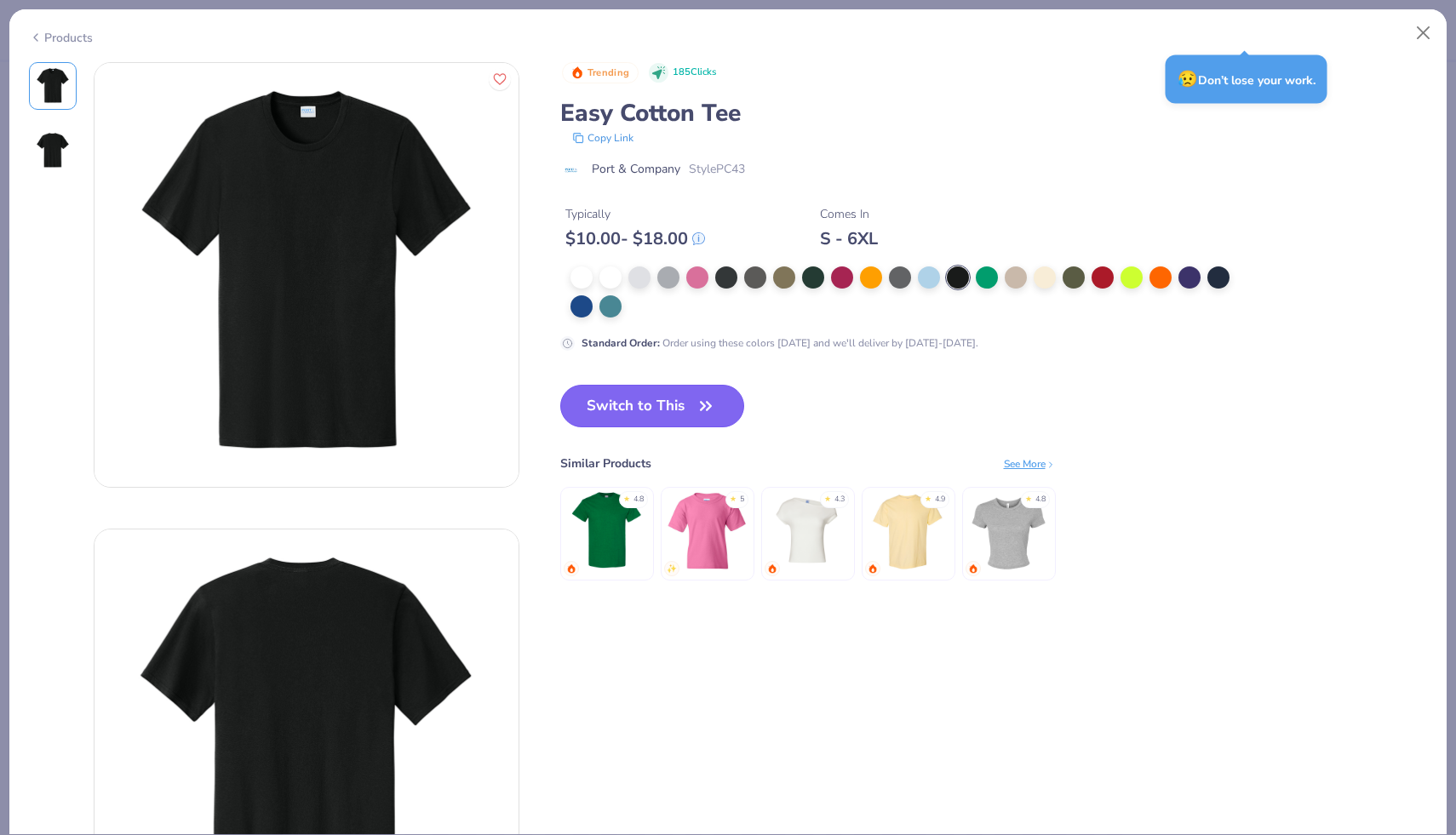
click at [660, 399] on button "Switch to This" at bounding box center [652, 406] width 185 height 43
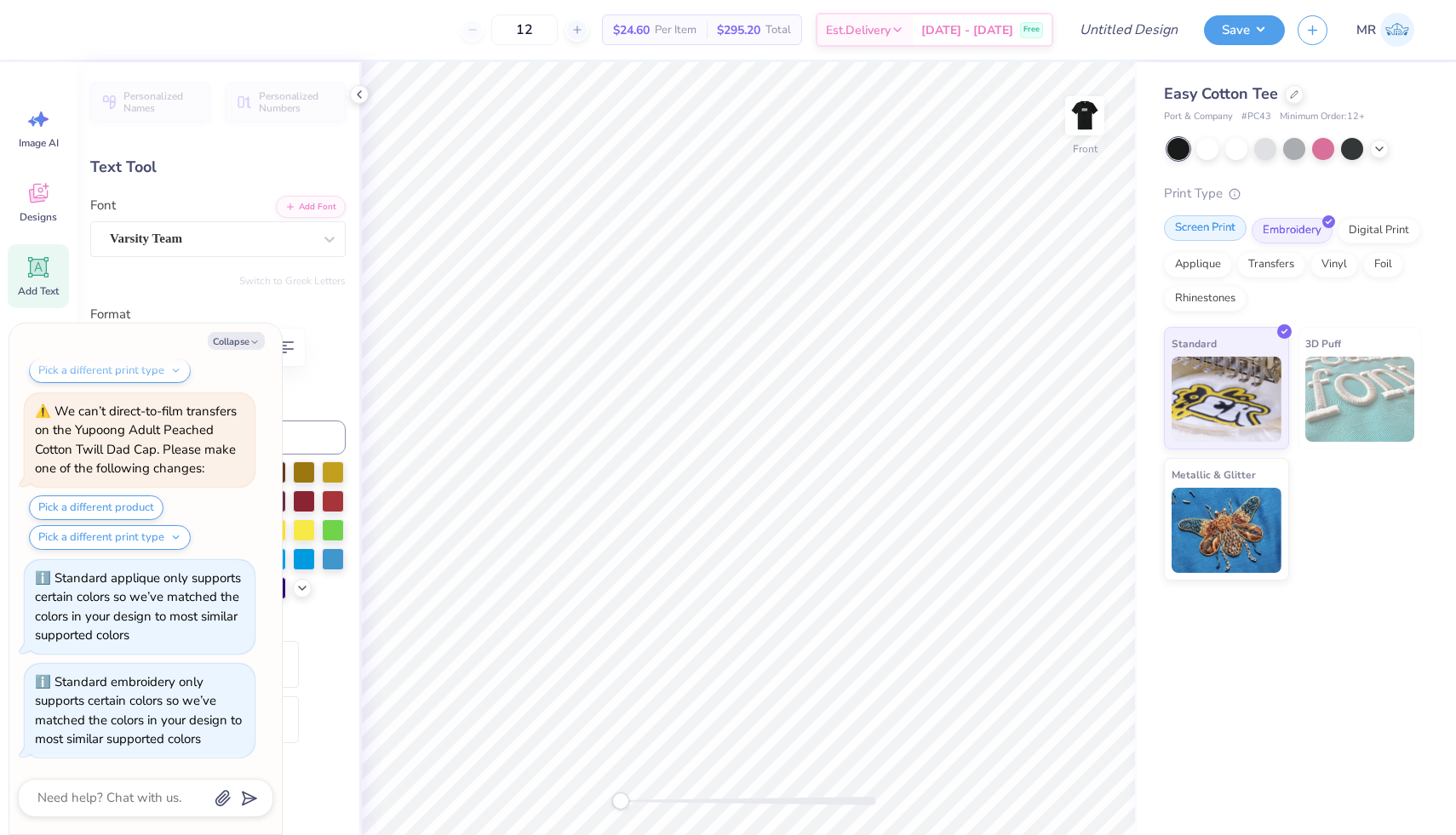
click at [847, 231] on div "Screen Print" at bounding box center [1204, 227] width 83 height 26
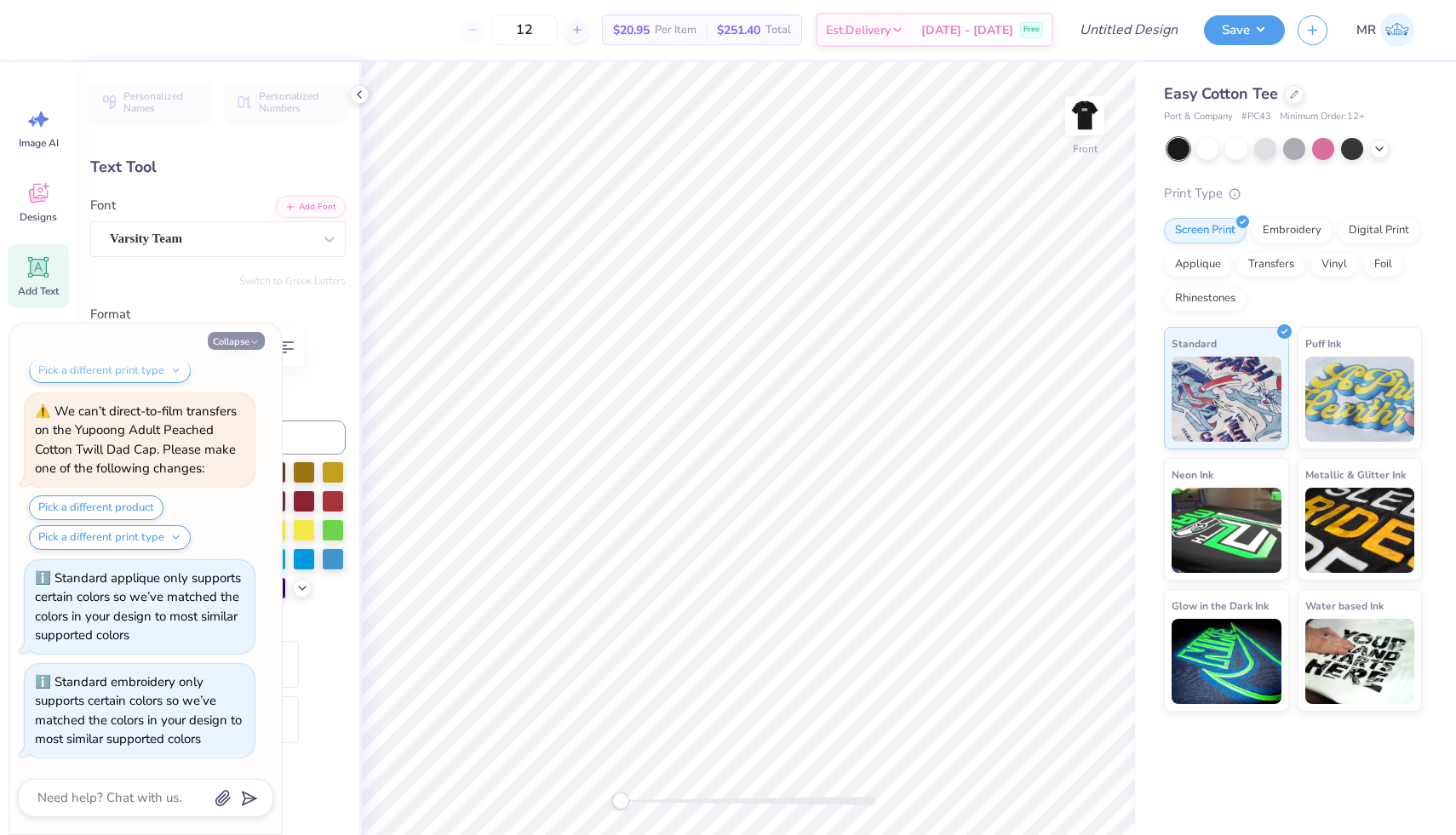
click at [236, 345] on button "Collapse" at bounding box center [236, 341] width 57 height 18
type textarea "x"
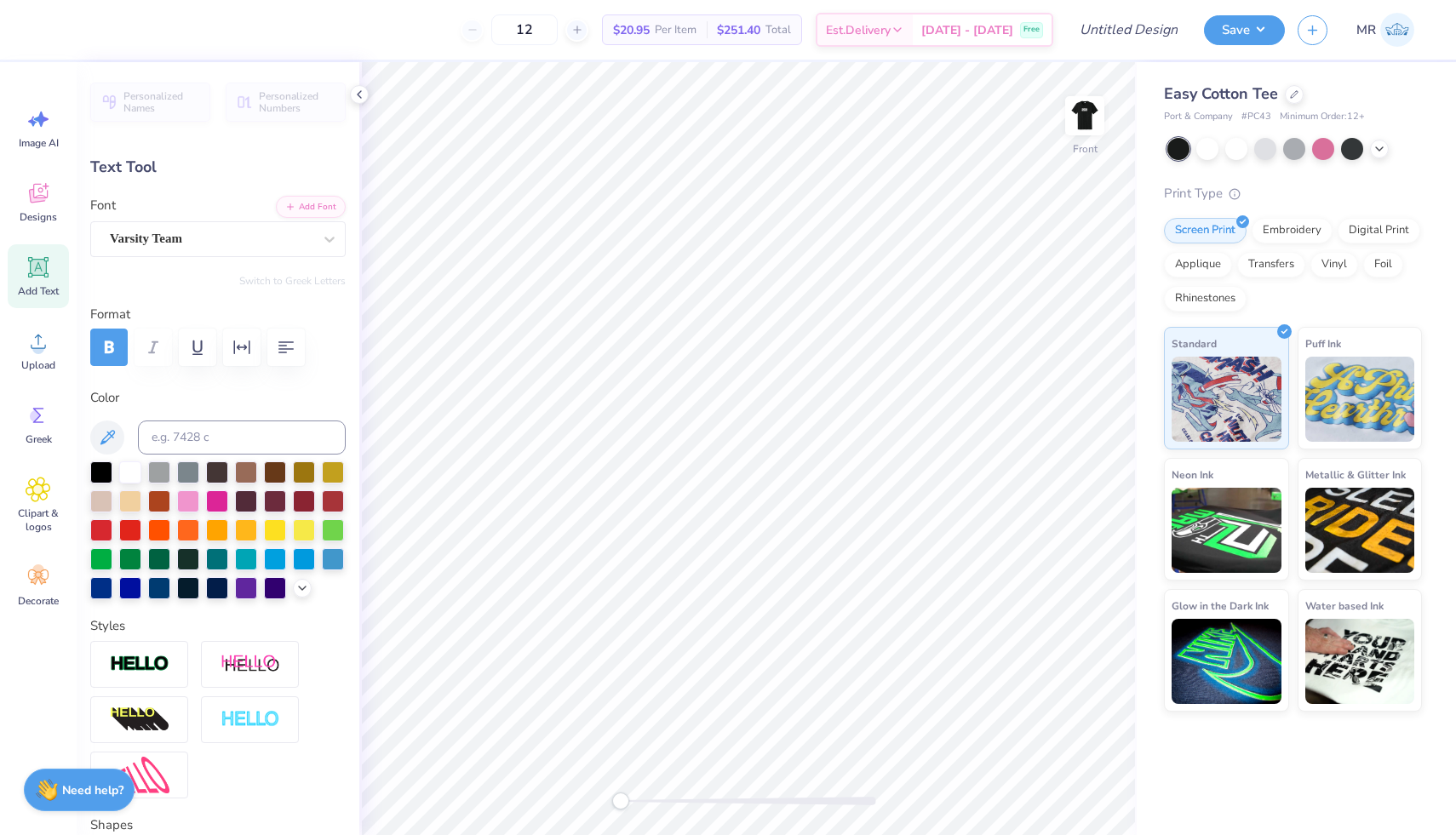
click at [52, 255] on div "Add Text" at bounding box center [38, 277] width 62 height 64
type input "6.45"
type input "1.87"
type input "13.07"
click at [291, 235] on div "Super Dream" at bounding box center [211, 239] width 206 height 27
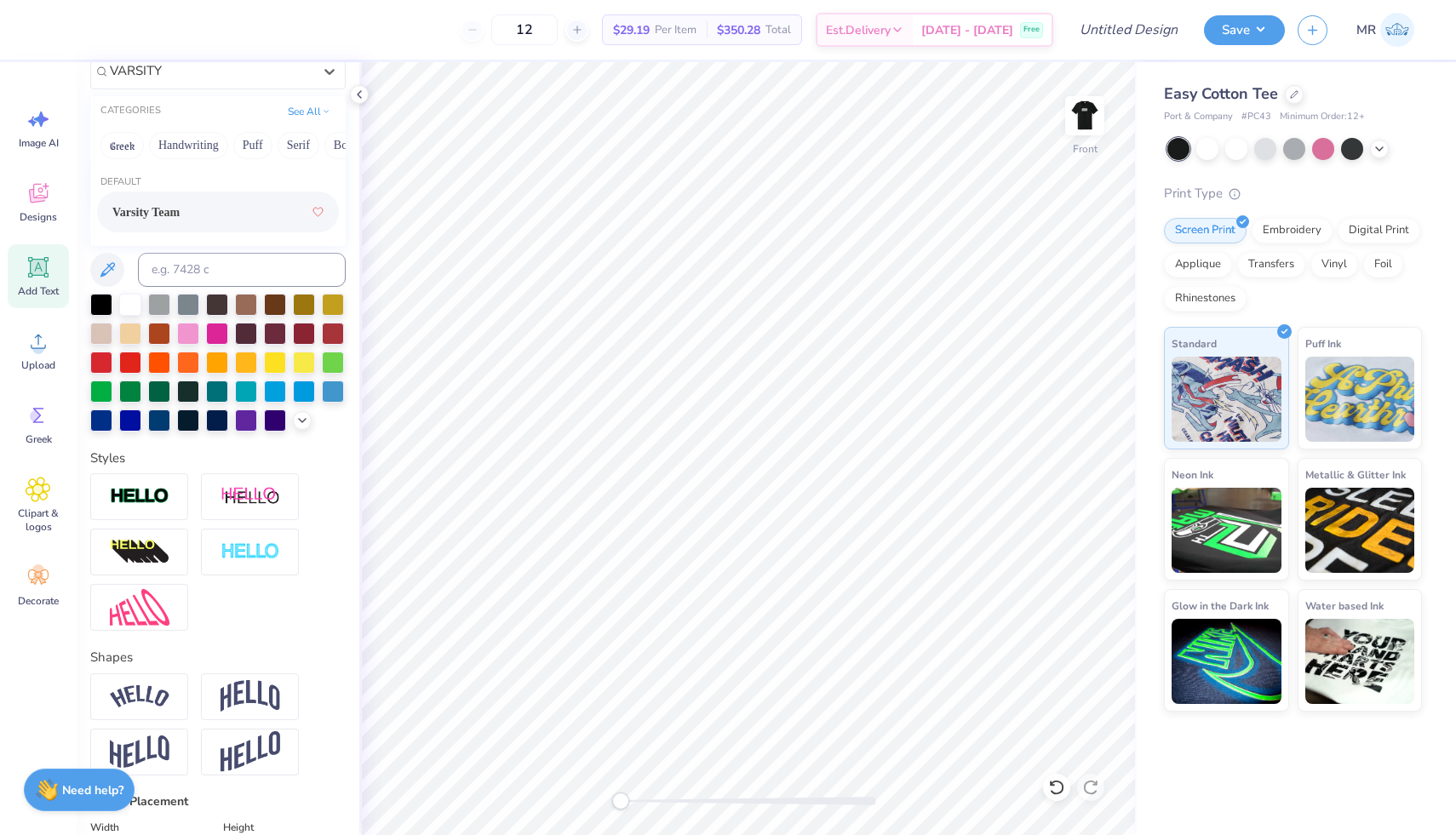
type input "VARSITY"
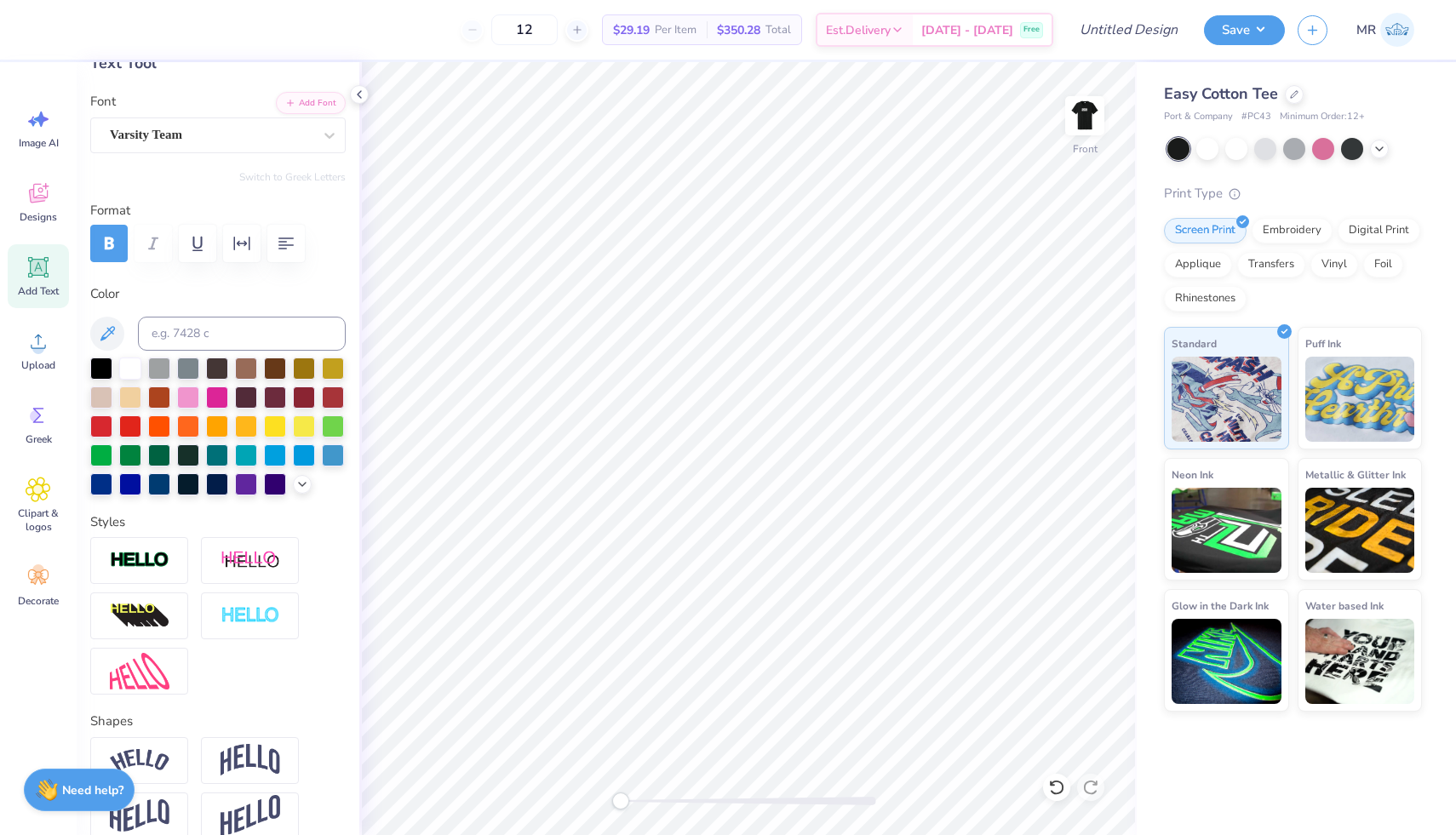
scroll to position [96, 0]
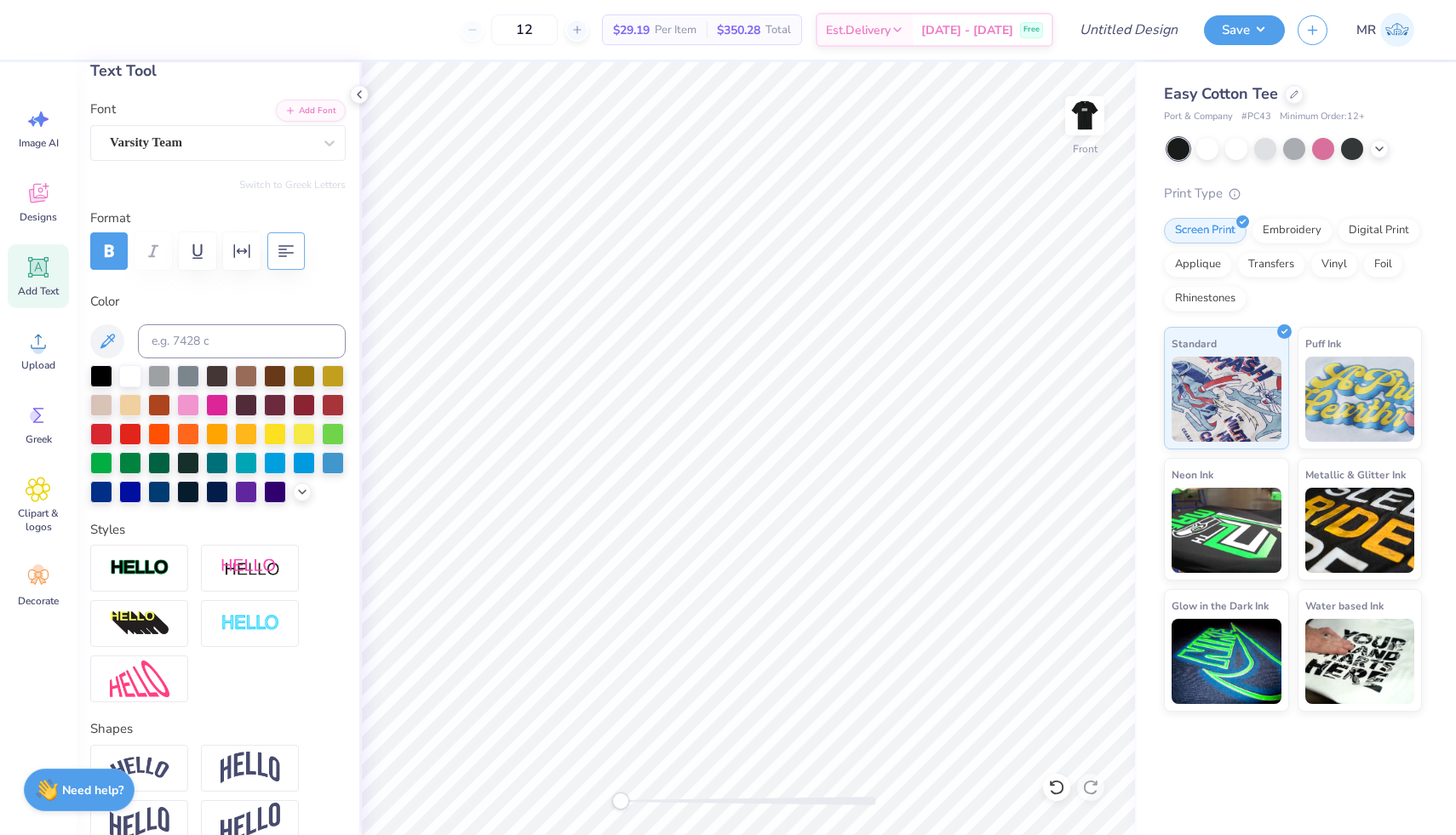
type textarea "259"
type input "9.56"
type input "4.46"
type input "7.50"
click at [847, 387] on img at bounding box center [1360, 396] width 110 height 85
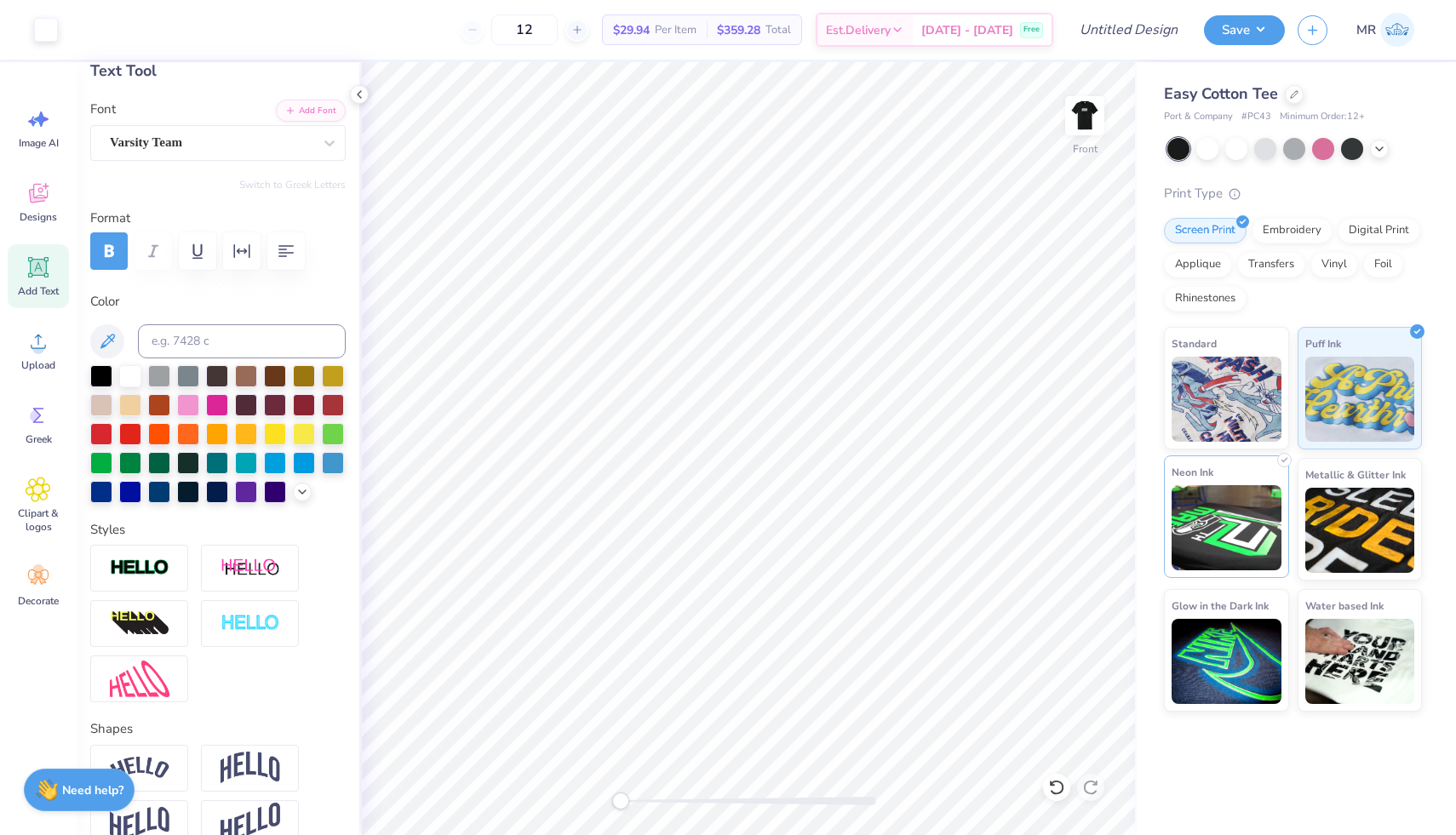
click at [847, 522] on img at bounding box center [1226, 527] width 110 height 85
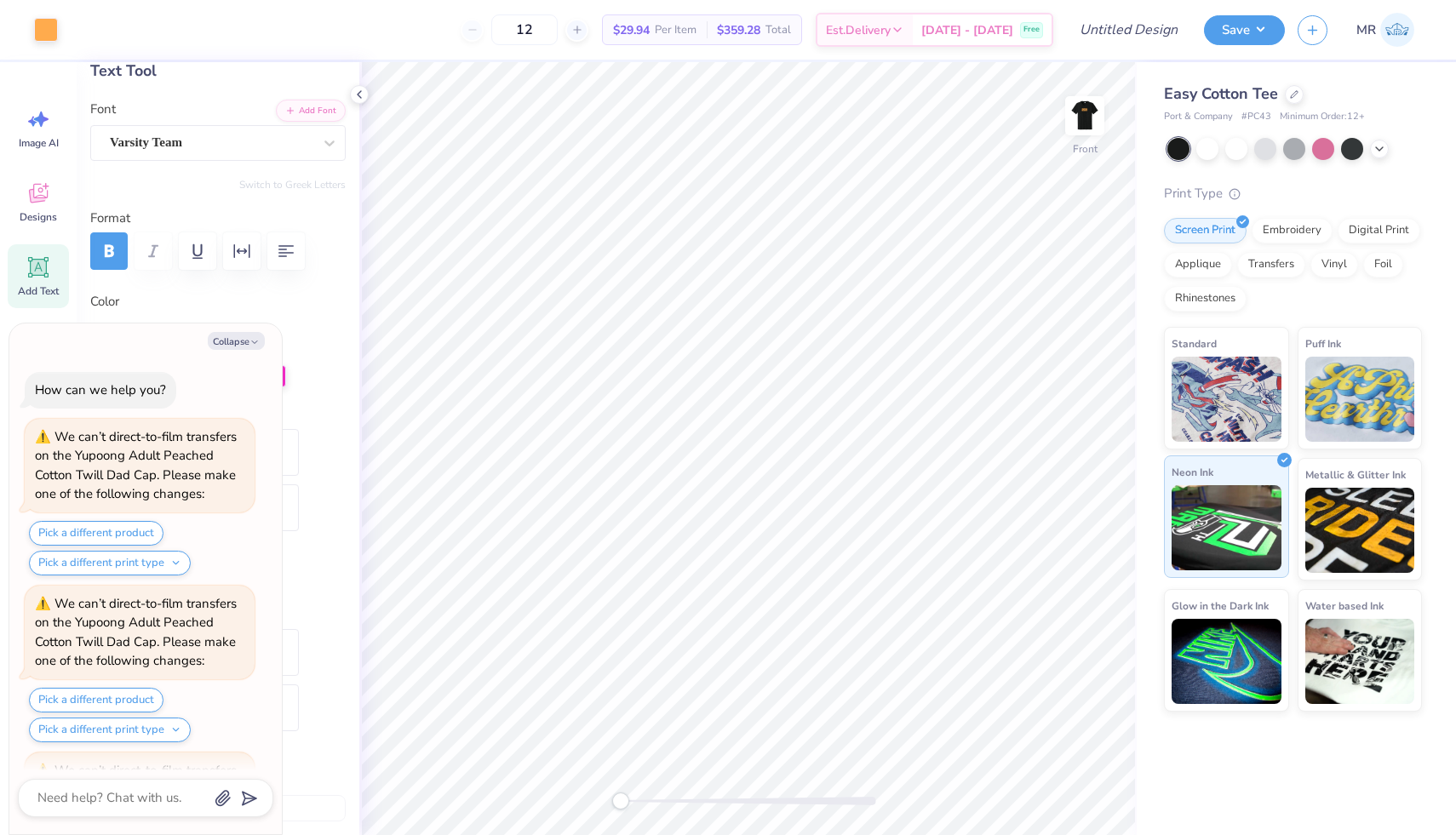
scroll to position [1171, 0]
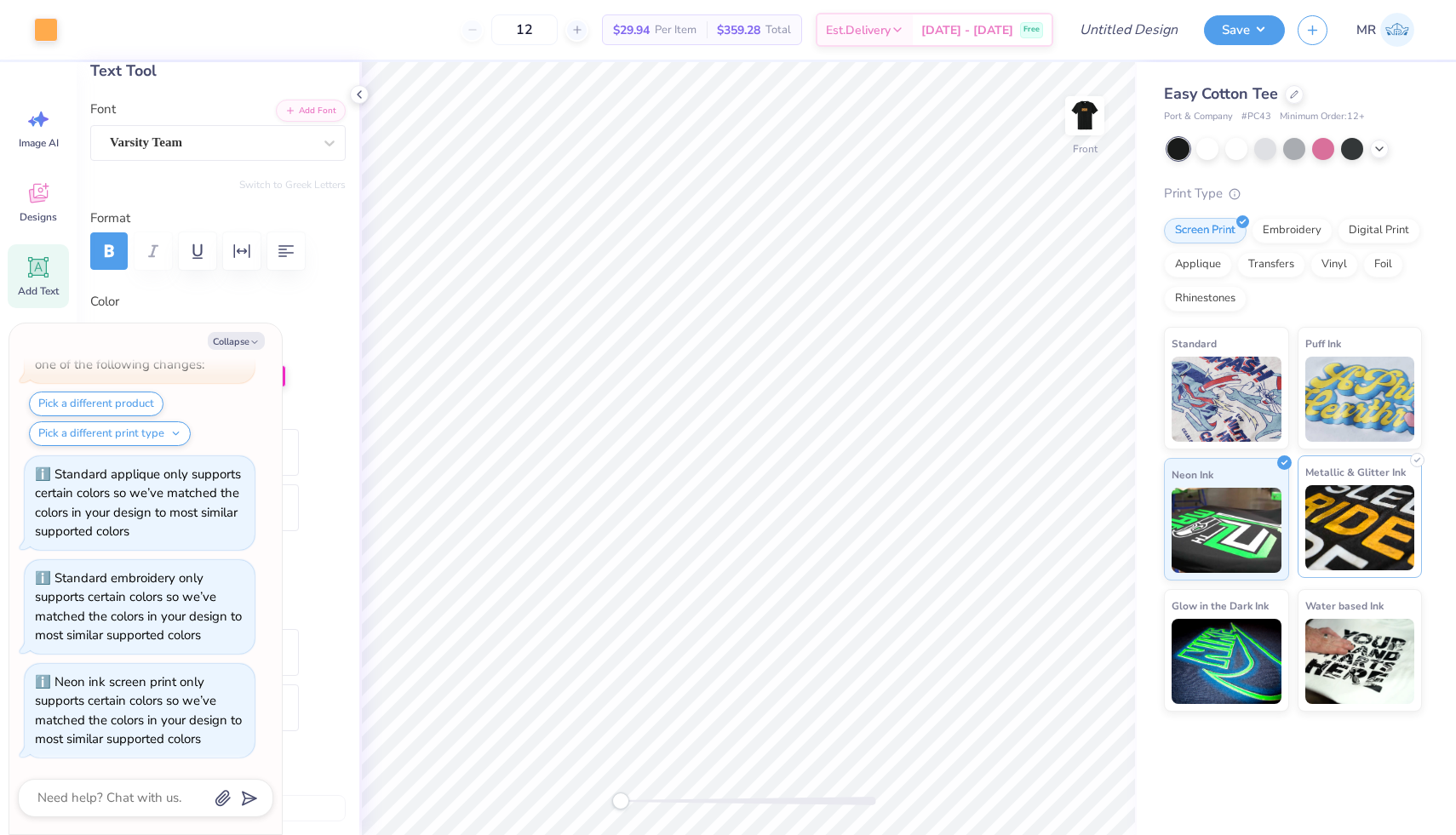
click at [847, 517] on div "Metallic & Glitter Ink" at bounding box center [1360, 516] width 125 height 122
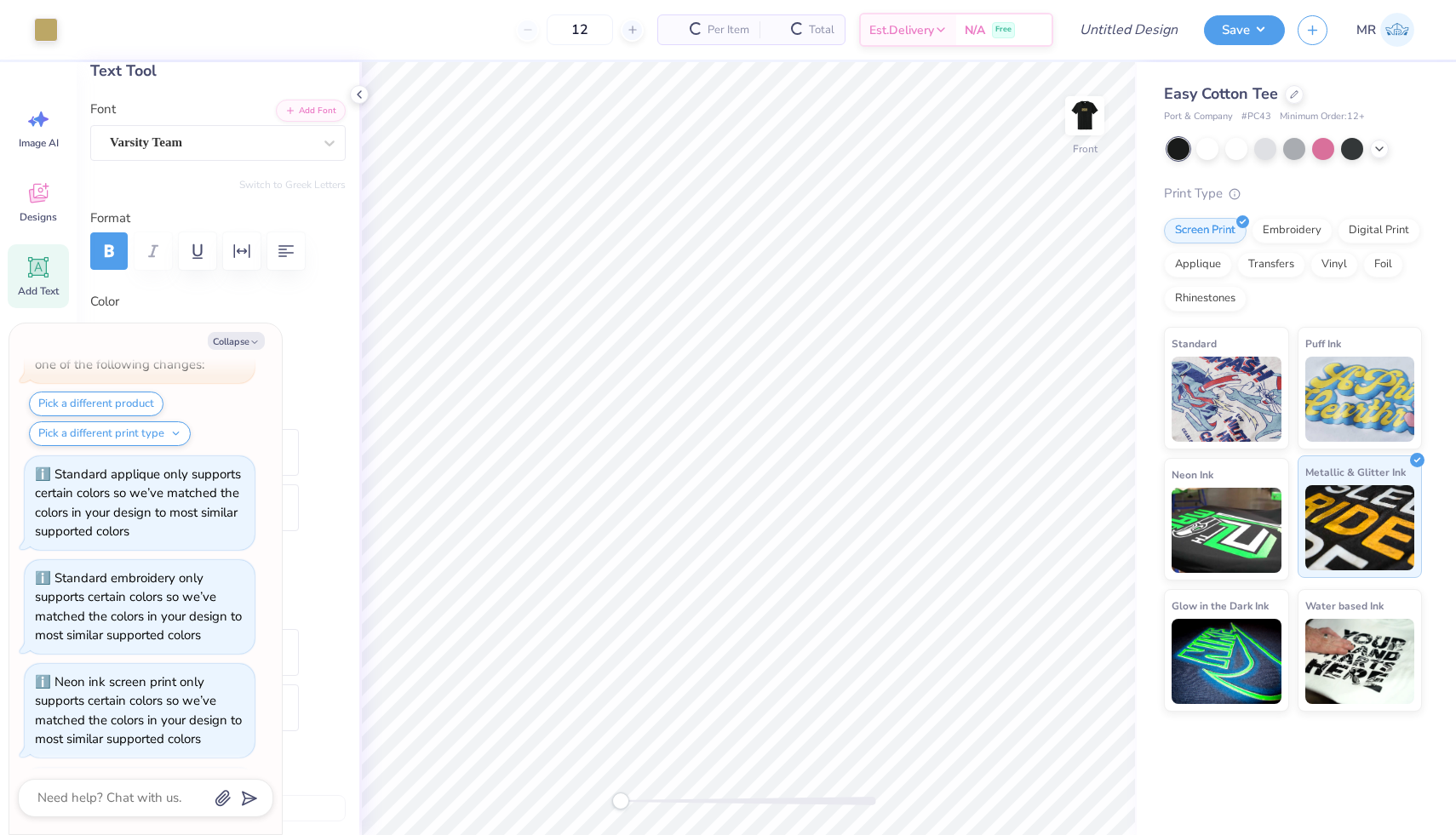
scroll to position [1294, 0]
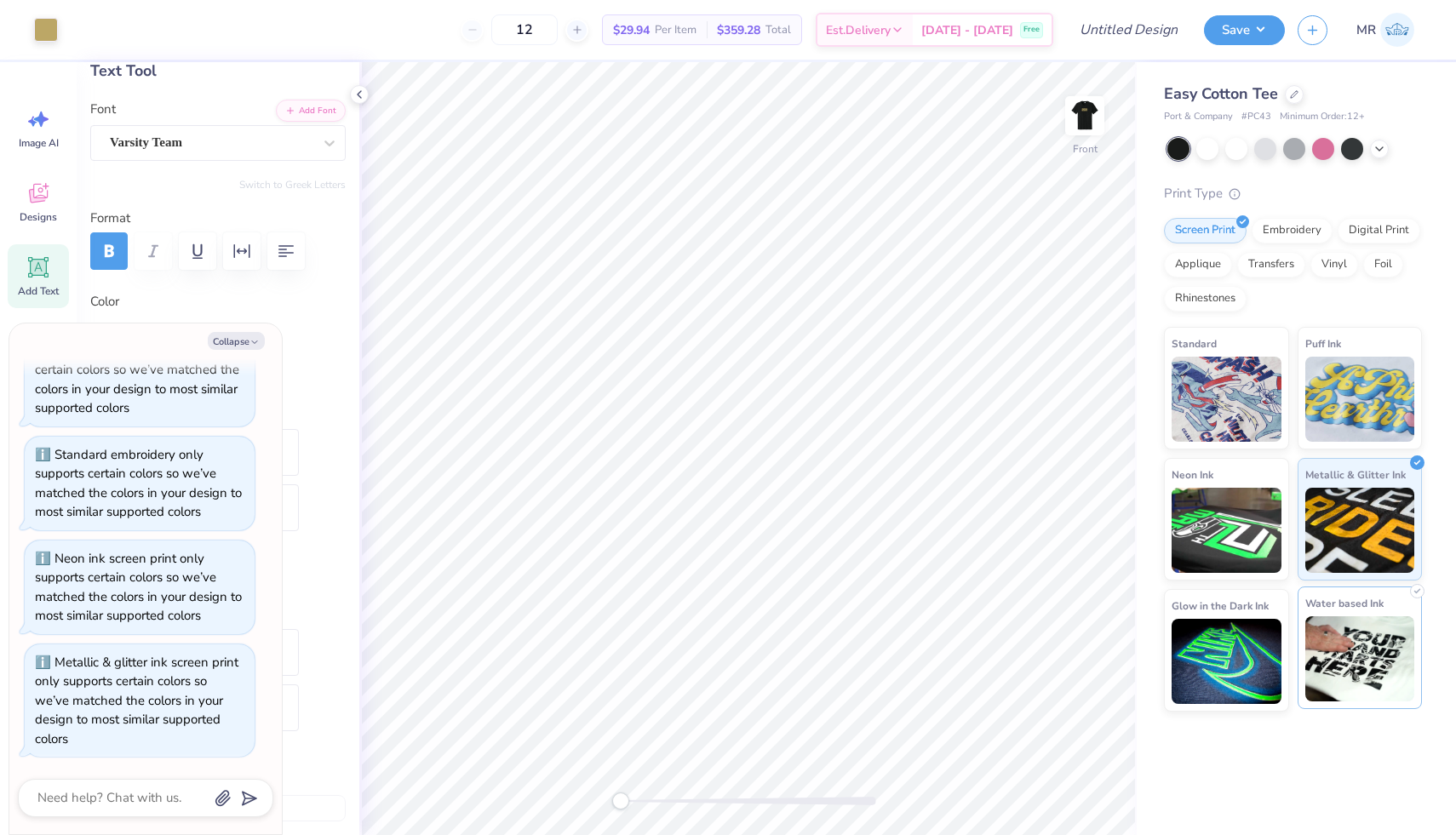
click at [847, 674] on img at bounding box center [1360, 658] width 110 height 85
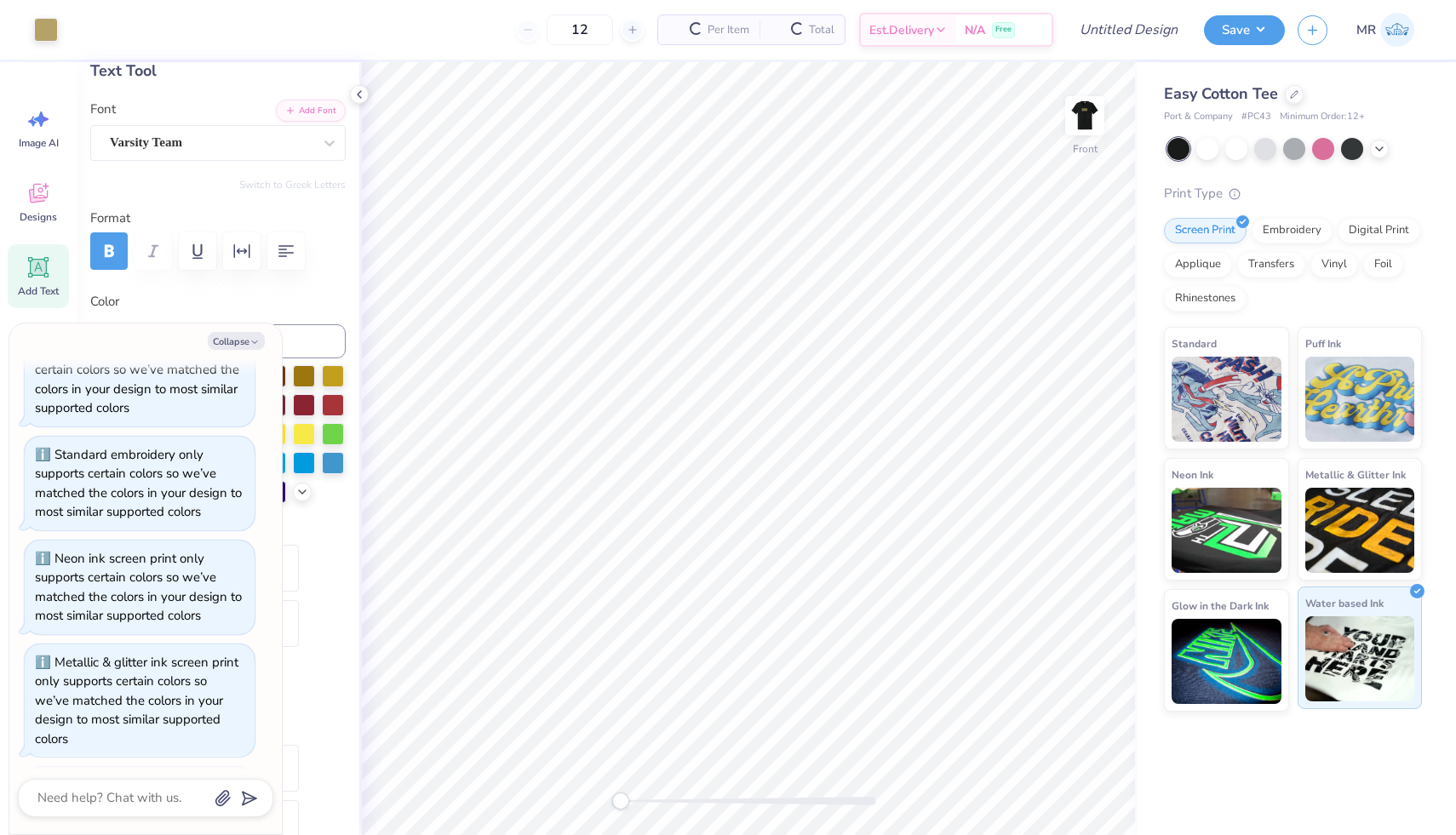
scroll to position [1399, 0]
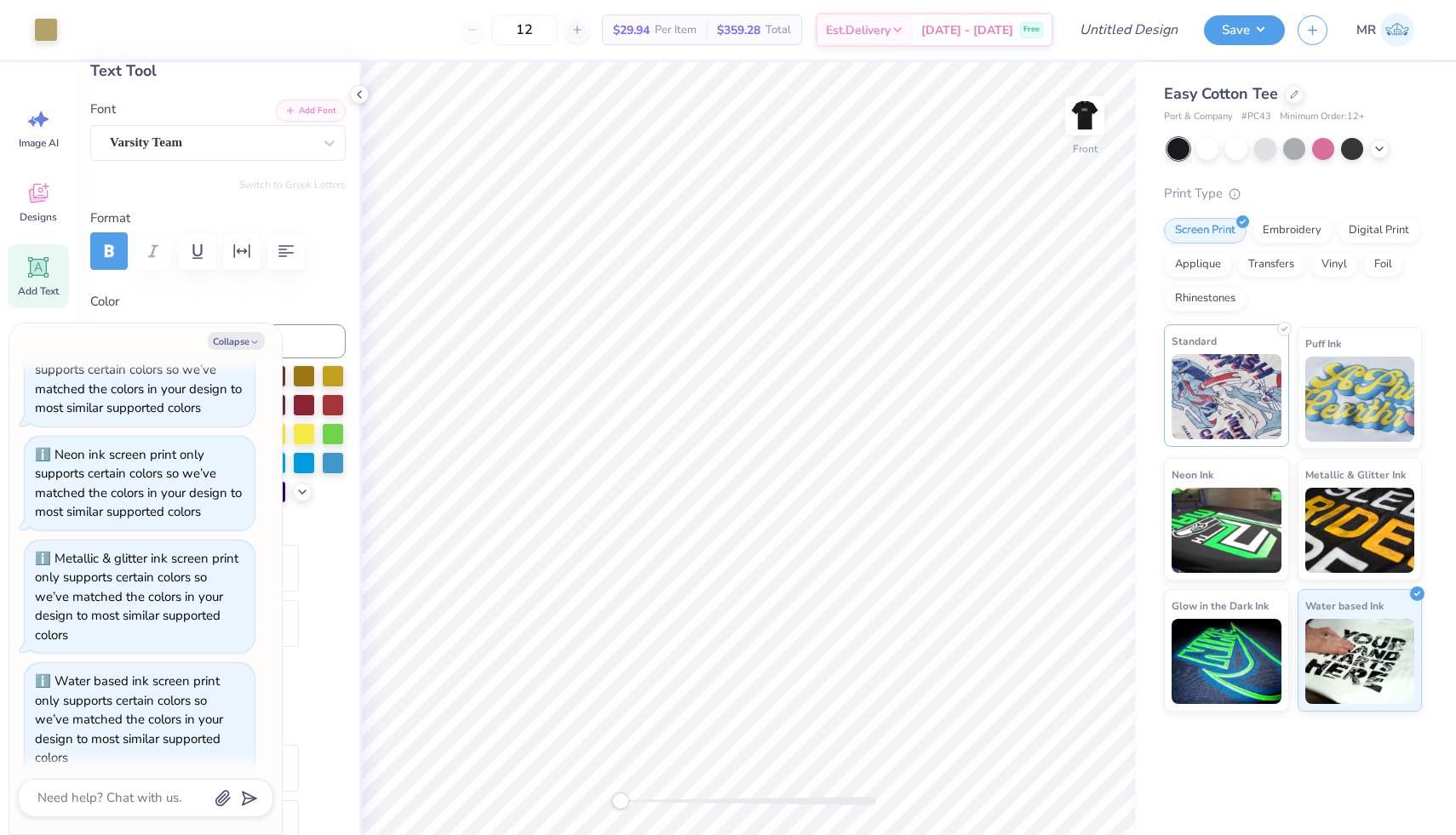
click at [847, 440] on div "Standard" at bounding box center [1226, 385] width 125 height 122
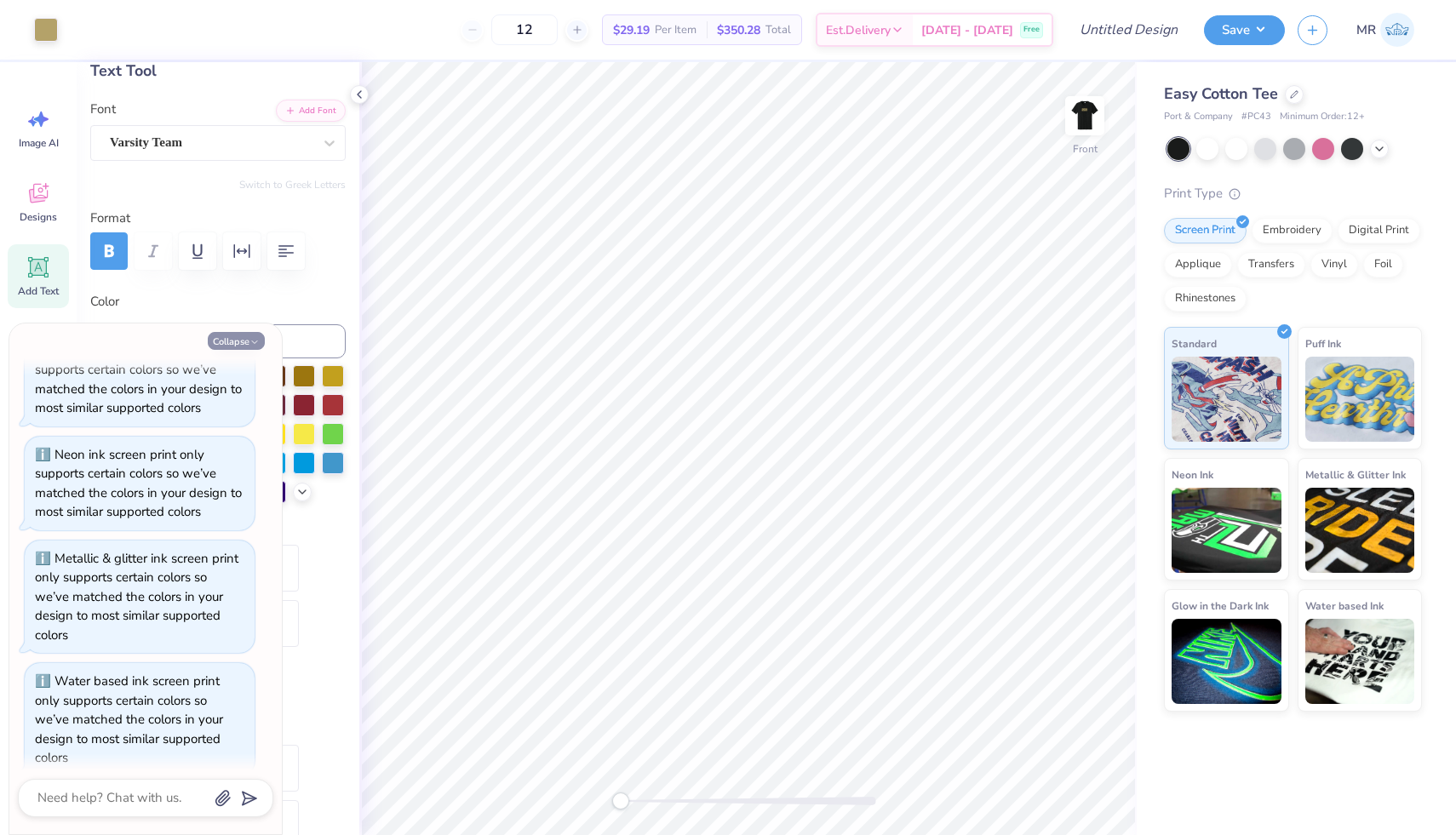
click at [237, 340] on button "Collapse" at bounding box center [236, 341] width 57 height 18
type textarea "x"
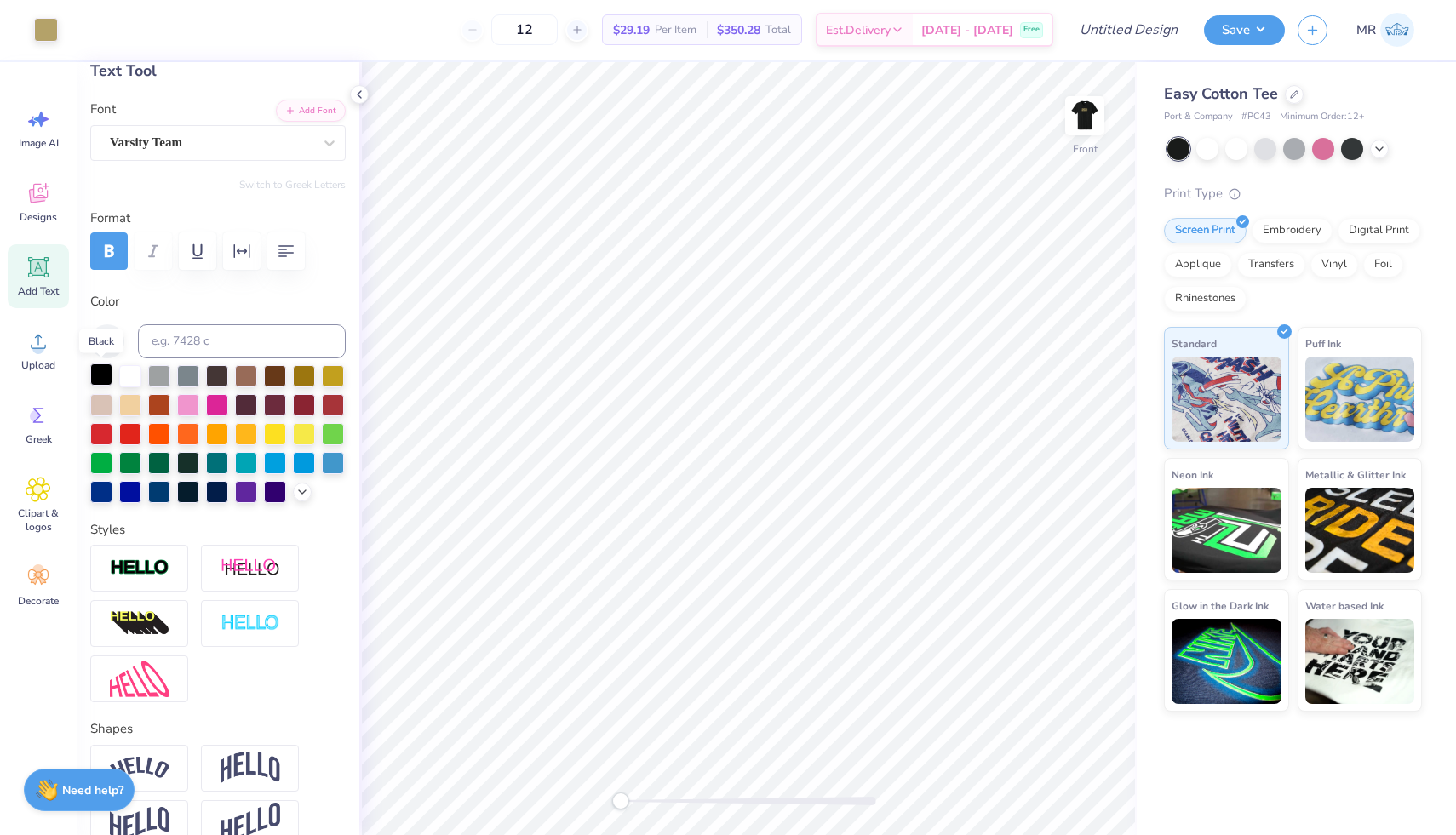
click at [102, 380] on div at bounding box center [101, 374] width 22 height 22
click at [131, 376] on div at bounding box center [130, 374] width 22 height 22
click at [847, 93] on icon at bounding box center [1295, 93] width 9 height 9
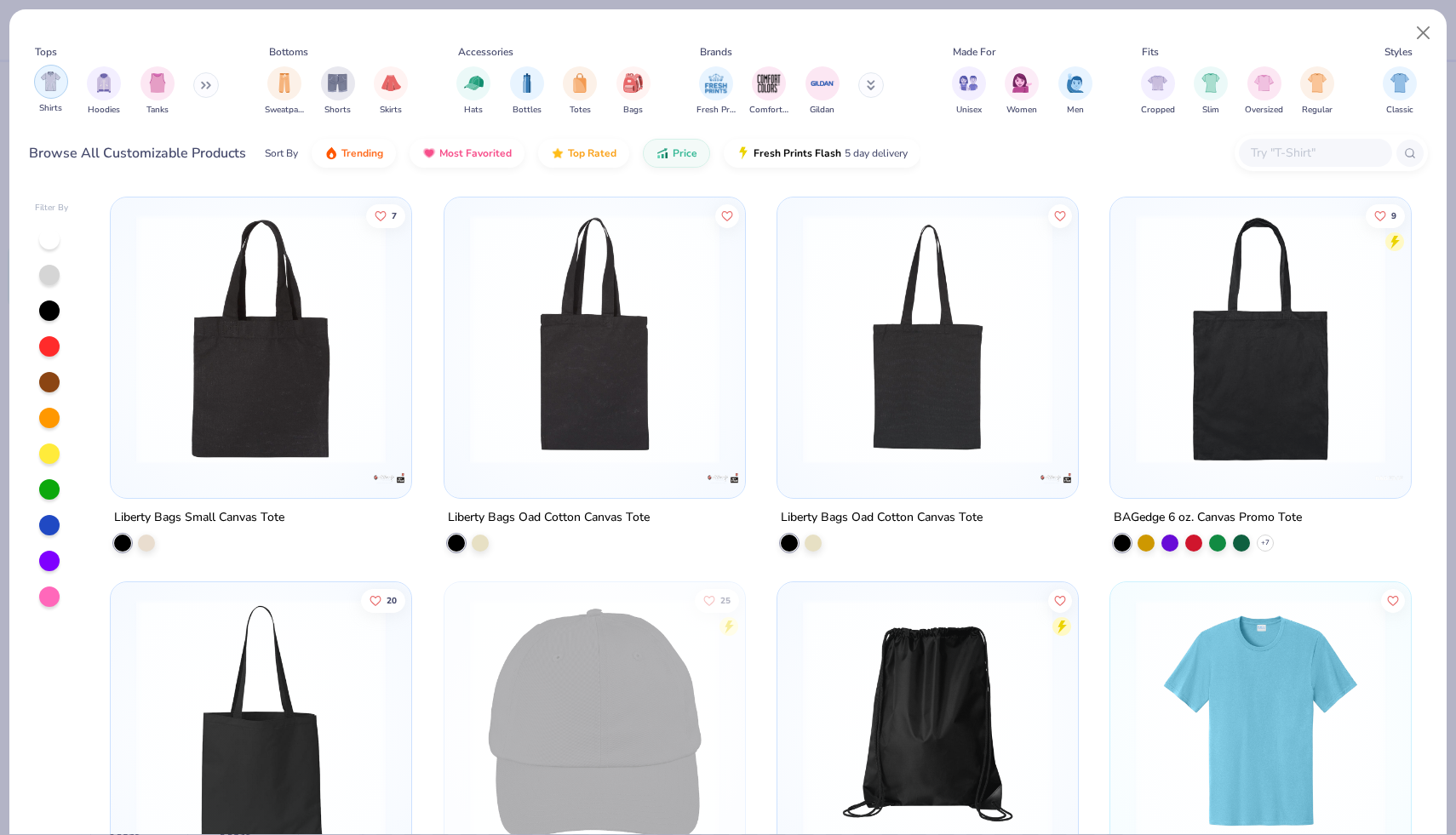
click at [54, 89] on img "filter for Shirts" at bounding box center [51, 81] width 20 height 20
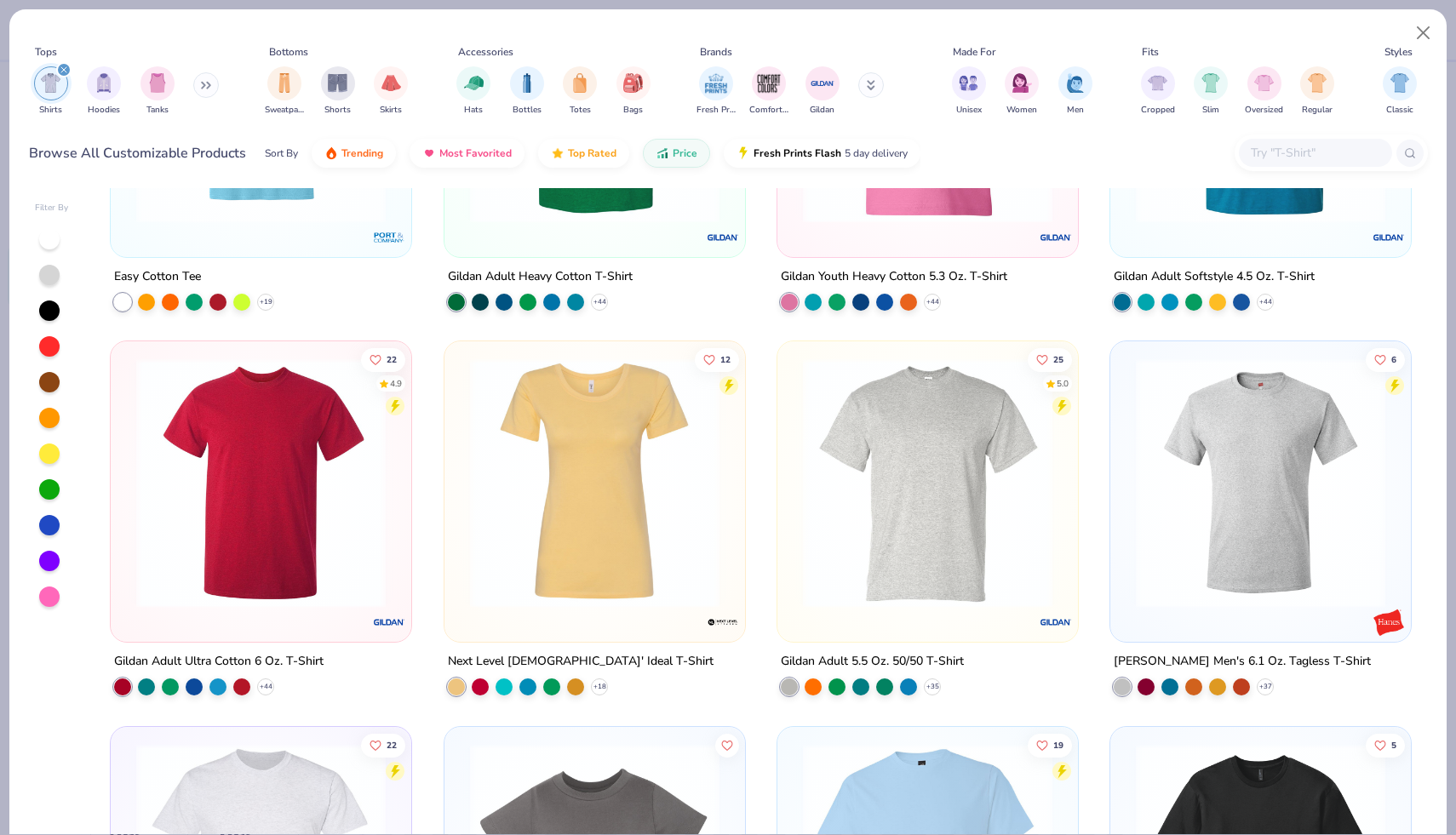
scroll to position [252, 0]
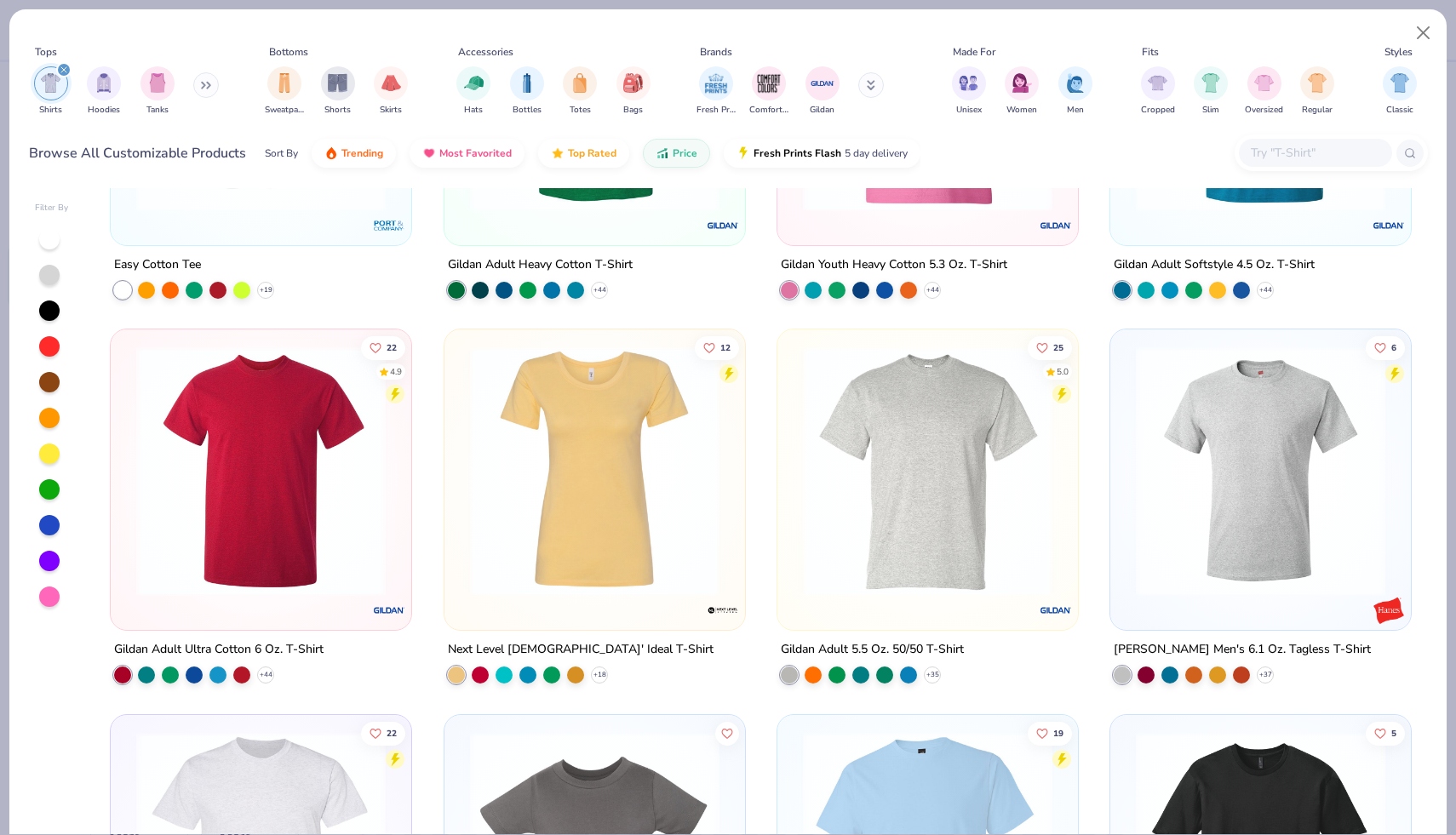
click at [269, 529] on img at bounding box center [261, 471] width 267 height 250
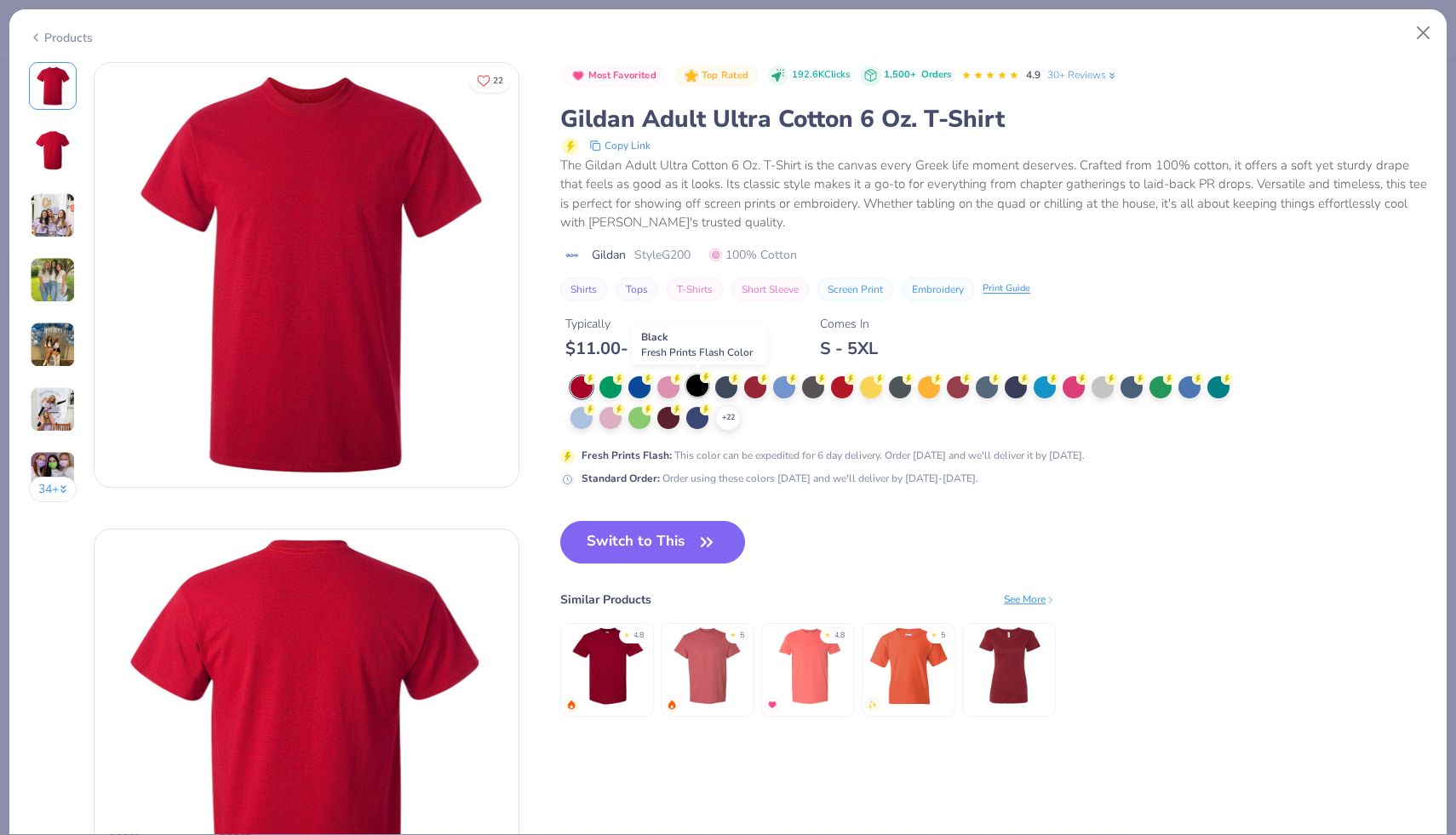
click at [695, 389] on div at bounding box center [697, 385] width 22 height 22
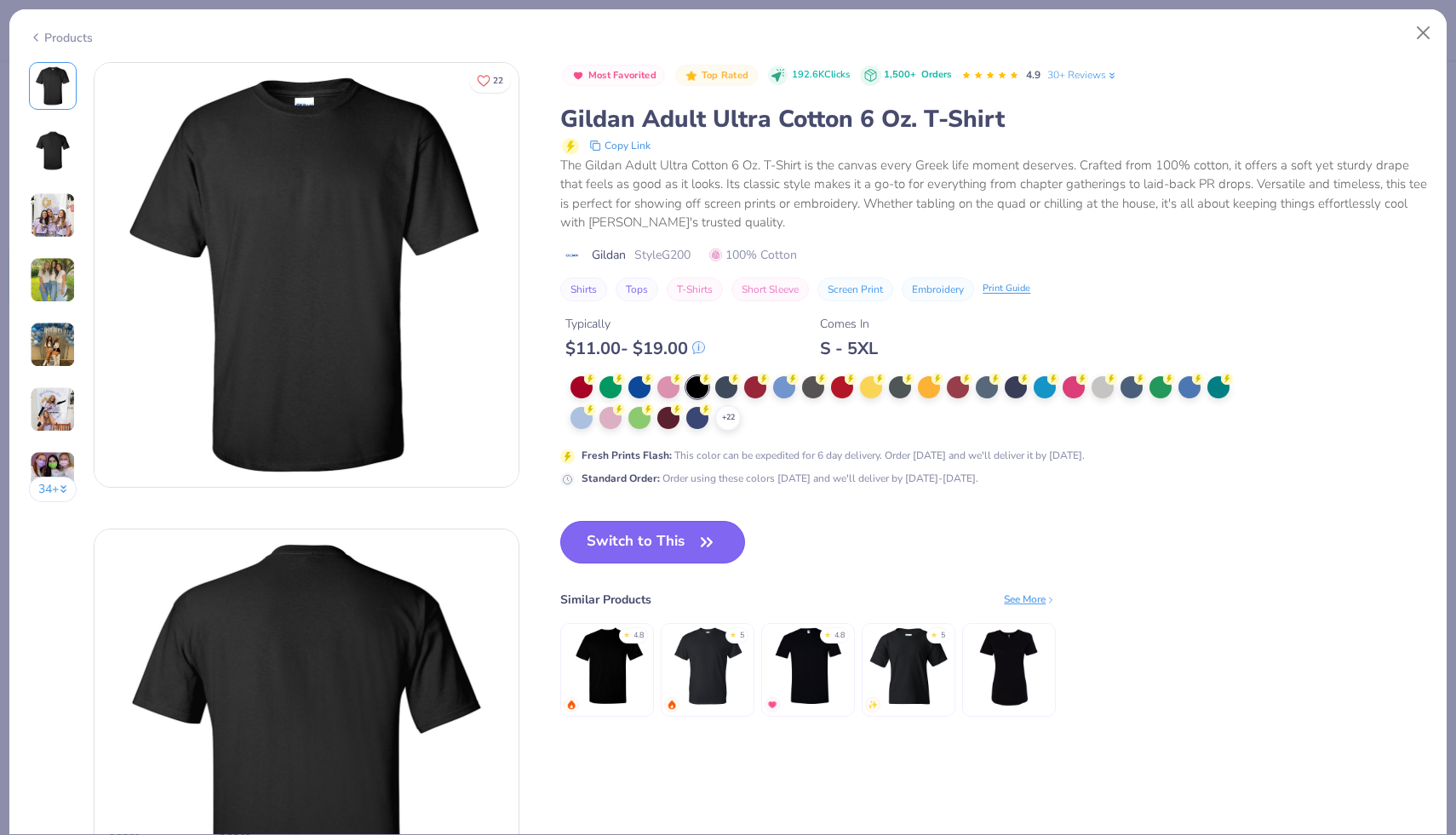
click at [625, 548] on button "Switch to This" at bounding box center [652, 542] width 185 height 43
click at [658, 554] on button "Switch to This" at bounding box center [652, 542] width 185 height 43
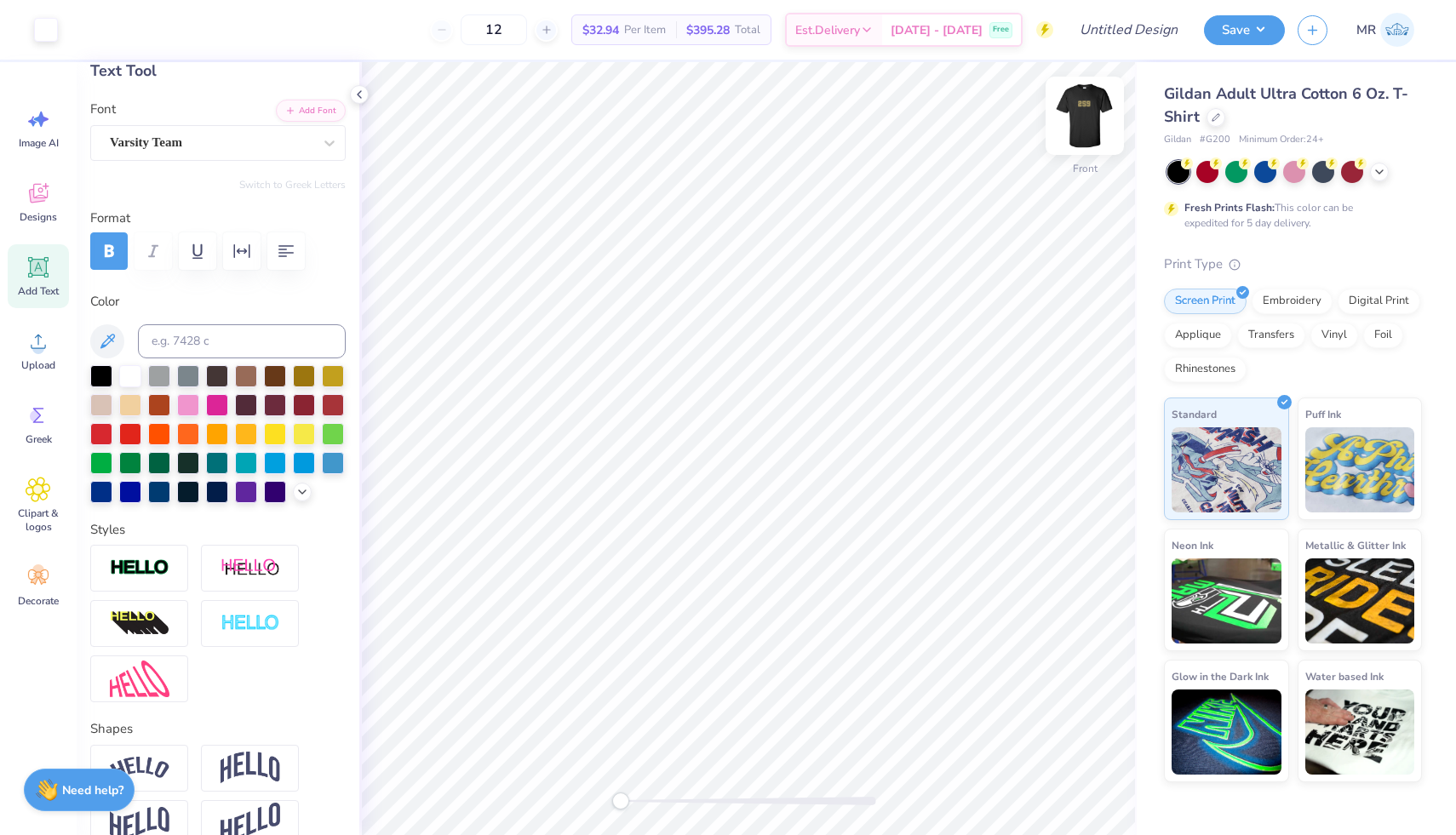
click at [847, 125] on img at bounding box center [1084, 116] width 68 height 68
type input "5.58"
type input "2.60"
type input "4.89"
click at [847, 103] on img at bounding box center [1084, 116] width 68 height 68
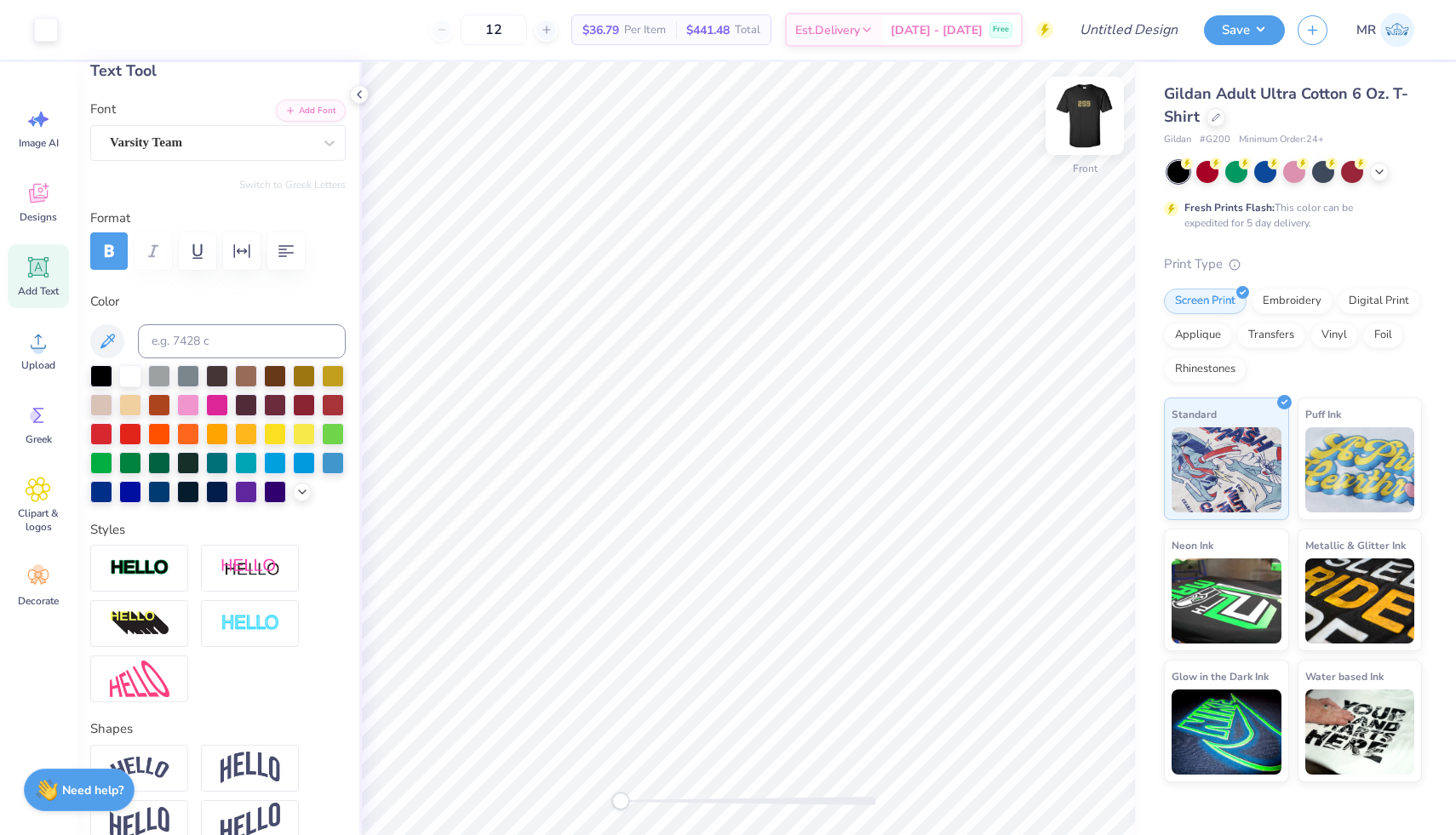
type input "9.56"
type input "4.46"
type input "7.57"
click at [847, 127] on img at bounding box center [1084, 116] width 68 height 68
type input "5.58"
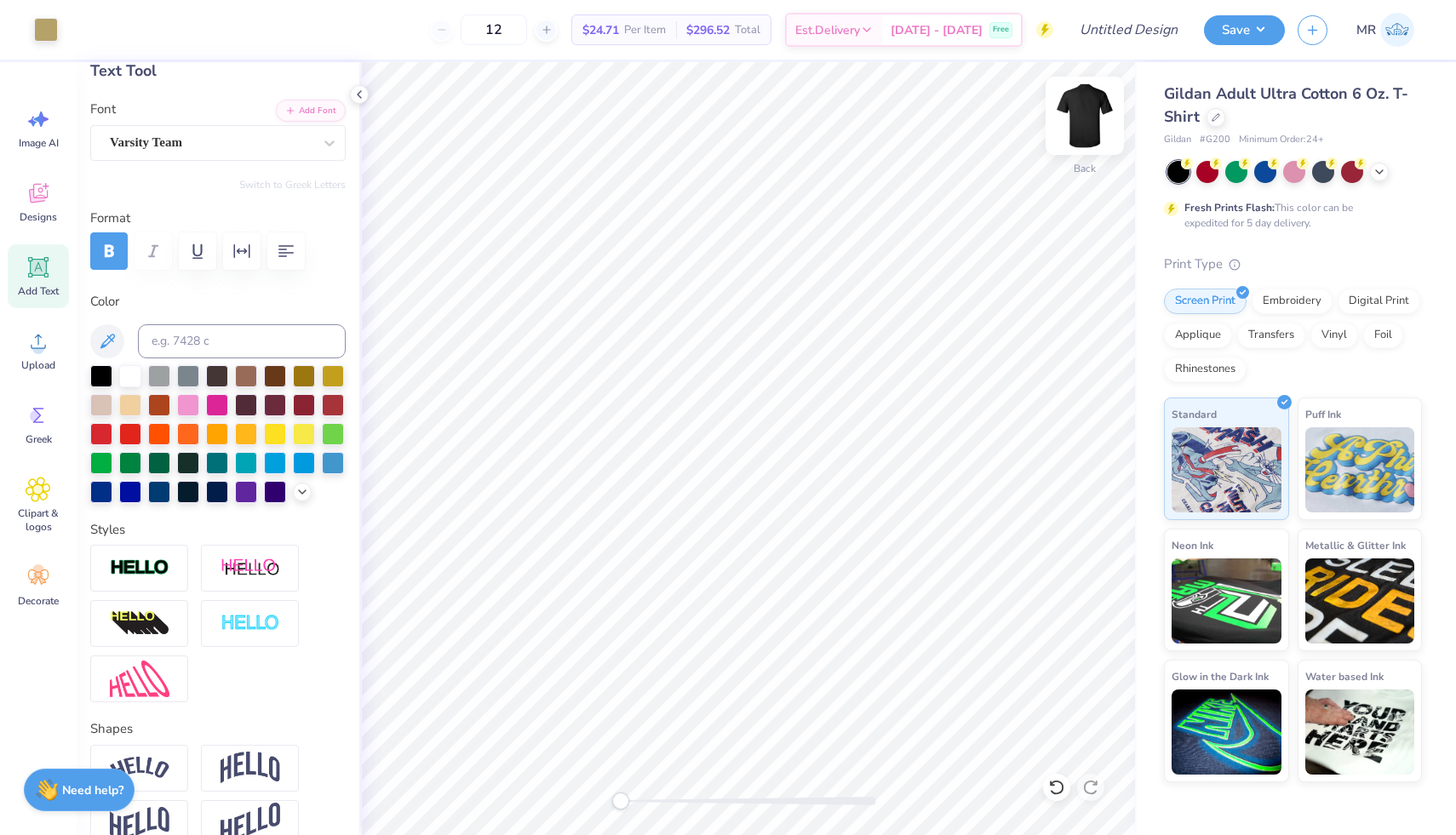
type input "2.60"
type input "4.91"
click at [124, 372] on div at bounding box center [130, 374] width 22 height 22
type input "8.20"
type input "3.82"
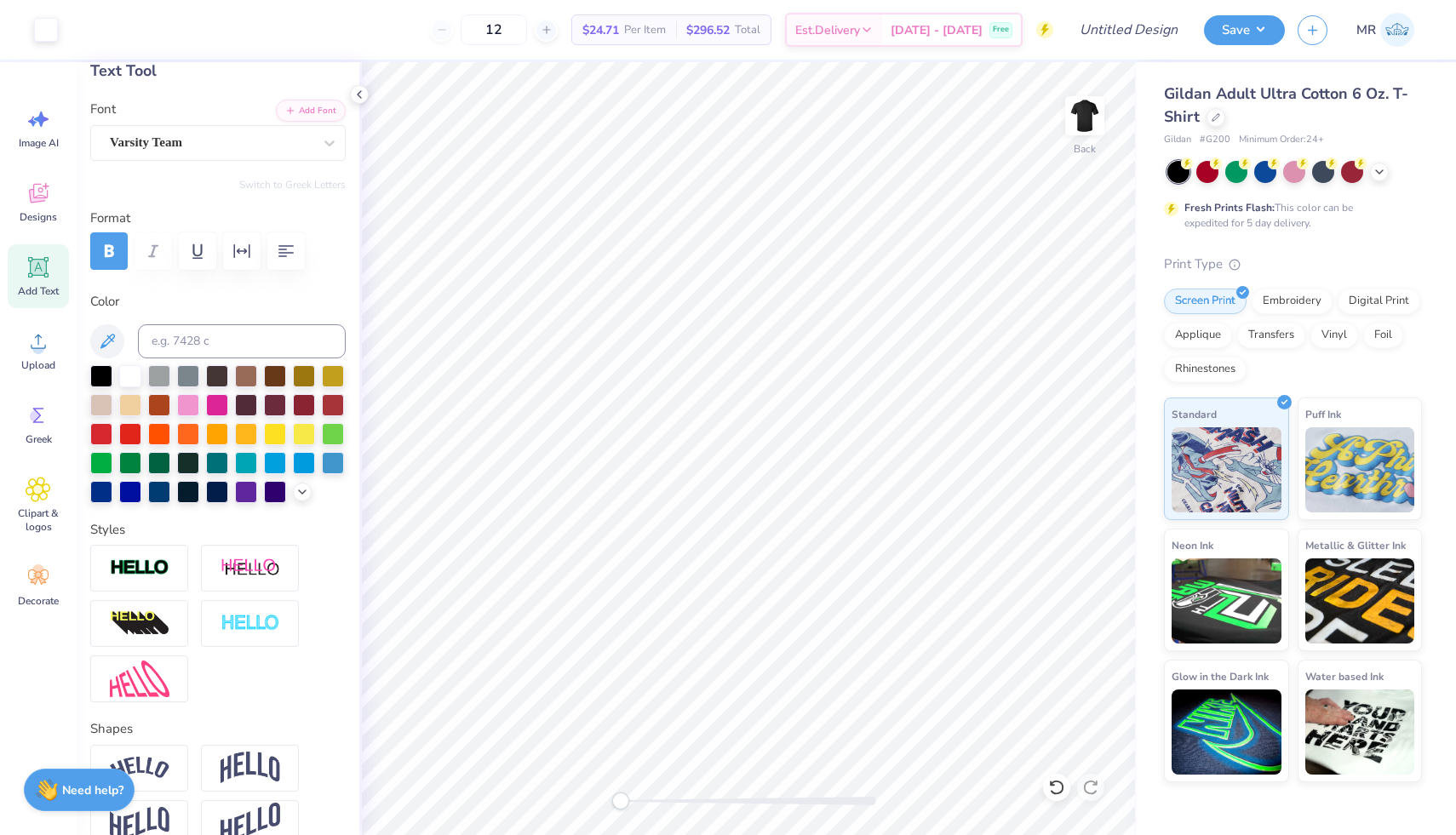
type input "5.00"
type input "6.87"
type input "3.20"
type input "4.91"
type input "2.29"
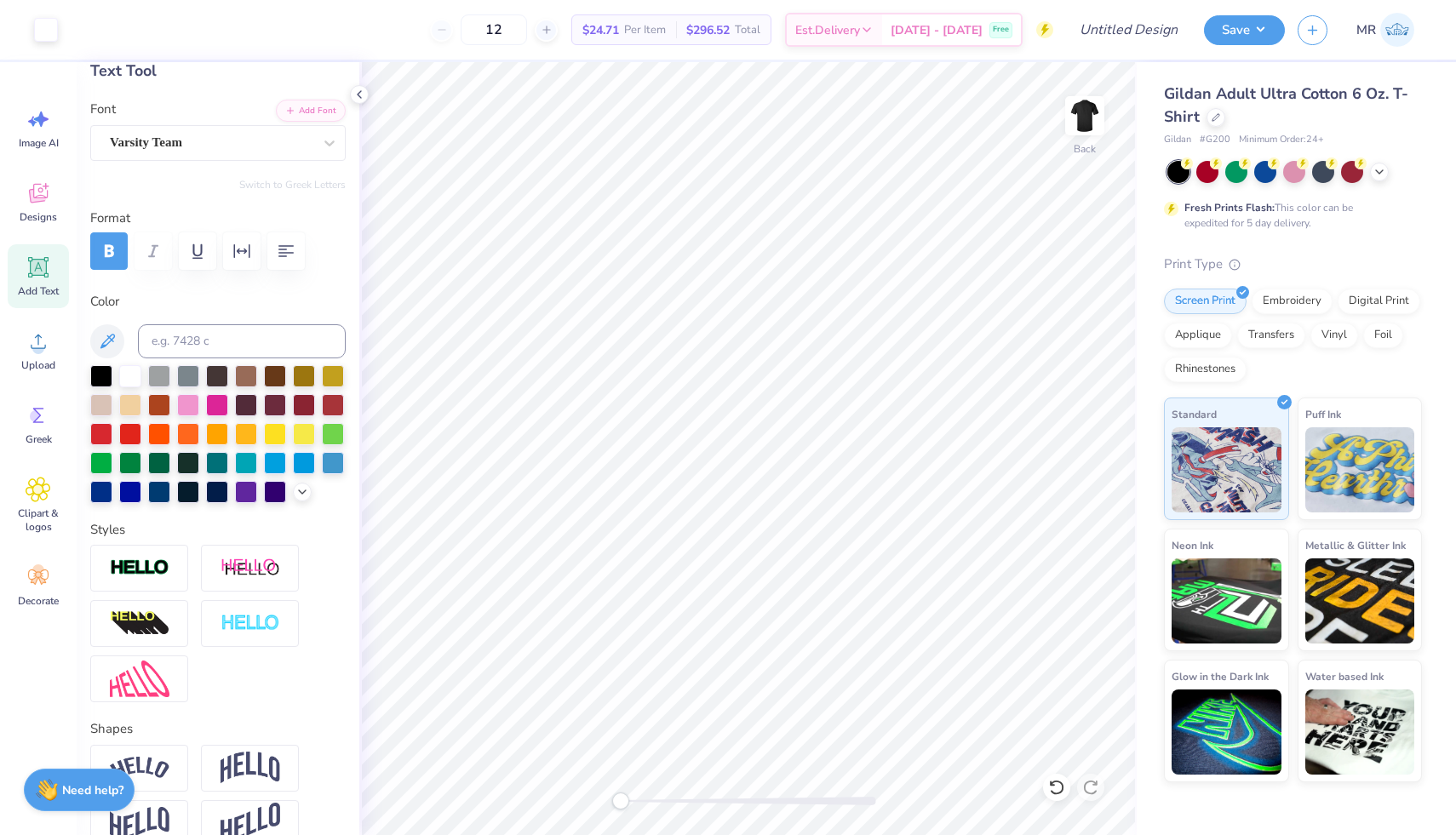
type input "3.00"
type input "3.78"
type input "1.76"
click at [46, 128] on icon at bounding box center [38, 119] width 26 height 26
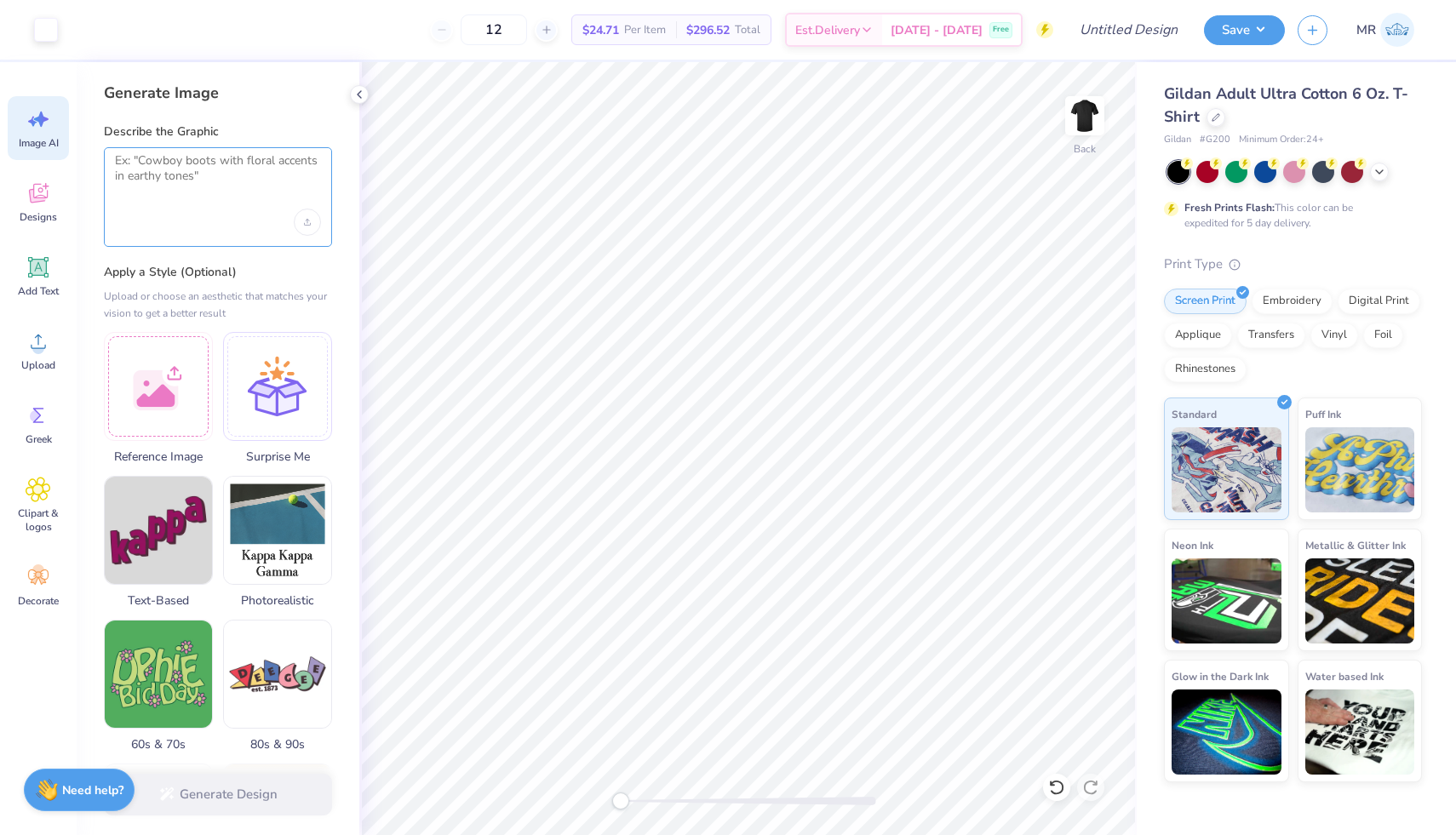
click at [208, 171] on textarea at bounding box center [218, 175] width 206 height 43
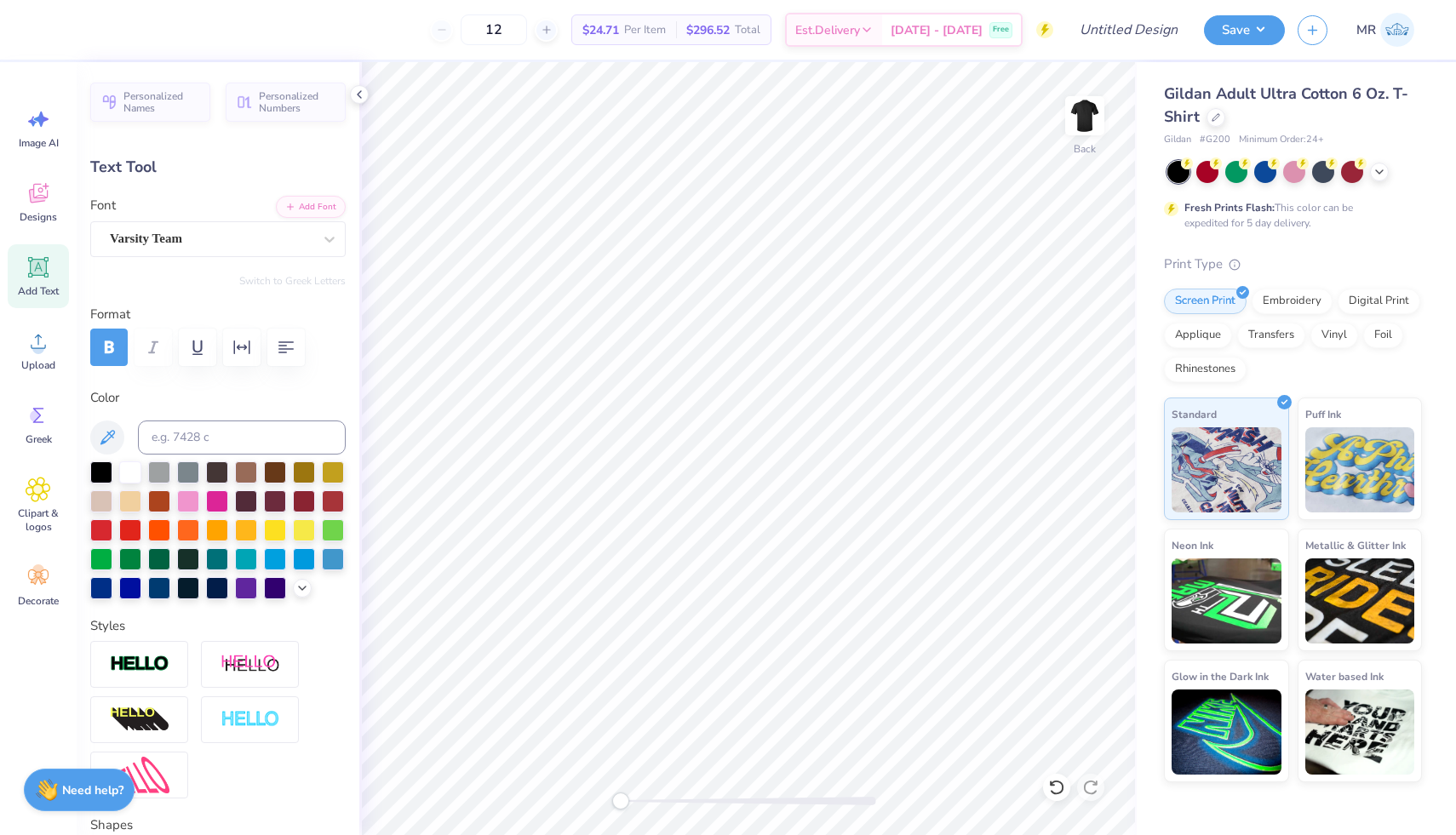
type input "7.59"
type input "3.54"
type input "5.82"
type textarea "[PERSON_NAME][GEOGRAPHIC_DATA]"
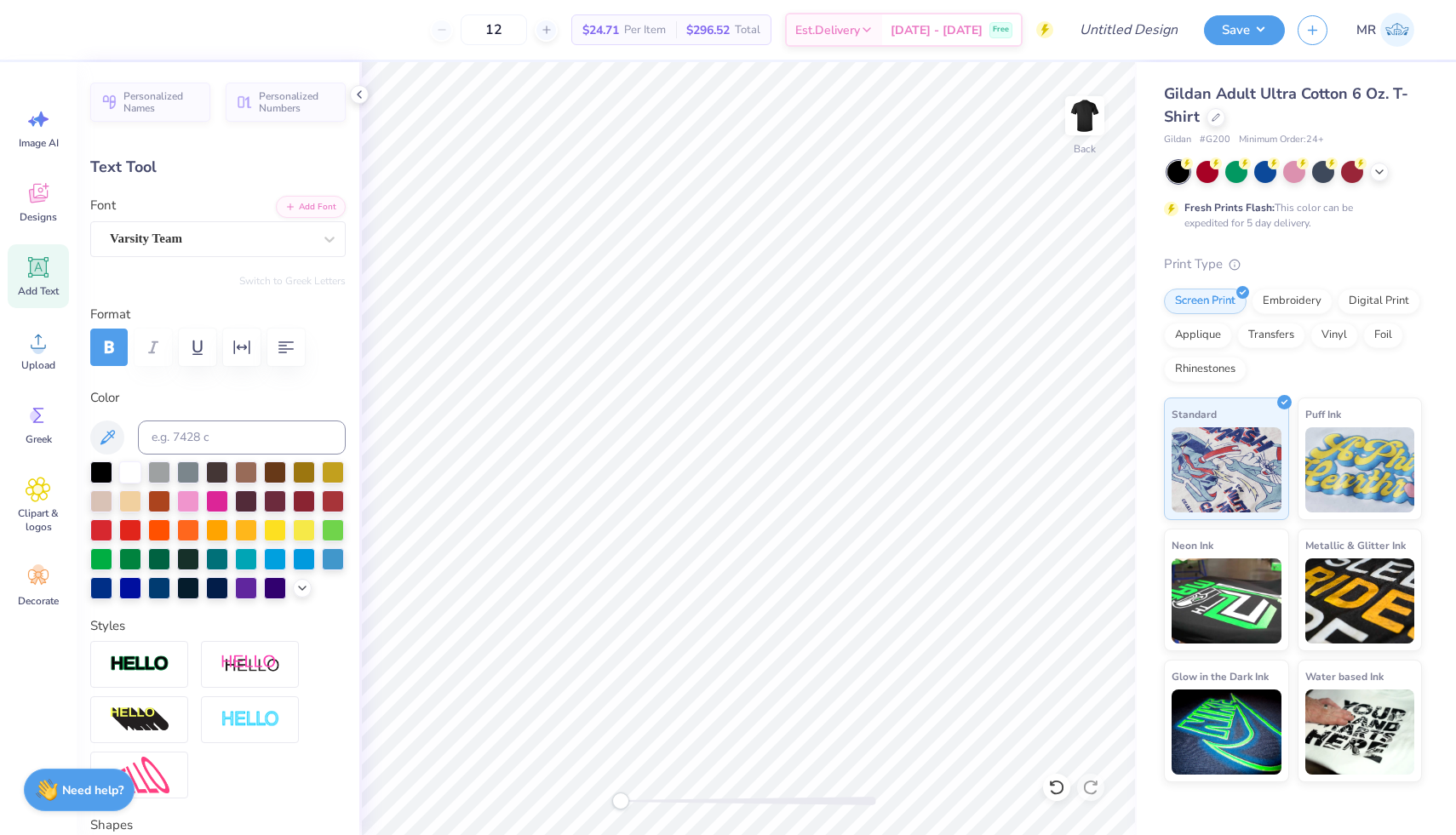
scroll to position [1, 1]
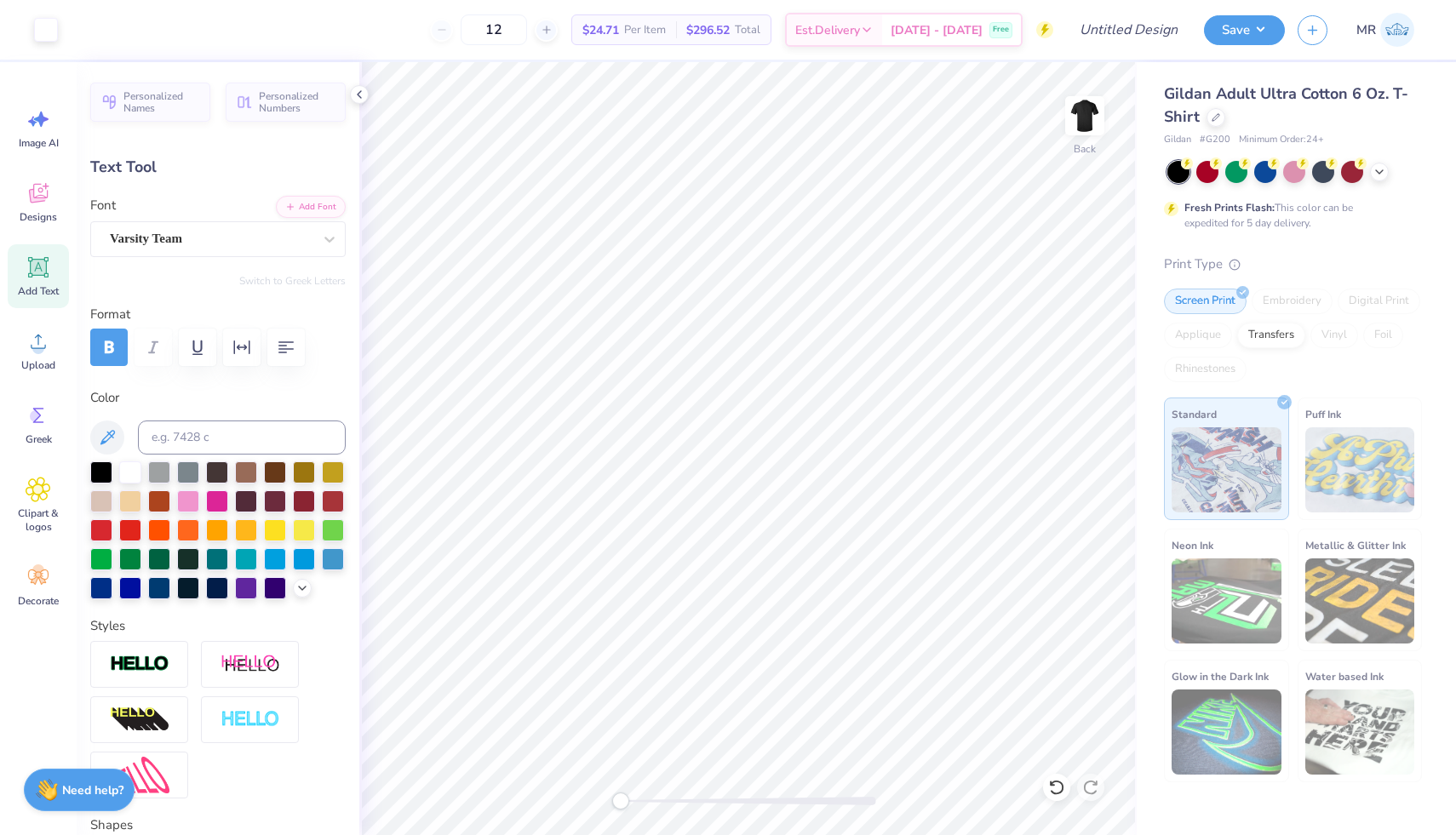
type input "15.52"
type input "1.91"
type input "6.63"
type input "13.42"
type input "1.65"
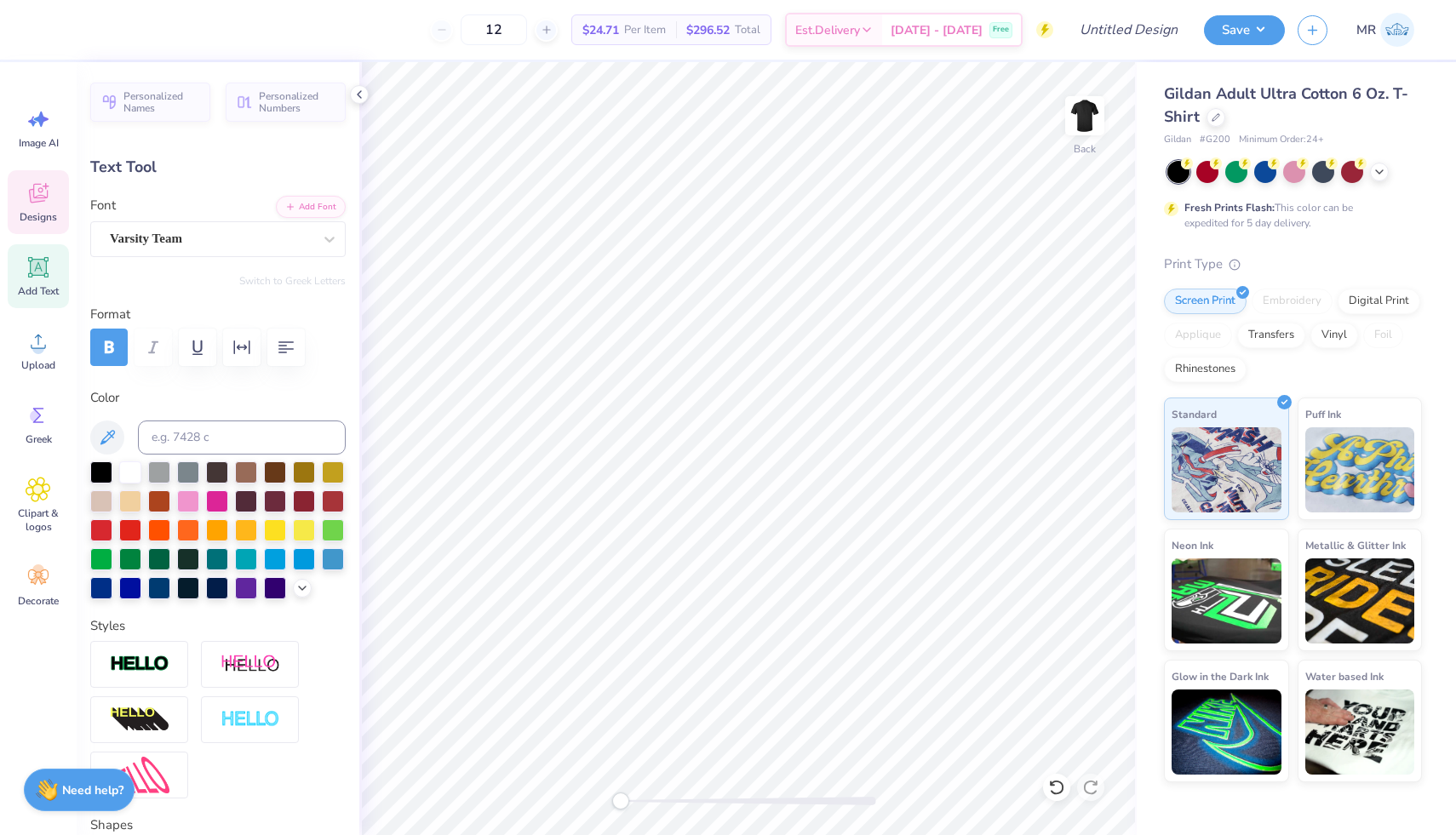
click at [43, 208] on div "Designs" at bounding box center [38, 203] width 62 height 64
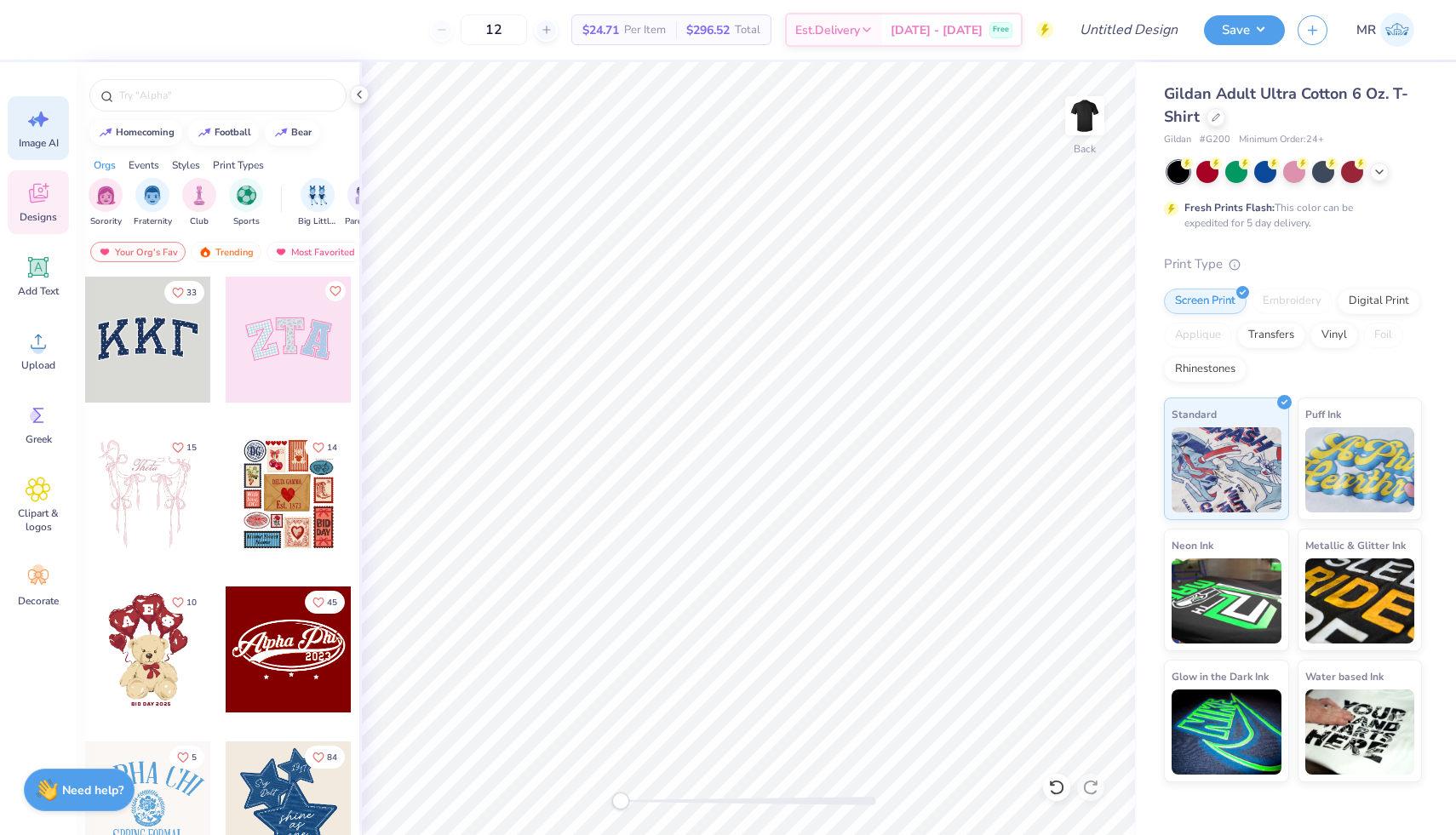
click at [46, 120] on icon at bounding box center [38, 119] width 26 height 26
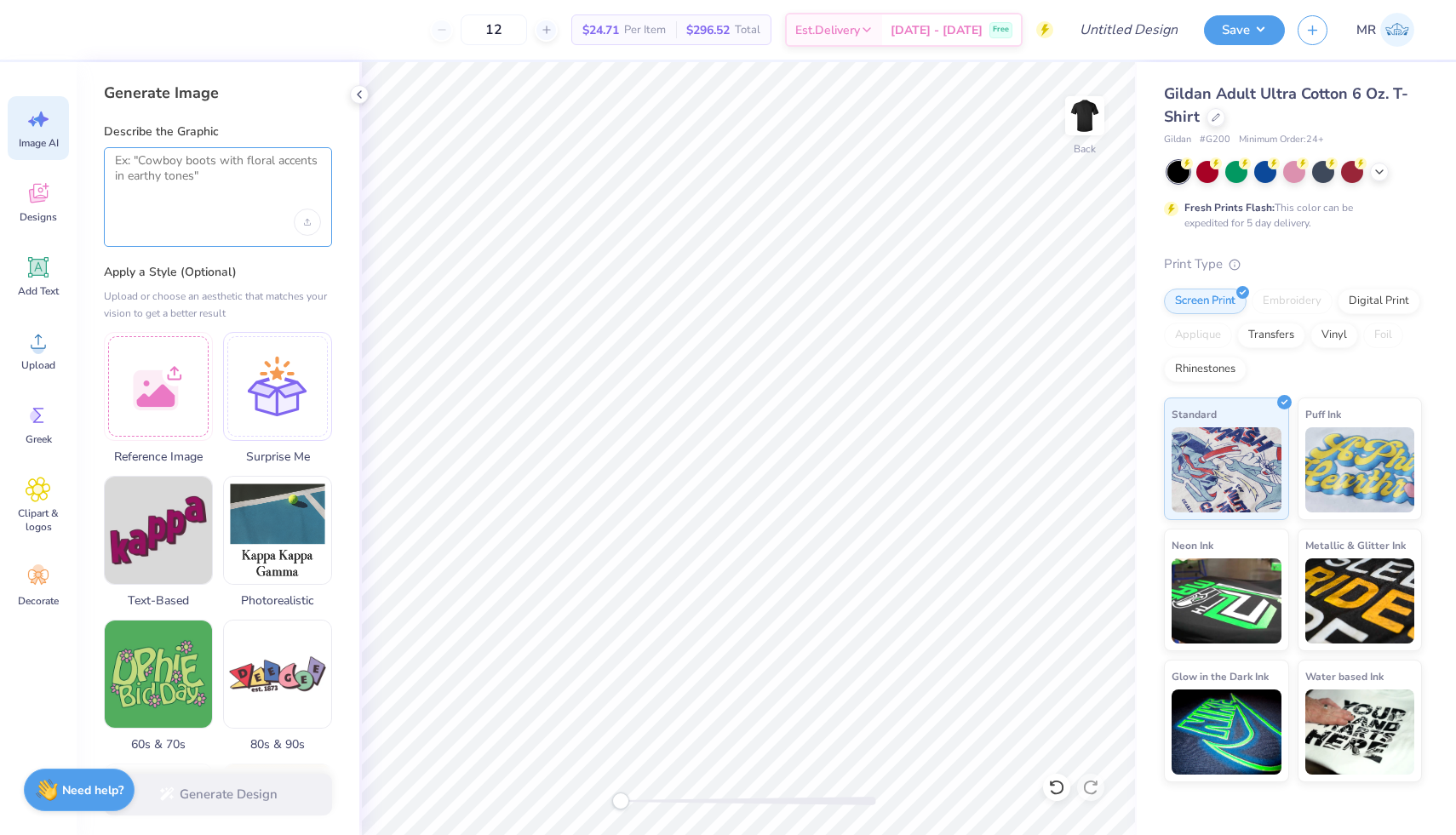
click at [150, 167] on textarea at bounding box center [218, 175] width 206 height 43
type textarea "STRAIGHT HORIZONTAL LINE"
click at [186, 767] on button "Generate Design" at bounding box center [218, 790] width 228 height 42
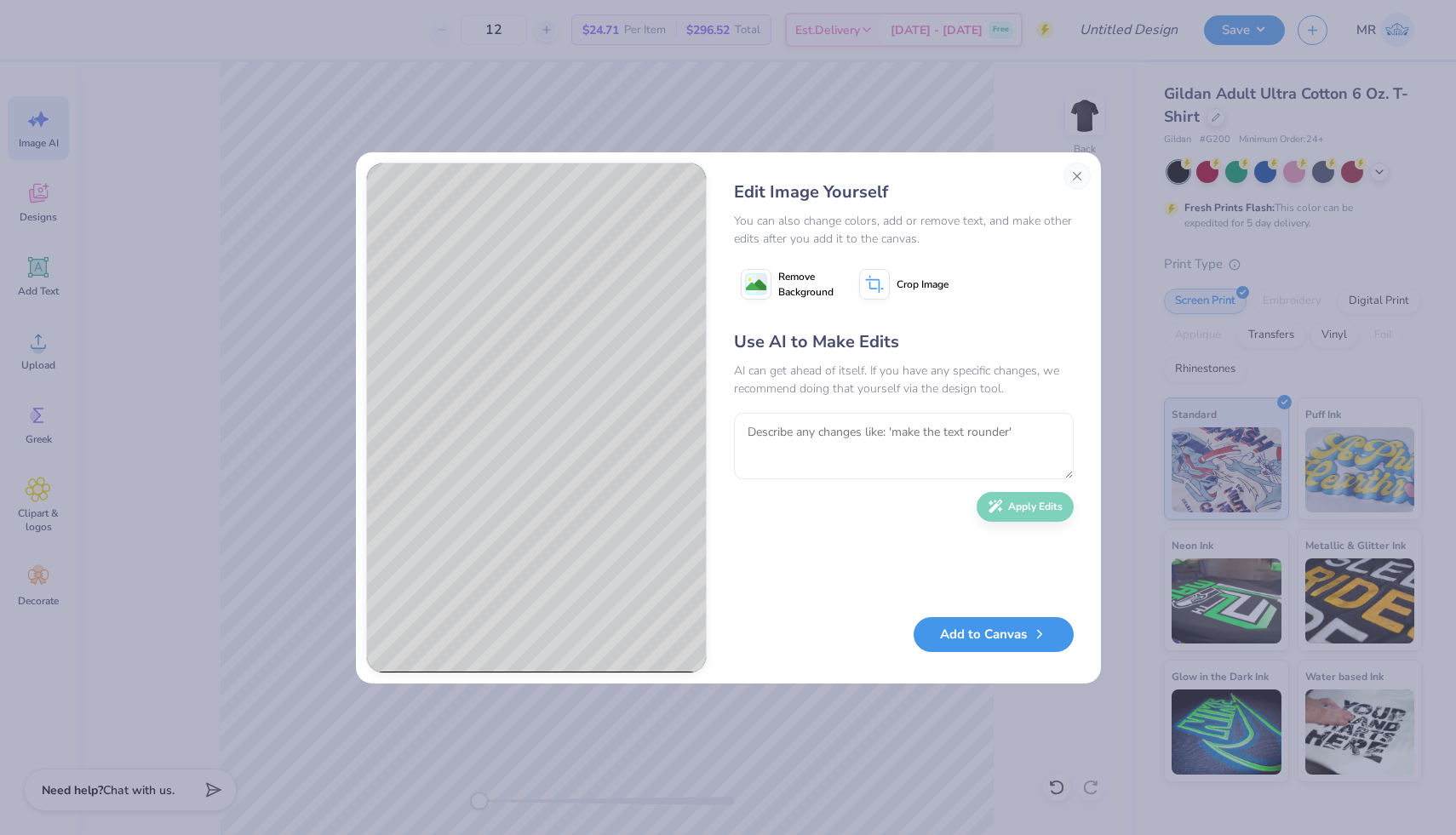
click at [983, 632] on button "Add to Canvas" at bounding box center [993, 634] width 160 height 35
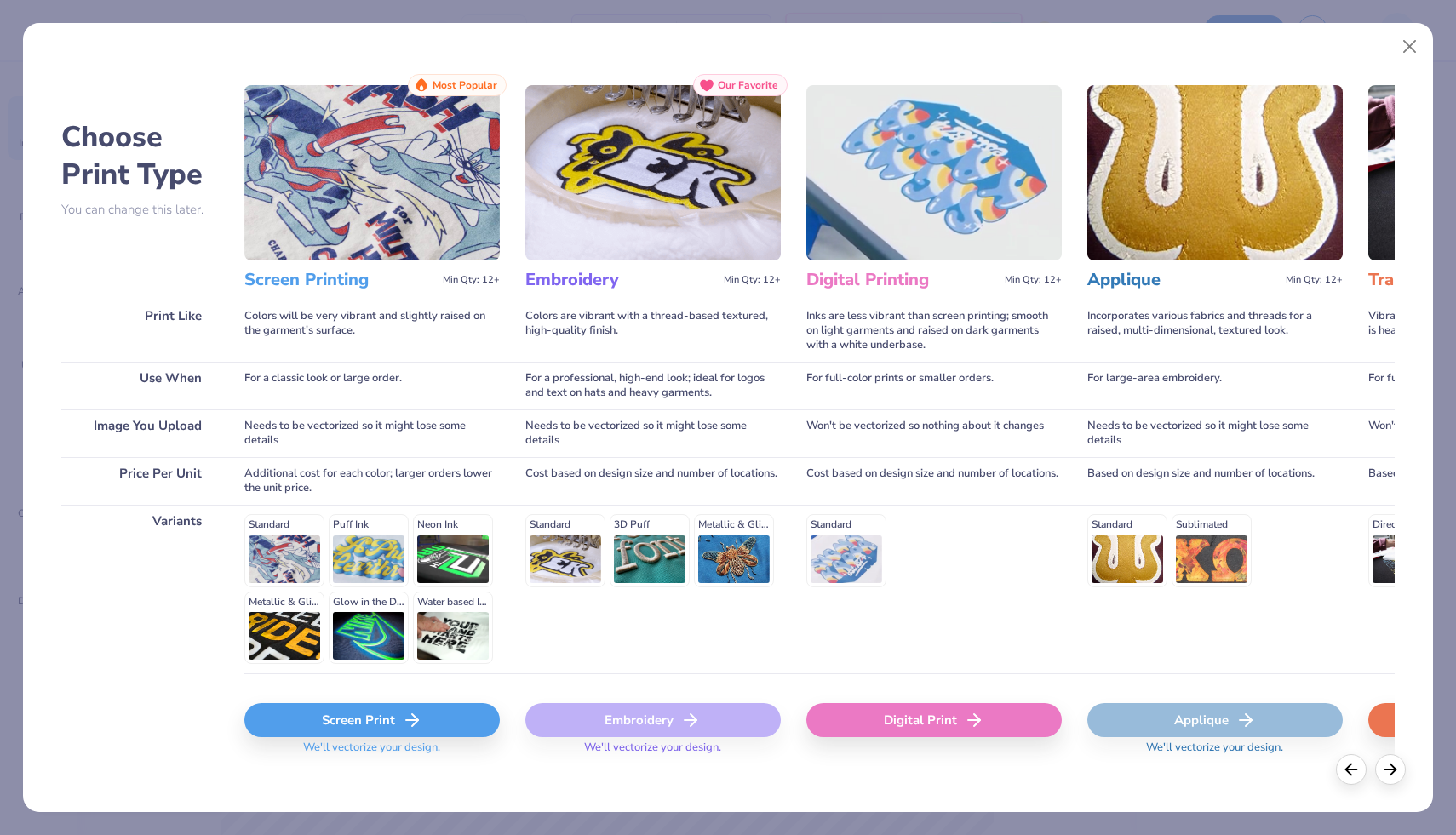
click at [302, 724] on div "Screen Print" at bounding box center [372, 720] width 255 height 34
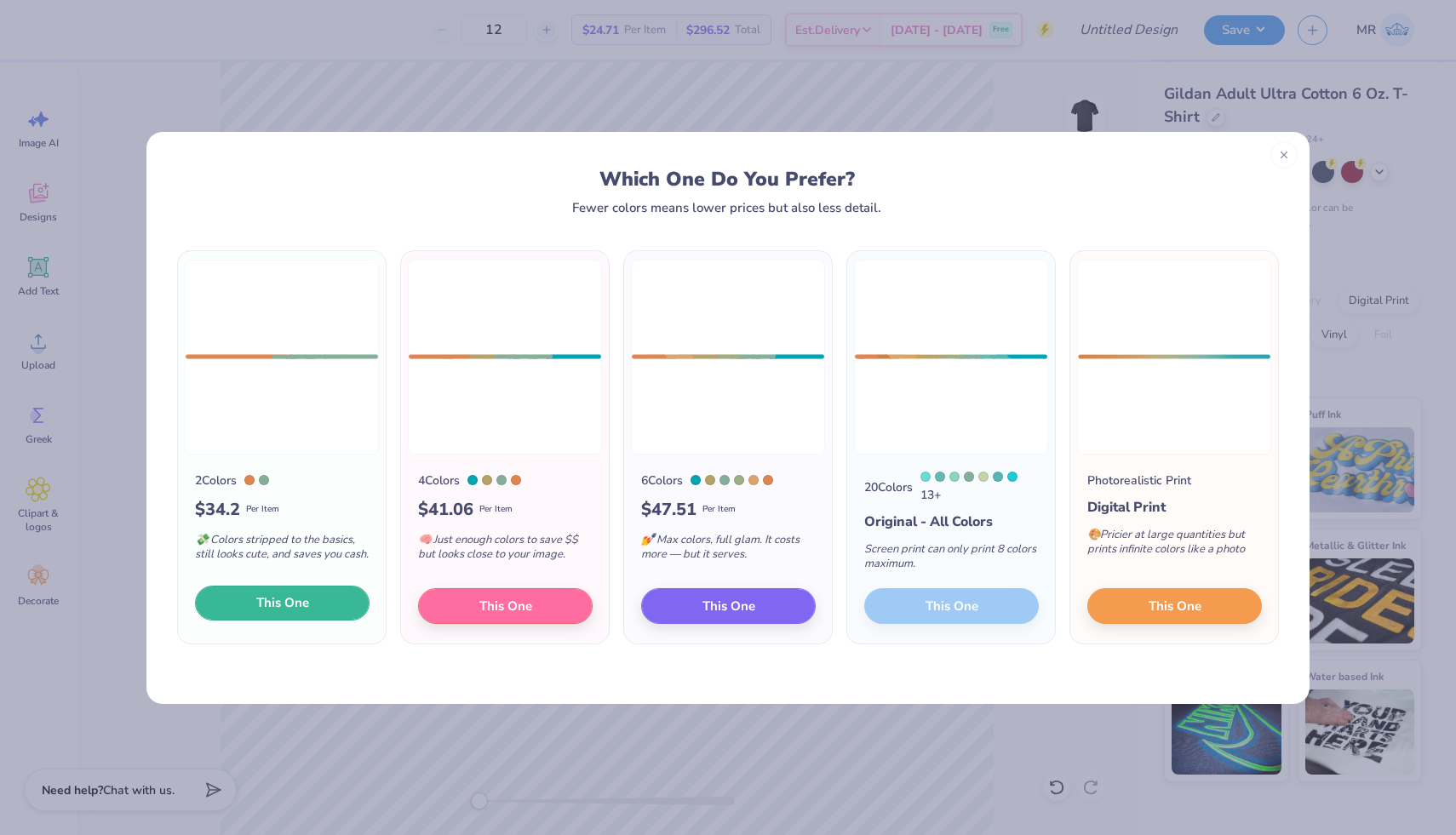
click at [295, 608] on span "This One" at bounding box center [282, 603] width 53 height 20
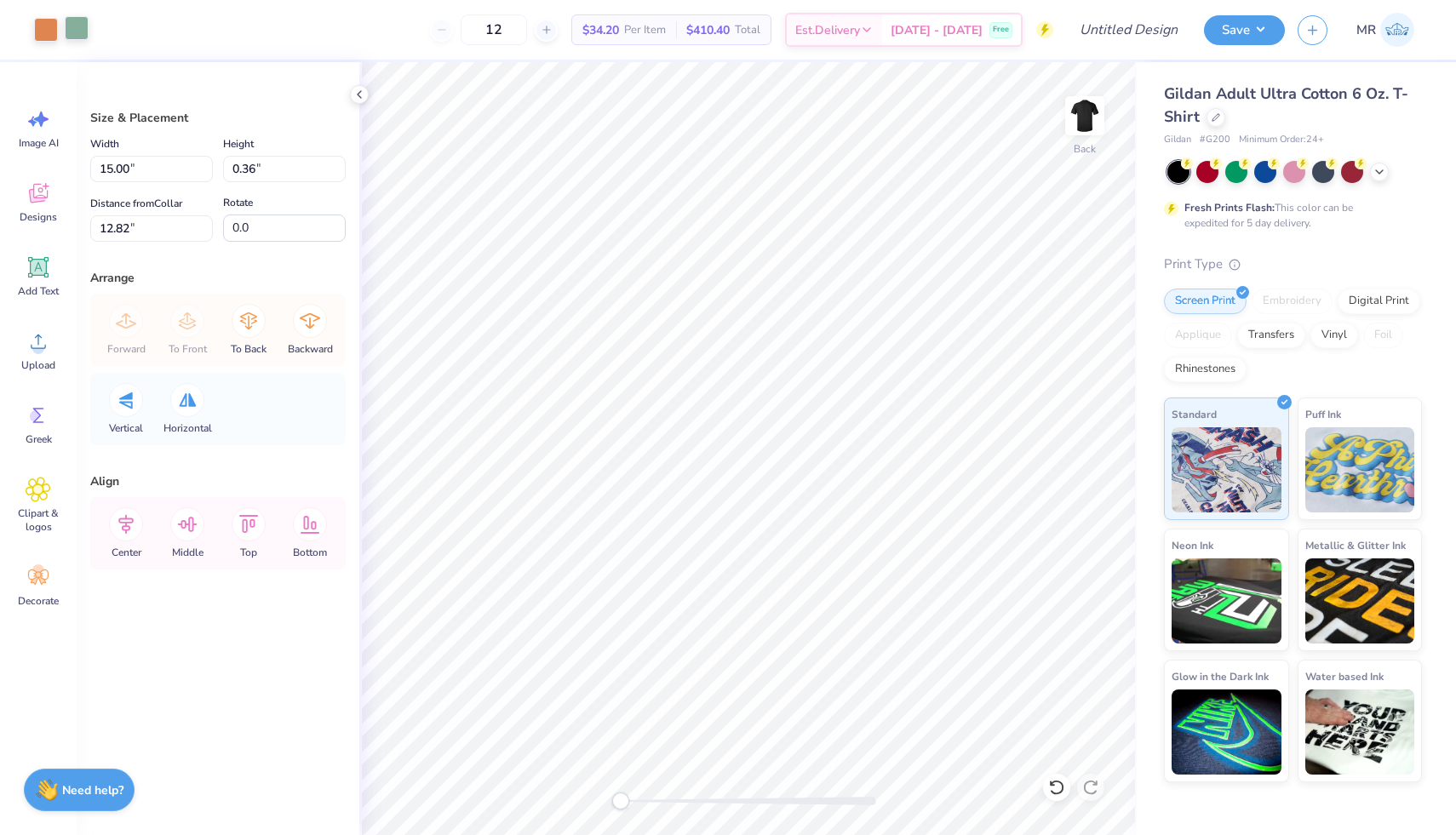
click at [79, 29] on div at bounding box center [77, 28] width 24 height 24
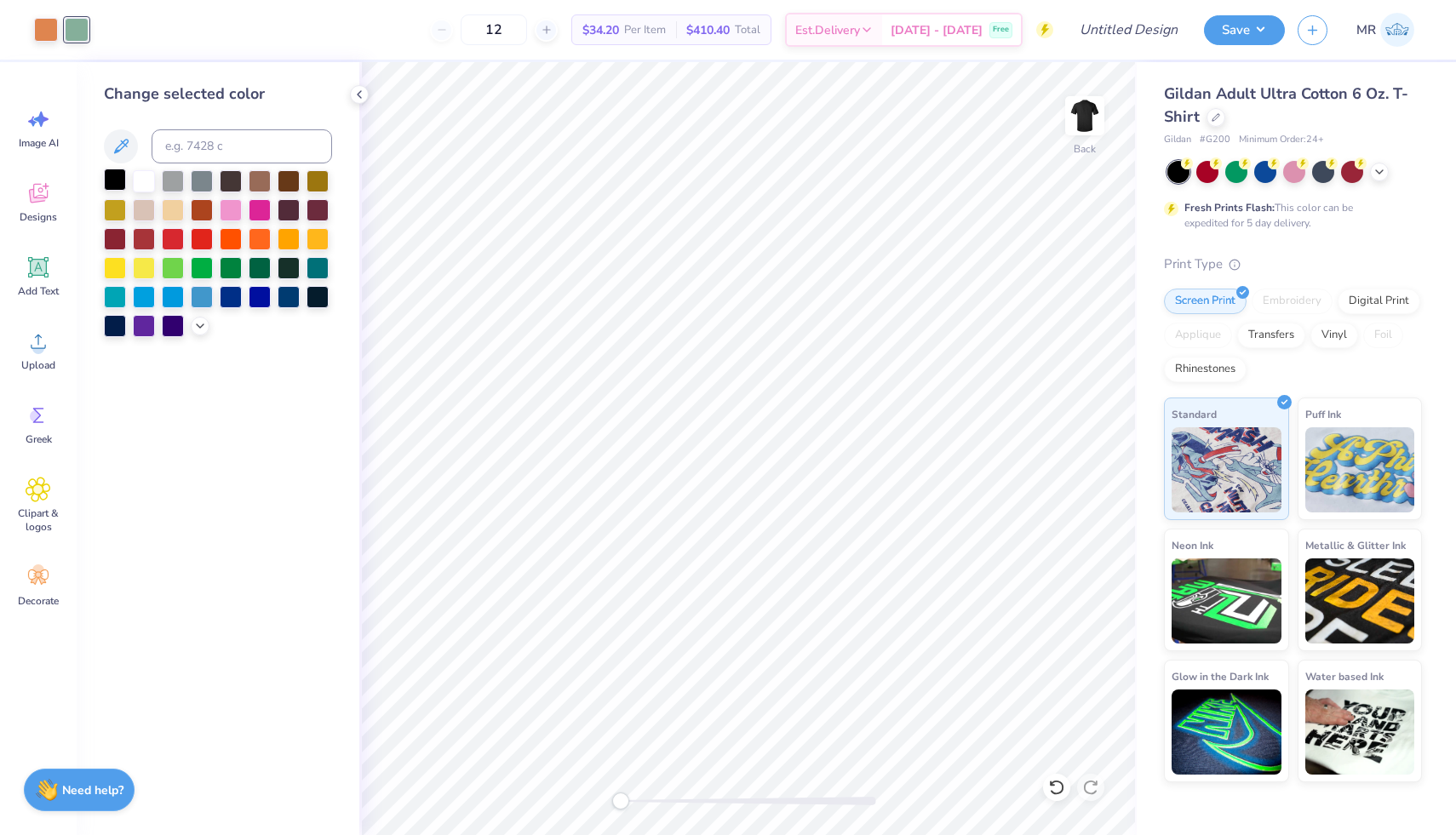
click at [109, 180] on div at bounding box center [114, 179] width 22 height 22
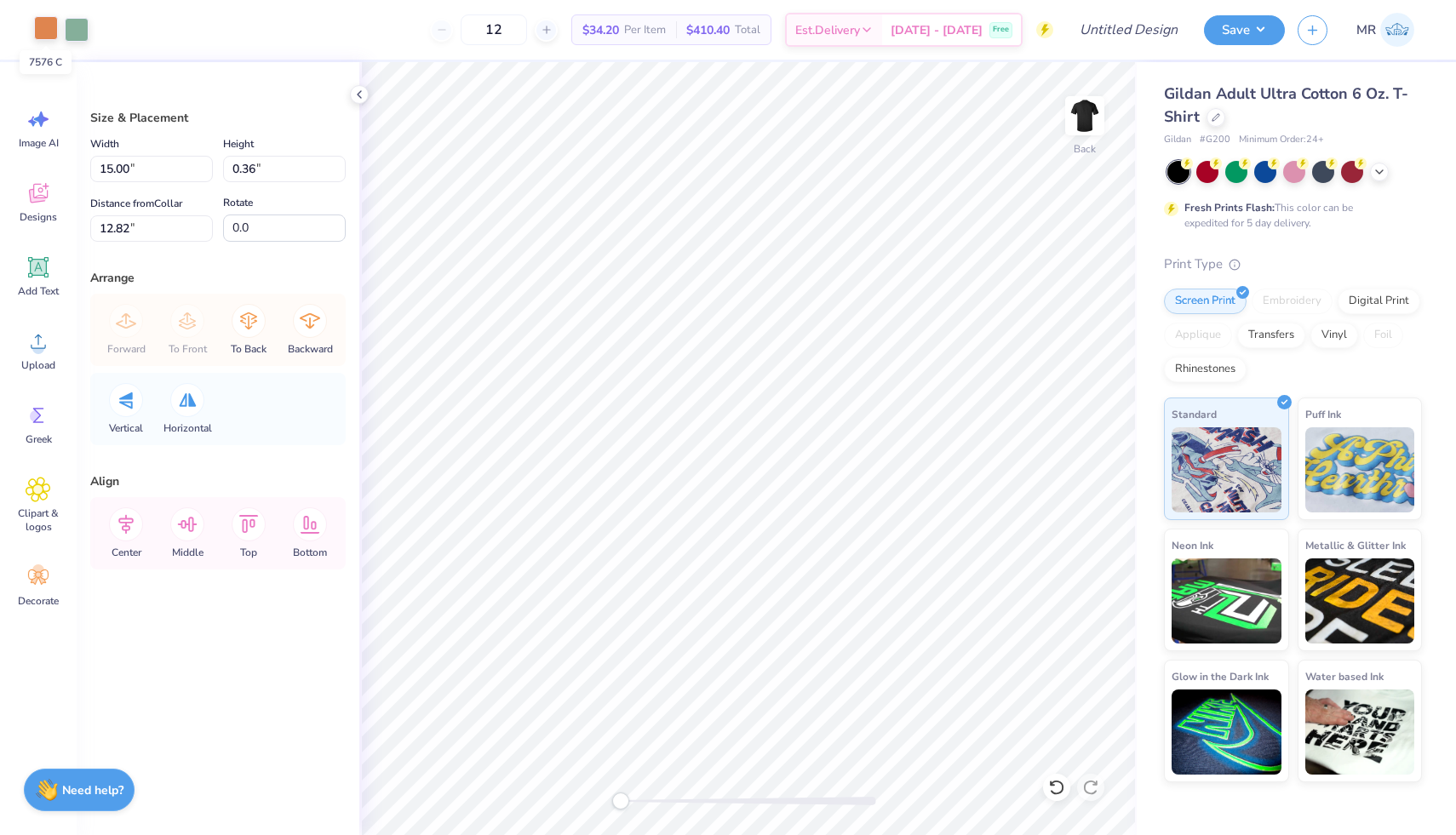
click at [40, 30] on div at bounding box center [46, 28] width 24 height 24
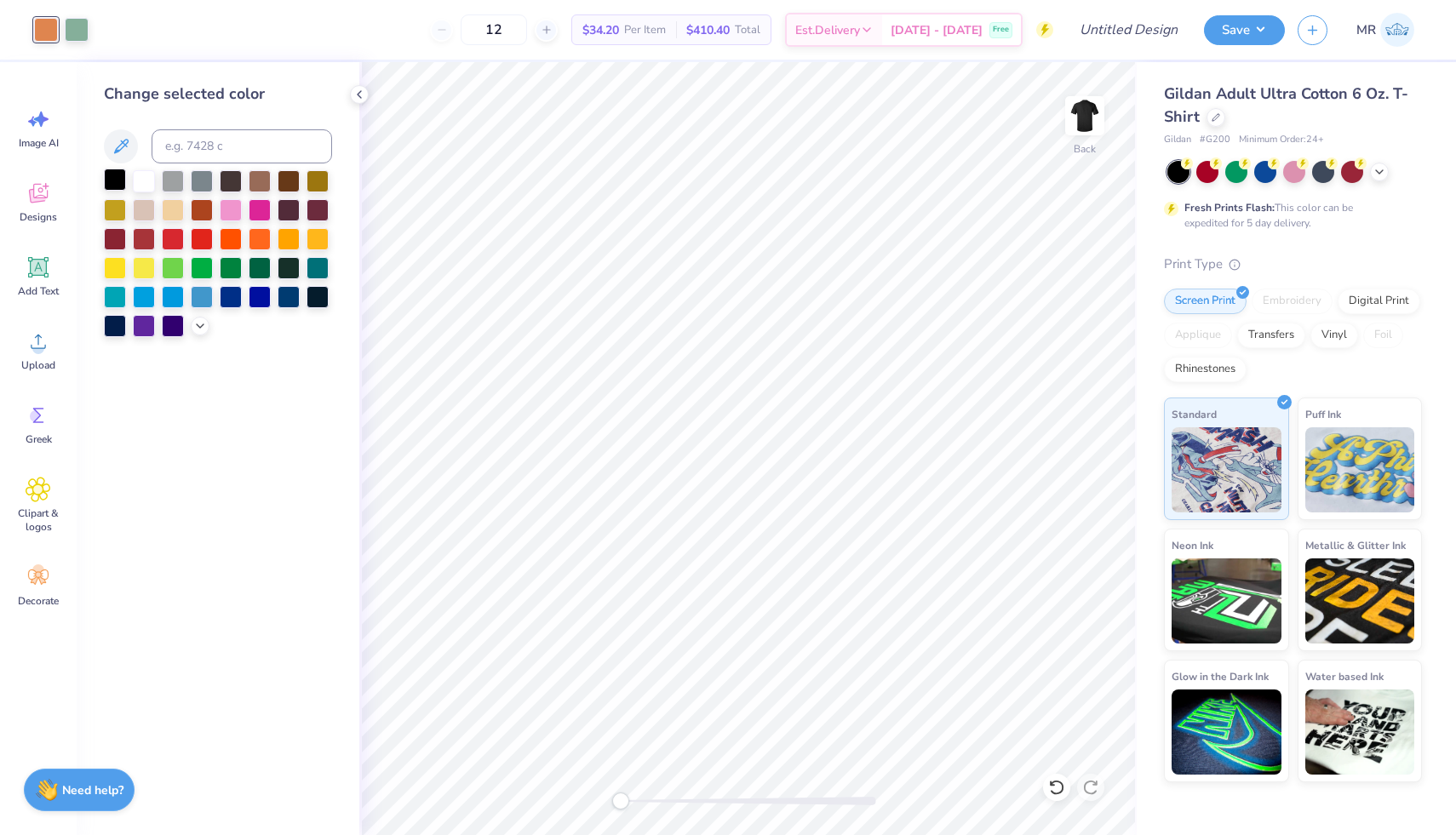
click at [115, 177] on div at bounding box center [114, 179] width 22 height 22
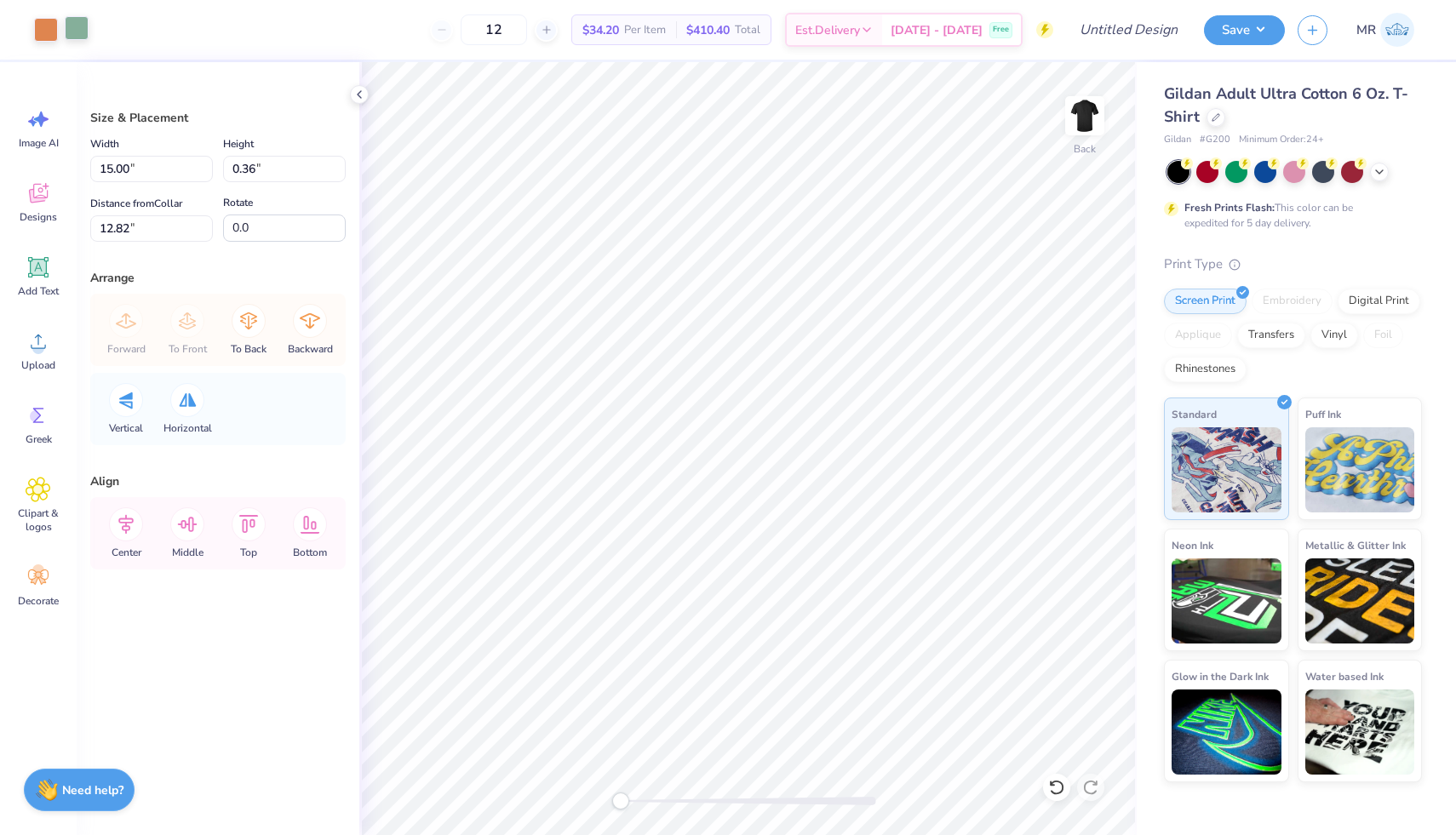
click at [76, 27] on div at bounding box center [77, 28] width 24 height 24
click at [75, 21] on div at bounding box center [77, 28] width 24 height 24
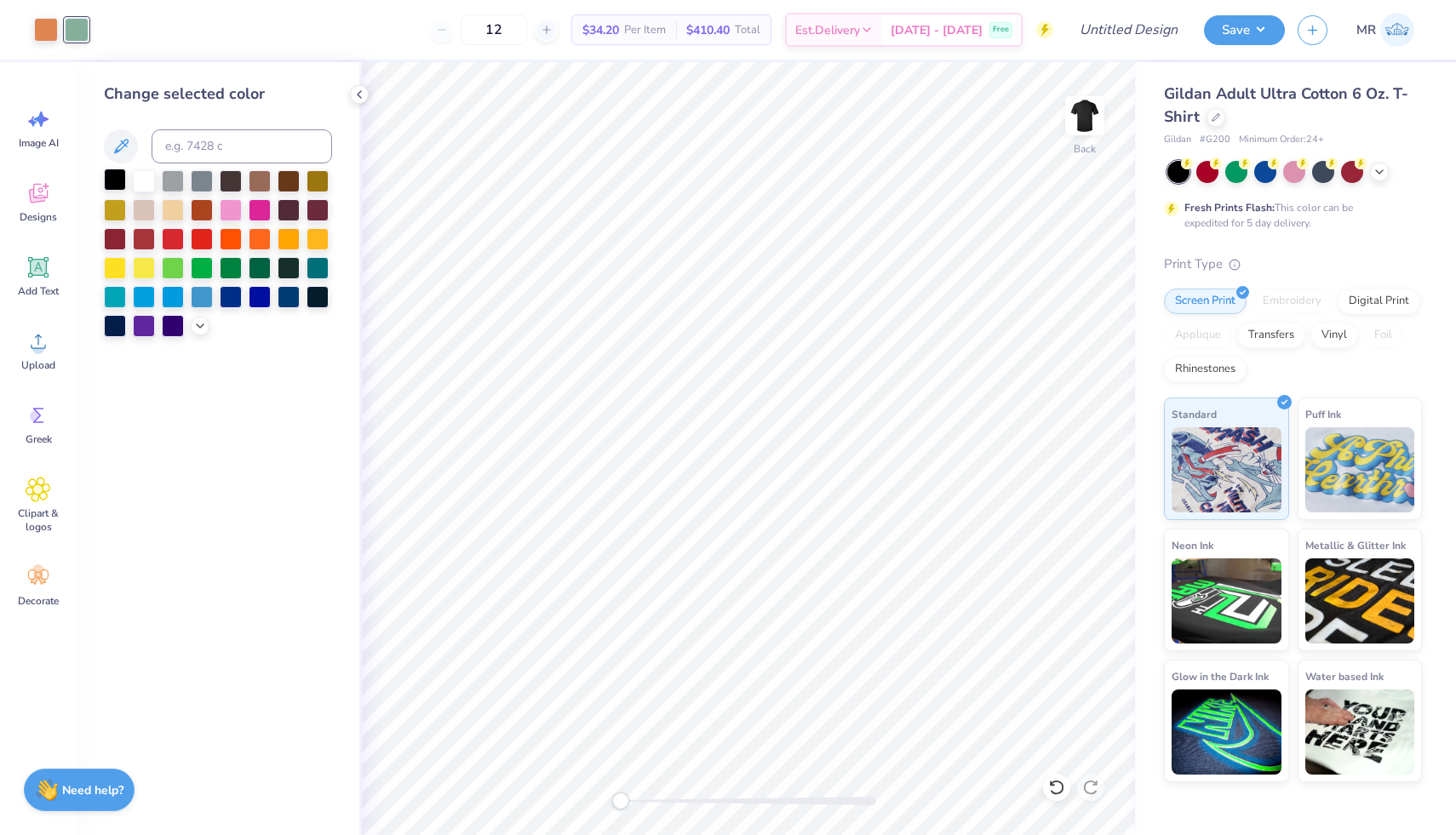
click at [117, 184] on div at bounding box center [114, 179] width 22 height 22
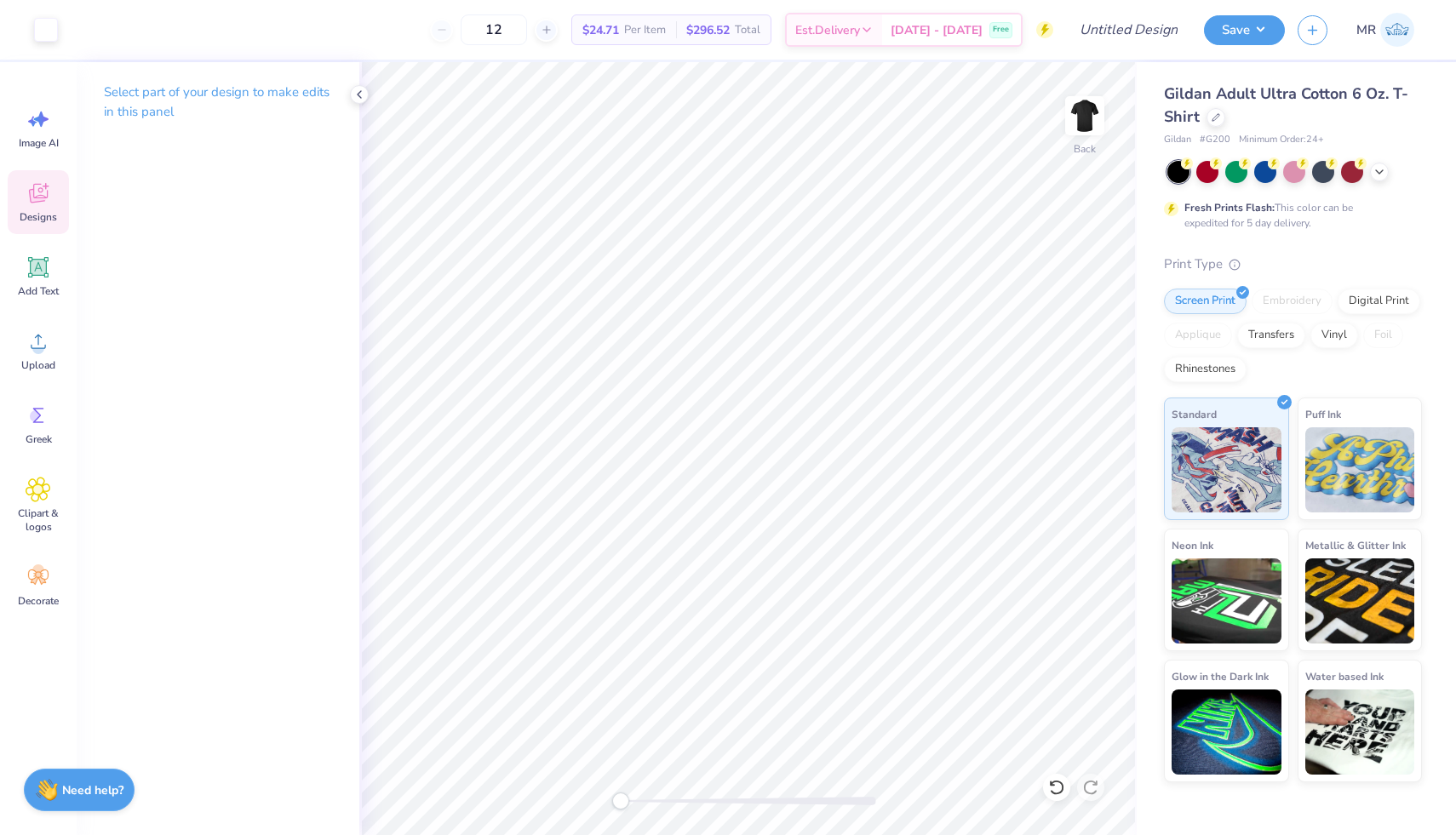
click at [32, 194] on icon at bounding box center [37, 195] width 16 height 13
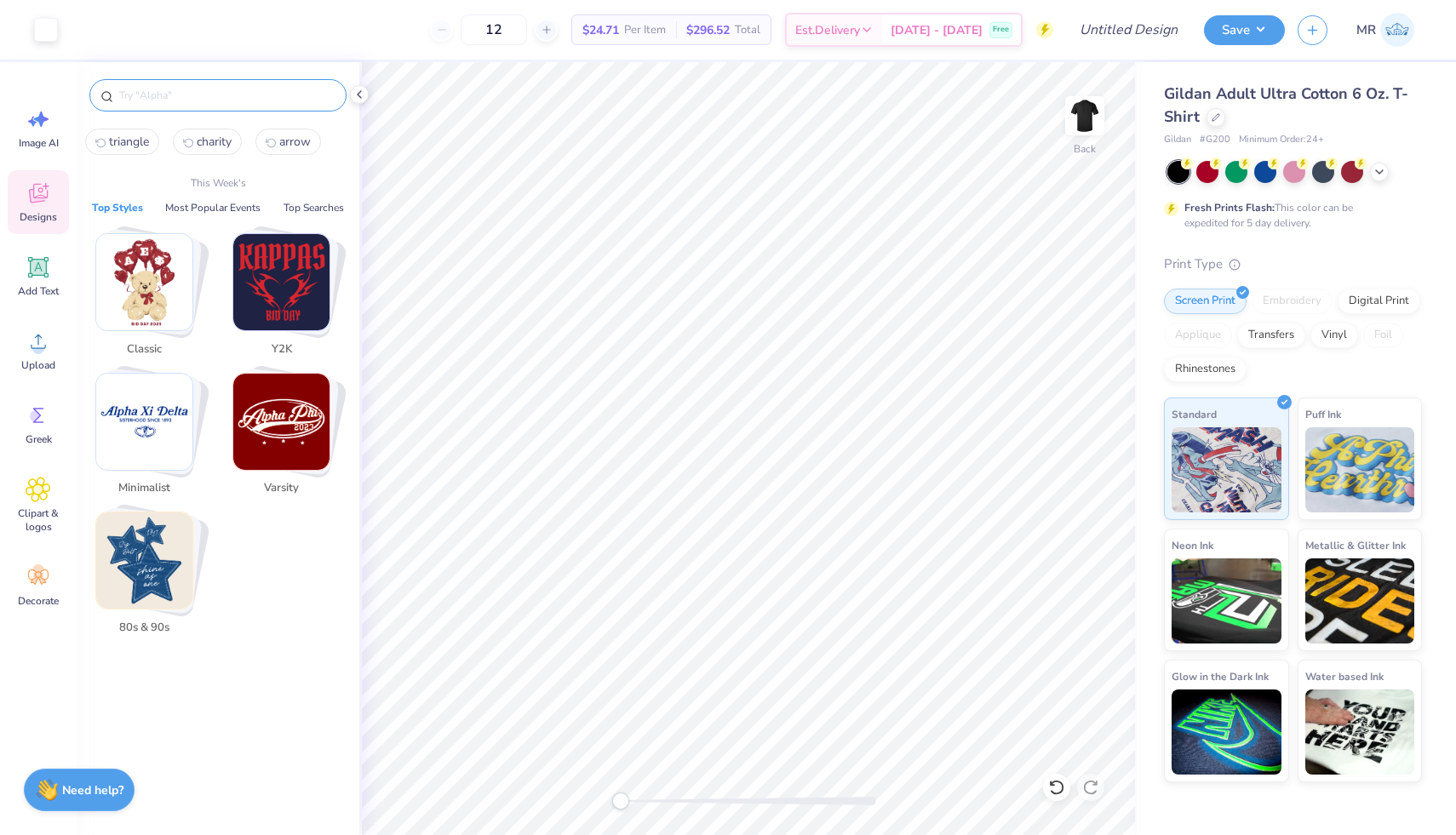
click at [183, 99] on input "text" at bounding box center [227, 95] width 218 height 17
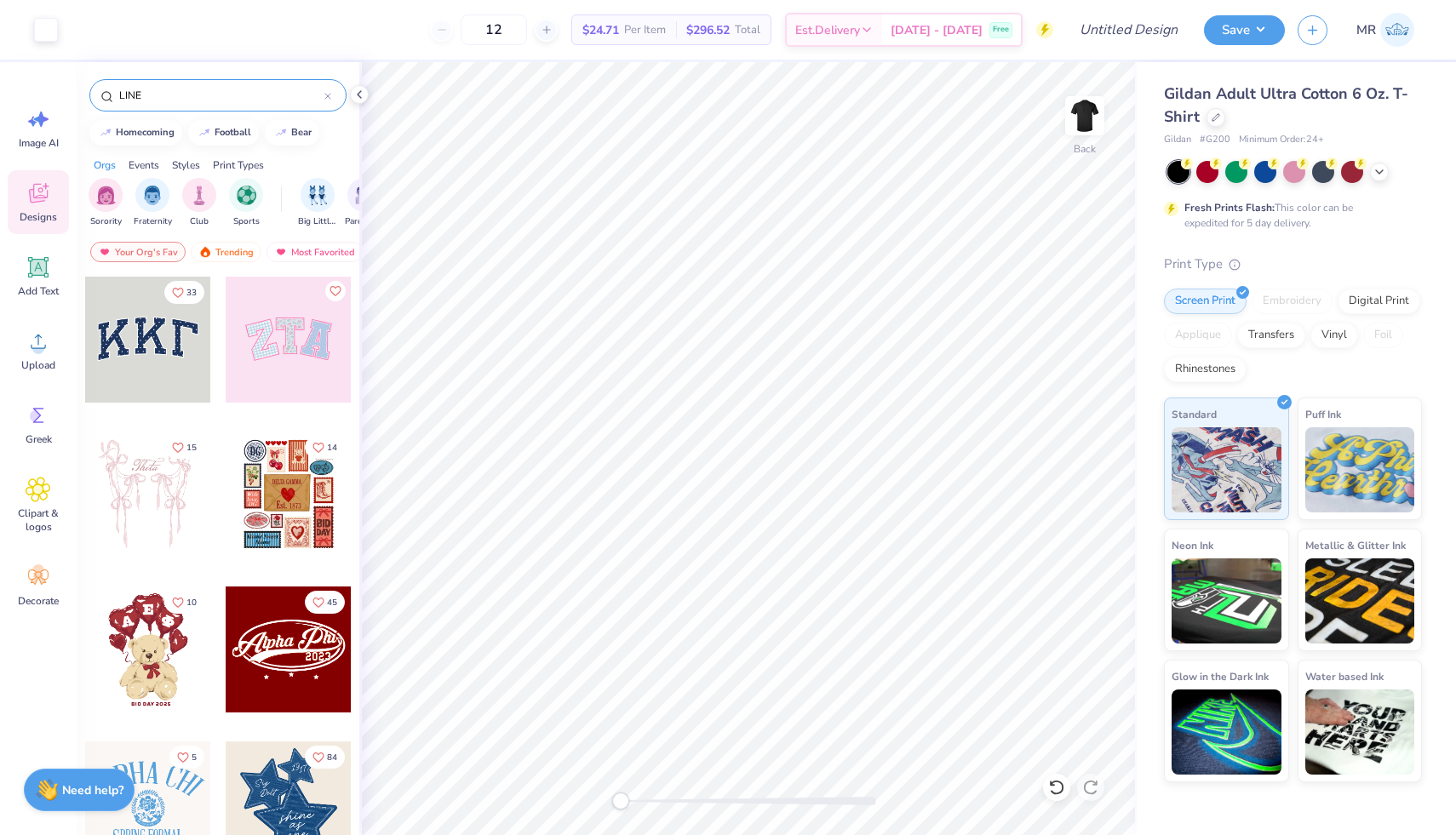
type input "LINE"
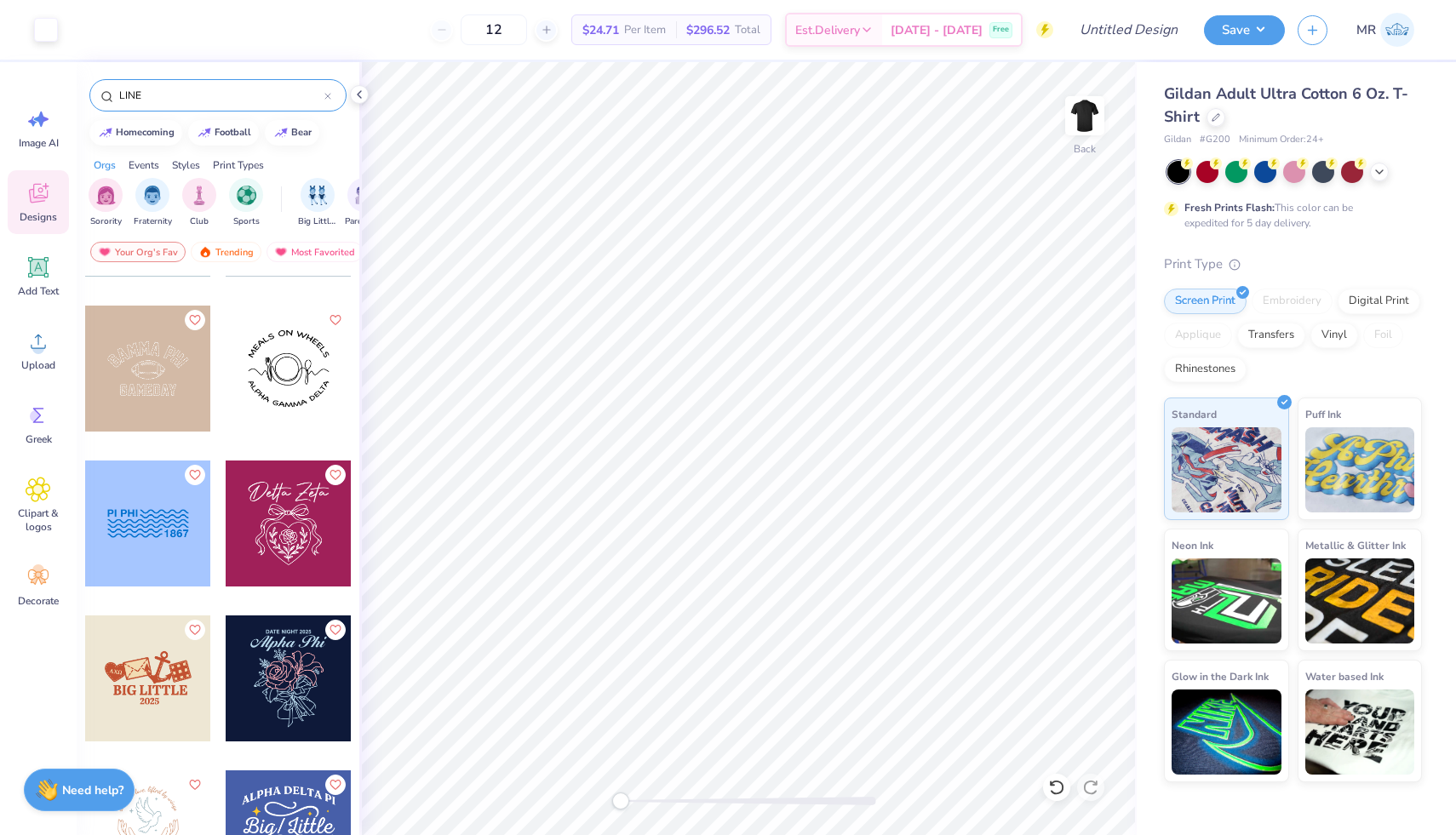
scroll to position [769, 0]
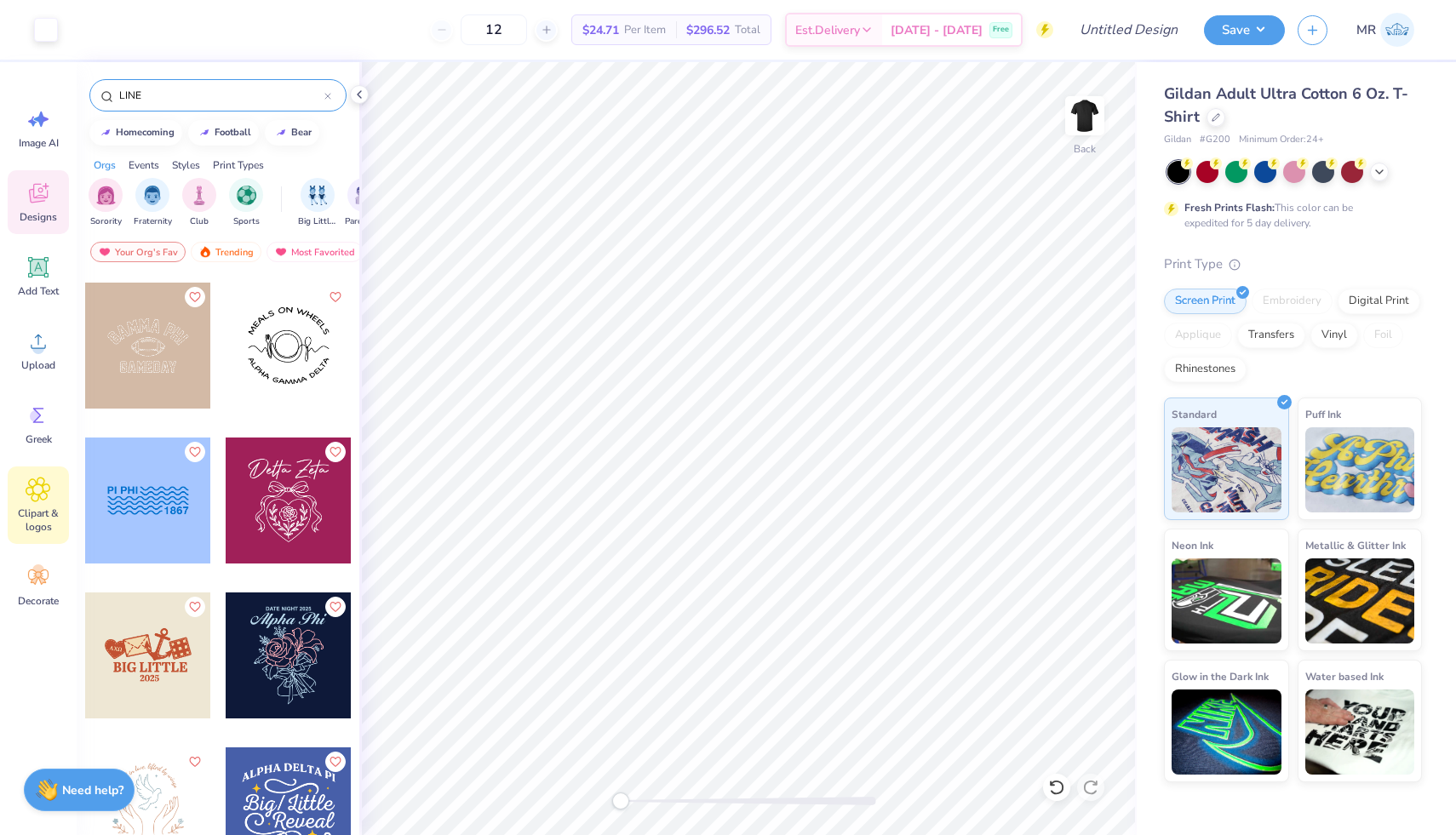
click at [35, 467] on div "Image AI Designs Add Text Upload Greek Clipart & logos Decorate" at bounding box center [38, 357] width 62 height 522
click at [46, 492] on icon at bounding box center [38, 489] width 25 height 26
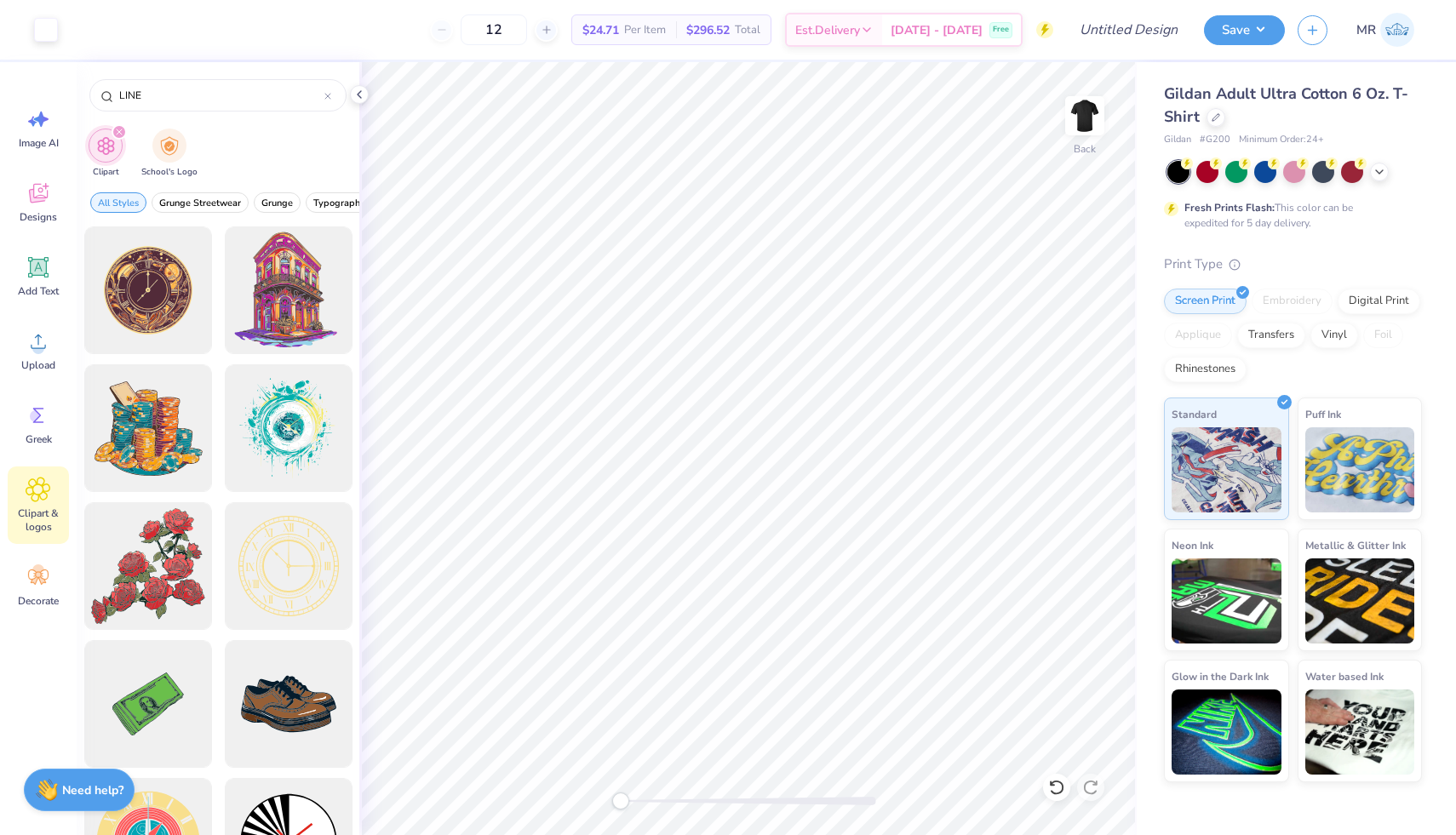
type input "LINE"
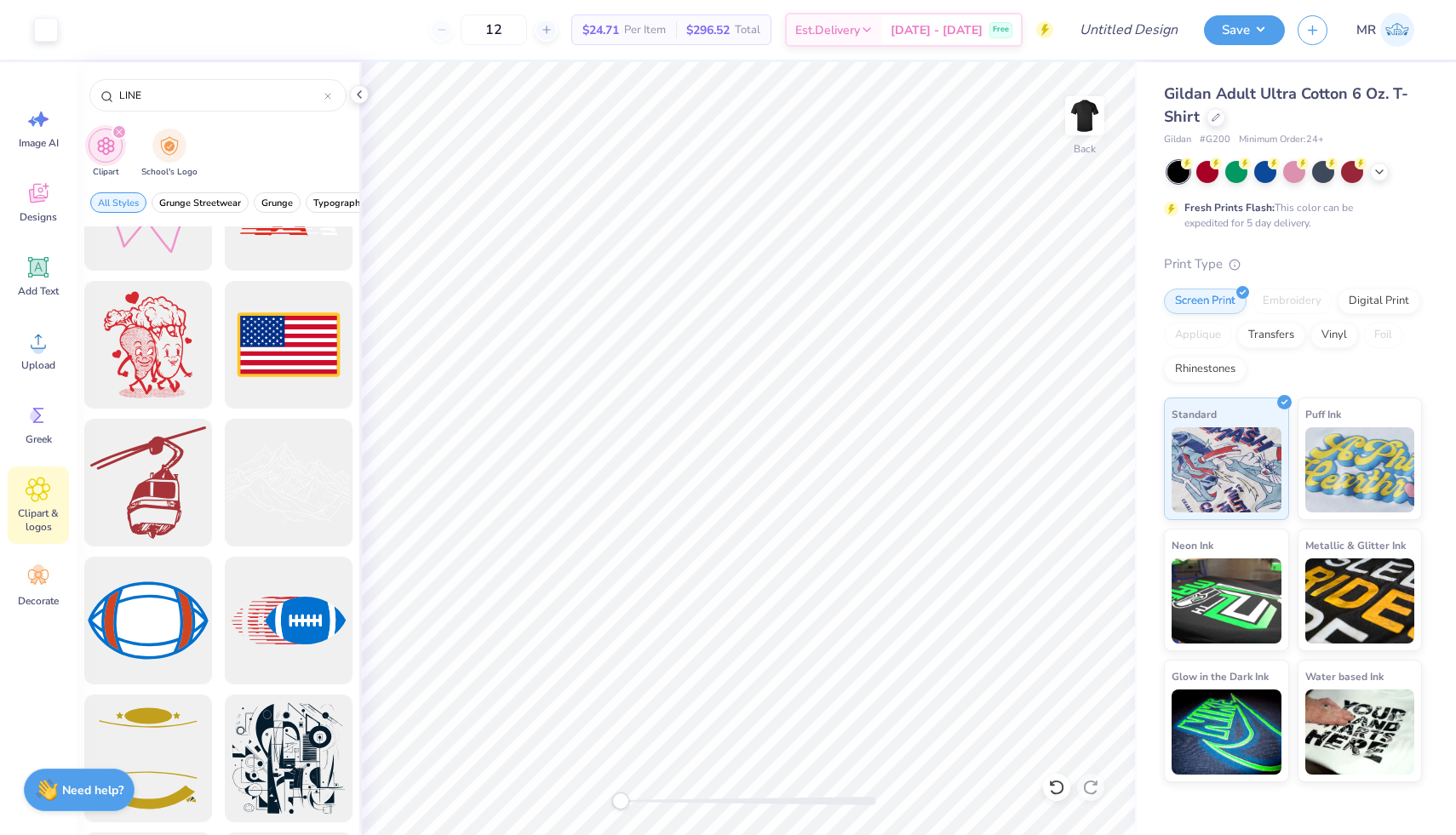
scroll to position [4773, 0]
click at [46, 258] on icon at bounding box center [38, 267] width 26 height 26
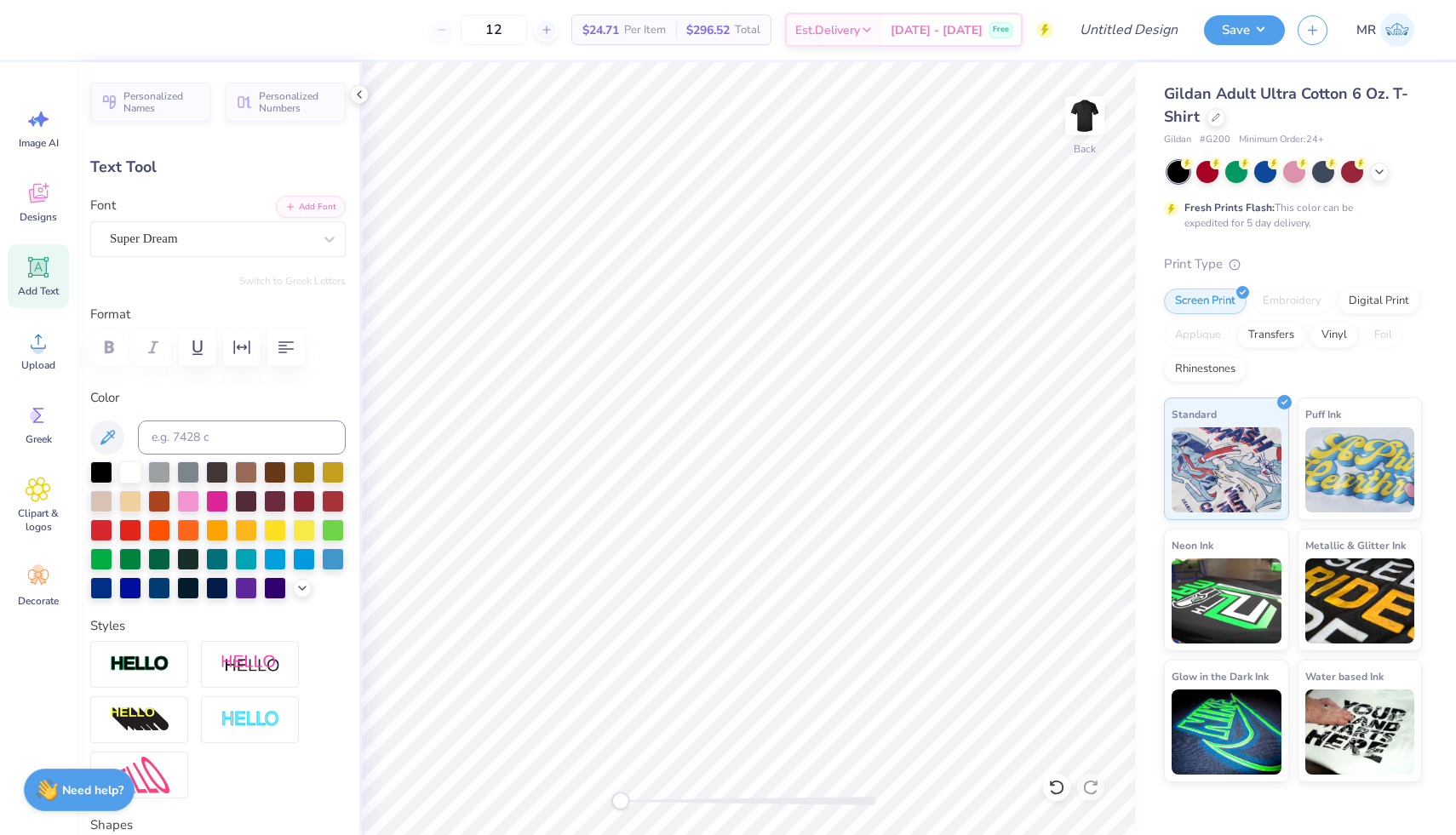
scroll to position [0, 0]
type textarea "-"
type textarea "="
type textarea "-"
click at [35, 580] on icon at bounding box center [34, 581] width 8 height 8
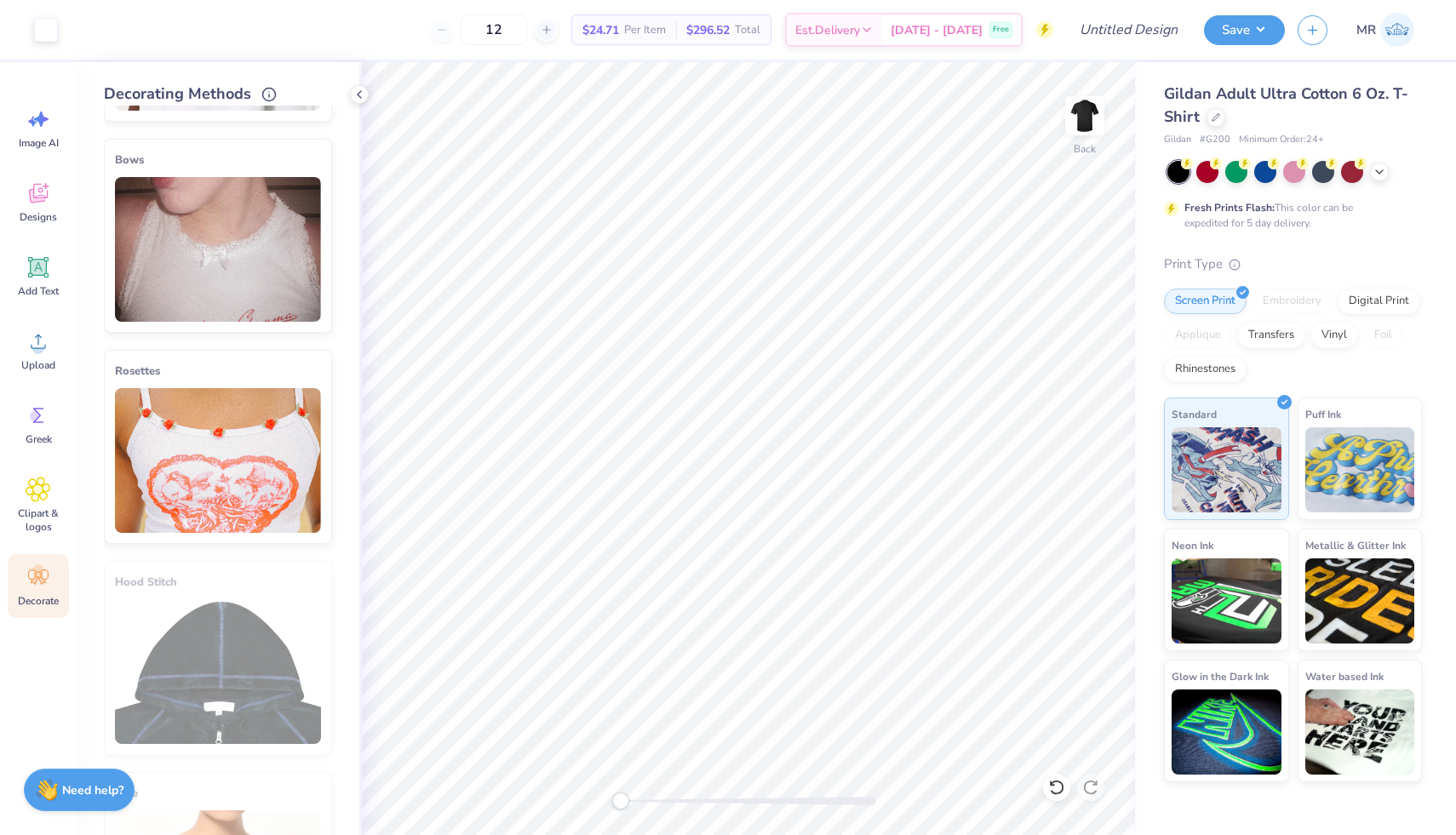
scroll to position [762, 0]
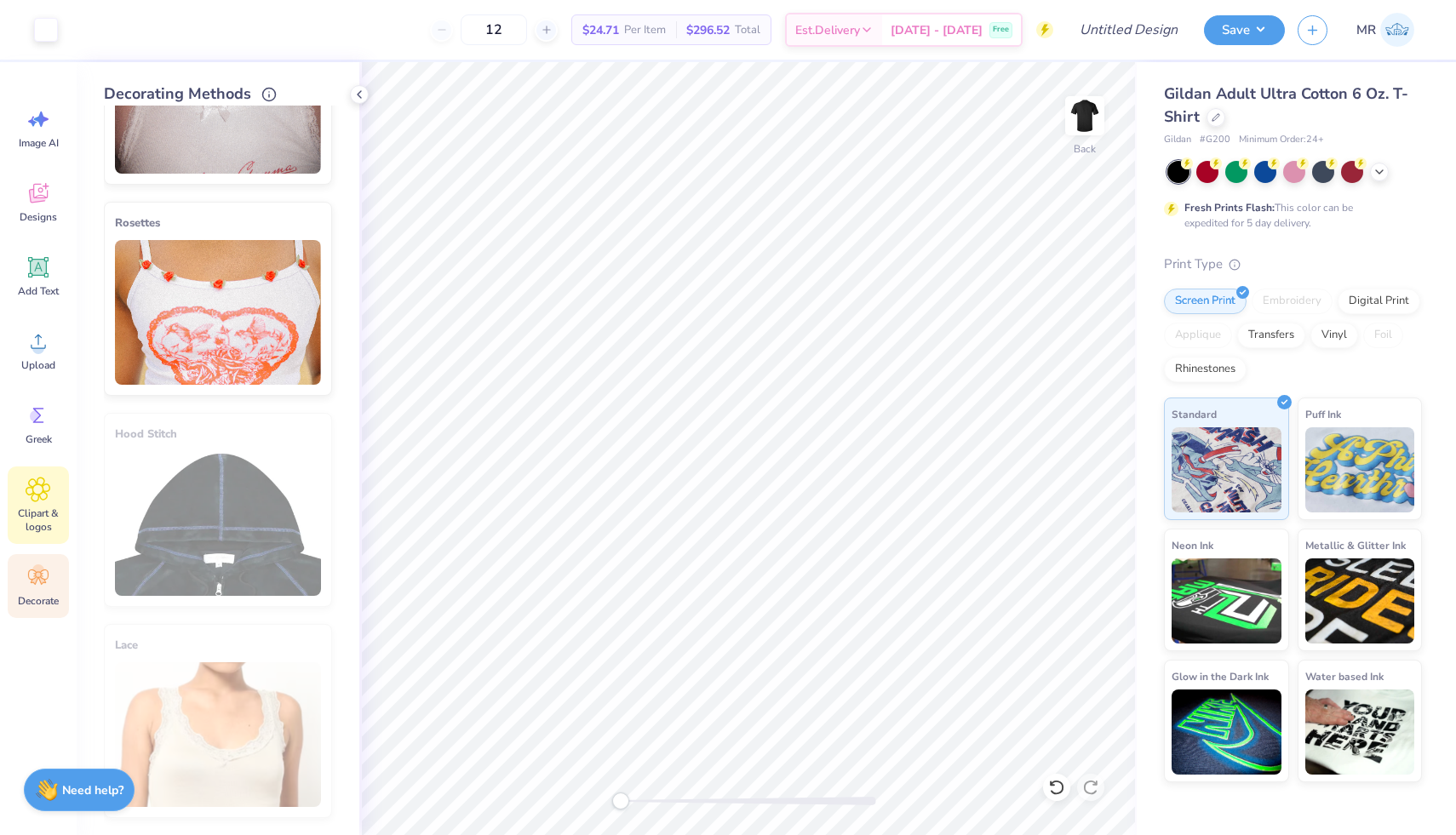
click at [61, 531] on span "Clipart & logos" at bounding box center [37, 520] width 56 height 28
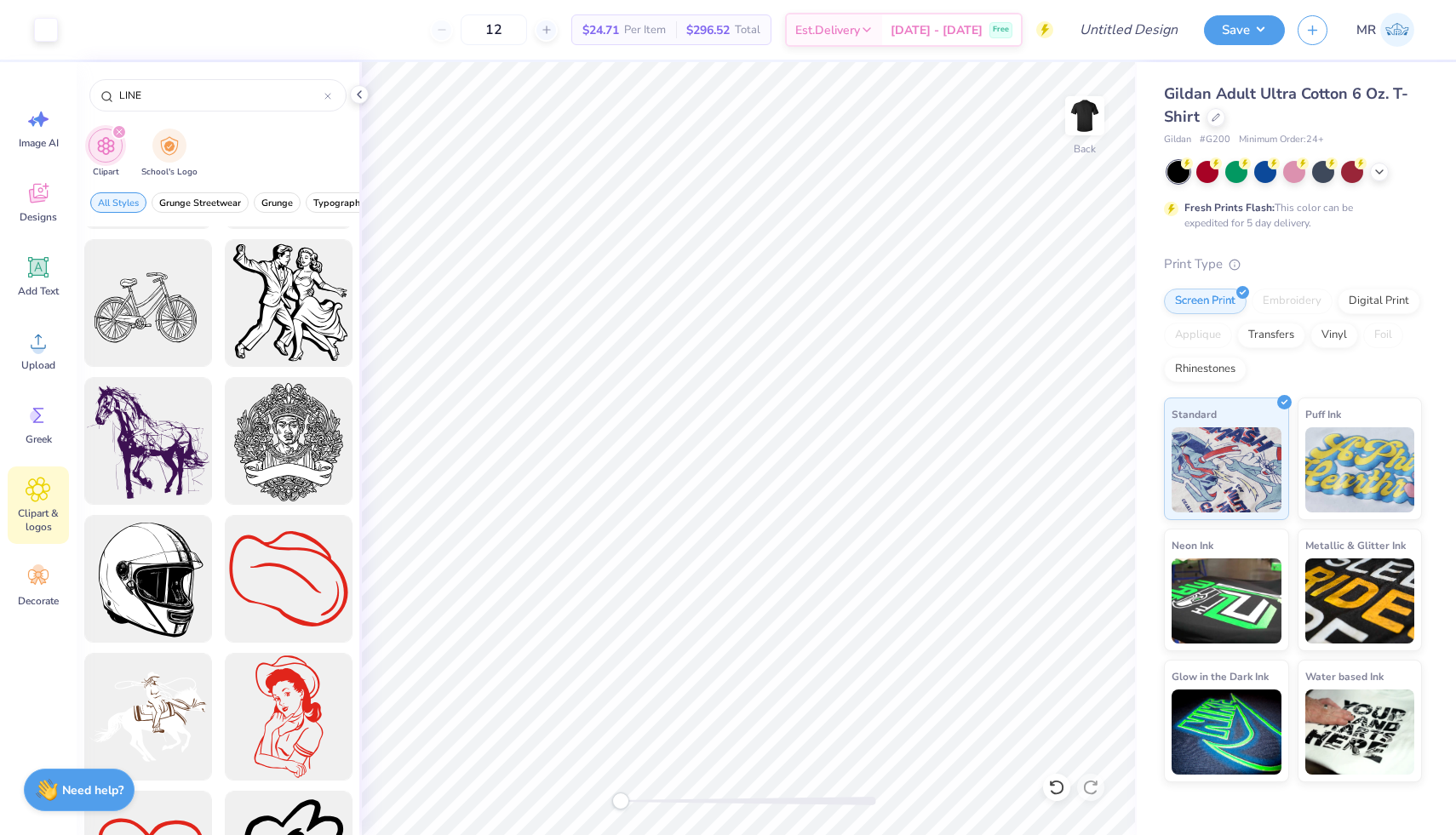
scroll to position [2753, 0]
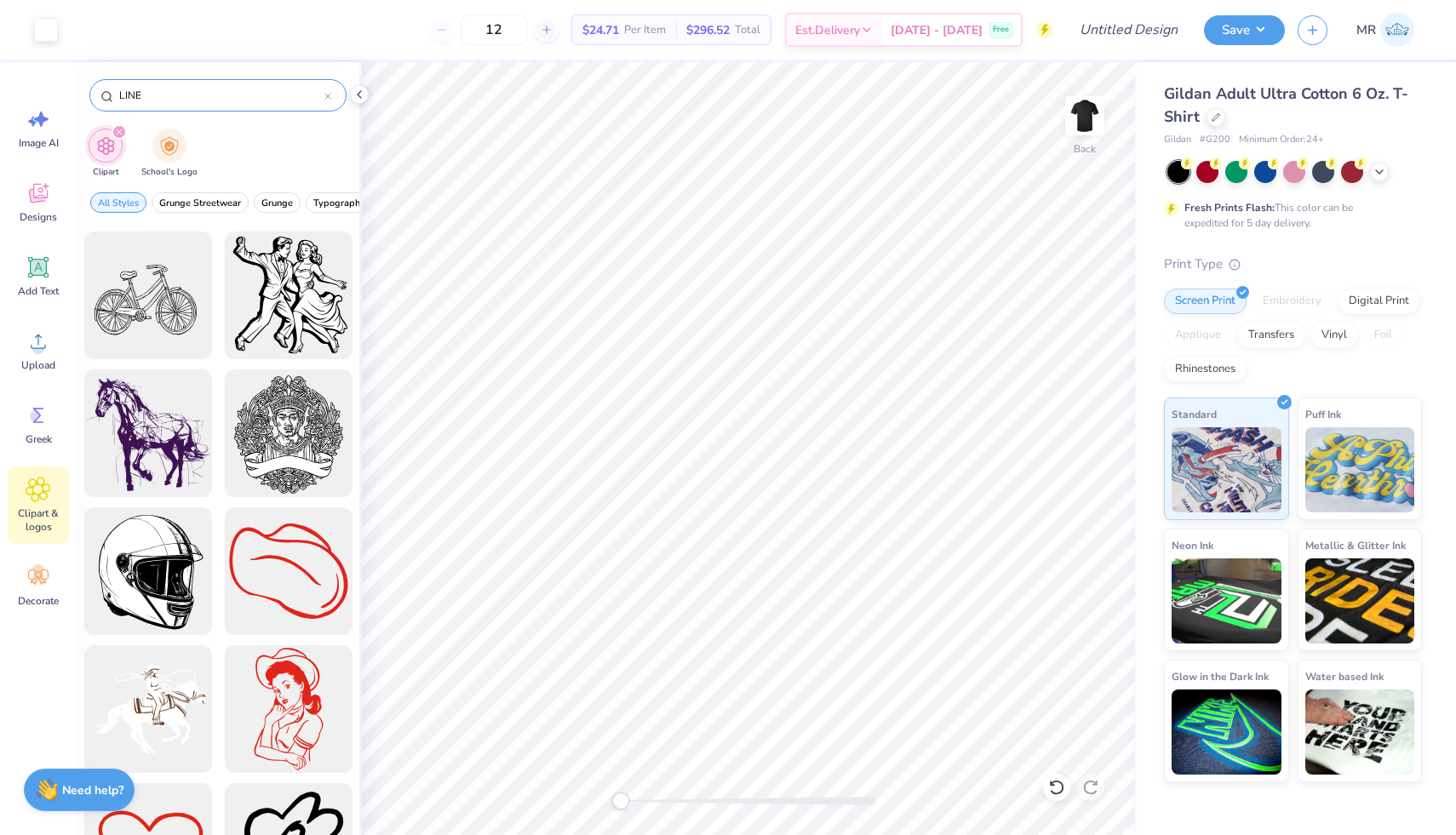
click at [166, 87] on input "LINE" at bounding box center [221, 95] width 207 height 17
type input "S"
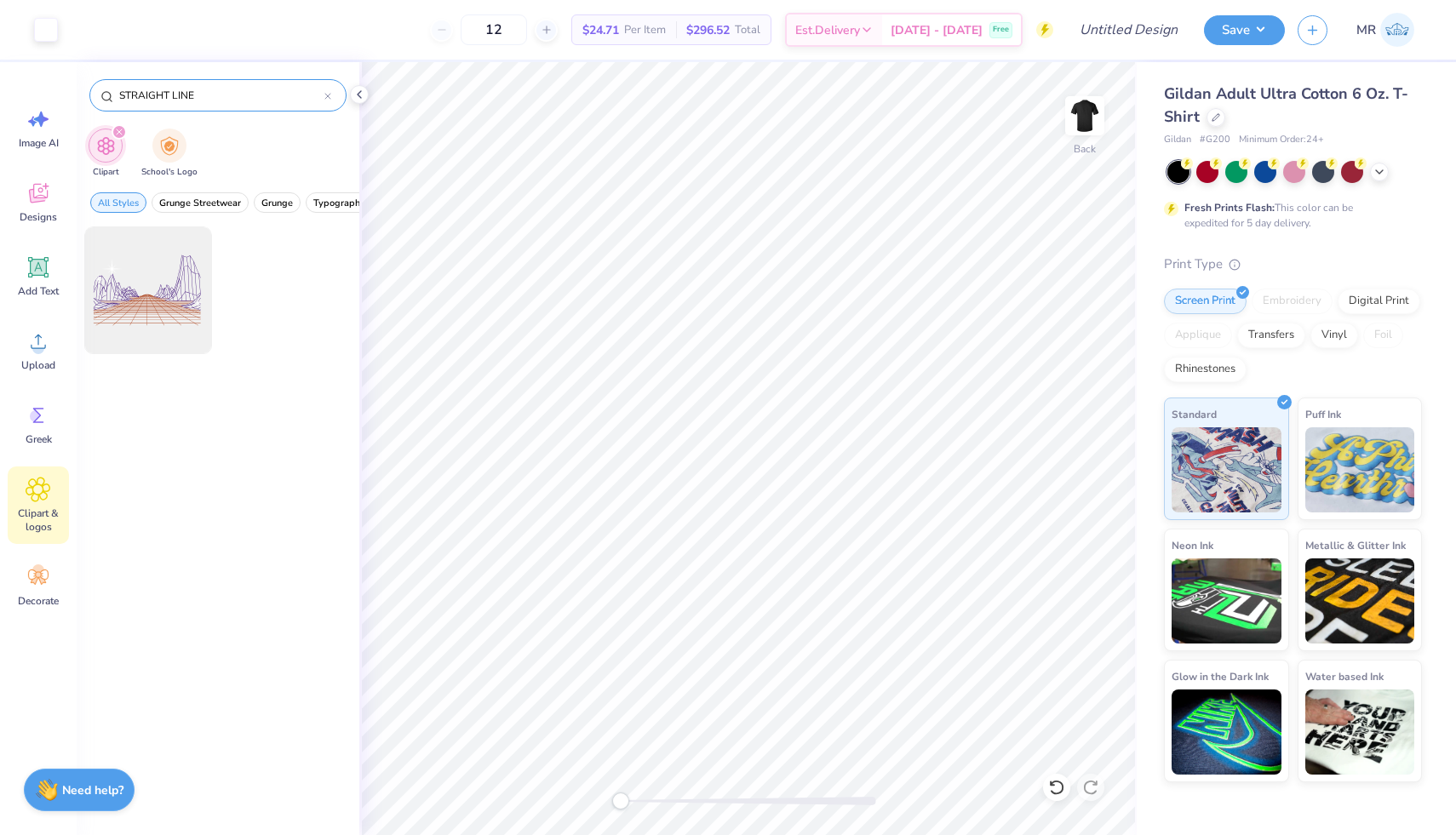
click at [152, 95] on input "STRAIGHT LINE" at bounding box center [221, 95] width 207 height 17
type input "LINE"
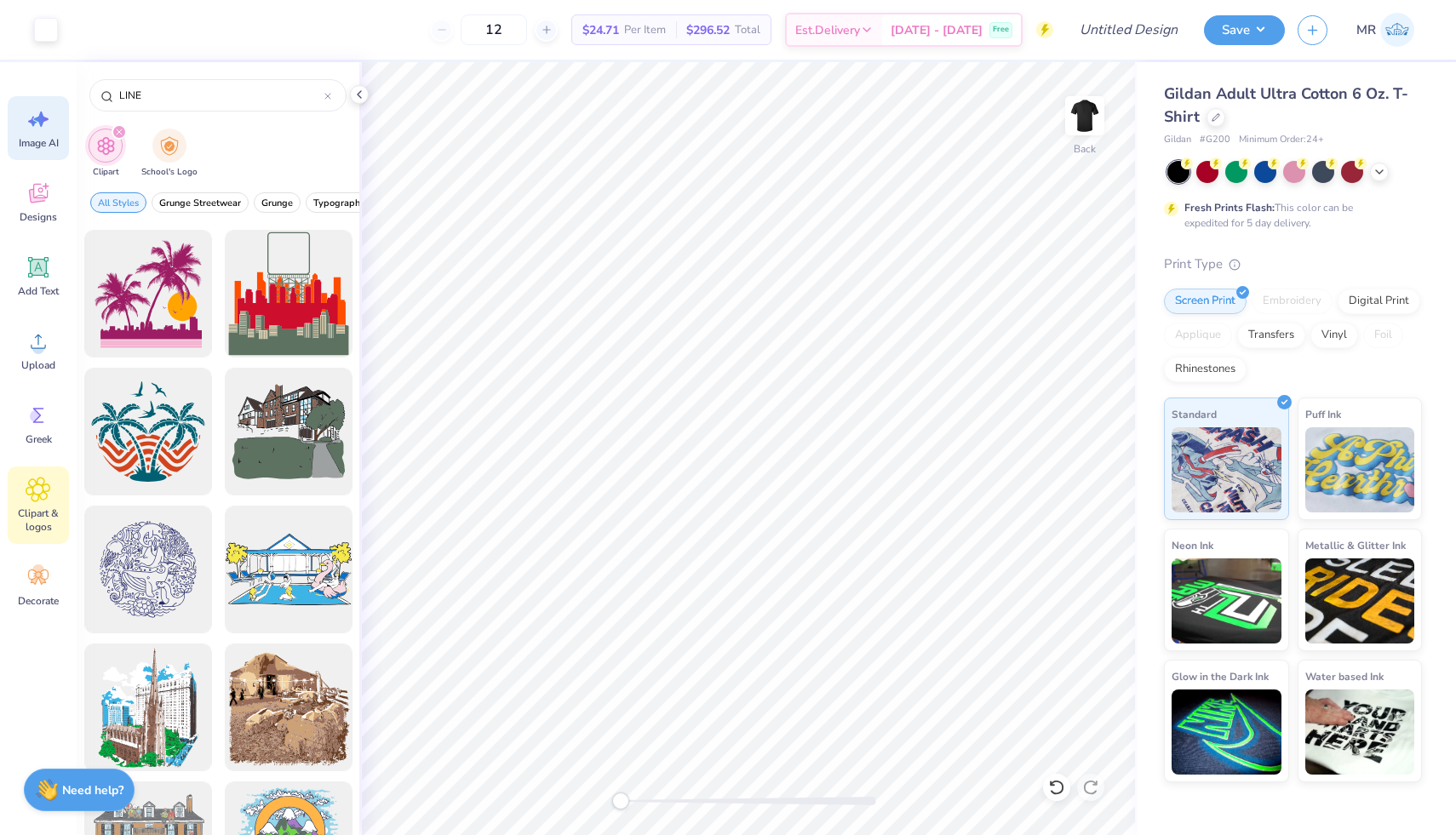
click at [54, 120] on div "Image AI" at bounding box center [38, 128] width 62 height 64
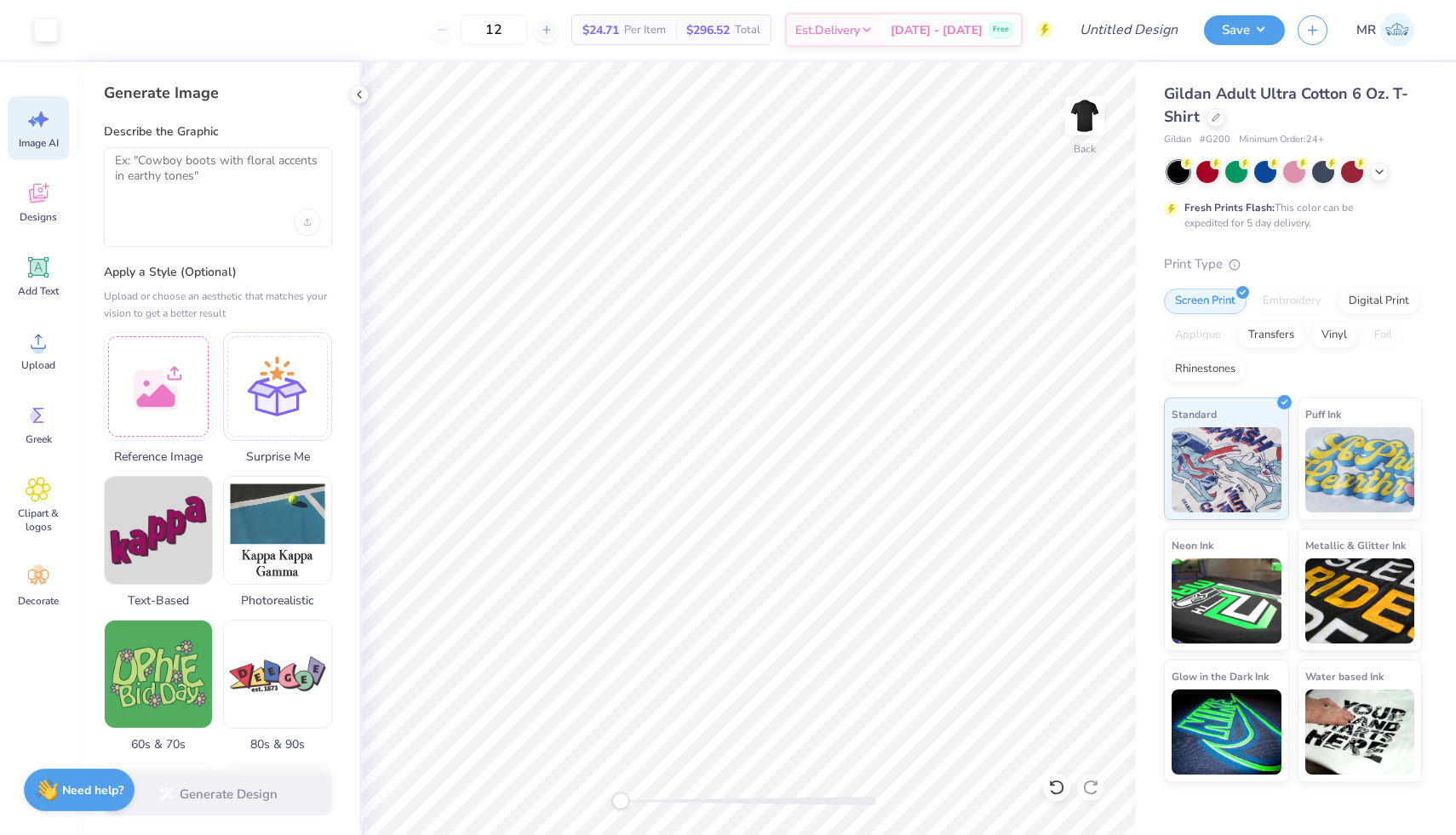
click at [172, 229] on div at bounding box center [218, 222] width 206 height 28
click at [135, 156] on textarea at bounding box center [218, 175] width 206 height 43
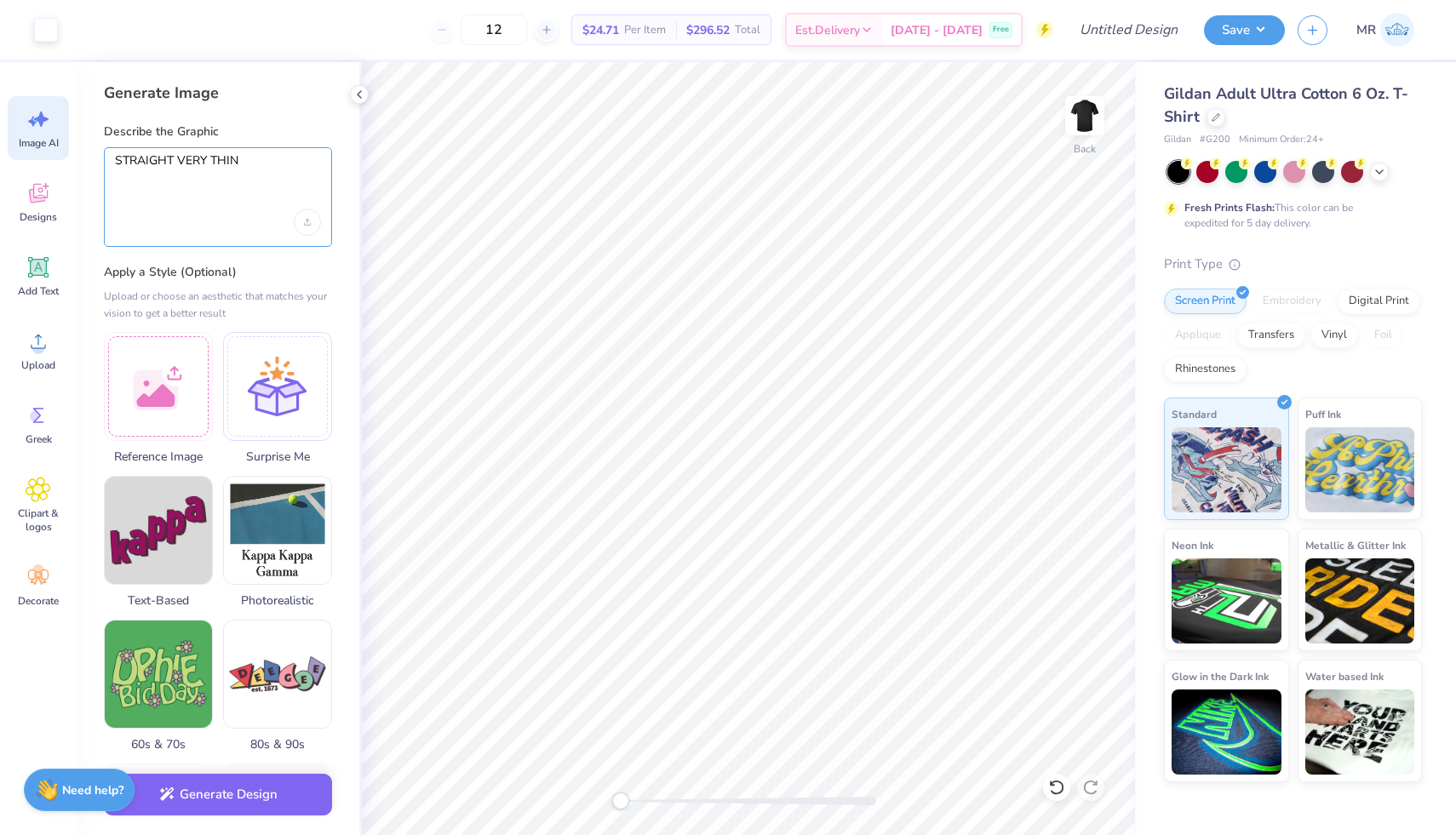
drag, startPoint x: 177, startPoint y: 160, endPoint x: 258, endPoint y: 161, distance: 81.0
click at [258, 161] on textarea "STRAIGHT VERY THIN" at bounding box center [218, 175] width 206 height 43
type textarea "STRAIGHT LINE WHITE"
click at [181, 795] on button "Generate Design" at bounding box center [218, 790] width 228 height 42
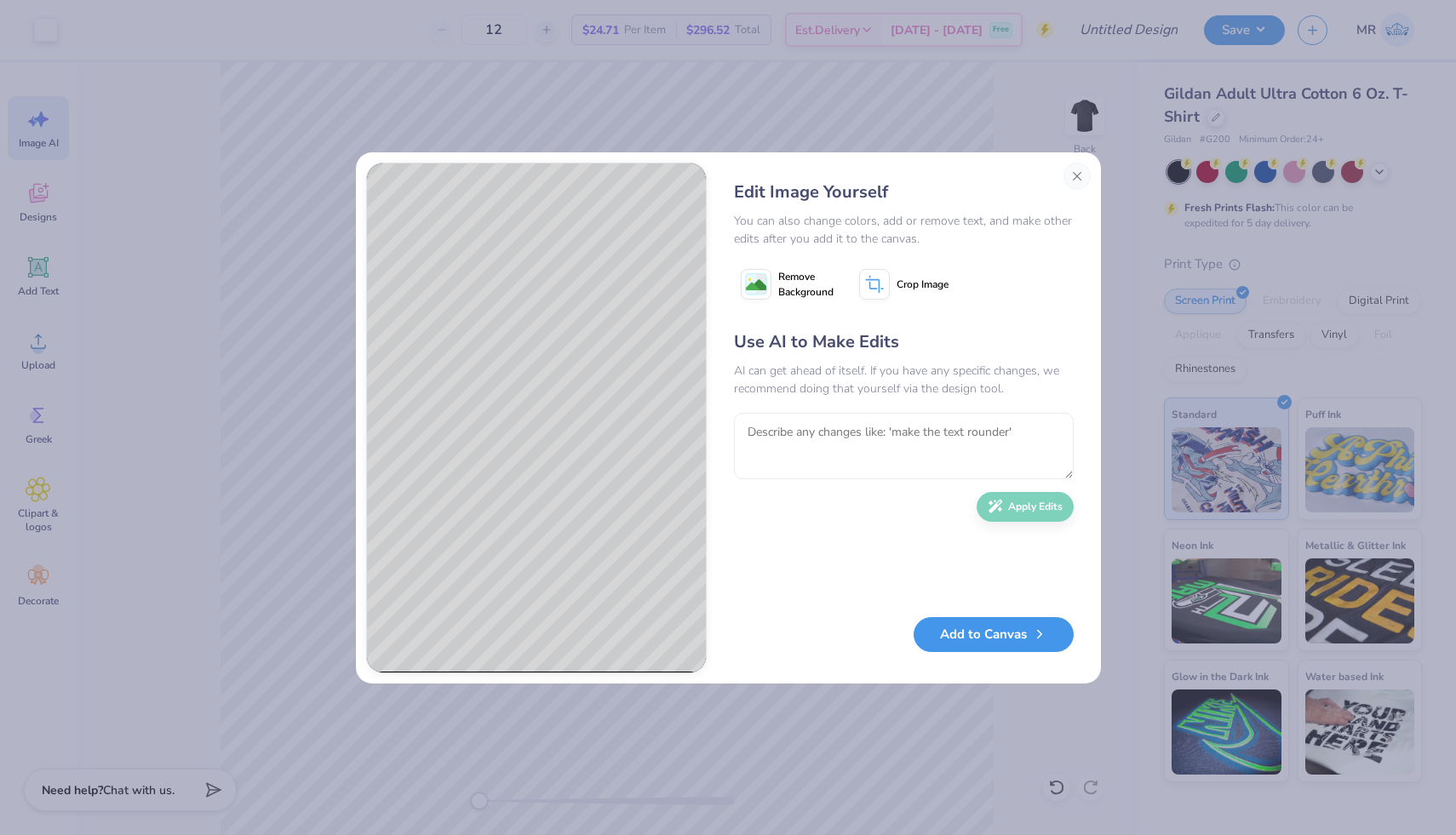
click at [1009, 630] on button "Add to Canvas" at bounding box center [993, 634] width 160 height 35
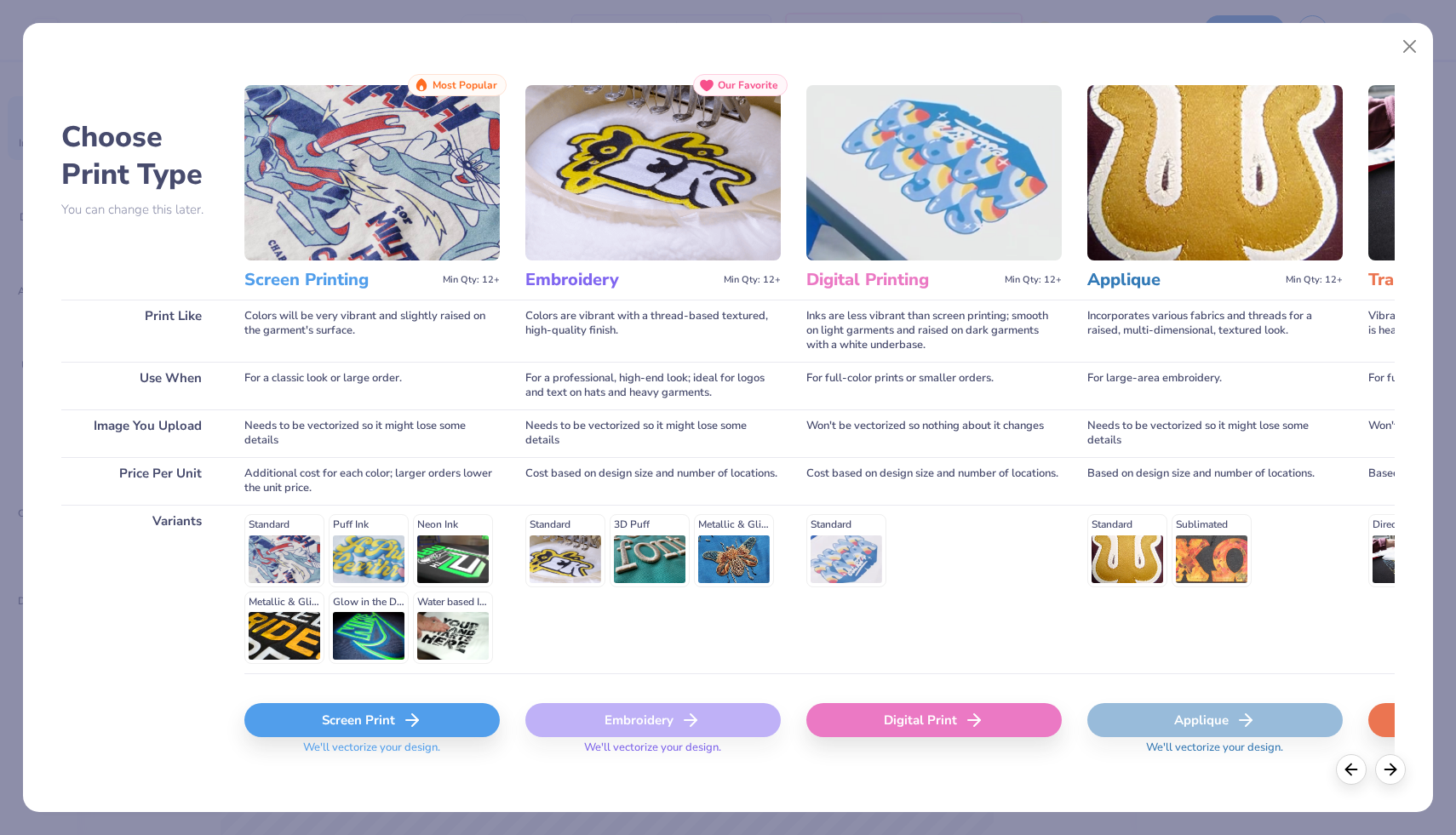
click at [455, 710] on div "Screen Print" at bounding box center [372, 720] width 255 height 34
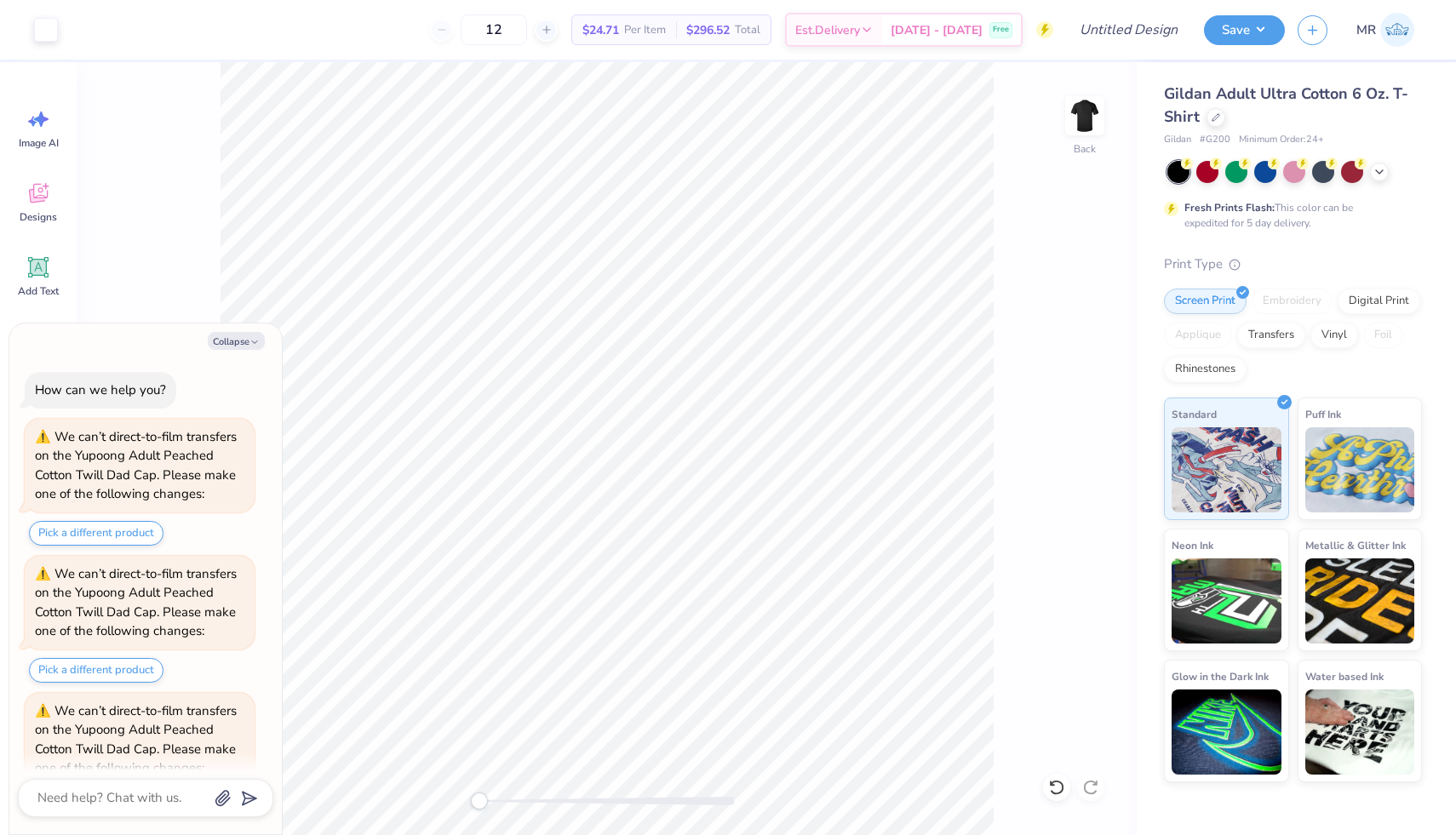
scroll to position [1286, 0]
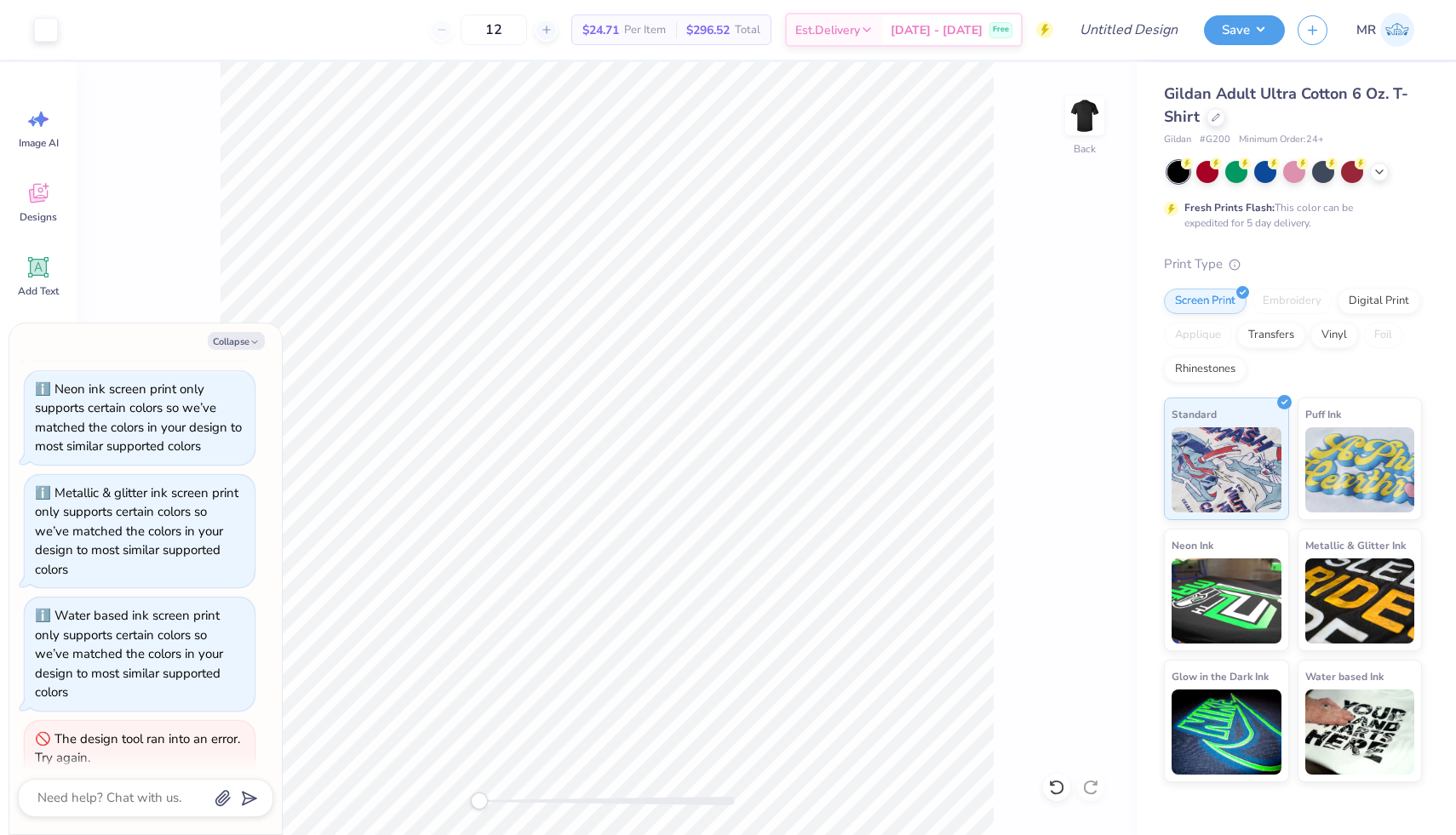
click at [109, 230] on div "Back" at bounding box center [607, 449] width 1060 height 773
click at [238, 330] on div "Collapse How can we help you? We can’t direct-to-film transfers on the Yupoong …" at bounding box center [145, 579] width 272 height 511
click at [247, 343] on button "Collapse" at bounding box center [236, 341] width 57 height 18
type textarea "x"
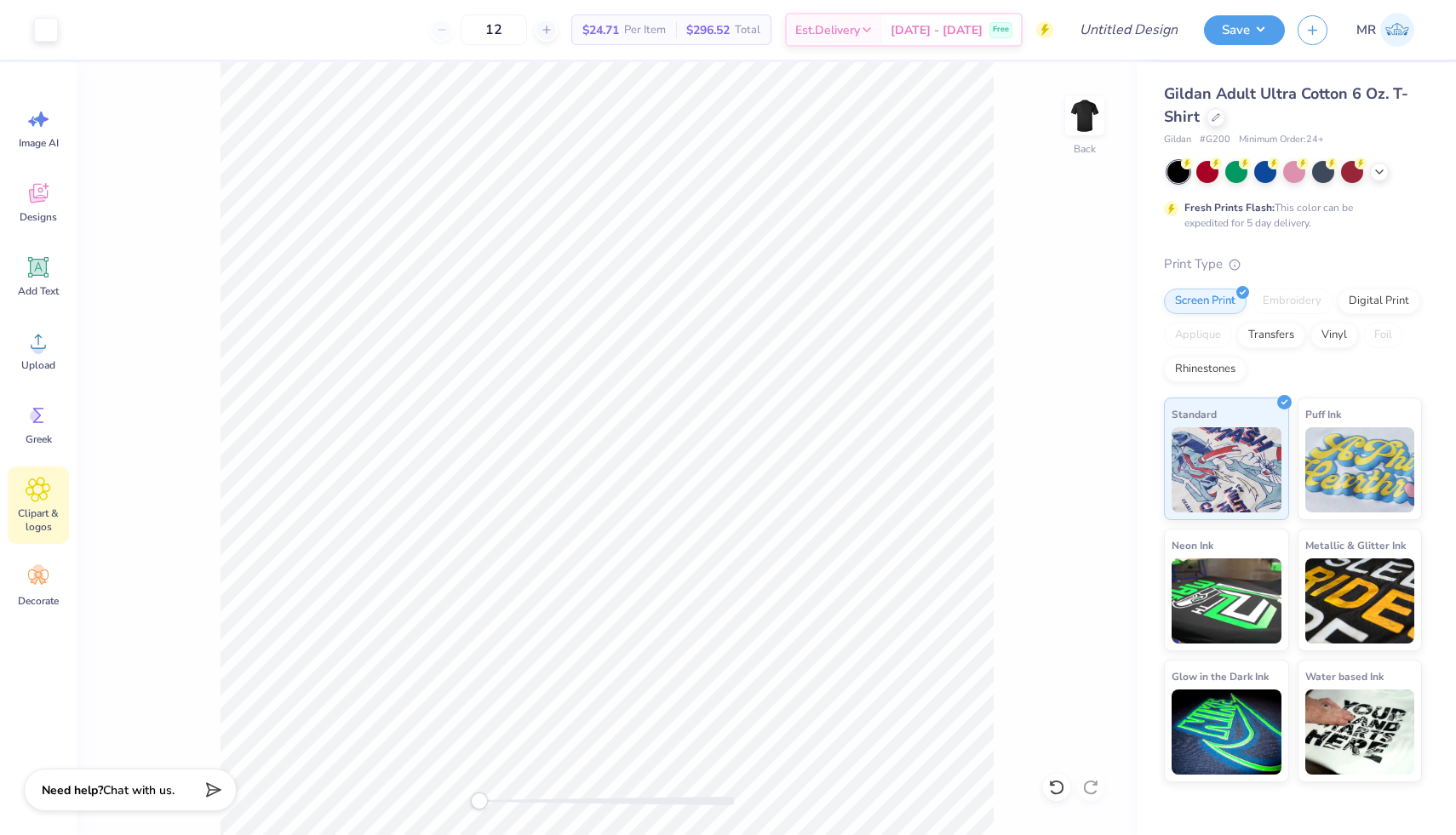
click at [28, 524] on span "Clipart & logos" at bounding box center [37, 520] width 56 height 28
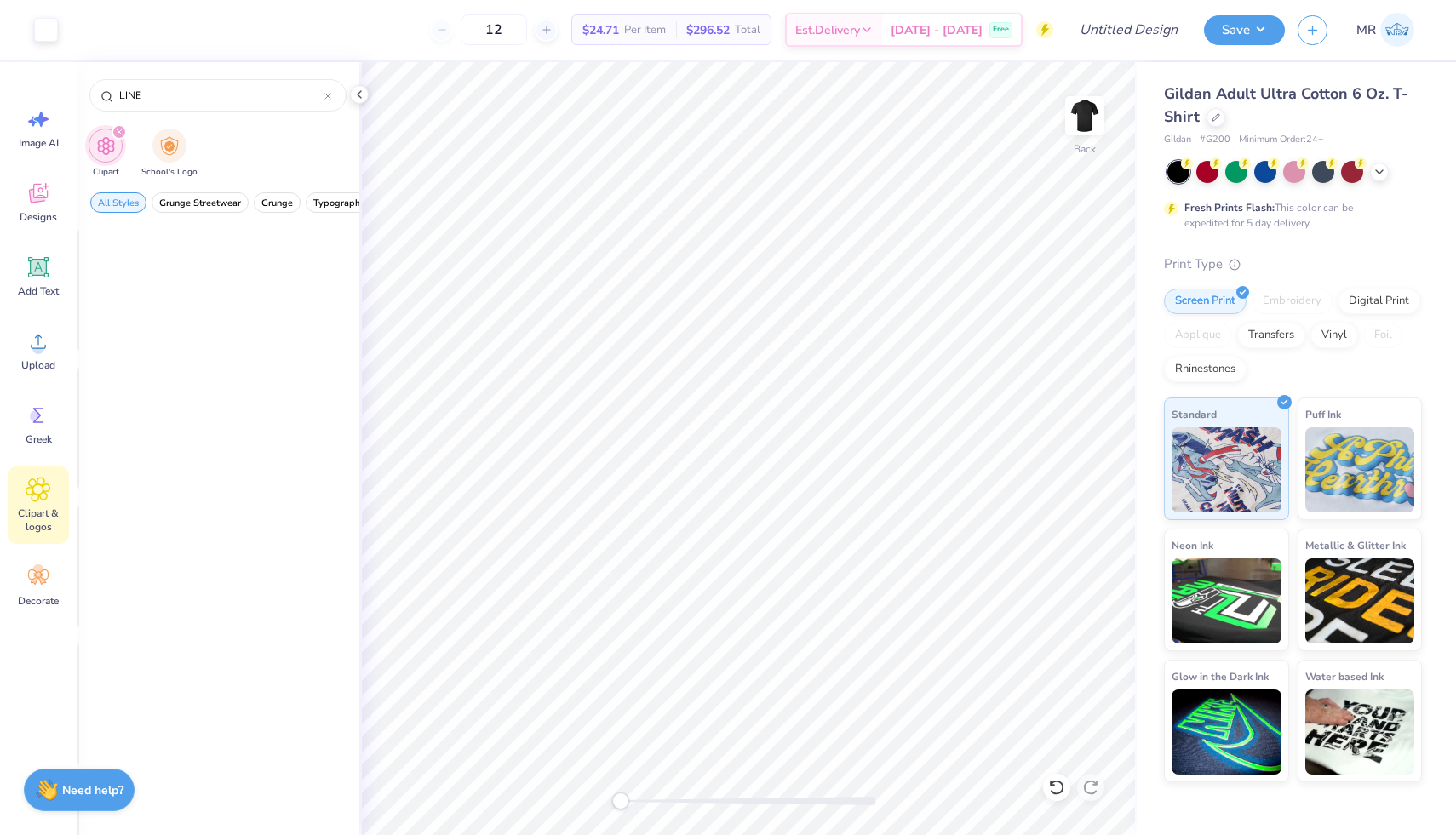
scroll to position [0, 0]
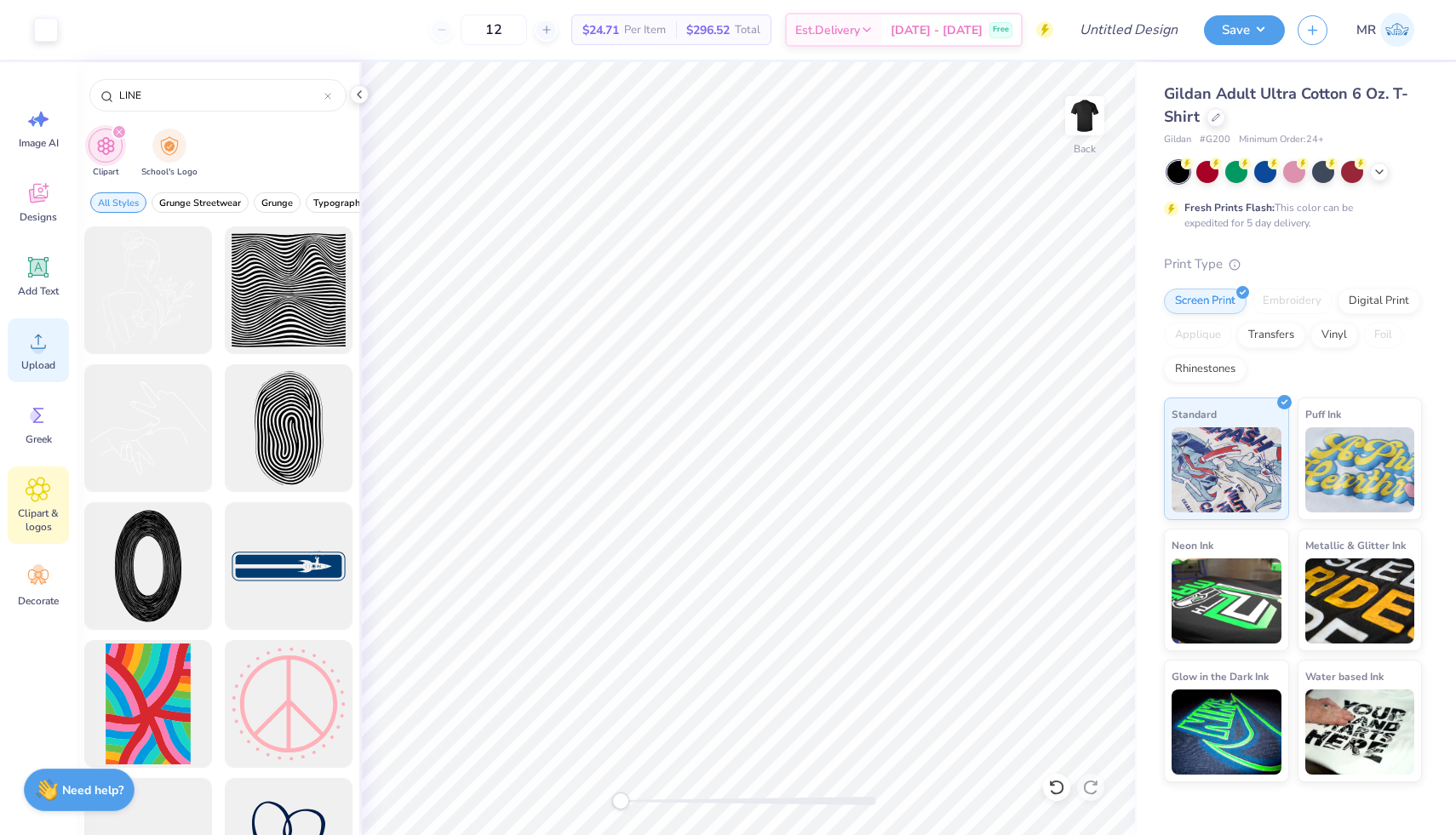
click at [31, 372] on div "Upload" at bounding box center [38, 351] width 62 height 64
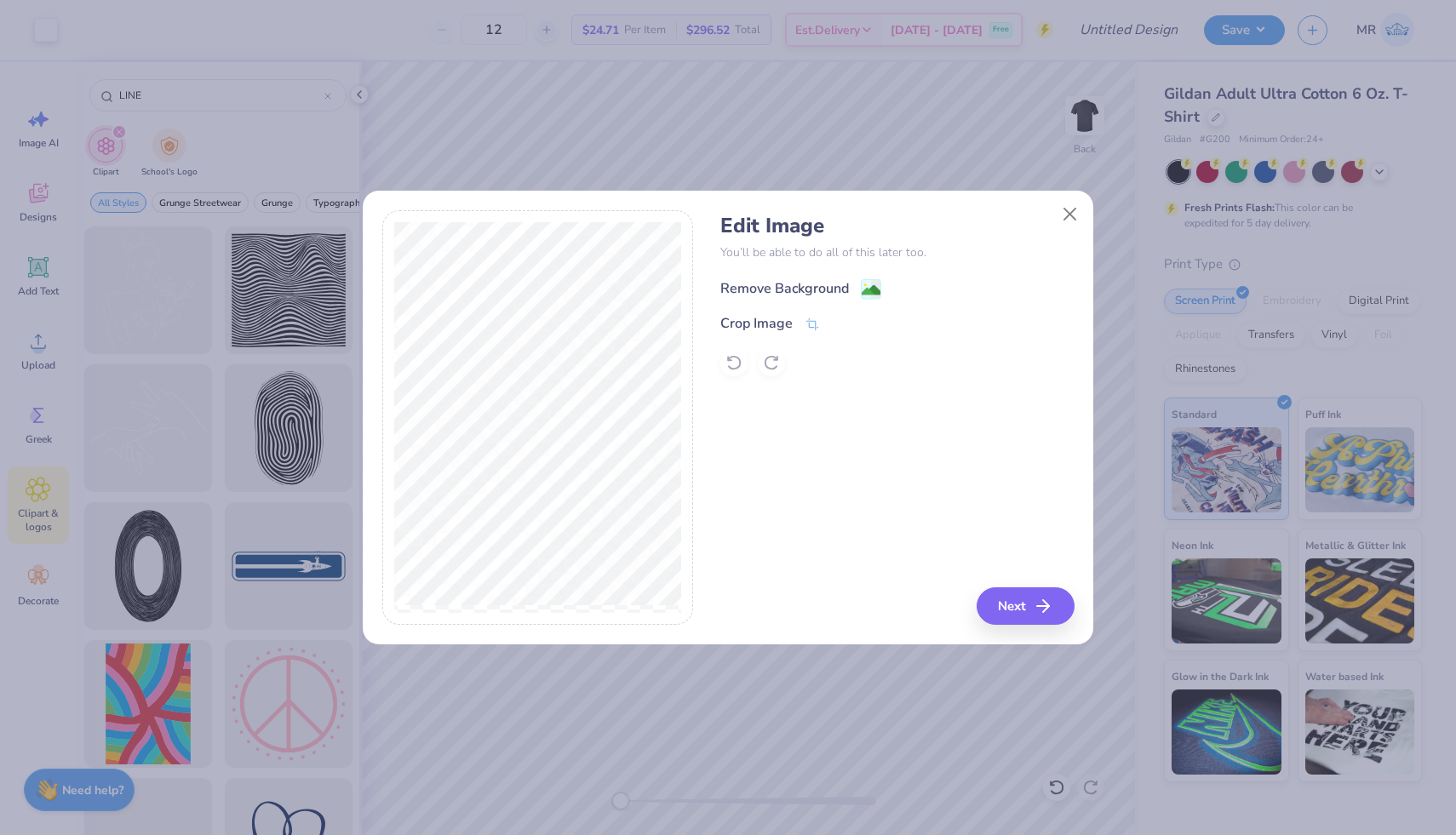
click at [858, 278] on div "Remove Background" at bounding box center [800, 289] width 161 height 21
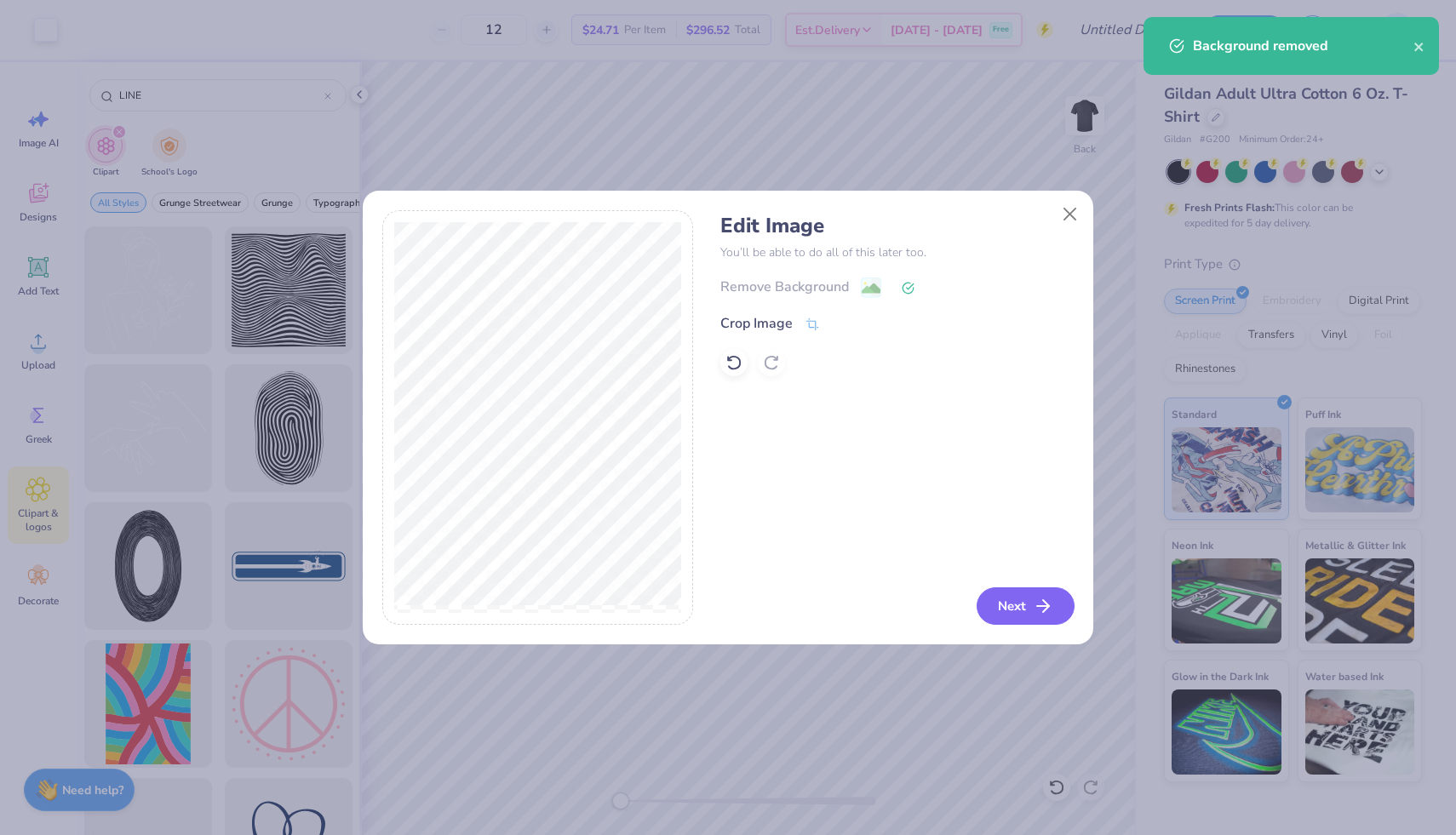
click at [1031, 599] on button "Next" at bounding box center [1025, 606] width 98 height 37
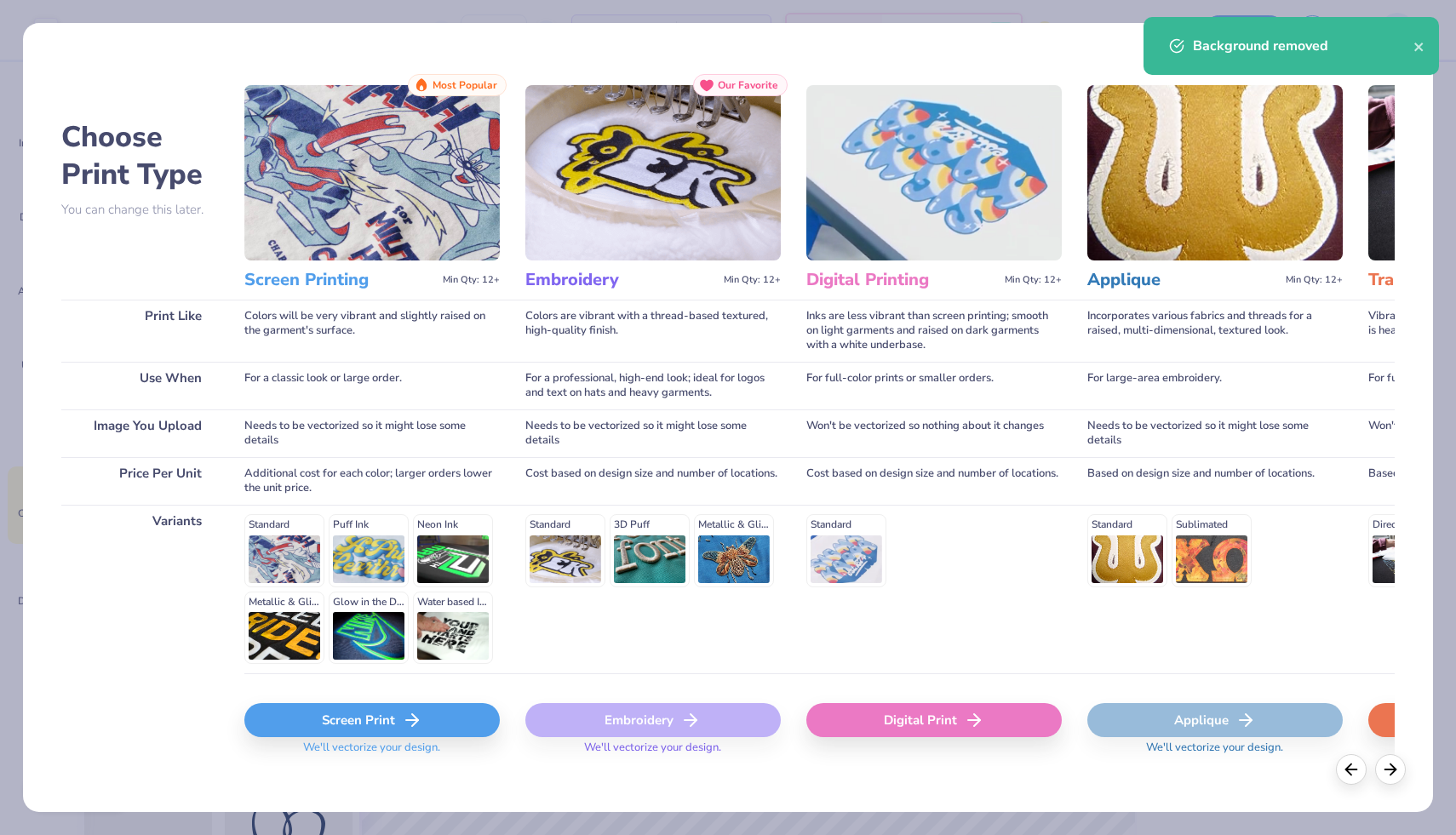
click at [363, 707] on div "Screen Print" at bounding box center [372, 720] width 255 height 34
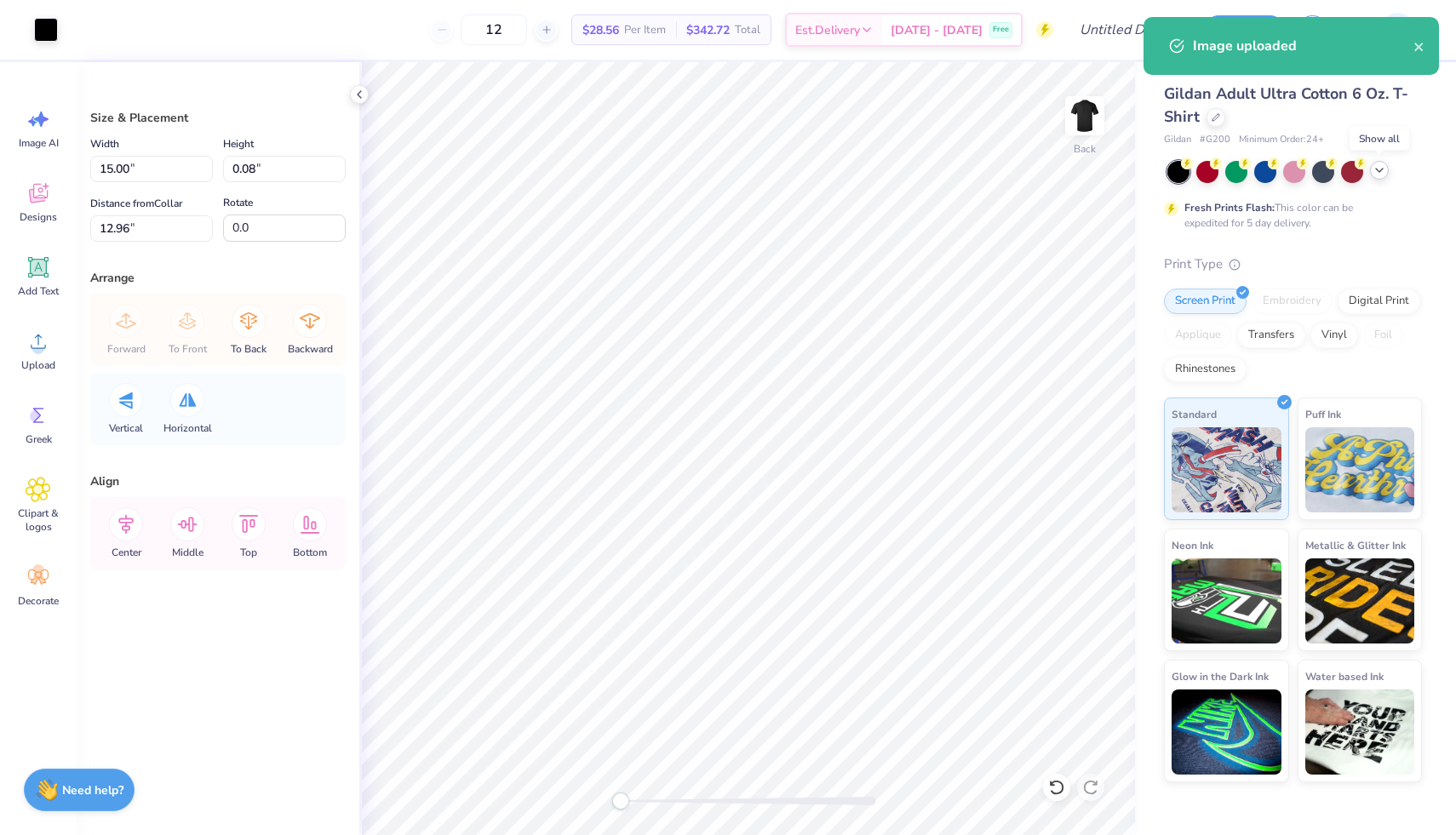
click at [1376, 170] on icon at bounding box center [1378, 169] width 13 height 13
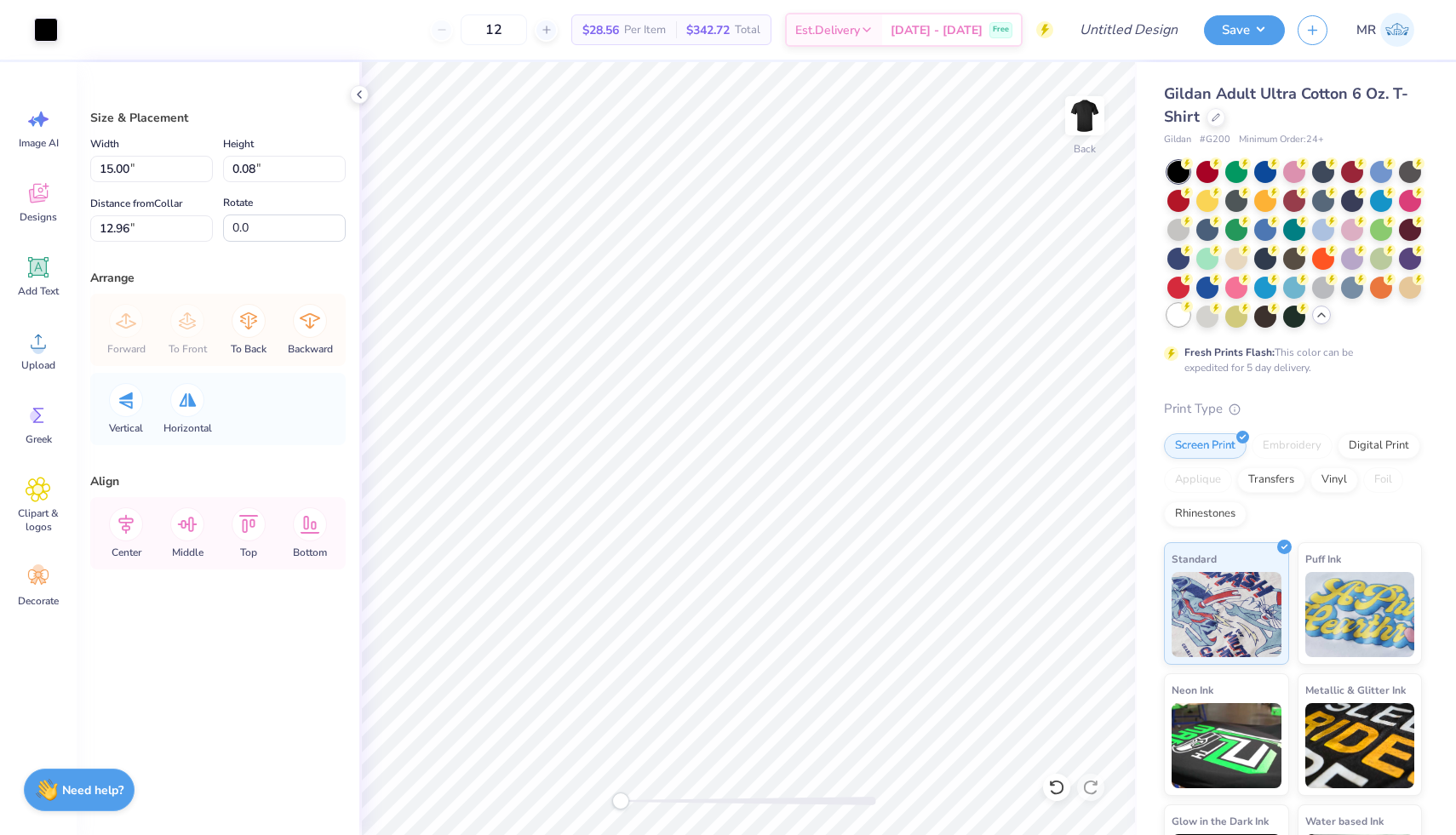
click at [1179, 311] on div at bounding box center [1178, 315] width 22 height 22
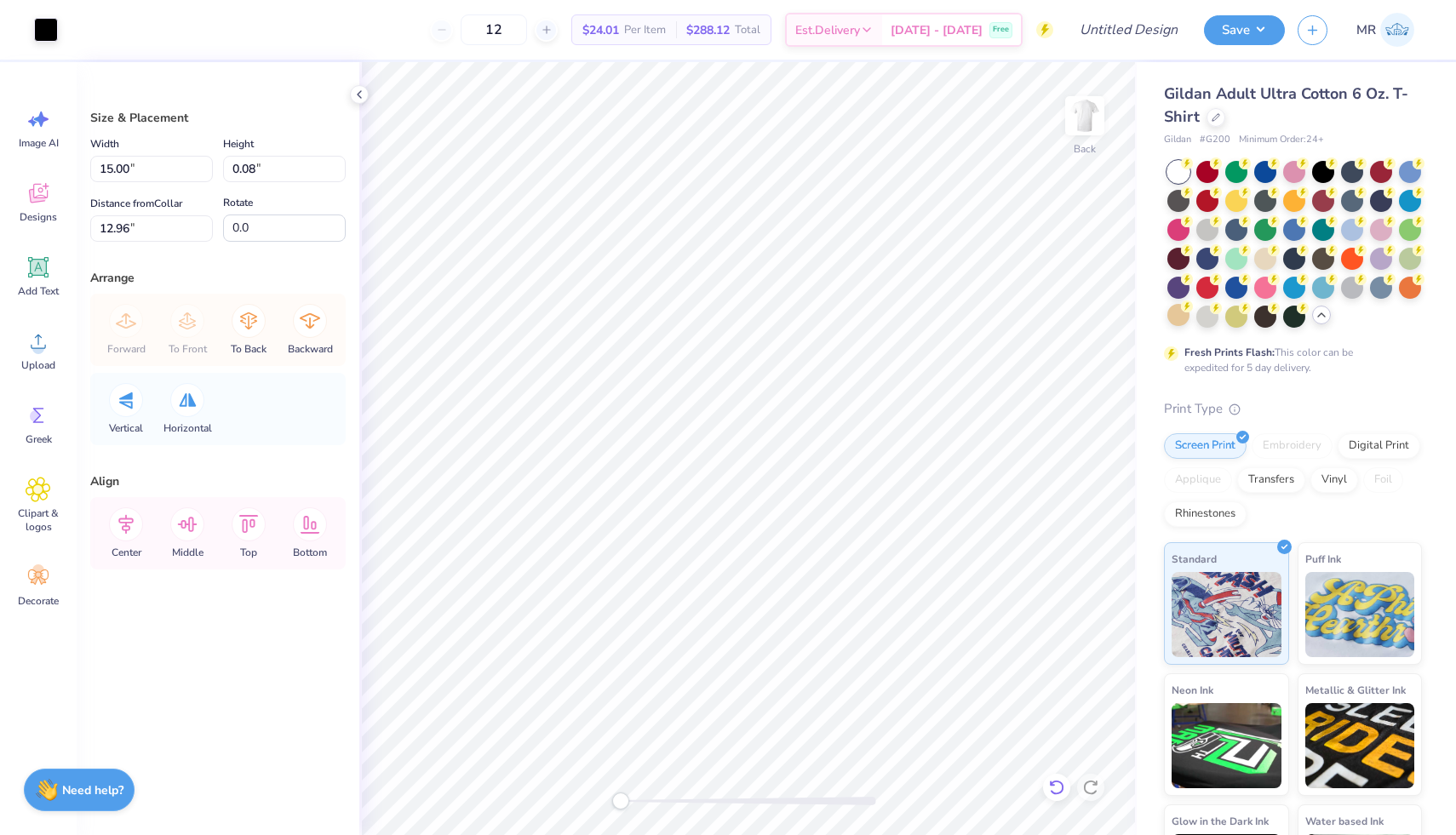
click at [1049, 778] on div at bounding box center [1056, 787] width 28 height 28
click at [1325, 169] on div at bounding box center [1322, 169] width 22 height 22
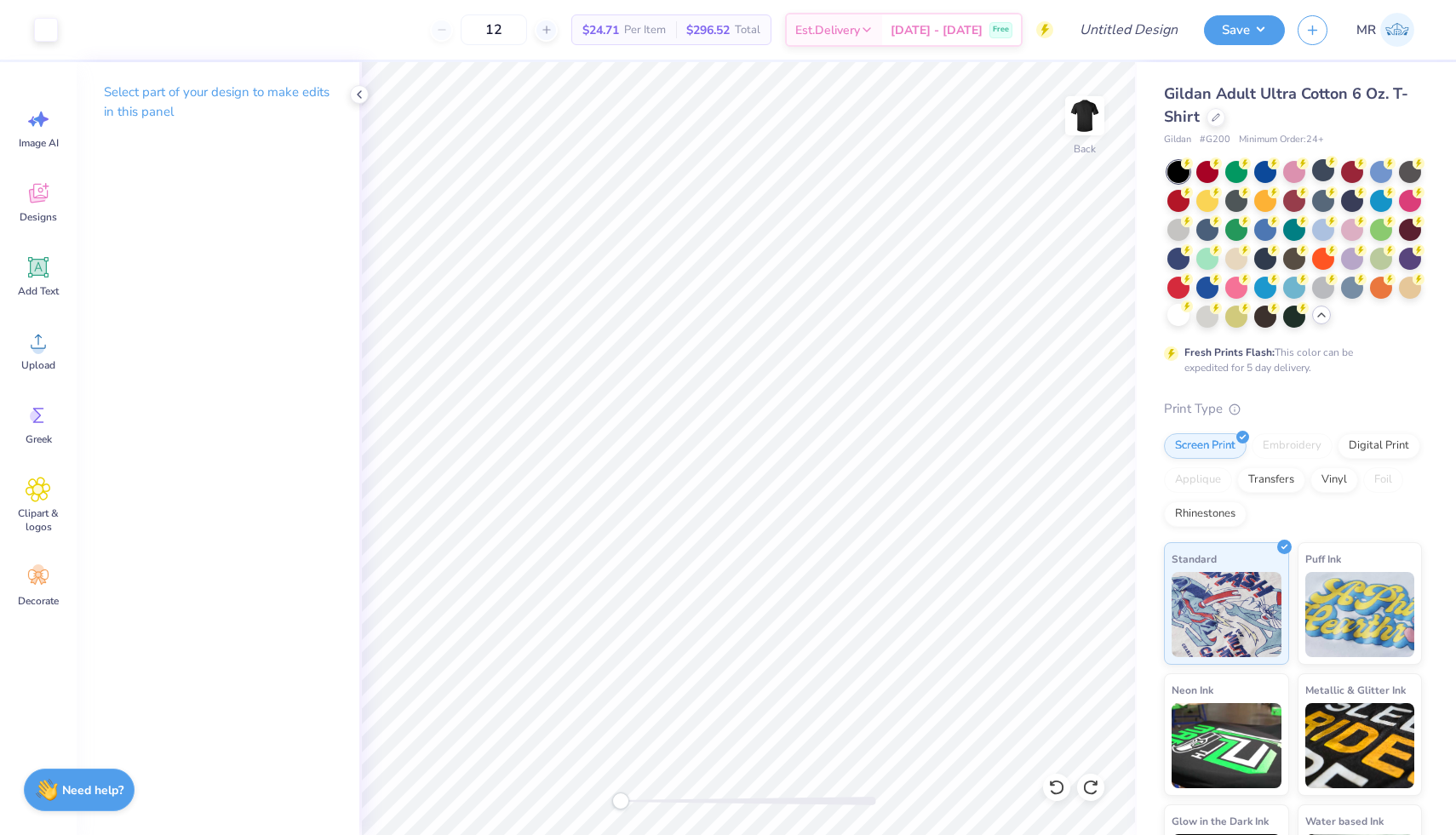
click at [139, 90] on p "Select part of your design to make edits in this panel" at bounding box center [218, 103] width 228 height 39
click at [43, 201] on icon at bounding box center [37, 194] width 19 height 20
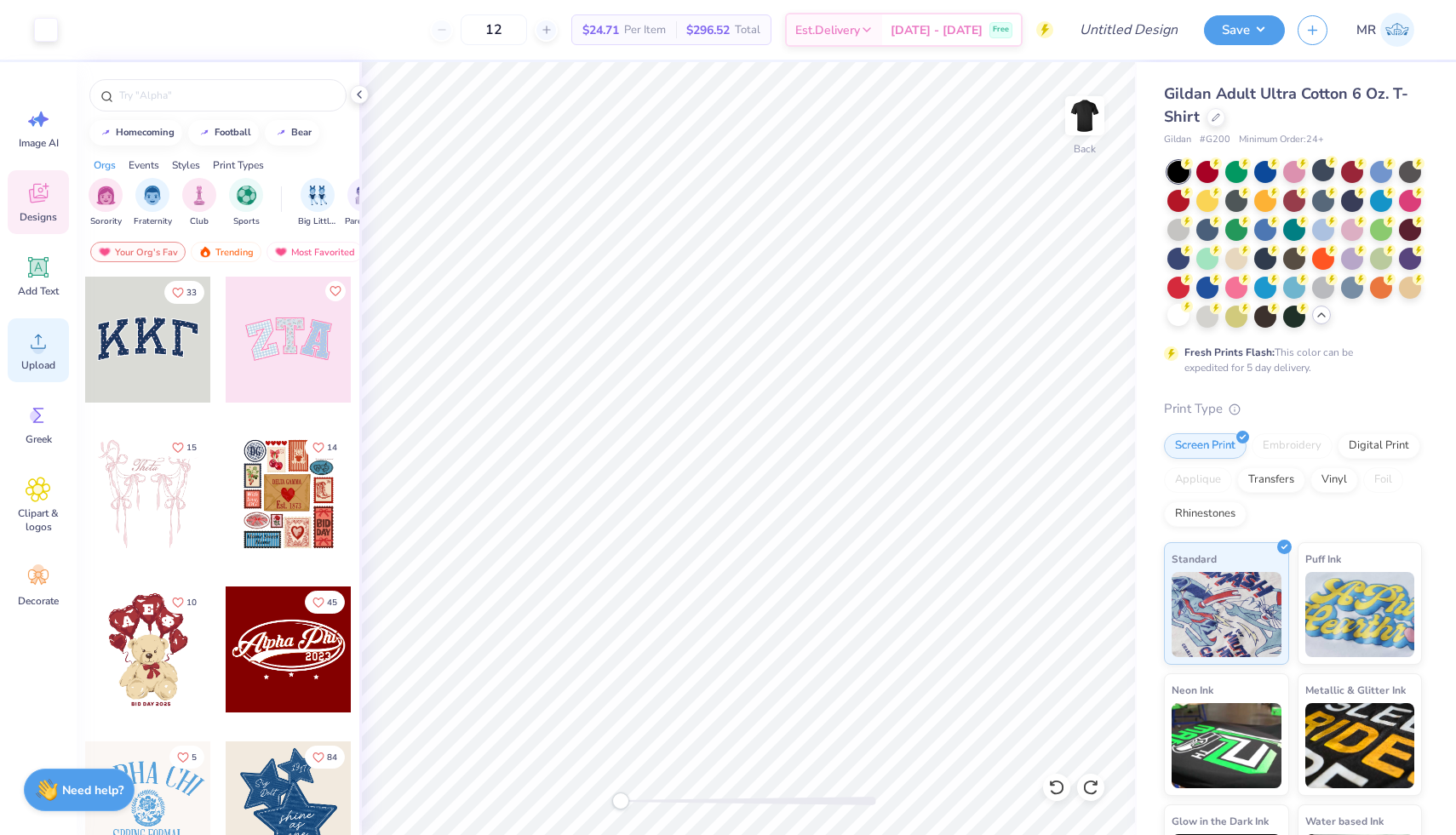
click at [41, 337] on icon at bounding box center [37, 342] width 15 height 14
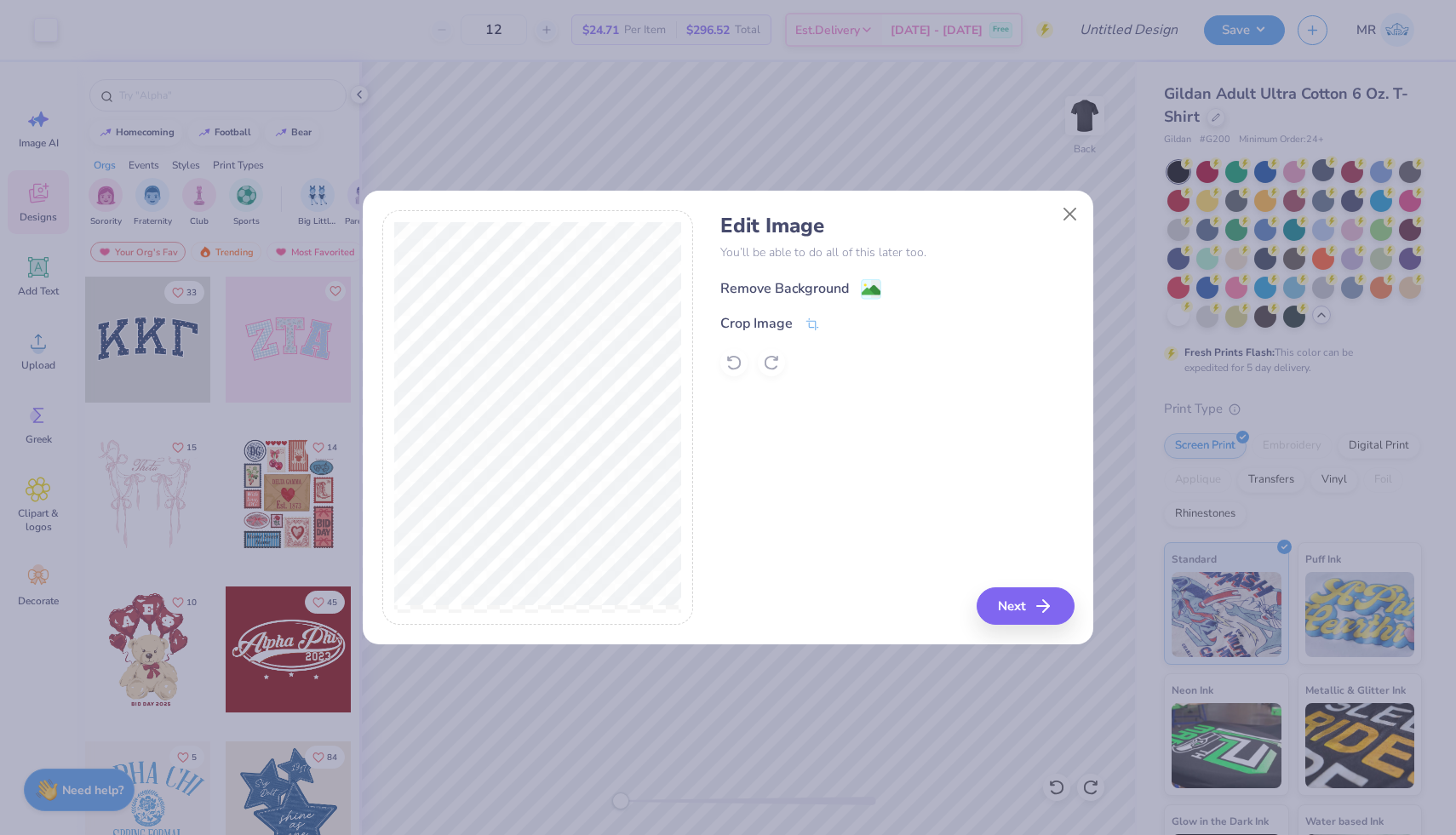
click at [861, 279] on icon at bounding box center [871, 289] width 21 height 21
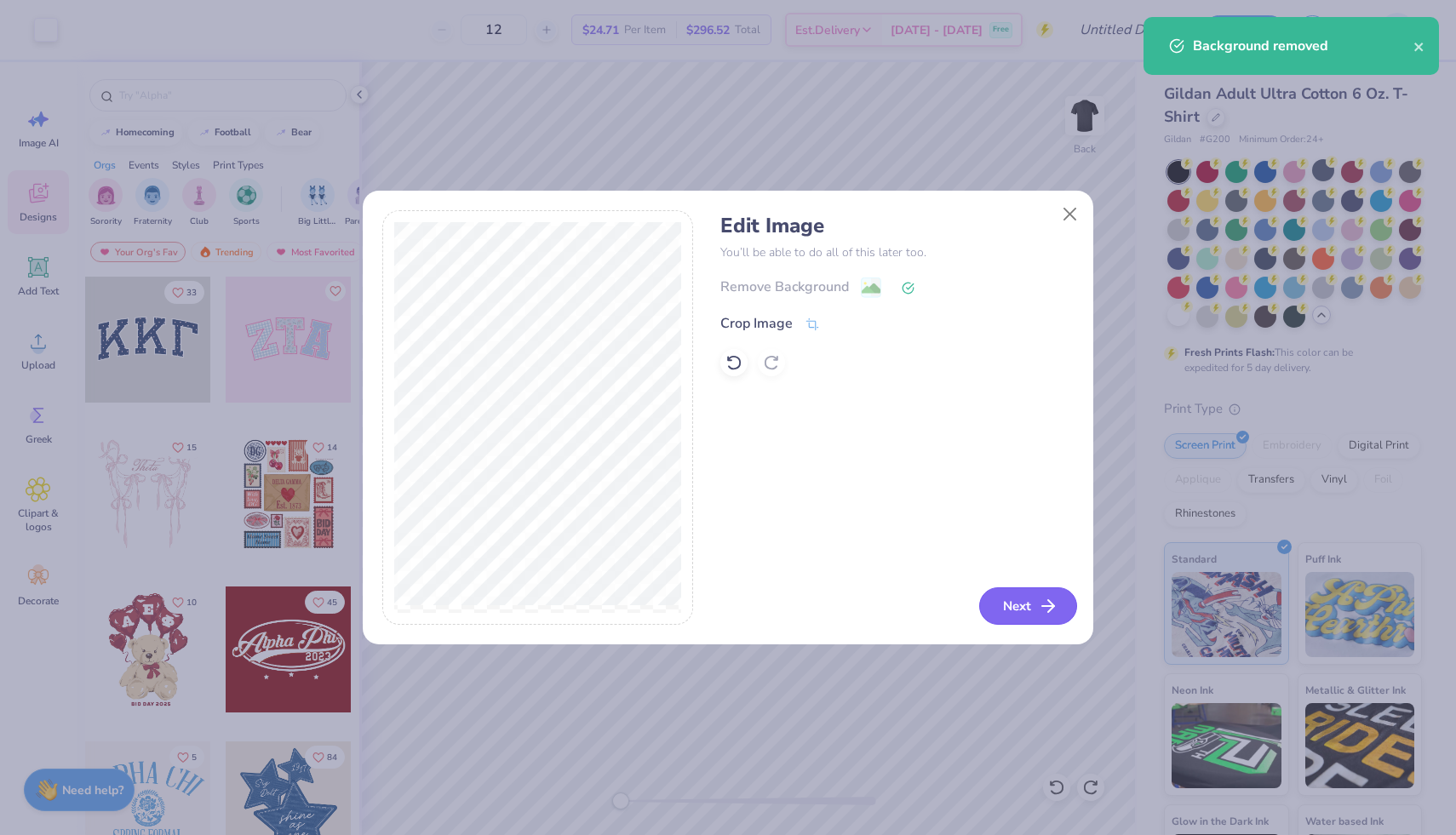
click at [1002, 616] on button "Next" at bounding box center [1028, 606] width 98 height 37
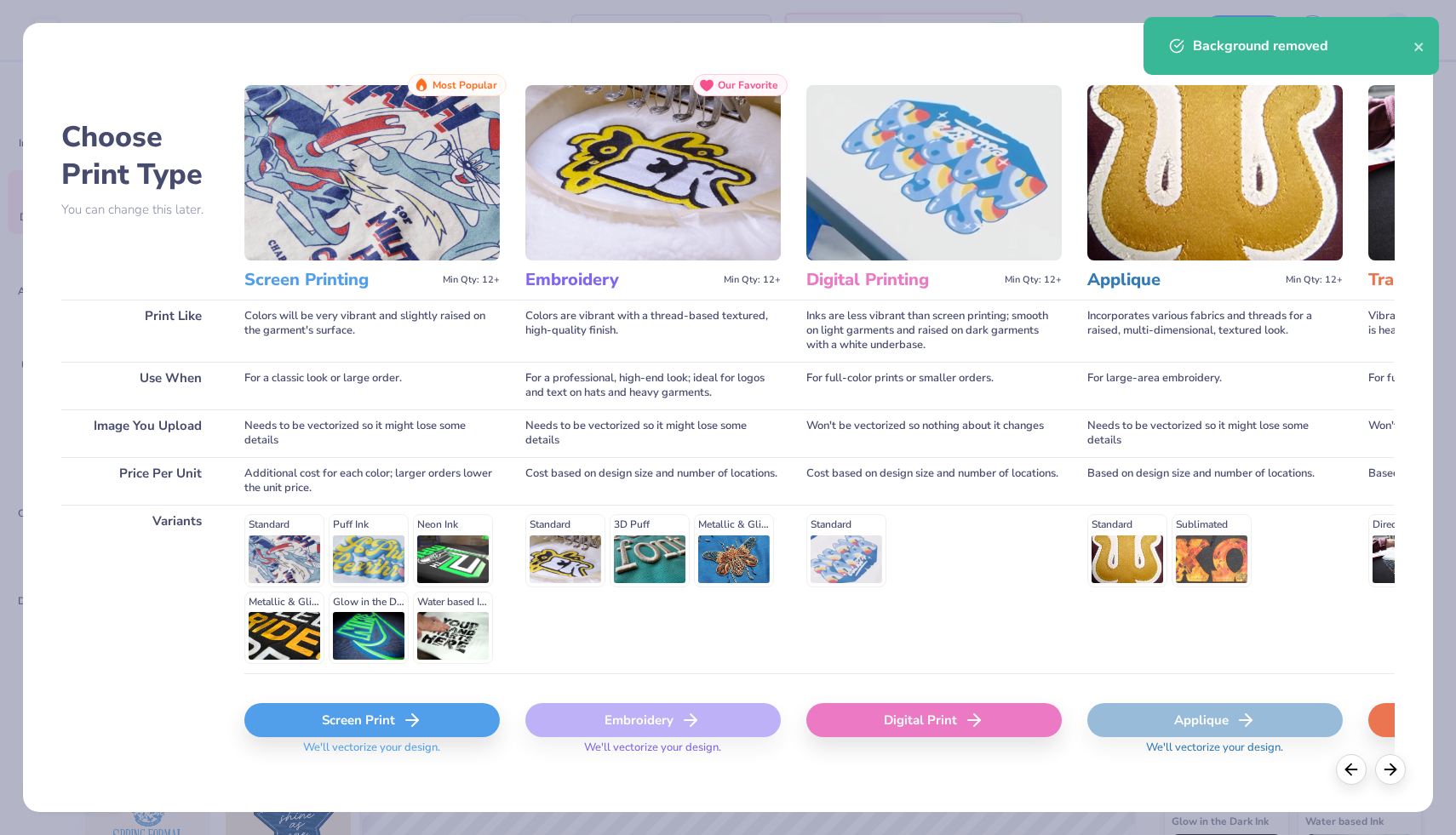
click at [413, 709] on div "Screen Print" at bounding box center [372, 720] width 255 height 34
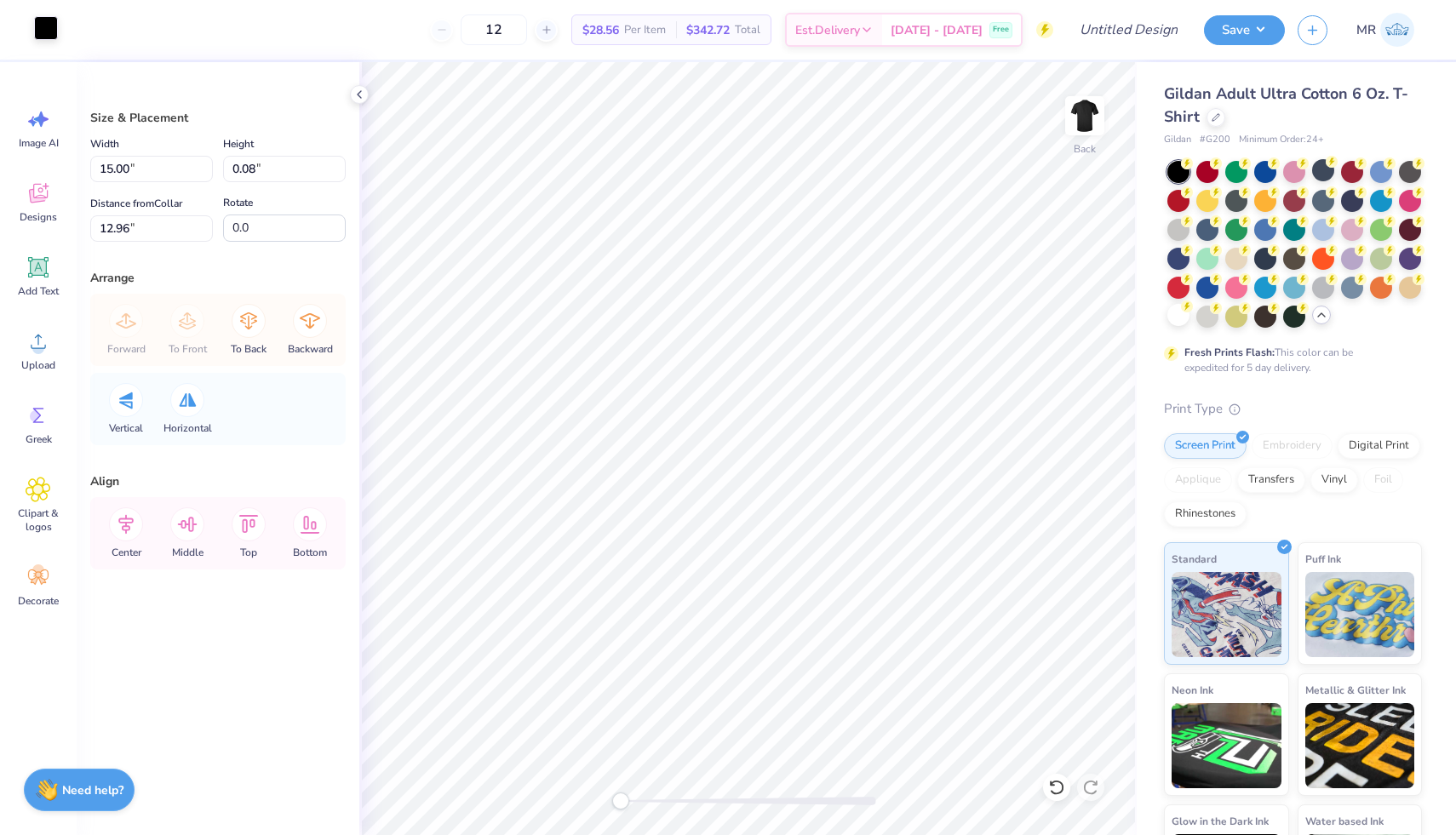
click at [34, 35] on div at bounding box center [46, 28] width 24 height 24
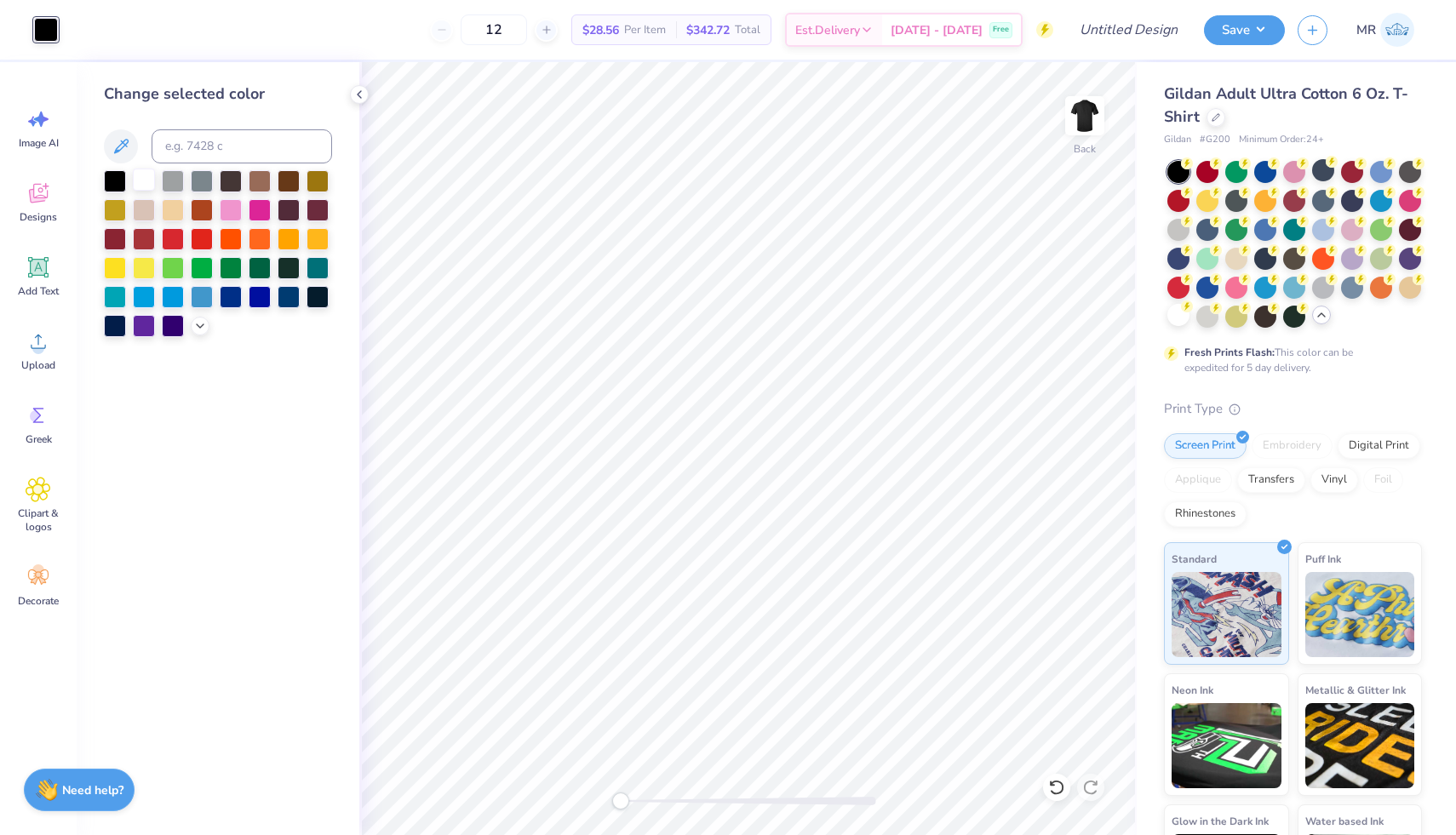
click at [149, 178] on div at bounding box center [144, 179] width 22 height 22
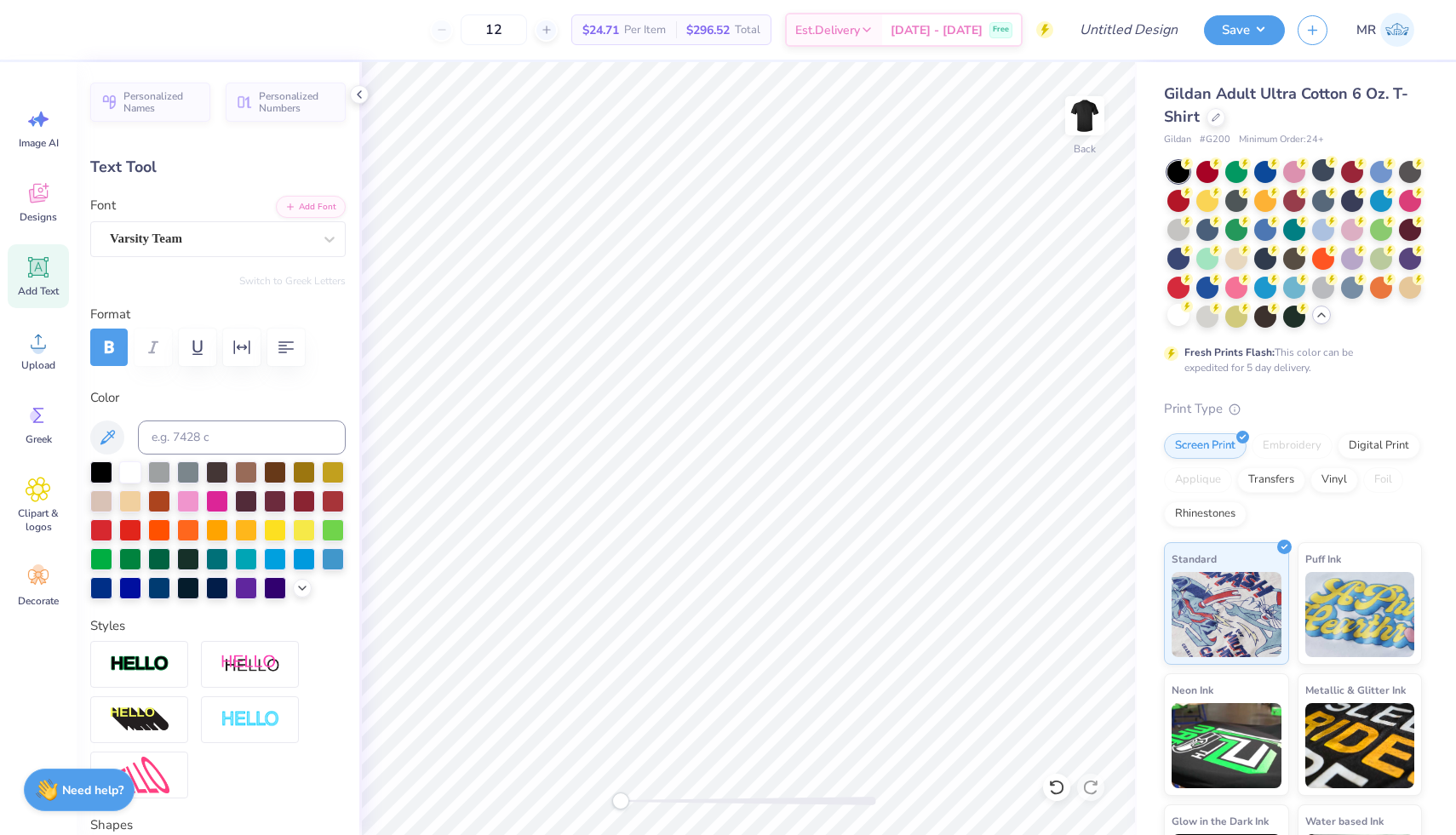
type input "12.60"
type input "1.55"
type input "10.85"
type input "1.34"
type input "6.06"
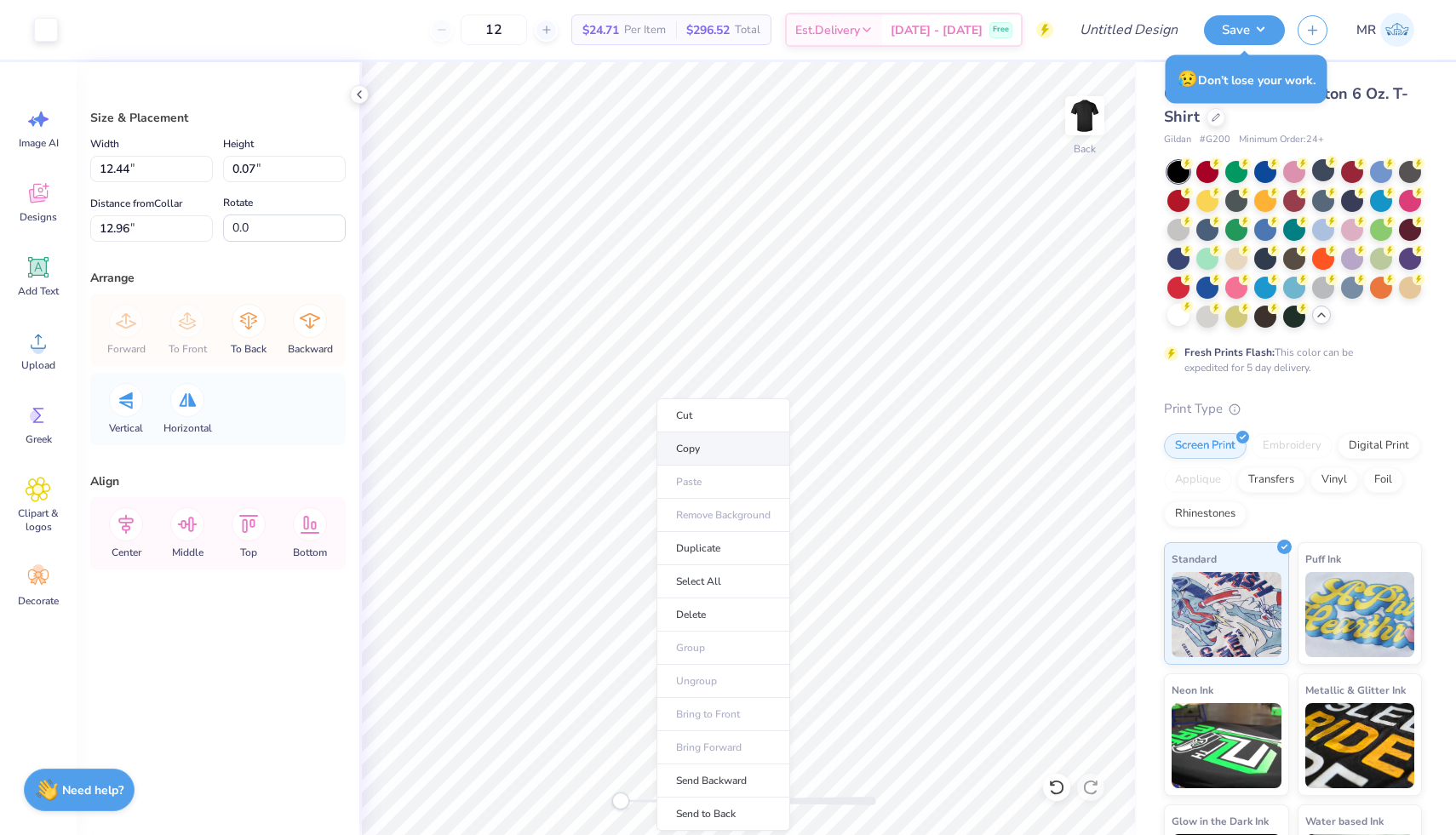
click at [711, 451] on li "Copy" at bounding box center [724, 449] width 134 height 33
